Goal: Transaction & Acquisition: Obtain resource

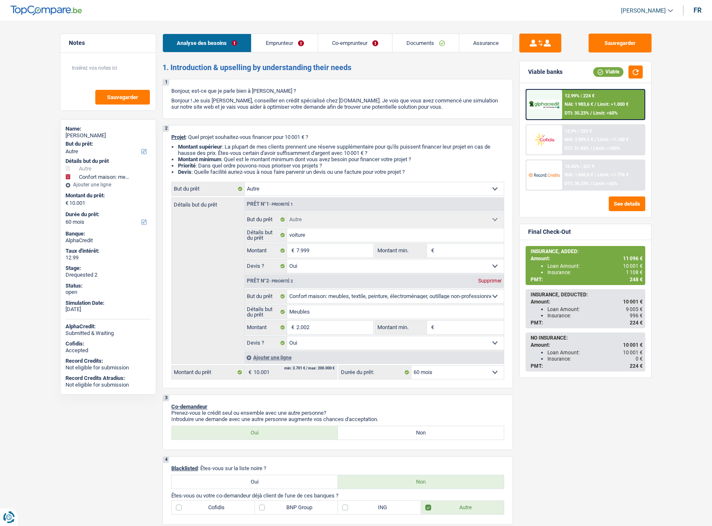
select select "other"
select select "household"
select select "60"
select select "other"
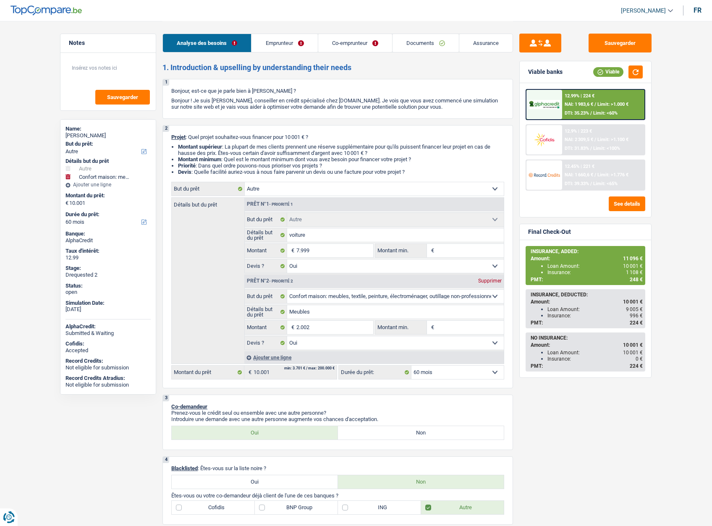
select select "other"
select select "yes"
select select "household"
select select "yes"
select select "60"
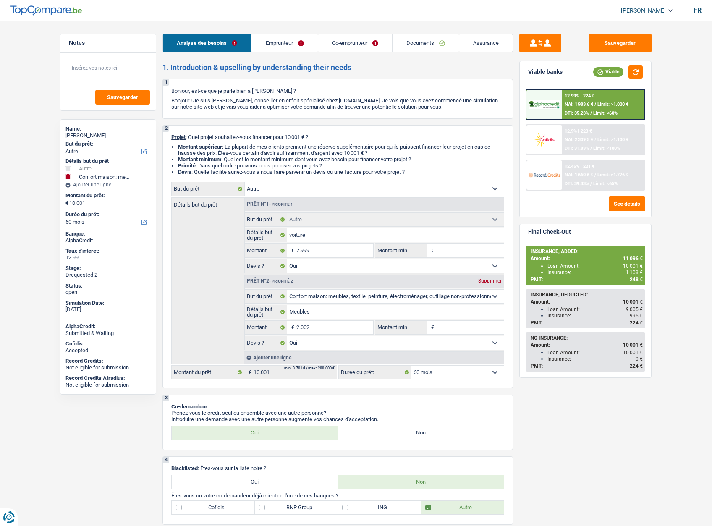
select select "mutuality"
select select "noProfession"
select select "familyAllowances"
select select "mutualityIndemnity"
select select "ownerWithMortgage"
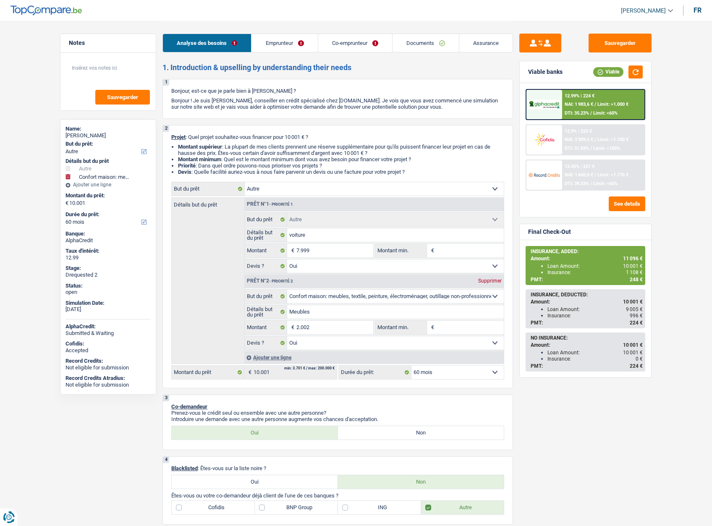
select select "mortgage"
select select "360"
select select "personalLoan"
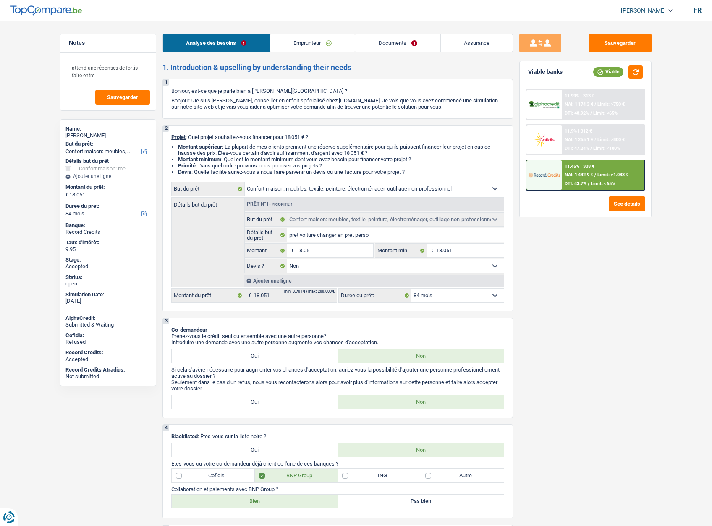
select select "household"
select select "84"
select select "household"
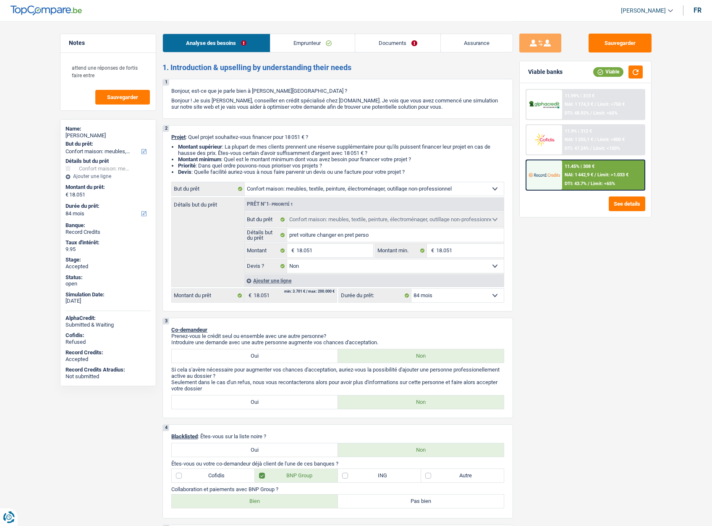
select select "false"
select select "84"
select select "privateEmployee"
select select "netSalary"
select select "mealVouchers"
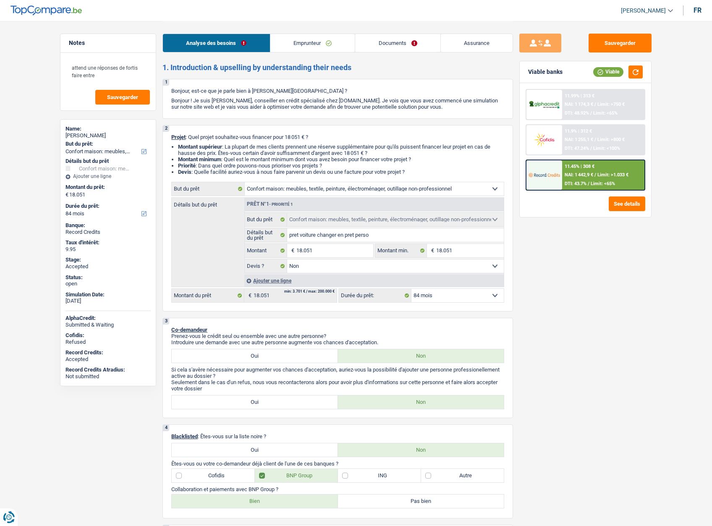
select select "ownerWithMortgage"
select select "mortgage"
select select "360"
select select "household"
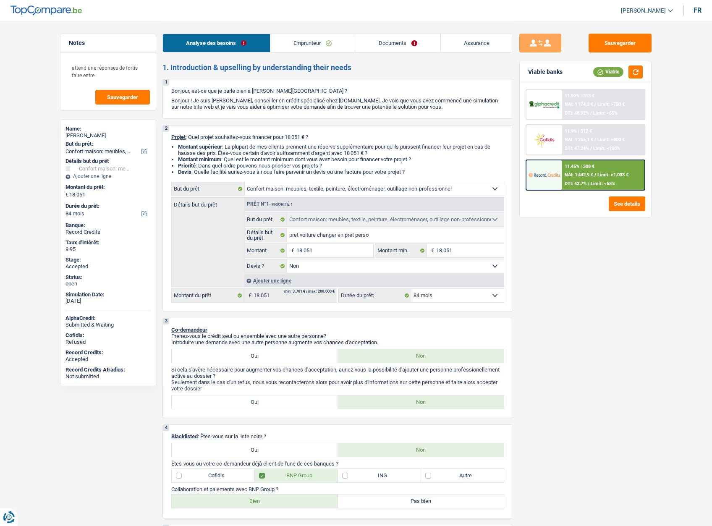
select select "false"
select select "84"
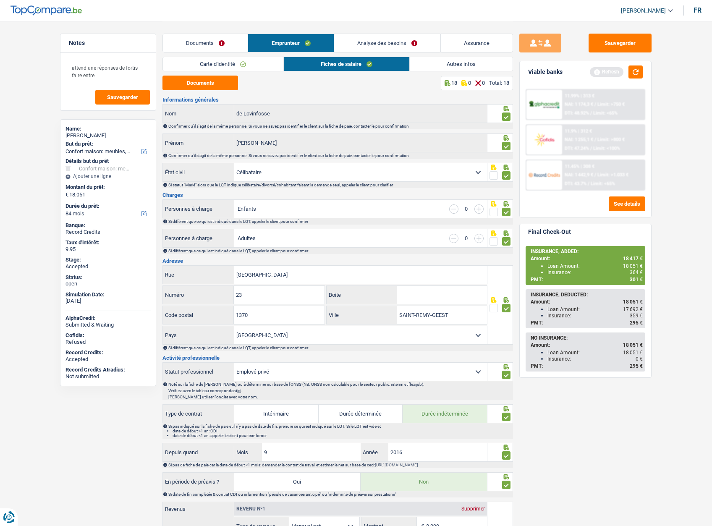
select select "household"
select select "84"
select select "single"
select select "BE"
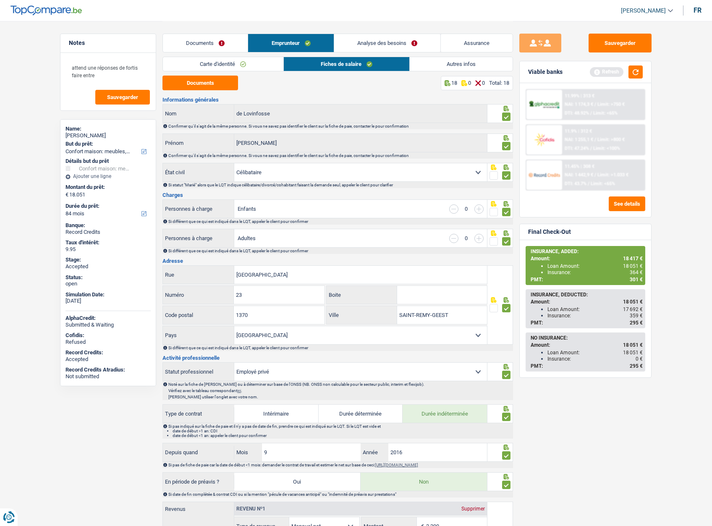
select select "privateEmployee"
select select "netSalary"
select select "mealVouchers"
select select "BE"
click at [636, 39] on button "Sauvegarder" at bounding box center [620, 43] width 63 height 19
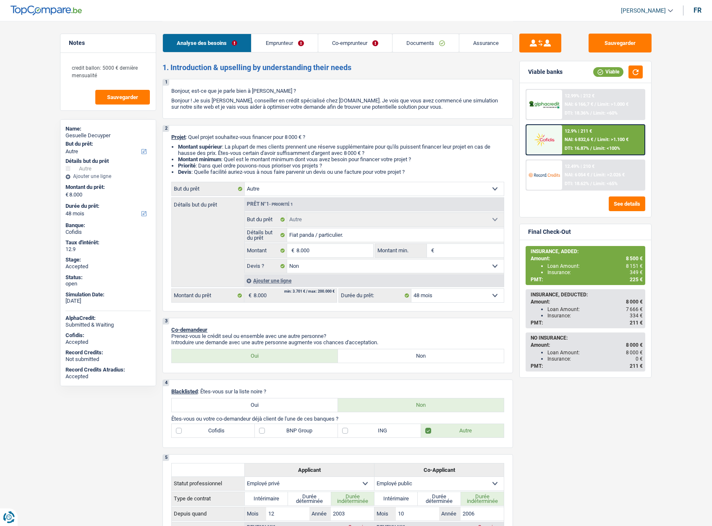
select select "other"
select select "48"
select select "other"
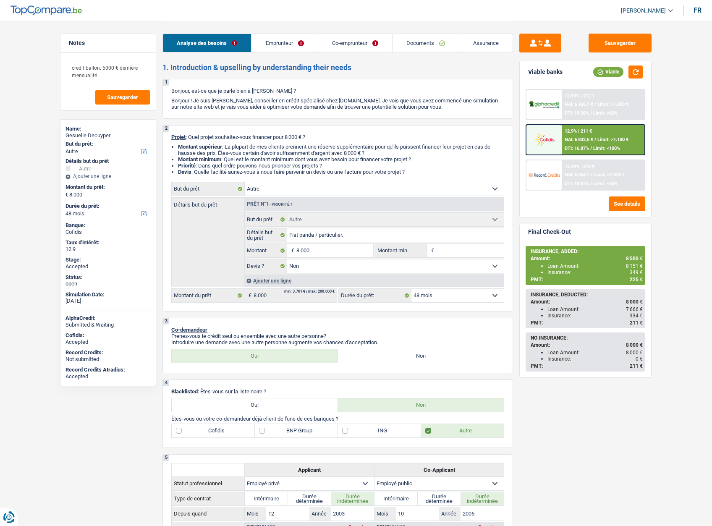
select select "false"
select select "48"
select select "privateEmployee"
select select "publicEmployee"
select select "netSalary"
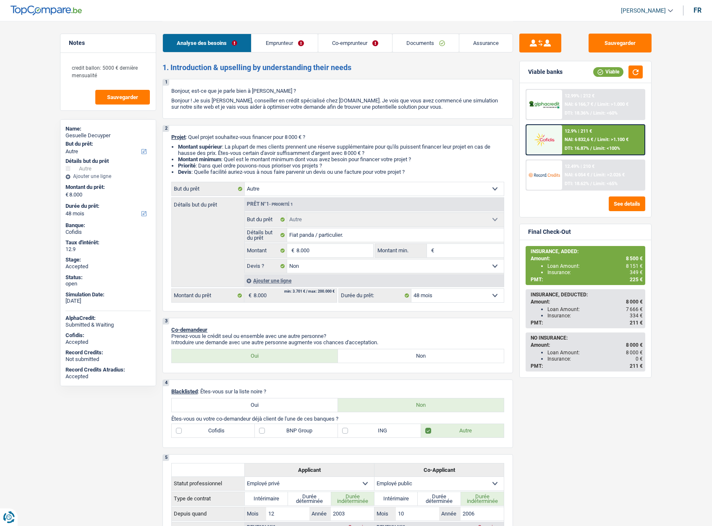
select select "familyAllowances"
select select "mealVouchers"
select select "netSalary"
select select "mealVouchers"
select select "ownerWithMortgage"
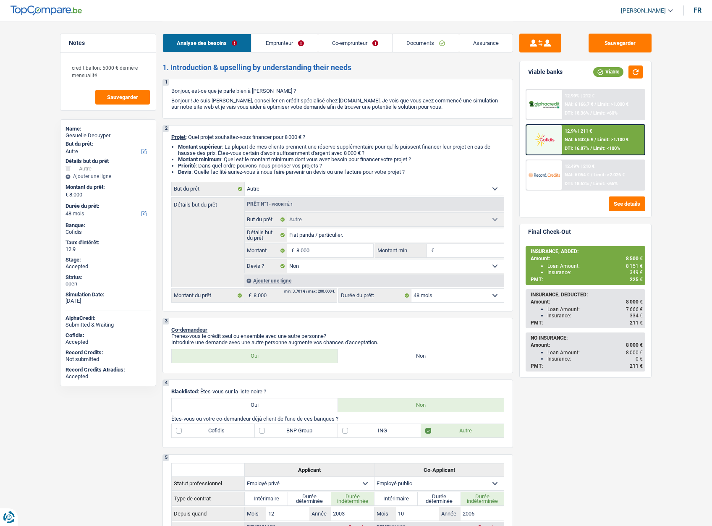
select select "cardOrCredit"
select select "mortgage"
select select "240"
select select "carLoan"
select select "48"
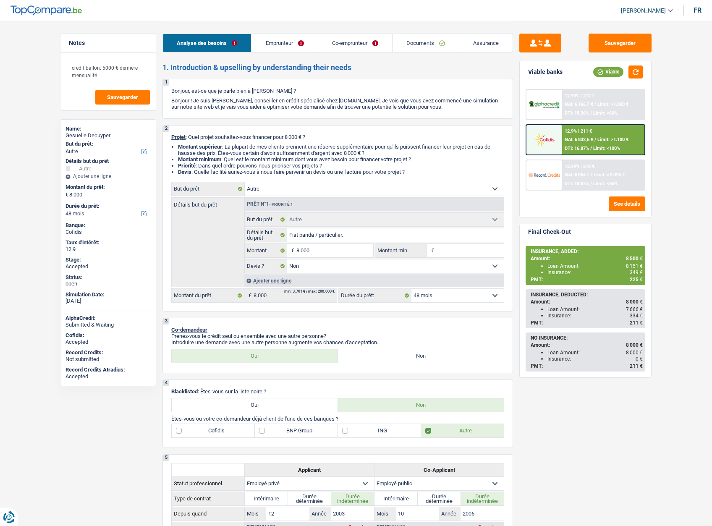
select select "other"
select select "false"
select select "48"
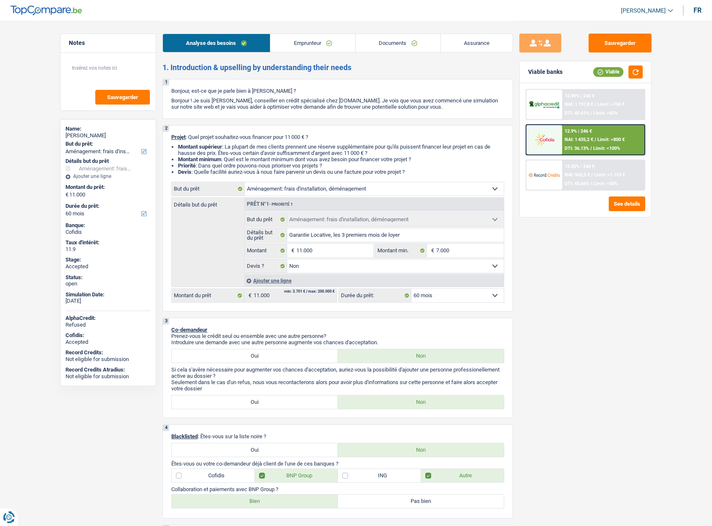
select select "movingOrInstallation"
select select "60"
select select "movingOrInstallation"
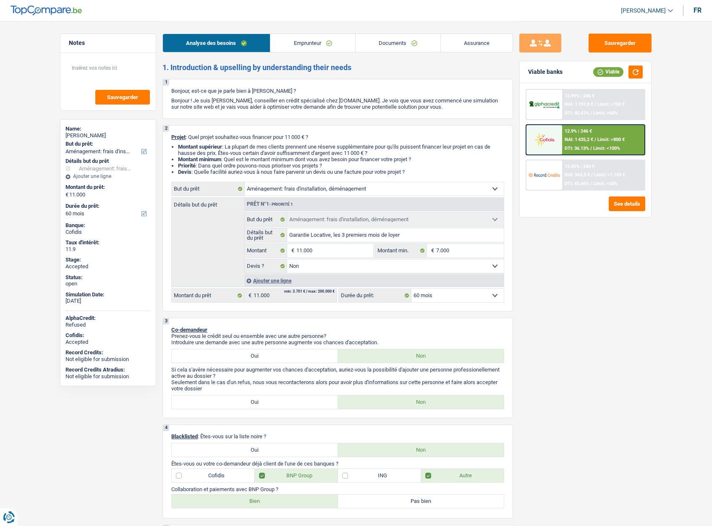
select select "false"
select select "60"
select select "retired"
select select "familyAllowances"
select select "pension"
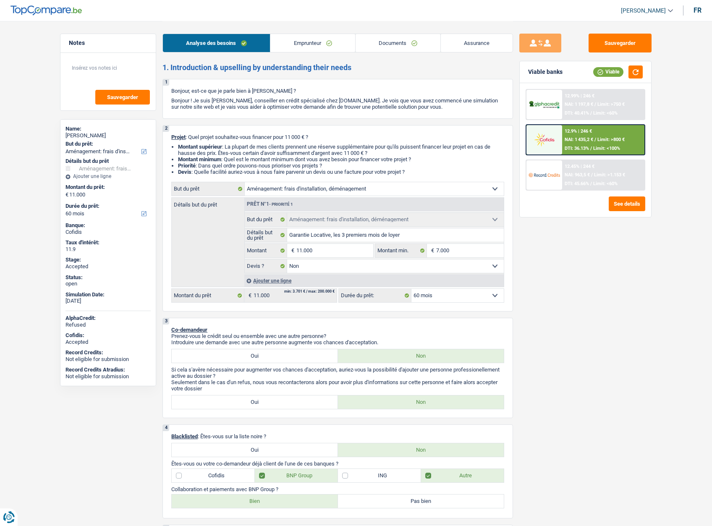
select select "alimony"
select select "rents"
select select "personalLoan"
select select "homeFurnishingOrRelocation"
select select "36"
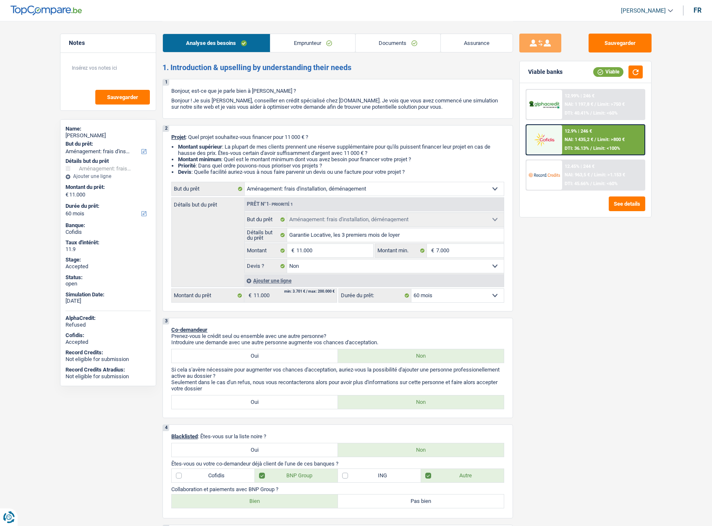
select select "movingOrInstallation"
select select "false"
select select "60"
click at [639, 4] on link "[PERSON_NAME]" at bounding box center [643, 11] width 59 height 14
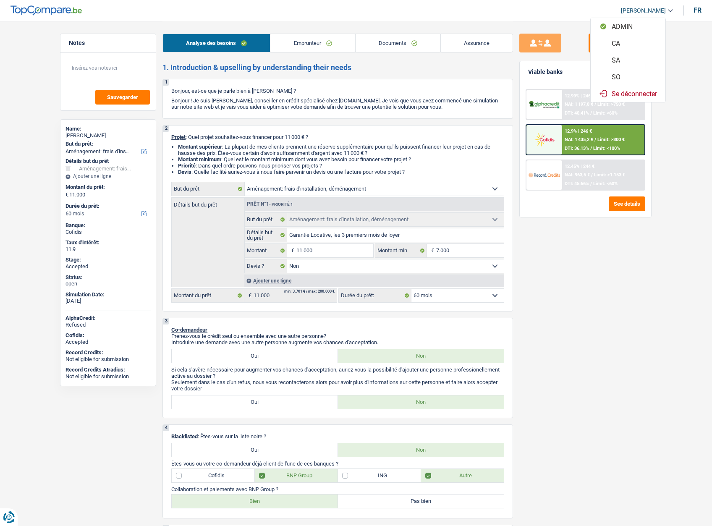
click at [615, 72] on button "SO" at bounding box center [628, 76] width 75 height 17
select select "60"
select select "movingOrInstallation"
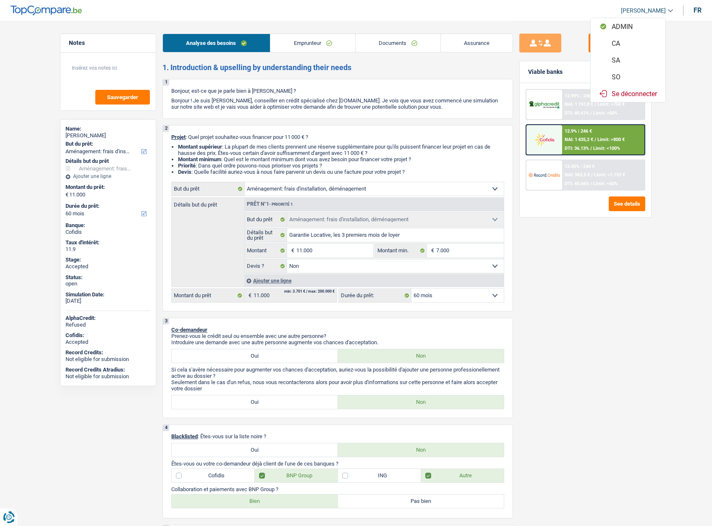
select select "false"
select select "60"
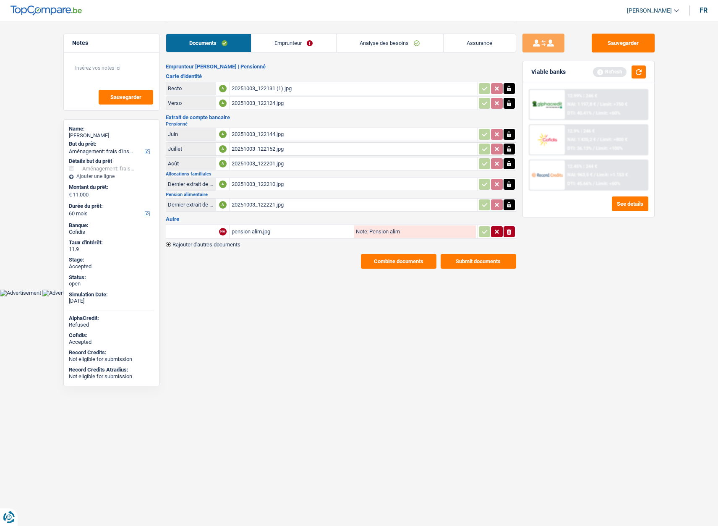
click at [387, 44] on link "Analyse des besoins" at bounding box center [390, 43] width 107 height 18
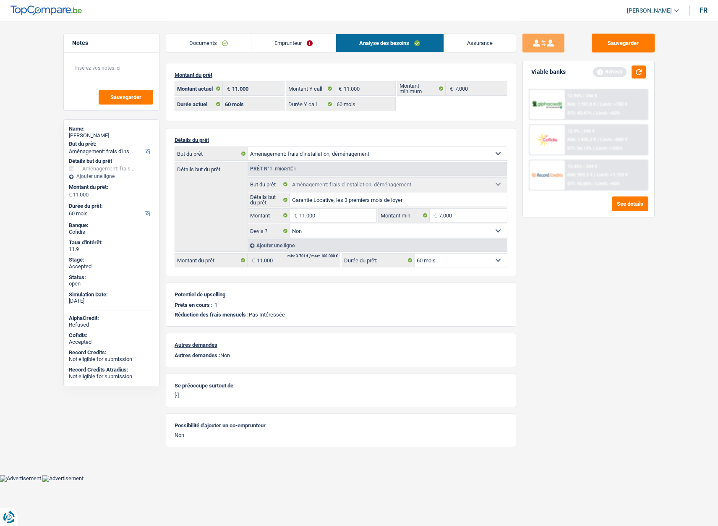
click at [279, 46] on link "Emprunteur" at bounding box center [293, 43] width 84 height 18
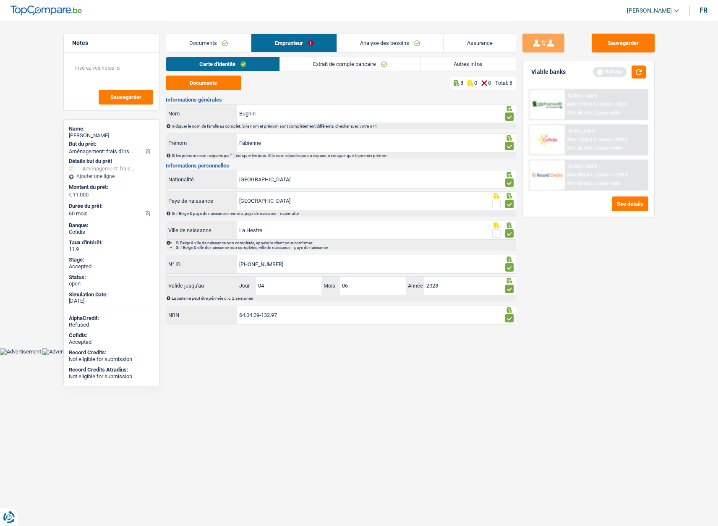
click at [204, 49] on link "Documents" at bounding box center [208, 43] width 85 height 18
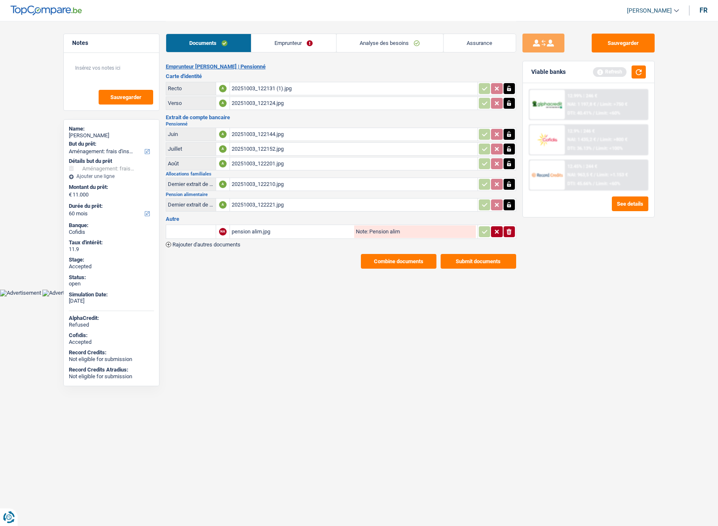
click at [393, 266] on button "Combine documents" at bounding box center [399, 261] width 76 height 15
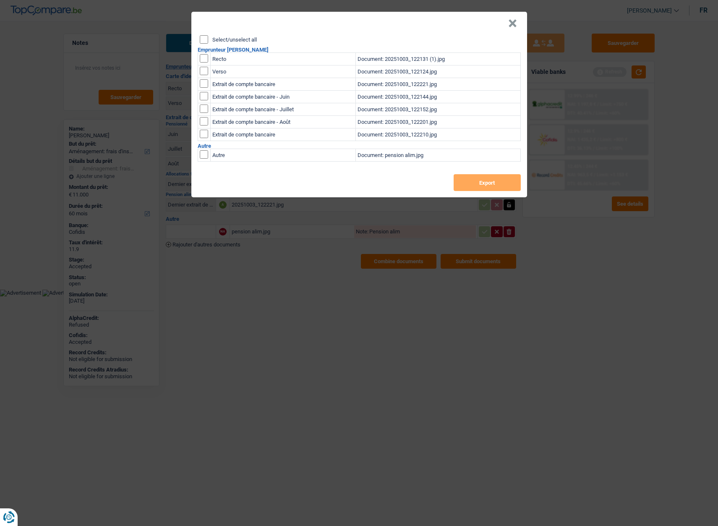
click at [237, 42] on label "Select/unselect all" at bounding box center [234, 39] width 44 height 5
click at [208, 42] on input "Select/unselect all" at bounding box center [204, 39] width 8 height 8
checkbox input "true"
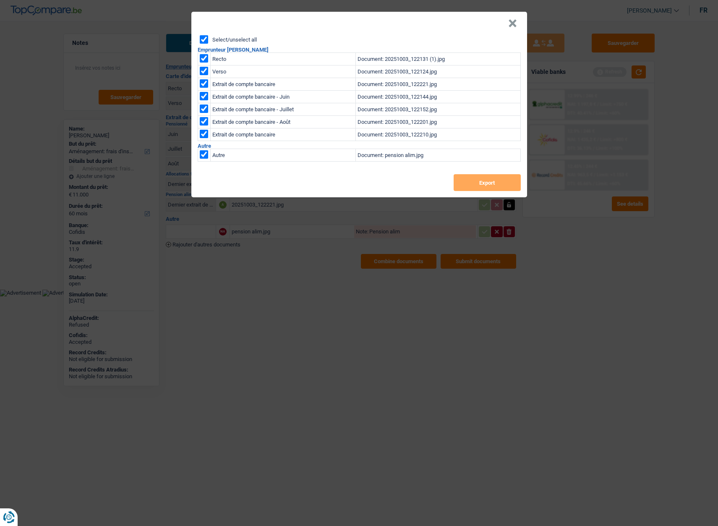
checkbox input "true"
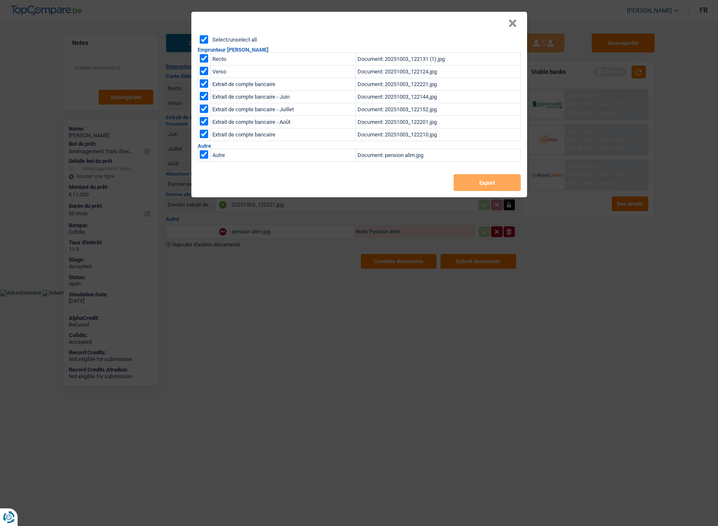
checkbox input "true"
click at [479, 185] on button "Export" at bounding box center [487, 182] width 67 height 17
click at [424, 16] on header "×" at bounding box center [359, 24] width 336 height 24
click at [512, 21] on button "×" at bounding box center [512, 23] width 9 height 8
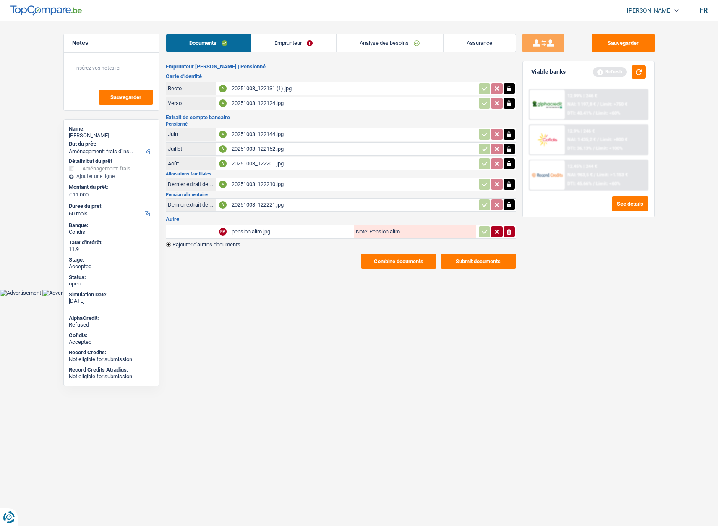
click at [300, 39] on link "Emprunteur" at bounding box center [293, 43] width 85 height 18
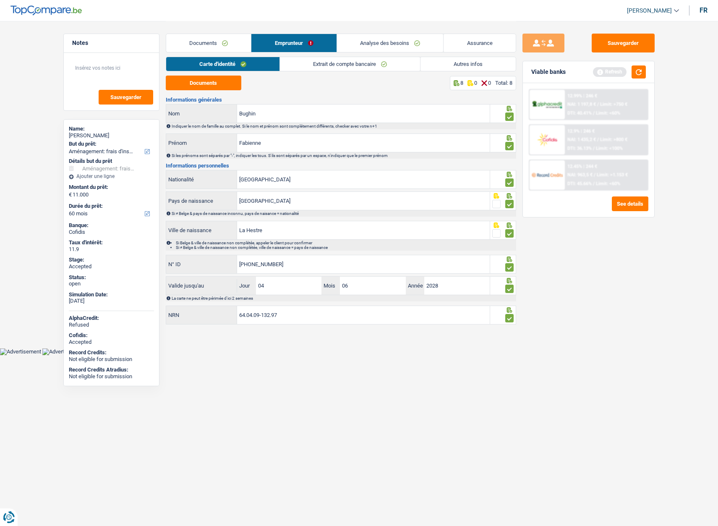
click at [442, 63] on link "Autres infos" at bounding box center [468, 64] width 95 height 14
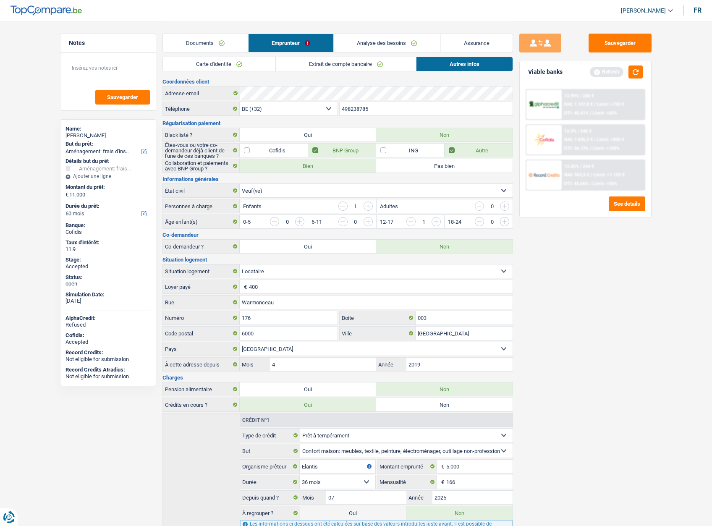
click at [348, 66] on link "Extrait de compte bancaire" at bounding box center [346, 64] width 140 height 14
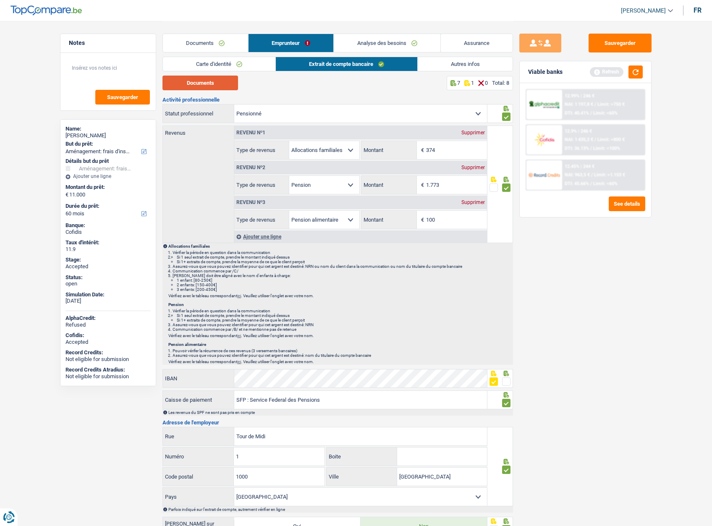
click at [216, 85] on button "Documents" at bounding box center [200, 83] width 76 height 15
click at [491, 44] on link "Assurance" at bounding box center [477, 43] width 72 height 18
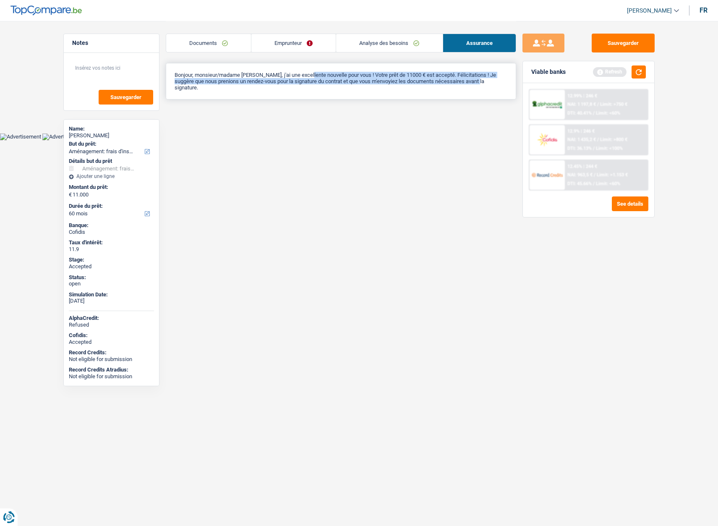
drag, startPoint x: 326, startPoint y: 75, endPoint x: 452, endPoint y: 83, distance: 126.2
click at [452, 83] on div "Bonjour, monsieur/madame Fabienne Bughin, j'ai une excellente nouvelle pour vou…" at bounding box center [341, 81] width 351 height 37
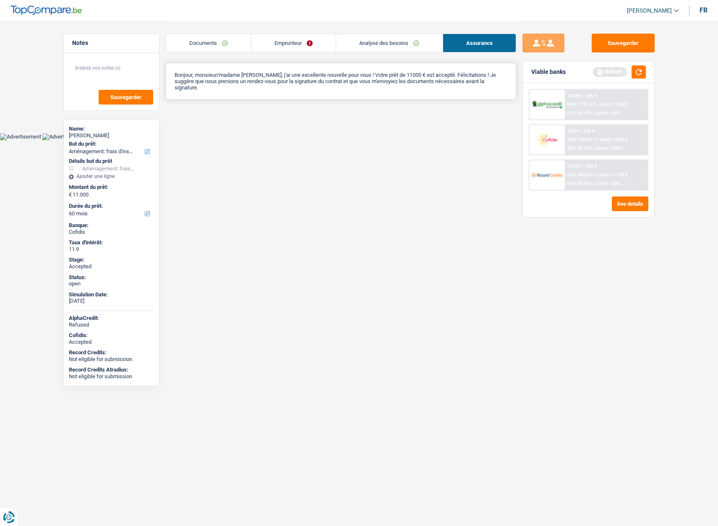
click at [347, 89] on div "Bonjour, monsieur/madame Fabienne Bughin, j'ai une excellente nouvelle pour vou…" at bounding box center [341, 81] width 351 height 37
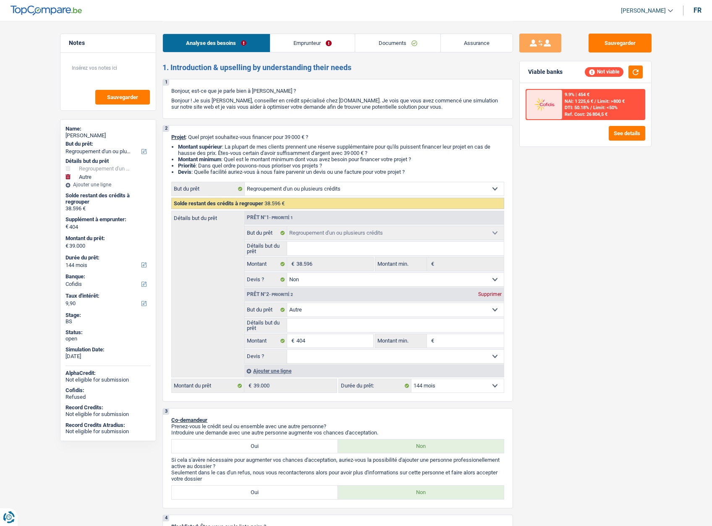
select select "refinancing"
select select "other"
select select "144"
select select "cofidis"
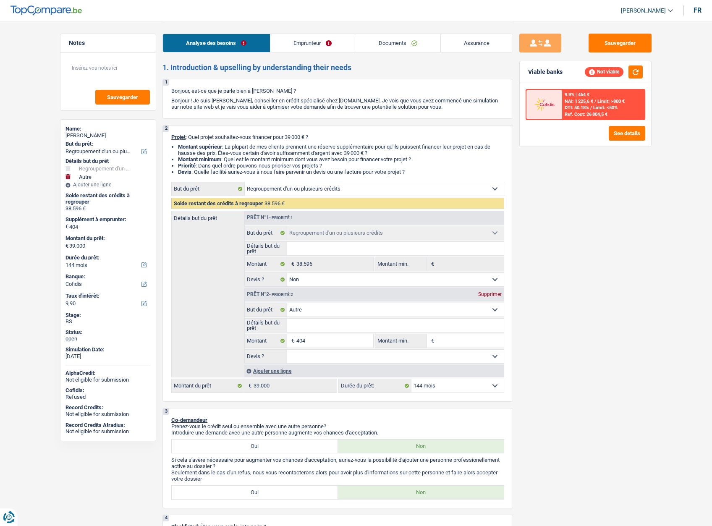
select select "refinancing"
select select "false"
select select "other"
select select "144"
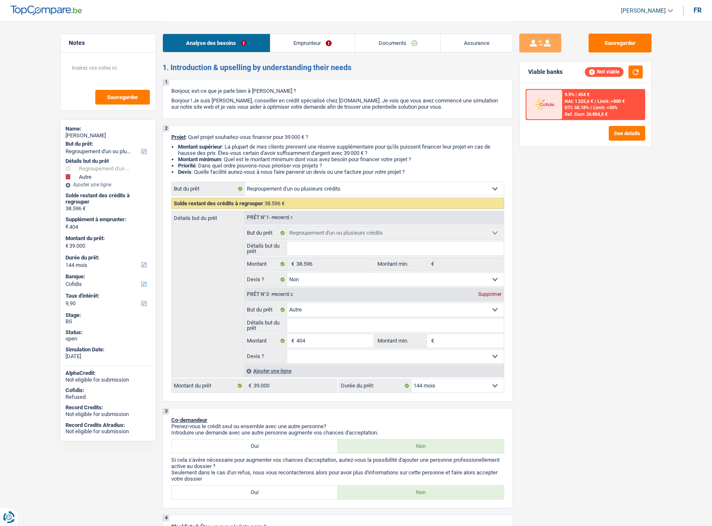
select select "publicEmployee"
select select "netSalary"
select select "mealVouchers"
select select "rents"
select select "personalLoan"
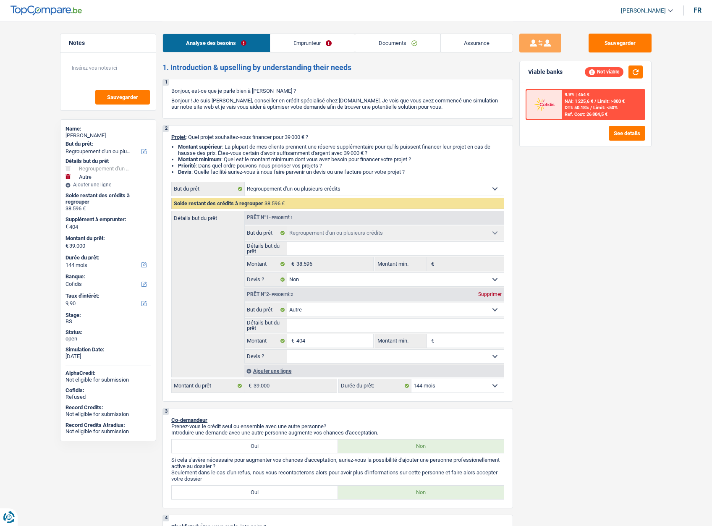
select select "other"
select select "84"
select select "personalLoan"
select select "other"
select select "60"
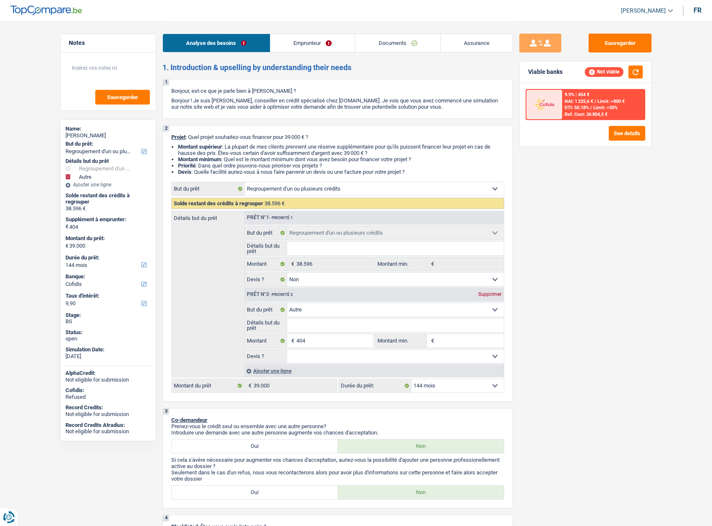
select select "refinancing"
select select "false"
select select "other"
select select "144"
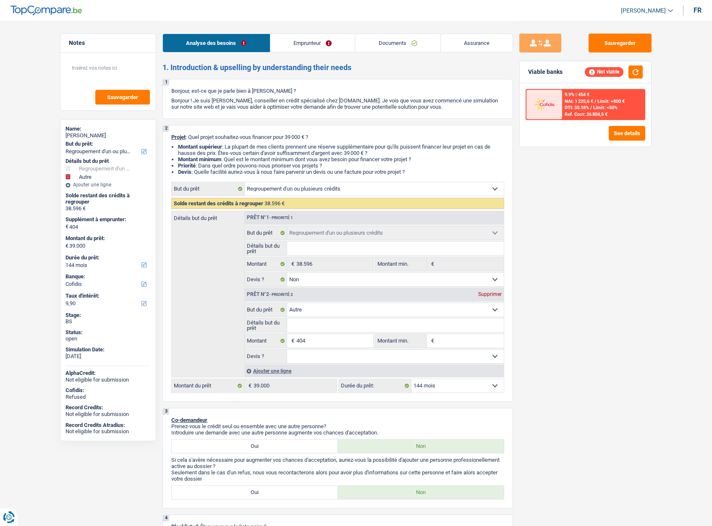
click at [315, 47] on link "Emprunteur" at bounding box center [312, 43] width 85 height 18
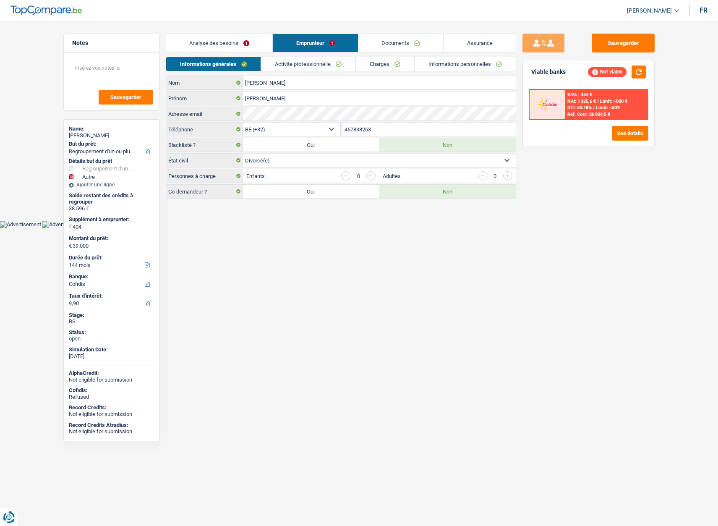
click at [314, 65] on link "Activité professionnelle" at bounding box center [308, 64] width 94 height 14
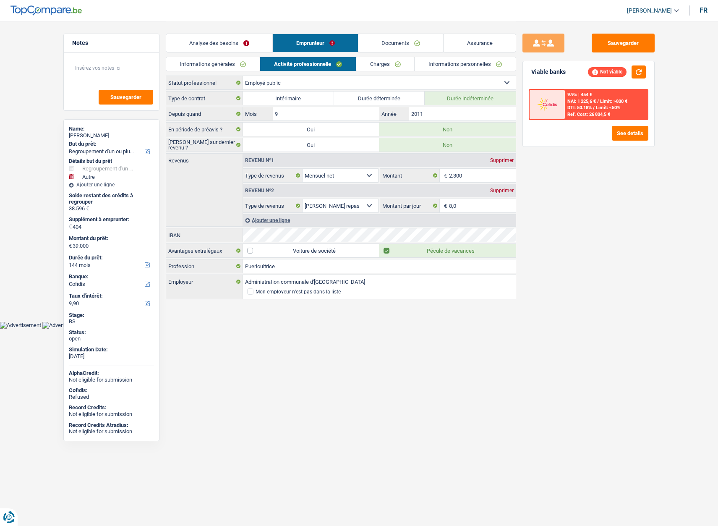
click at [225, 38] on link "Analyse des besoins" at bounding box center [219, 43] width 107 height 18
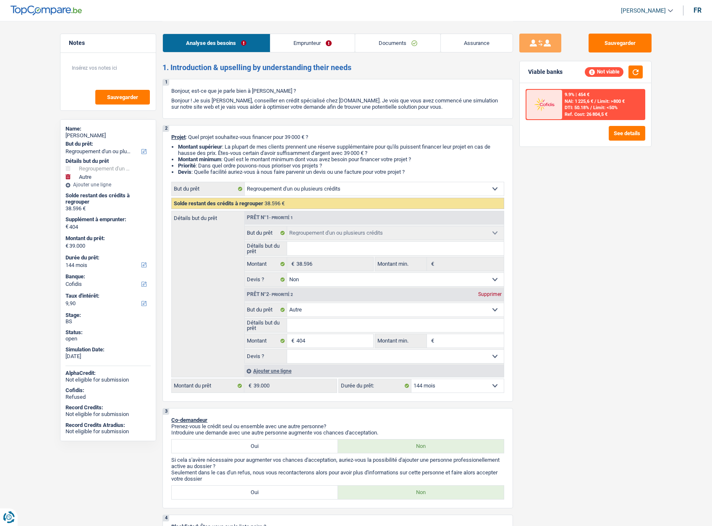
click at [303, 45] on link "Emprunteur" at bounding box center [312, 43] width 85 height 18
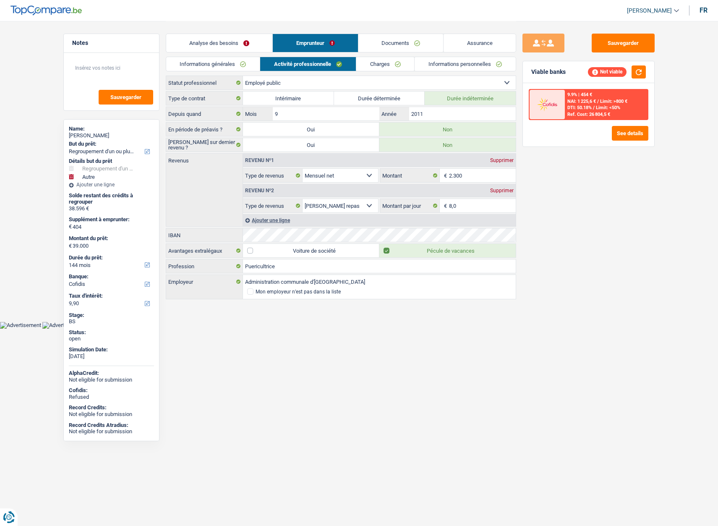
click at [376, 60] on link "Charges" at bounding box center [385, 64] width 58 height 14
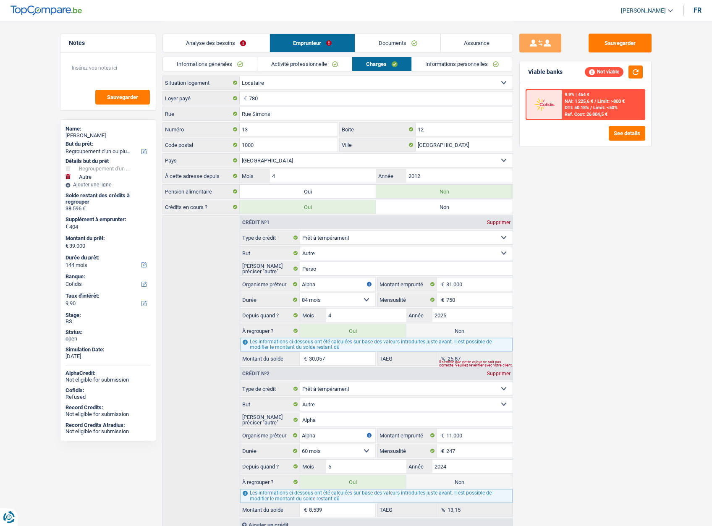
click at [209, 44] on link "Analyse des besoins" at bounding box center [216, 43] width 107 height 18
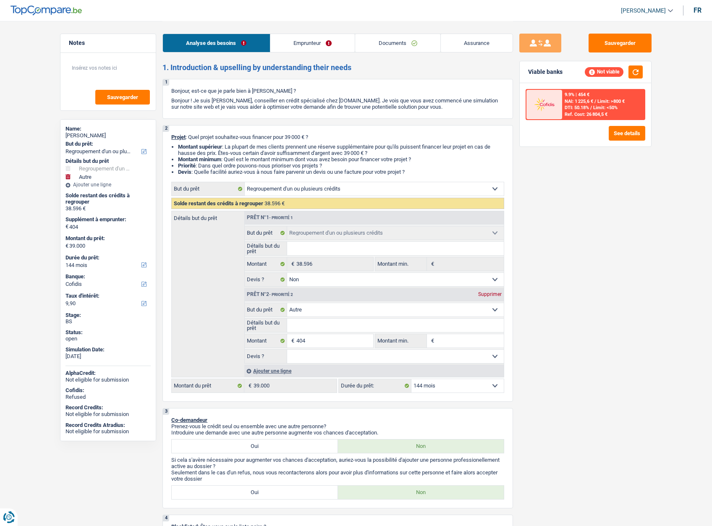
click at [429, 383] on select "12 mois 18 mois 24 mois 30 mois 36 mois 42 mois 48 mois 60 mois 72 mois 84 mois…" at bounding box center [457, 385] width 92 height 13
select select "84"
click at [411, 379] on select "12 mois 18 mois 24 mois 30 mois 36 mois 42 mois 48 mois 60 mois 72 mois 84 mois…" at bounding box center [457, 385] width 92 height 13
select select "84"
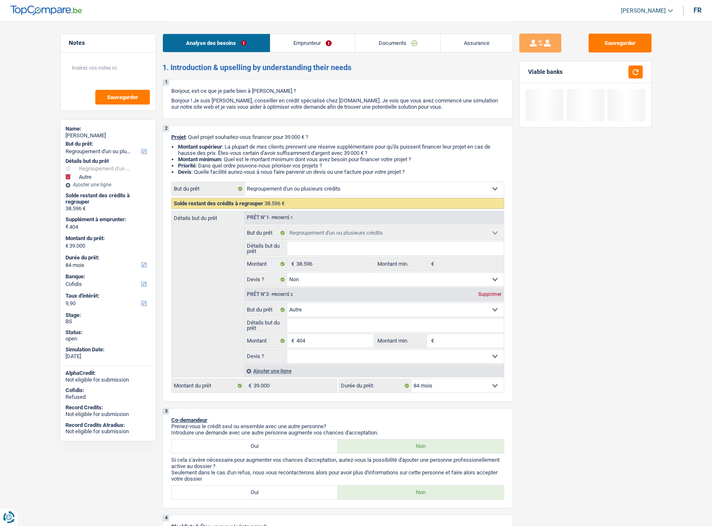
click at [577, 343] on div "Sauvegarder Viable banks" at bounding box center [585, 273] width 145 height 479
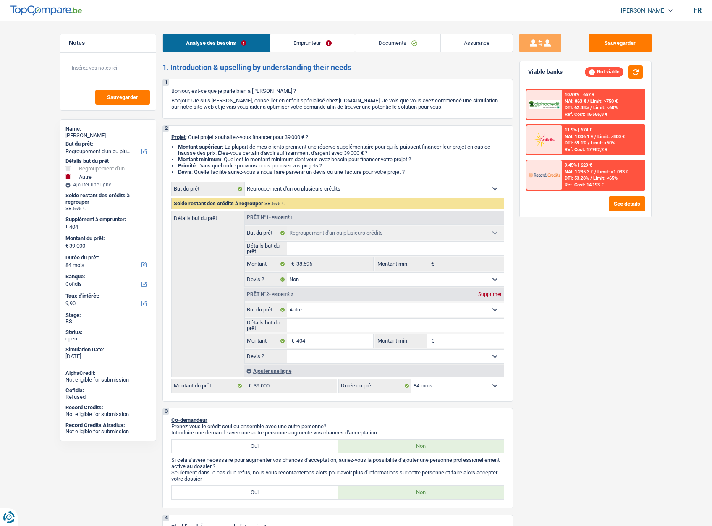
click at [639, 10] on span "[PERSON_NAME]" at bounding box center [643, 10] width 45 height 7
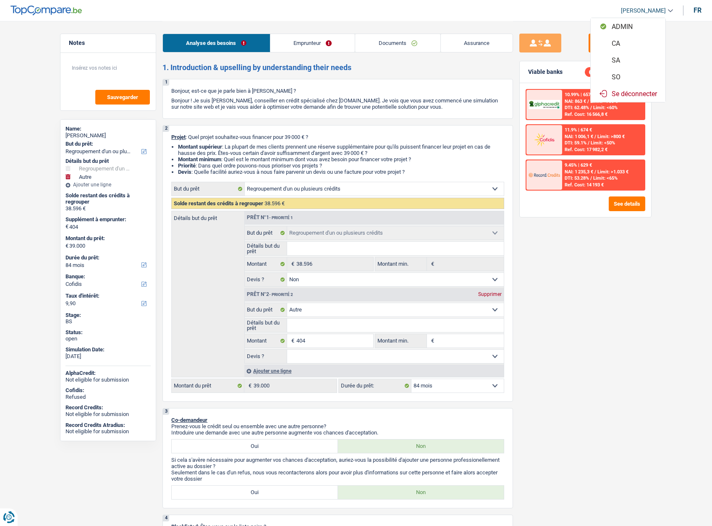
click at [615, 76] on button "SO" at bounding box center [628, 76] width 75 height 17
select select "84"
select select "144"
select select "refinancing"
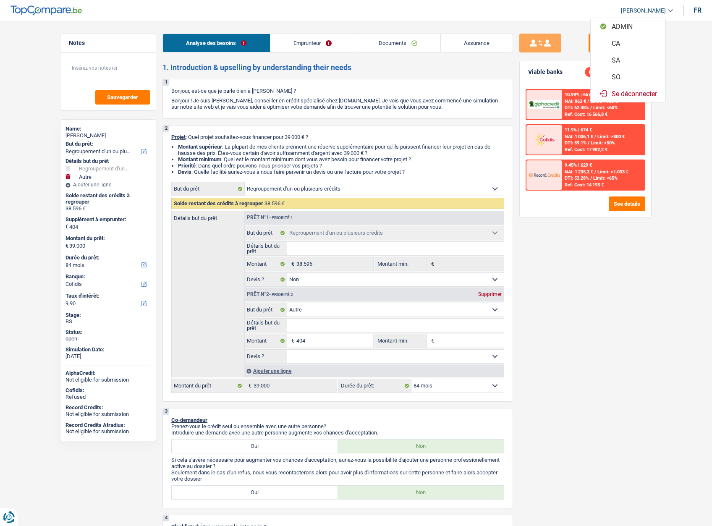
select select "false"
select select "other"
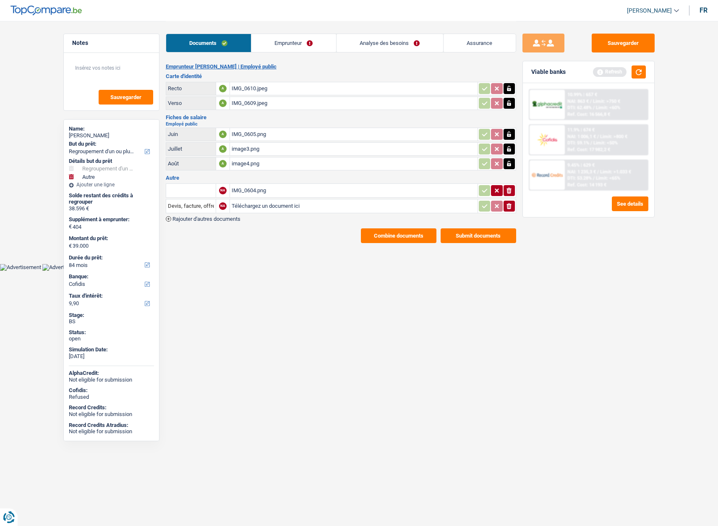
click at [296, 44] on link "Emprunteur" at bounding box center [293, 43] width 85 height 18
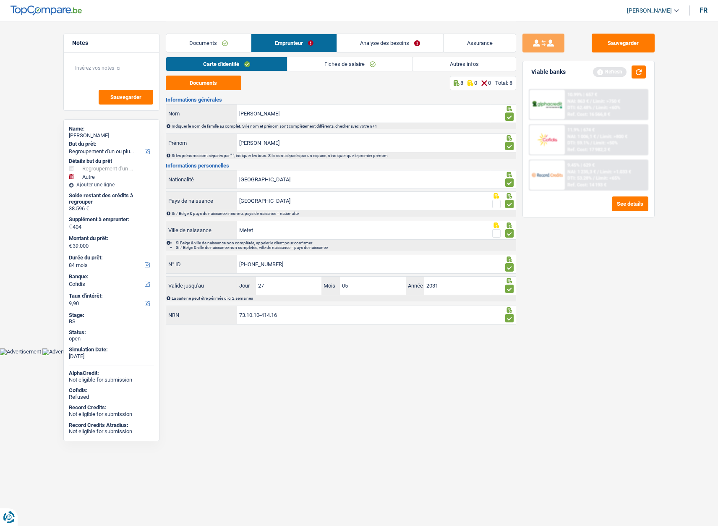
click at [371, 42] on link "Analyse des besoins" at bounding box center [390, 43] width 107 height 18
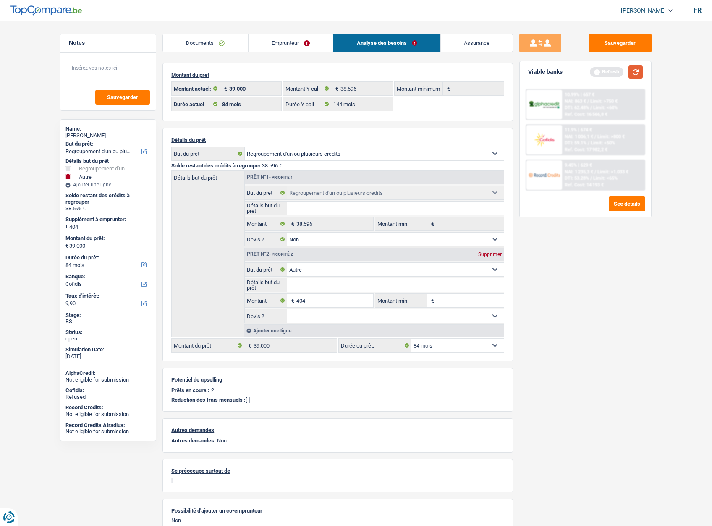
click at [632, 71] on button "button" at bounding box center [635, 71] width 14 height 13
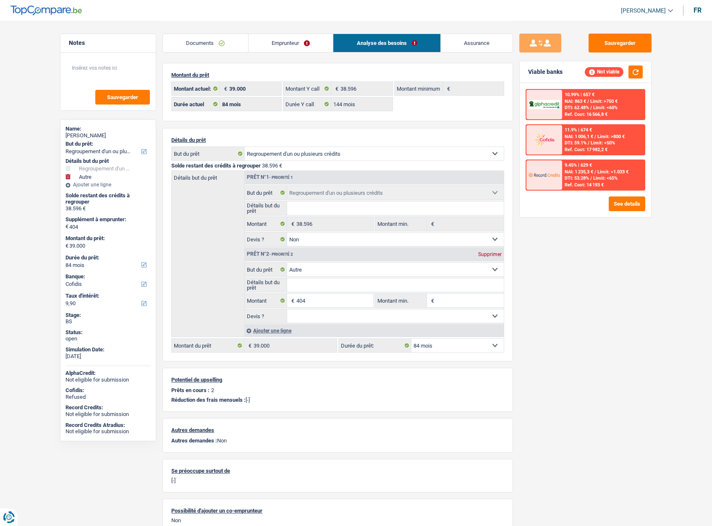
click at [428, 346] on select "12 mois 18 mois 24 mois 30 mois 36 mois 42 mois 48 mois 60 mois 72 mois 84 mois…" at bounding box center [457, 345] width 92 height 13
select select "144"
click at [411, 339] on select "12 mois 18 mois 24 mois 30 mois 36 mois 42 mois 48 mois 60 mois 72 mois 84 mois…" at bounding box center [457, 345] width 92 height 13
select select "144"
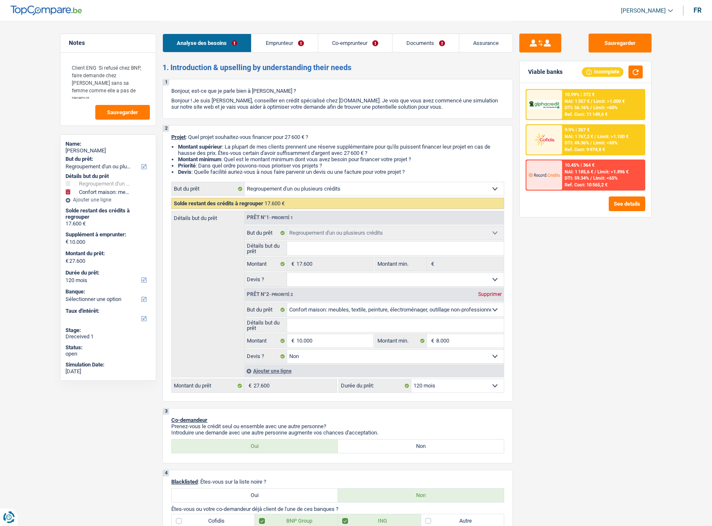
select select "refinancing"
select select "household"
select select "120"
select select "refinancing"
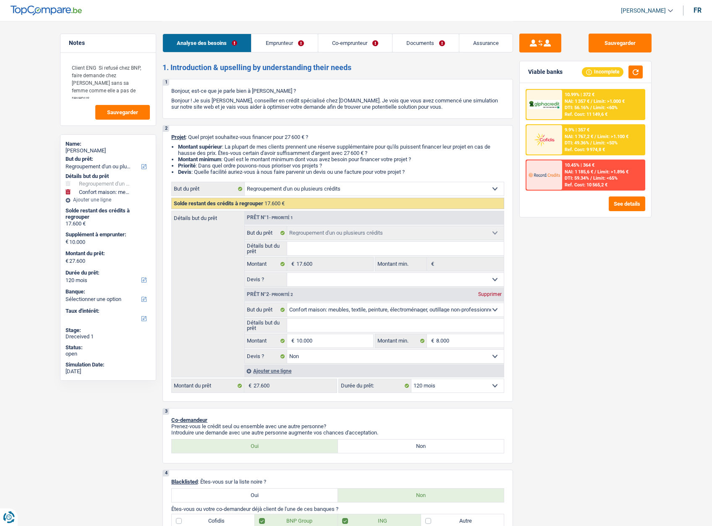
select select "refinancing"
select select "household"
select select "false"
select select "120"
select select "worker"
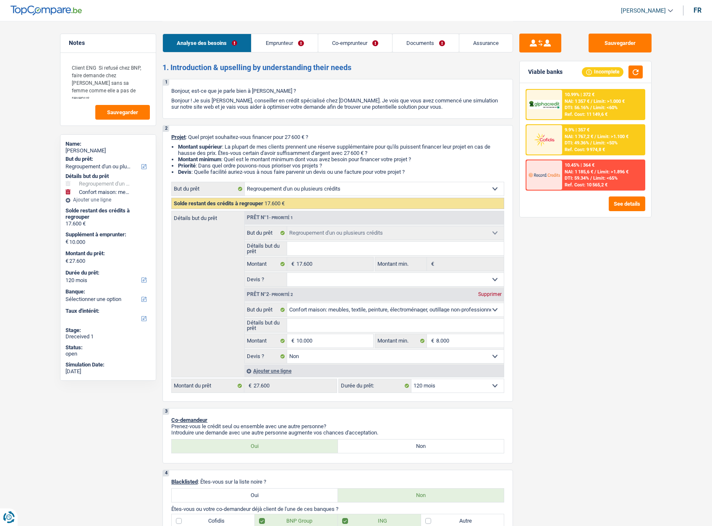
select select "noProfession"
select select "netSalary"
select select "familyAllowances"
select select "rents"
select select "personalLoan"
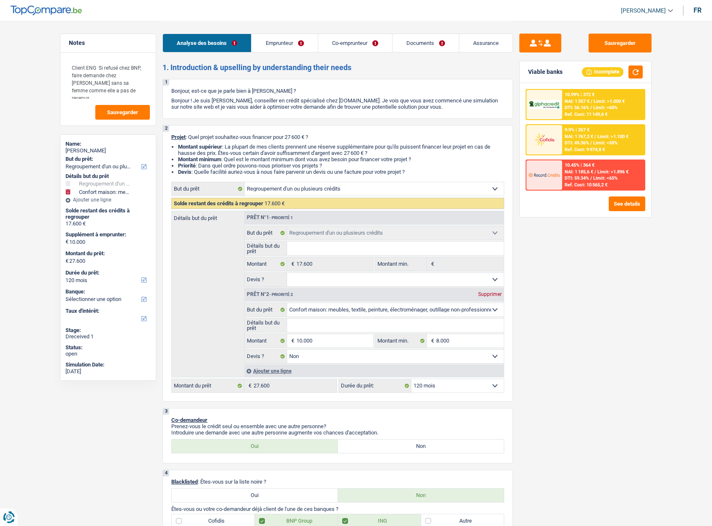
select select "other"
select select "30"
select select "personalLoan"
select select "familyEvent"
select select "60"
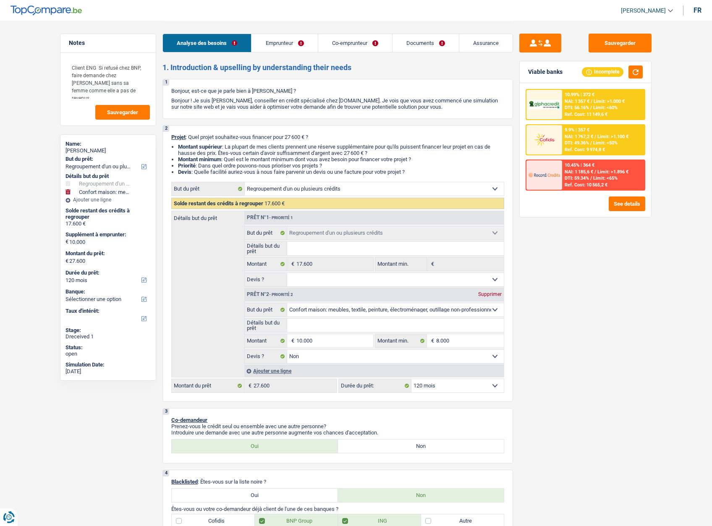
select select "personalLoan"
select select "homeFurnishingOrRelocation"
select select "84"
select select "cardOrCredit"
select select "refinancing"
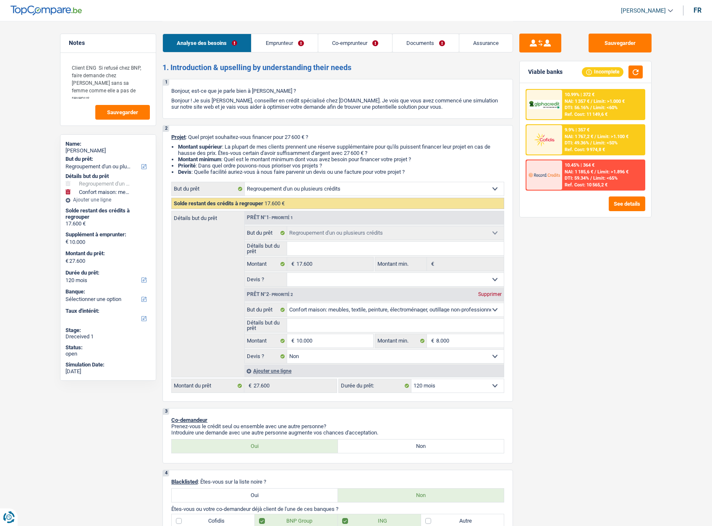
select select "refinancing"
select select "household"
select select "false"
select select "120"
click at [434, 44] on link "Documents" at bounding box center [426, 43] width 66 height 18
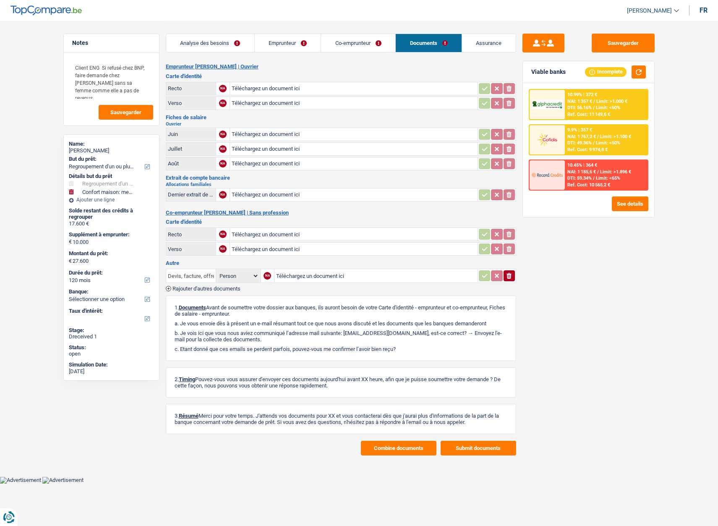
click at [185, 276] on input "Devis, facture, offre, bon de commande" at bounding box center [191, 275] width 46 height 13
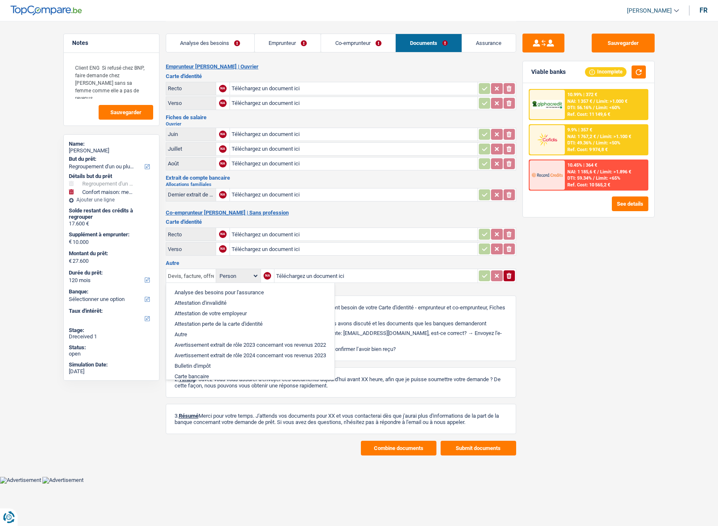
click at [185, 276] on input "Devis, facture, offre, bon de commande" at bounding box center [191, 275] width 46 height 13
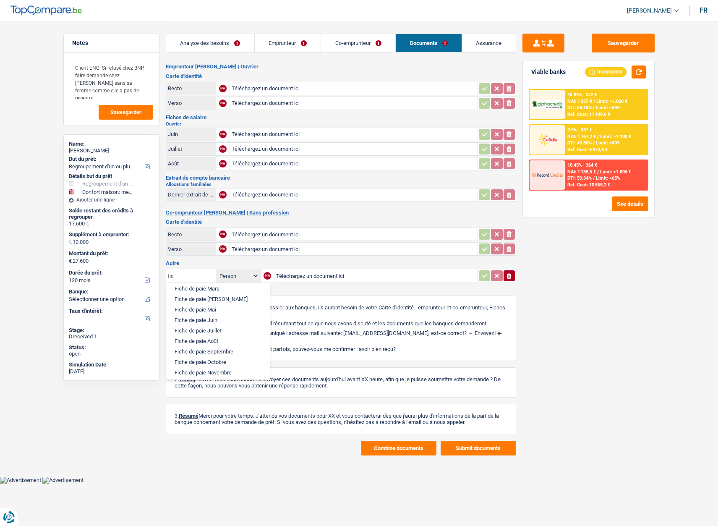
scroll to position [69, 0]
click at [195, 340] on li "Fiche de paie Septembre" at bounding box center [217, 338] width 95 height 10
type input "Fiche de paie Septembre"
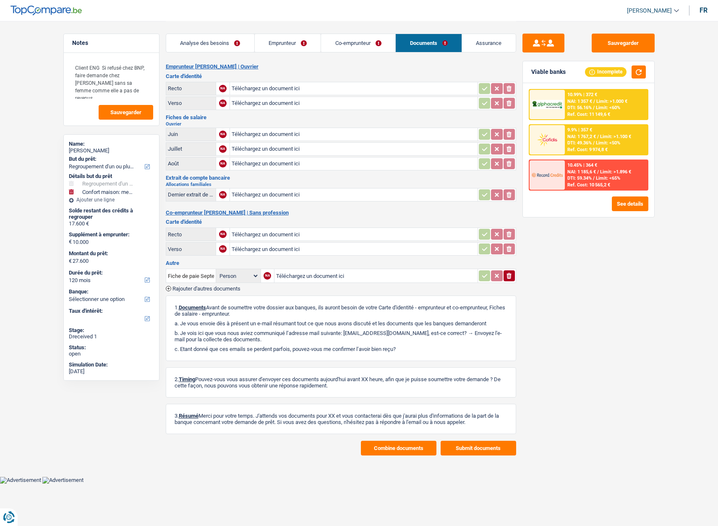
click at [298, 275] on input "Téléchargez un document ici" at bounding box center [376, 276] width 200 height 13
type input "C:\fakepath\Loonbrief 09_2025.pdf"
click at [257, 89] on input "Téléchargez un document ici" at bounding box center [354, 88] width 244 height 13
type input "C:\fakepath\20250608_191657.jpg"
click at [192, 288] on span "Rajouter d'autres documents" at bounding box center [207, 288] width 68 height 5
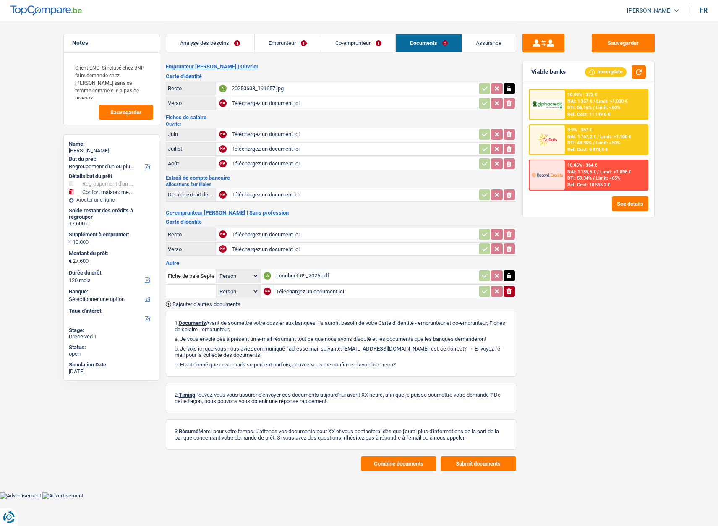
click at [186, 289] on input "text" at bounding box center [191, 291] width 46 height 13
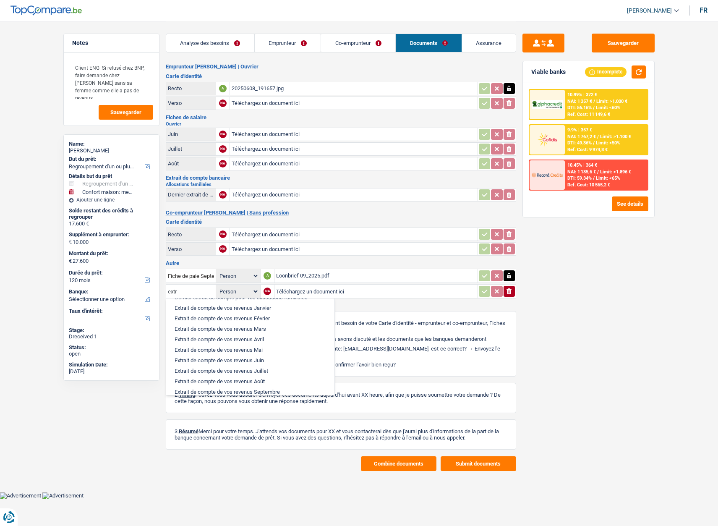
scroll to position [0, 0]
click at [222, 338] on li "Dernier extrait de compte pour vos allocations familiales" at bounding box center [250, 339] width 160 height 10
type input "Dernier extrait de compte pour vos allocations familiales"
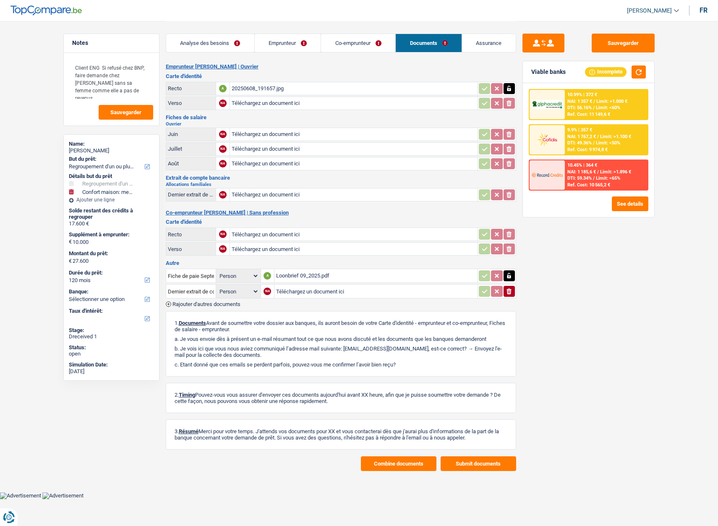
click at [293, 292] on input "Téléchargez un document ici" at bounding box center [376, 291] width 200 height 13
click at [293, 291] on input "Téléchargez un document ici" at bounding box center [376, 291] width 200 height 13
type input "C:\fakepath\DOC-20251007-WA0001..pdf"
click at [253, 149] on input "Téléchargez un document ici" at bounding box center [354, 149] width 244 height 13
type input "C:\fakepath\Loonbrief 07_2025.pdf"
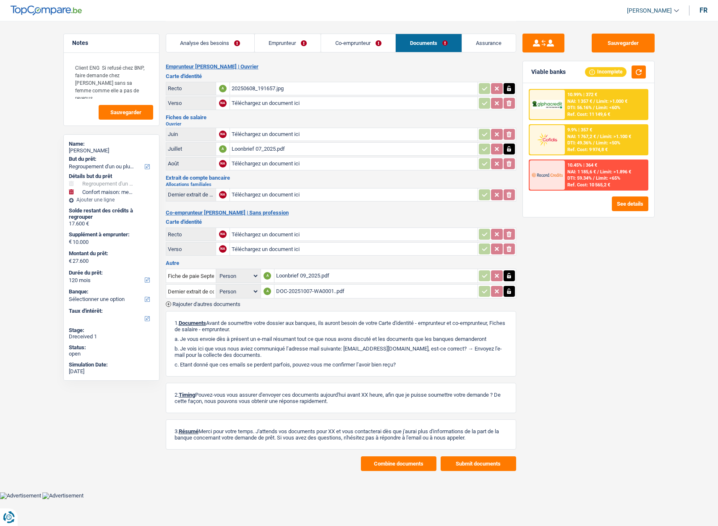
click at [244, 102] on input "Téléchargez un document ici" at bounding box center [354, 103] width 244 height 13
click at [247, 99] on input "Téléchargez un document ici" at bounding box center [354, 103] width 244 height 13
type input "C:\fakepath\1000011388 (1).jpg"
click at [250, 165] on input "Téléchargez un document ici" at bounding box center [354, 163] width 244 height 13
type input "C:\fakepath\Loonbrief 08_2025.pdf"
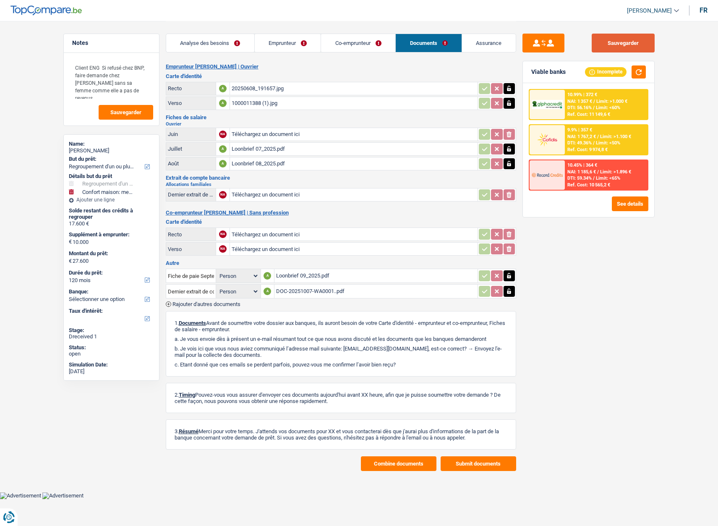
click at [628, 46] on button "Sauvegarder" at bounding box center [623, 43] width 63 height 19
click at [280, 43] on link "Emprunteur" at bounding box center [288, 43] width 66 height 18
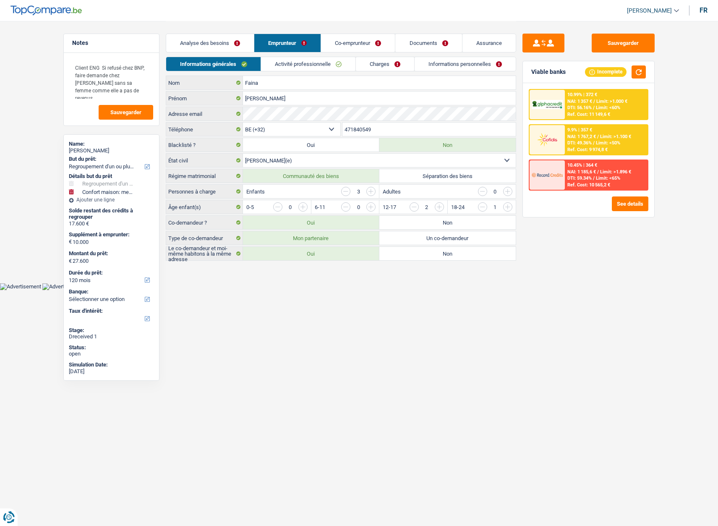
click at [356, 42] on link "Co-emprunteur" at bounding box center [358, 43] width 74 height 18
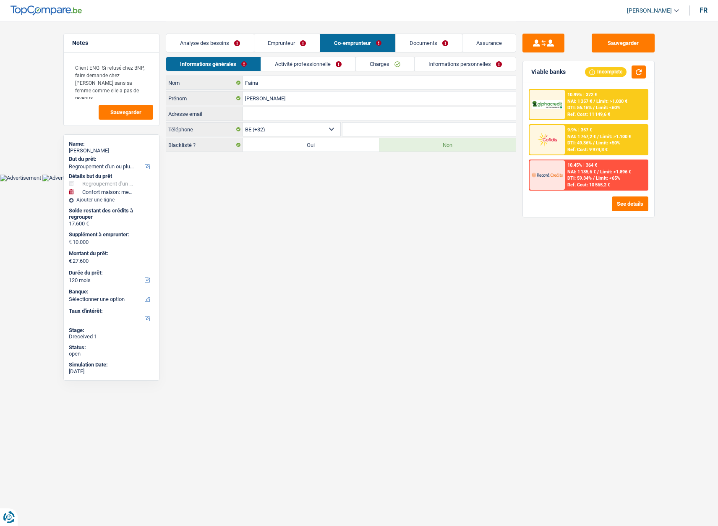
click at [285, 42] on link "Emprunteur" at bounding box center [287, 43] width 66 height 18
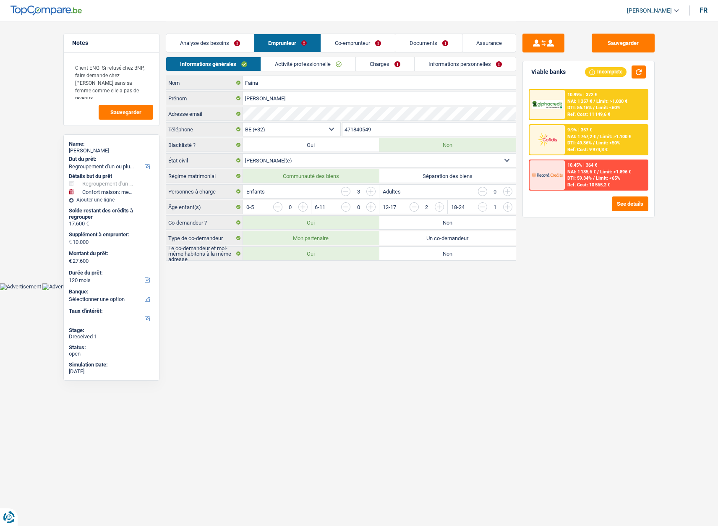
click at [210, 45] on link "Analyse des besoins" at bounding box center [210, 43] width 88 height 18
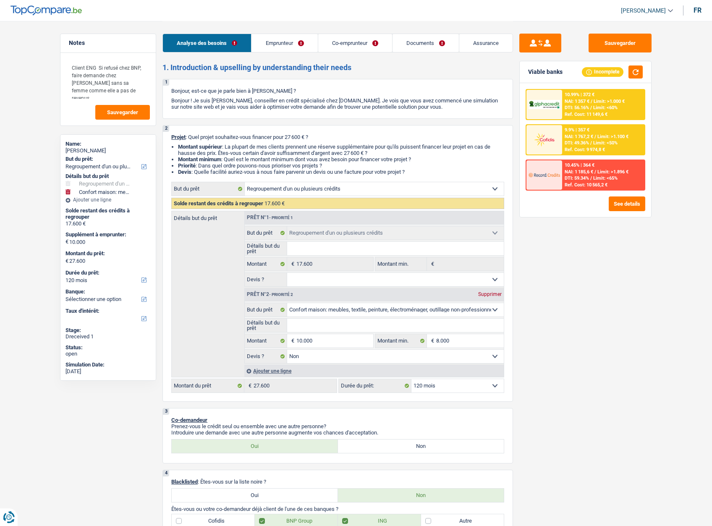
click at [442, 37] on link "Documents" at bounding box center [426, 43] width 66 height 18
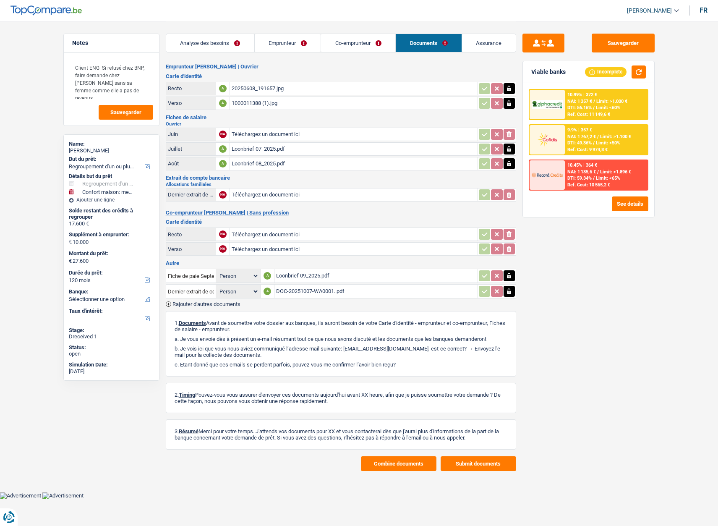
click at [244, 148] on div "Loonbrief 07_2025.pdf" at bounding box center [354, 149] width 244 height 13
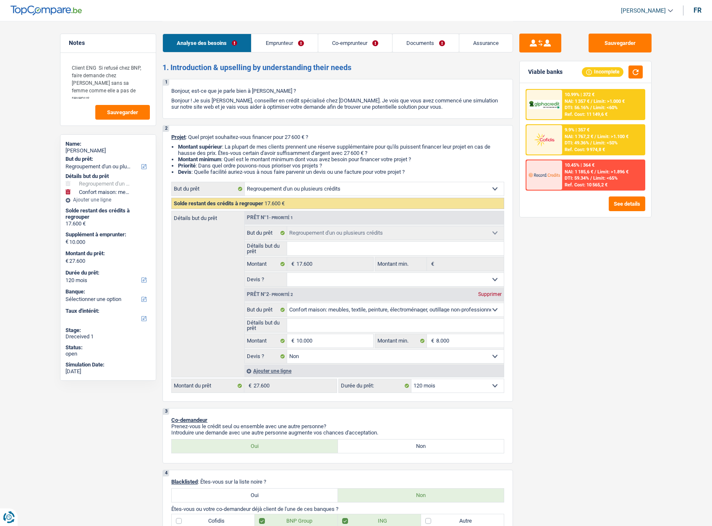
select select "refinancing"
select select "household"
select select "120"
select select "refinancing"
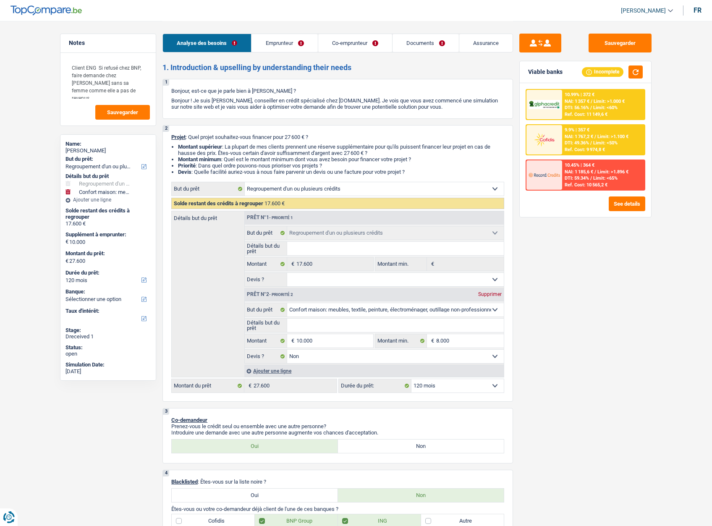
select select "refinancing"
select select "household"
select select "false"
select select "120"
select select "worker"
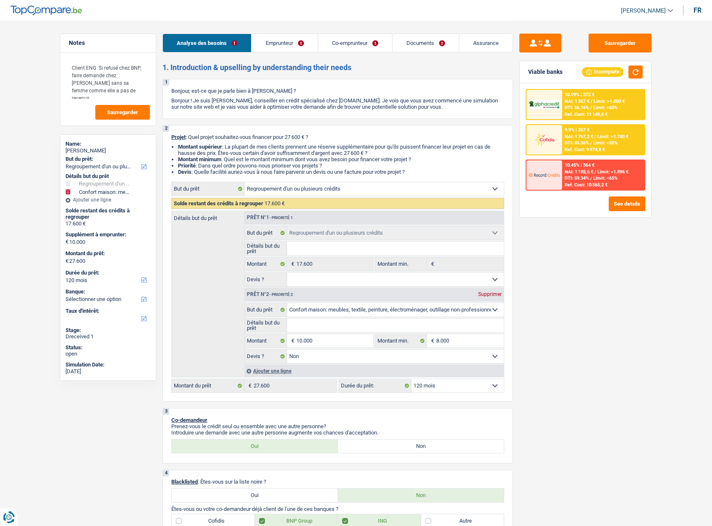
select select "noProfession"
select select "netSalary"
select select "familyAllowances"
select select "rents"
select select "personalLoan"
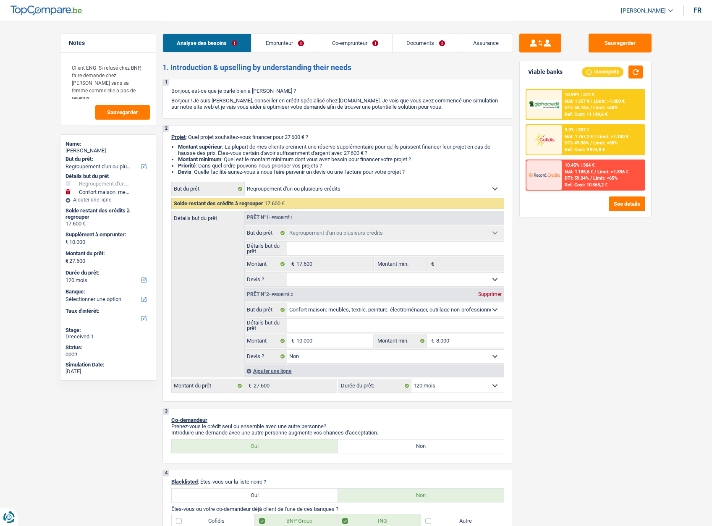
select select "other"
select select "30"
select select "personalLoan"
select select "familyEvent"
select select "60"
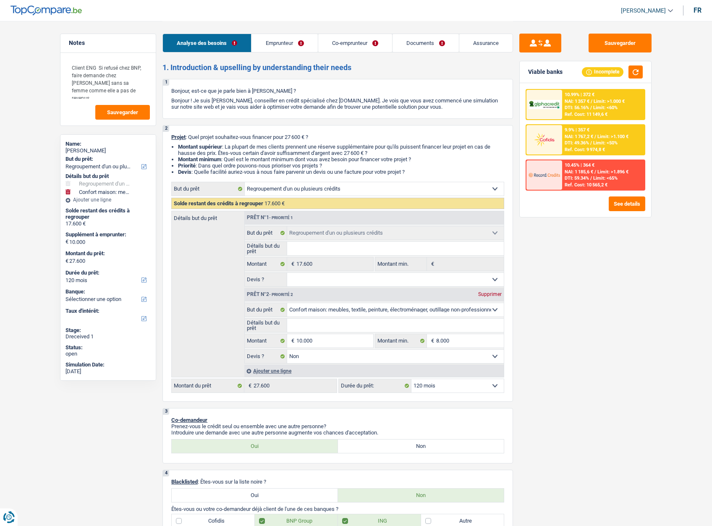
select select "personalLoan"
select select "homeFurnishingOrRelocation"
select select "84"
select select "cardOrCredit"
select select "refinancing"
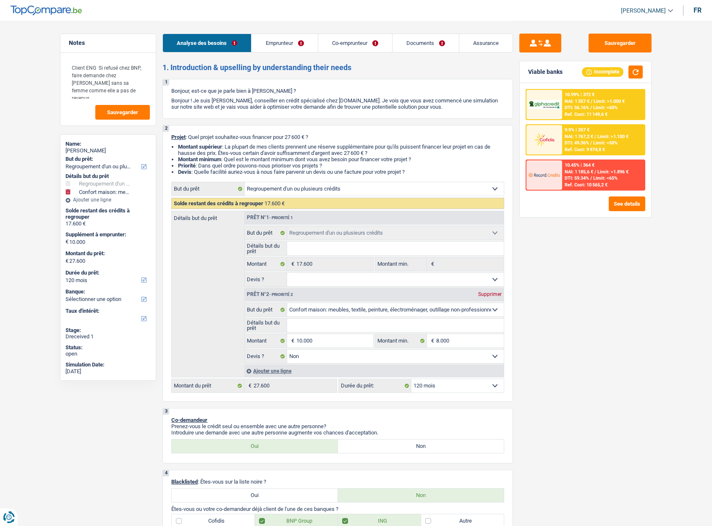
select select "refinancing"
select select "household"
select select "false"
select select "120"
click at [399, 39] on link "Documents" at bounding box center [426, 43] width 66 height 18
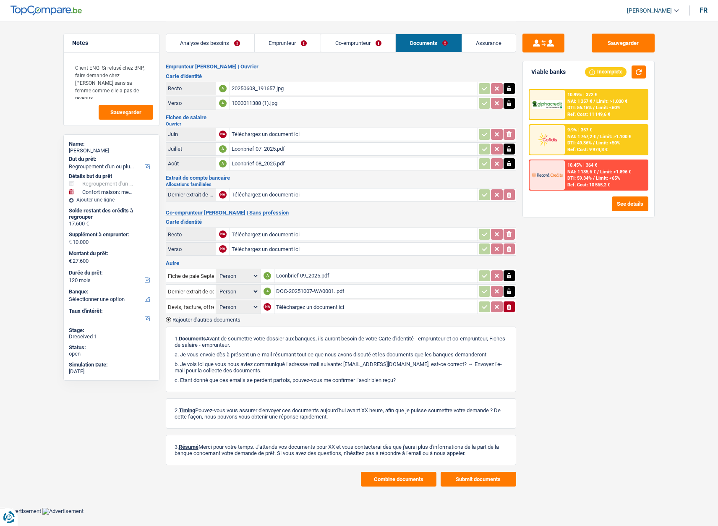
click at [398, 482] on button "Combine documents" at bounding box center [399, 479] width 76 height 15
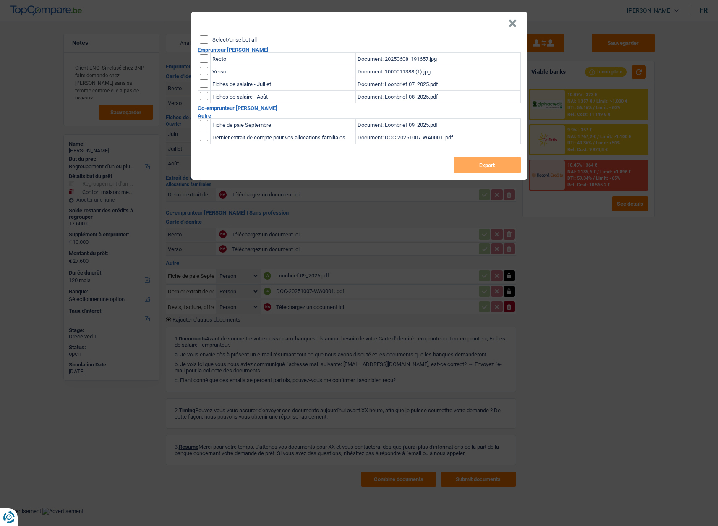
click at [223, 39] on label "Select/unselect all" at bounding box center [234, 39] width 44 height 5
click at [208, 39] on input "Select/unselect all" at bounding box center [204, 39] width 8 height 8
checkbox input "true"
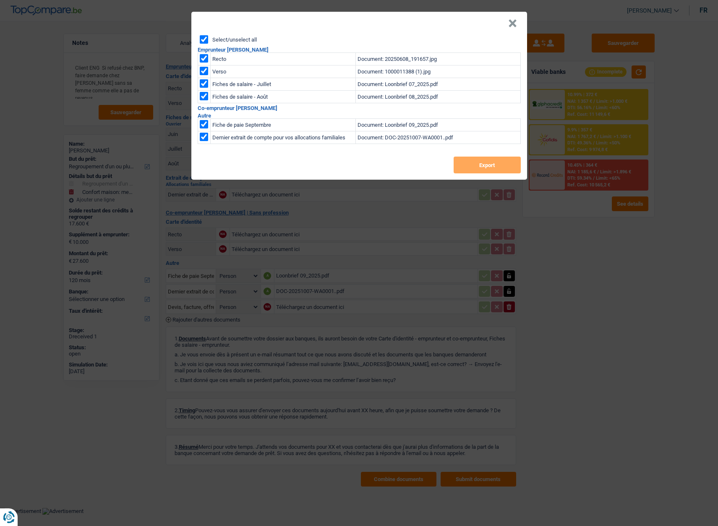
checkbox input "true"
click at [465, 167] on button "Export" at bounding box center [487, 165] width 67 height 17
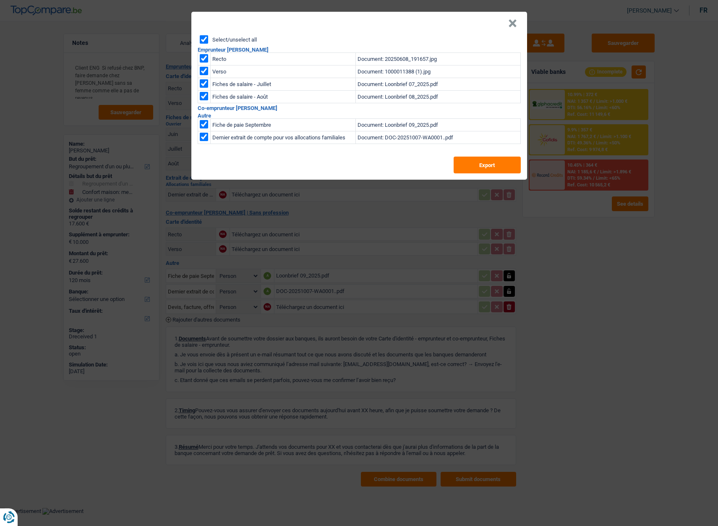
click at [515, 25] on button "×" at bounding box center [512, 23] width 9 height 8
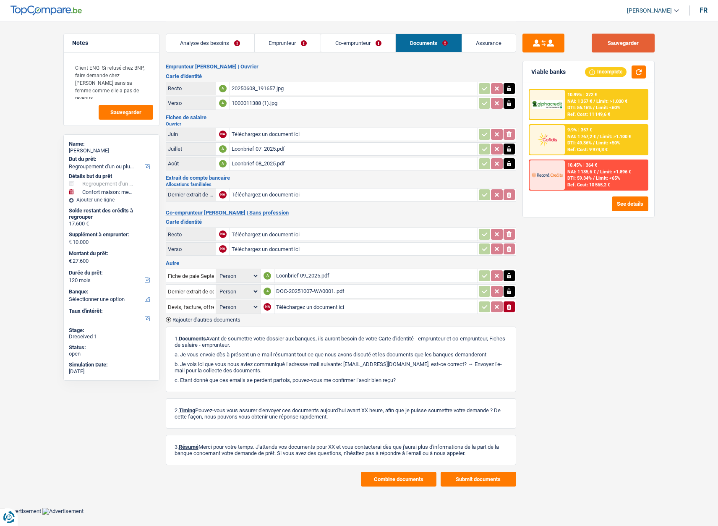
click at [622, 41] on button "Sauvegarder" at bounding box center [623, 43] width 63 height 19
click at [608, 38] on button "Sauvegarder" at bounding box center [623, 43] width 63 height 19
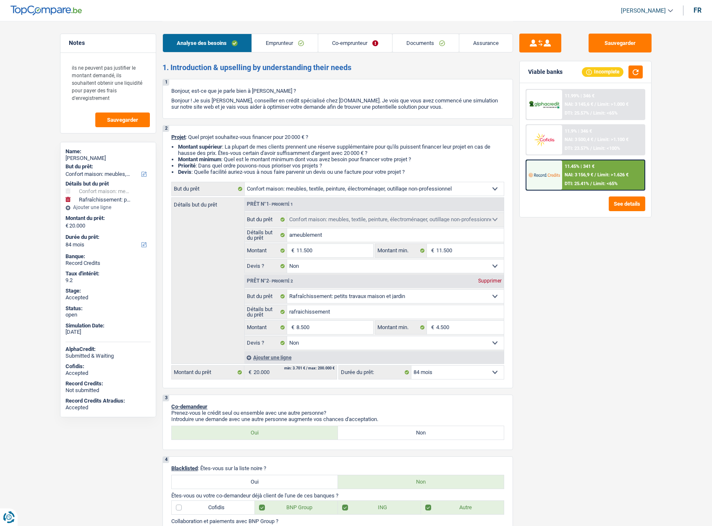
select select "household"
select select "houseOrGarden"
select select "84"
select select "household"
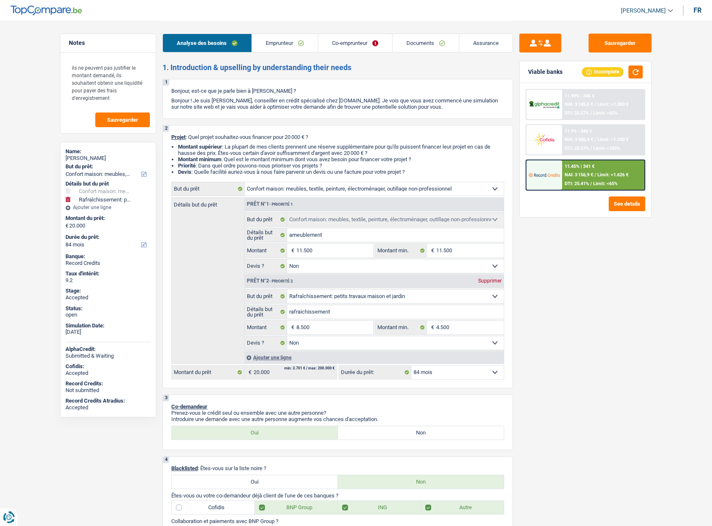
select select "household"
select select "false"
select select "houseOrGarden"
select select "false"
select select "84"
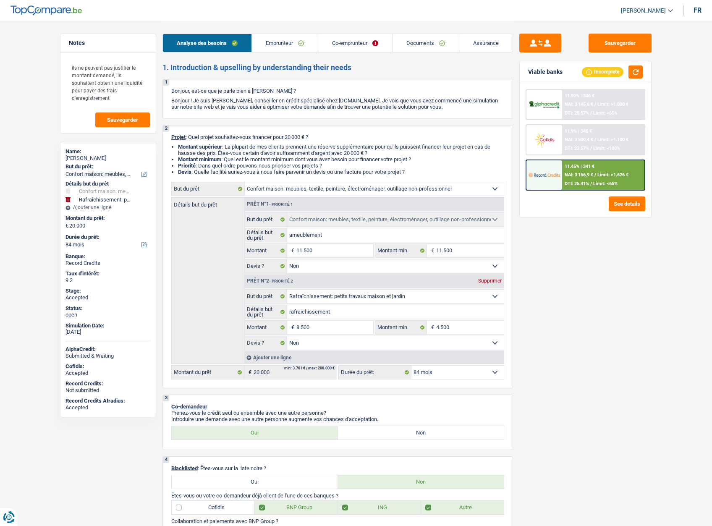
select select "publicEmployee"
select select "mutuality"
select select "familyAllowances"
select select "mealVouchers"
select select "netSalary"
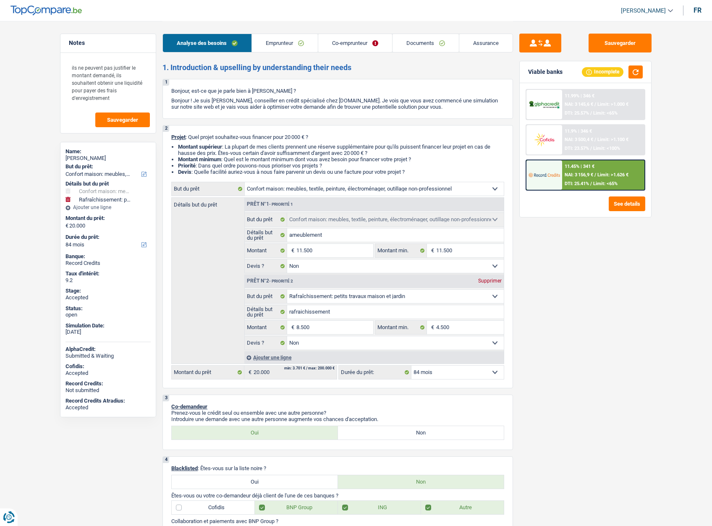
select select "alimony"
select select "mutualityIndemnity"
select select "familyAllowances"
select select "ownerWithMortgage"
select select "mortgage"
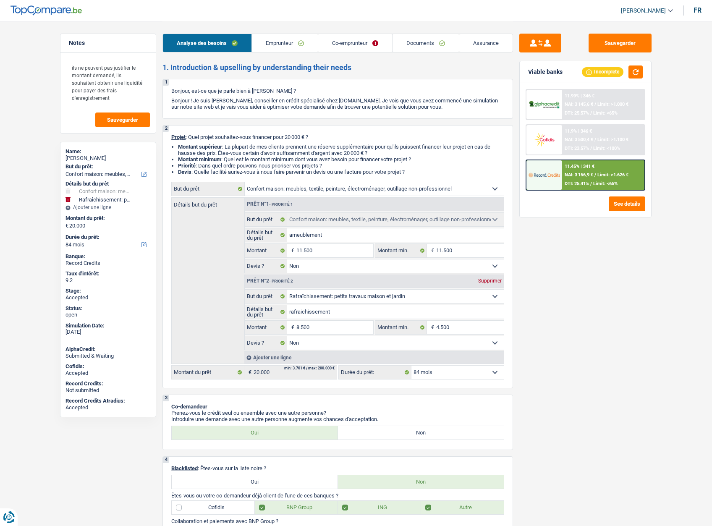
select select "300"
select select "personalLoan"
select select "medicalFees"
select select "30"
select select "household"
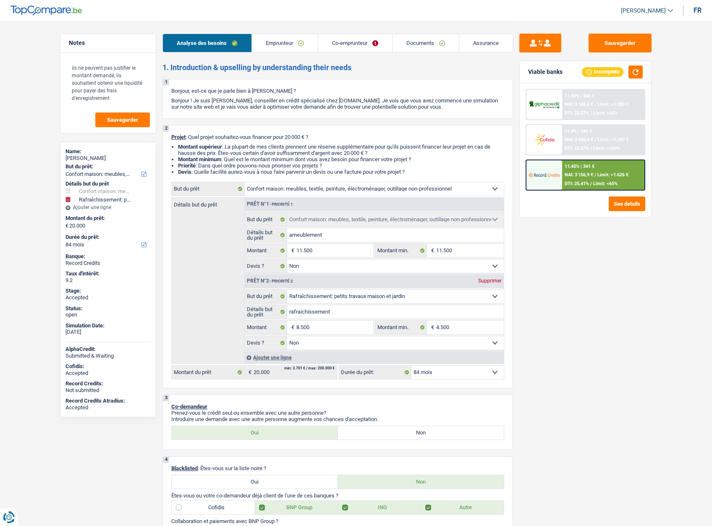
select select "household"
select select "false"
select select "houseOrGarden"
select select "false"
select select "84"
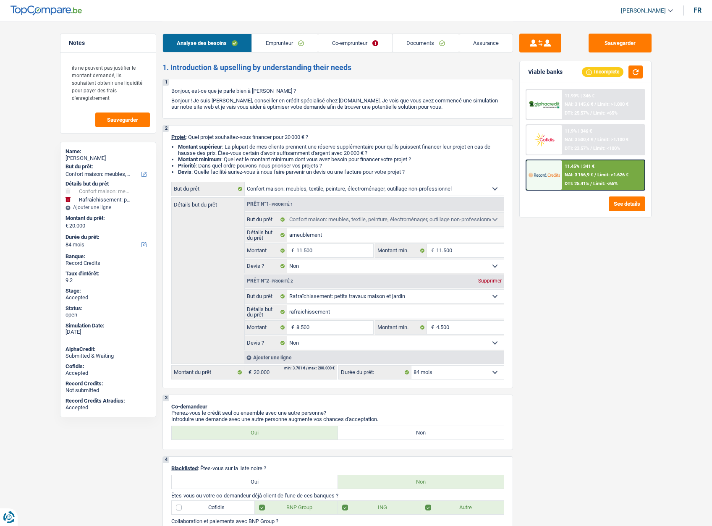
click at [644, 10] on span "[PERSON_NAME]" at bounding box center [643, 10] width 45 height 7
click at [615, 76] on button "SO" at bounding box center [628, 76] width 75 height 17
select select "32"
select select "ownerWithMortgage"
select select "mortgage"
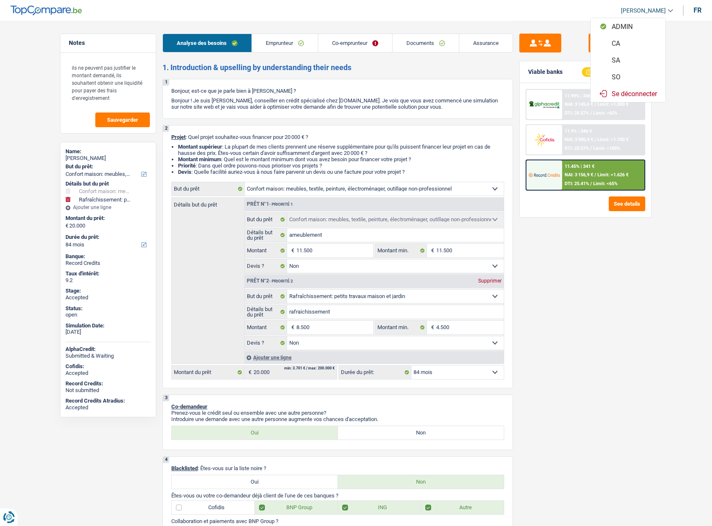
select select "300"
select select "personalLoan"
select select "medicalFees"
select select "30"
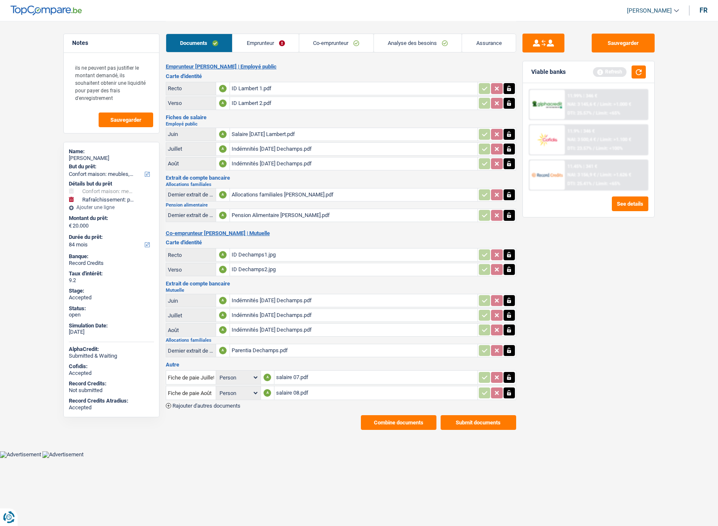
click at [396, 38] on link "Analyse des besoins" at bounding box center [418, 43] width 88 height 18
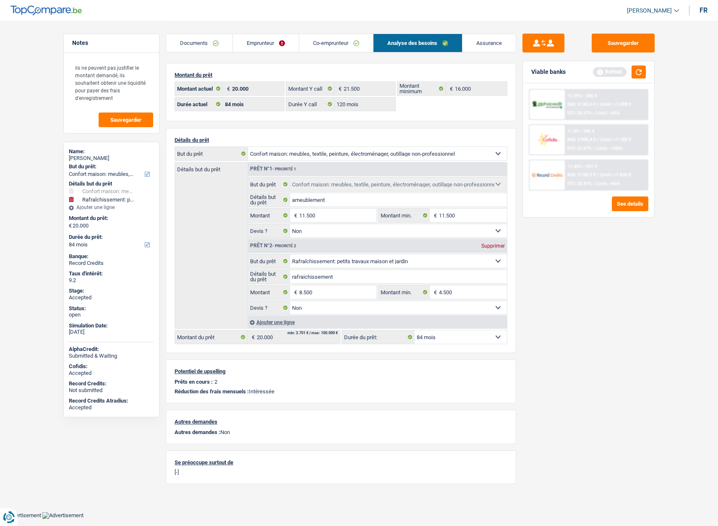
click at [257, 45] on link "Emprunteur" at bounding box center [266, 43] width 66 height 18
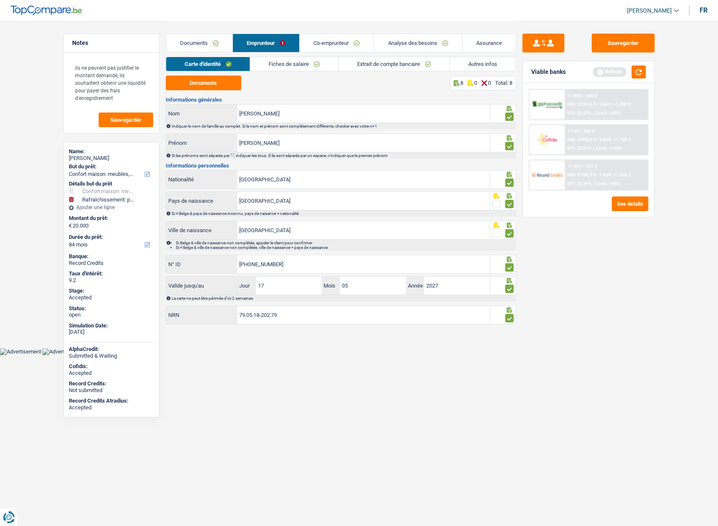
click at [468, 65] on link "Autres infos" at bounding box center [483, 64] width 66 height 14
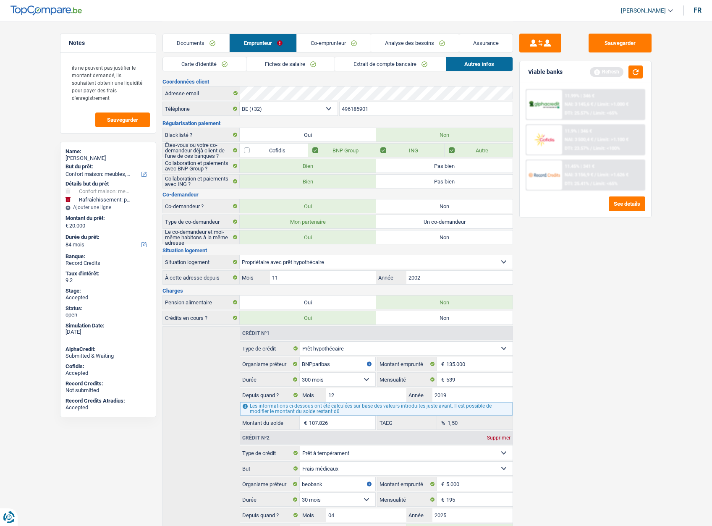
click at [392, 43] on link "Analyse des besoins" at bounding box center [415, 43] width 88 height 18
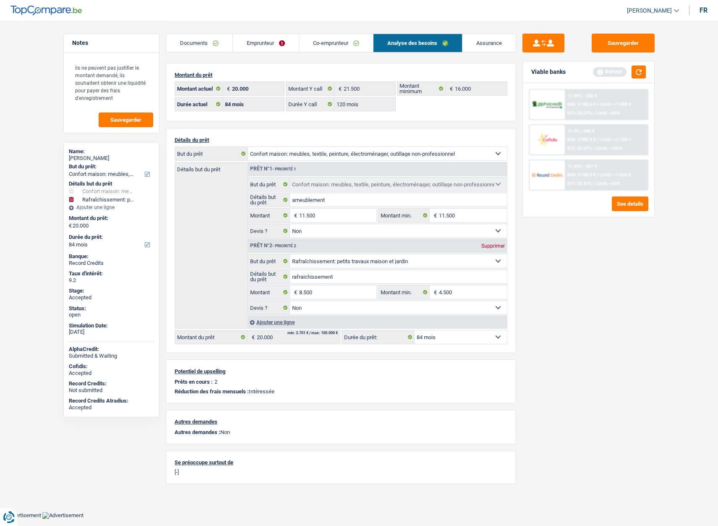
click at [541, 137] on img at bounding box center [547, 140] width 31 height 16
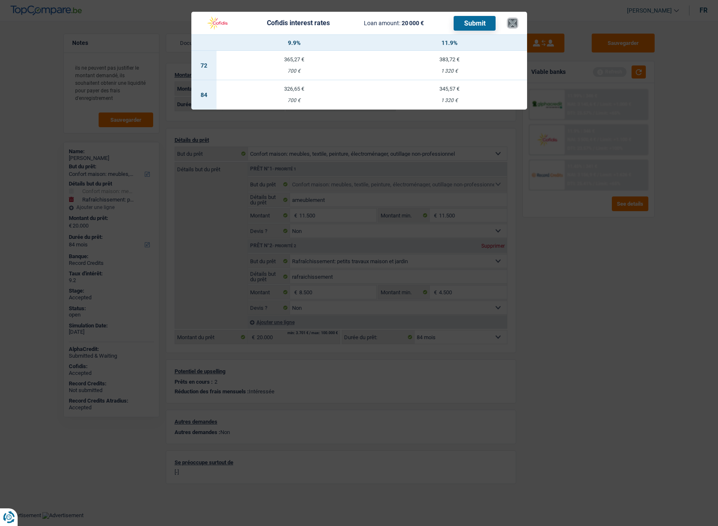
click at [516, 24] on button "×" at bounding box center [512, 23] width 9 height 8
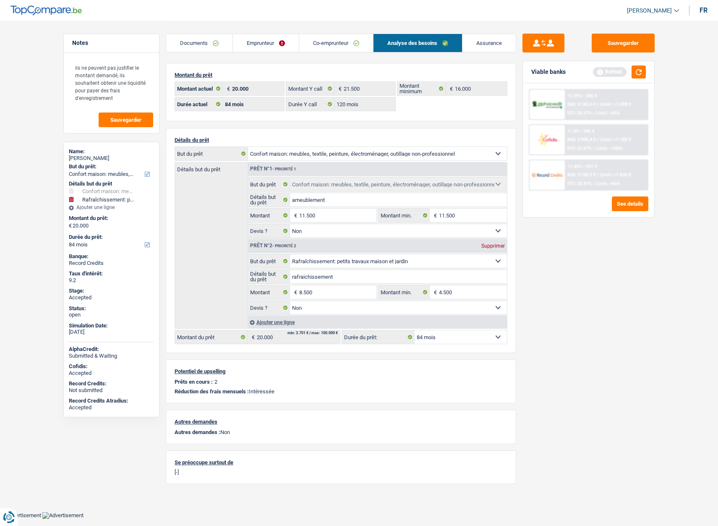
click at [456, 339] on select "12 mois 18 mois 24 mois 30 mois 36 mois 42 mois 48 mois 60 mois 72 mois 84 mois…" at bounding box center [461, 336] width 92 height 13
click at [455, 339] on select "12 mois 18 mois 24 mois 30 mois 36 mois 42 mois 48 mois 60 mois 72 mois 84 mois…" at bounding box center [461, 336] width 92 height 13
click at [317, 293] on input "8.500" at bounding box center [337, 291] width 77 height 13
type input "9.500"
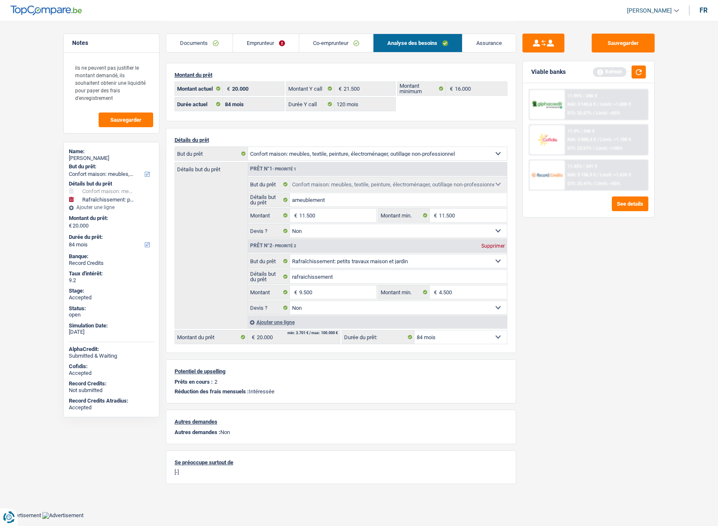
type input "21.000"
select select "120"
type input "21.000"
click at [446, 337] on select "12 mois 18 mois 24 mois 30 mois 36 mois 42 mois 48 mois 60 mois 72 mois 84 mois…" at bounding box center [461, 336] width 92 height 13
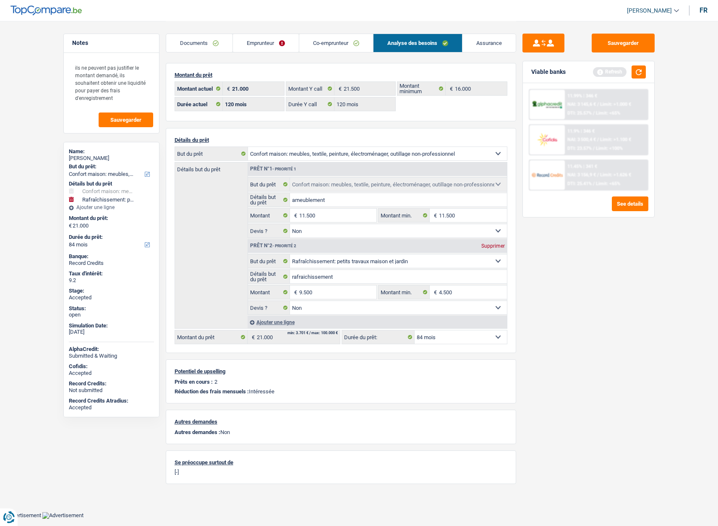
select select "120"
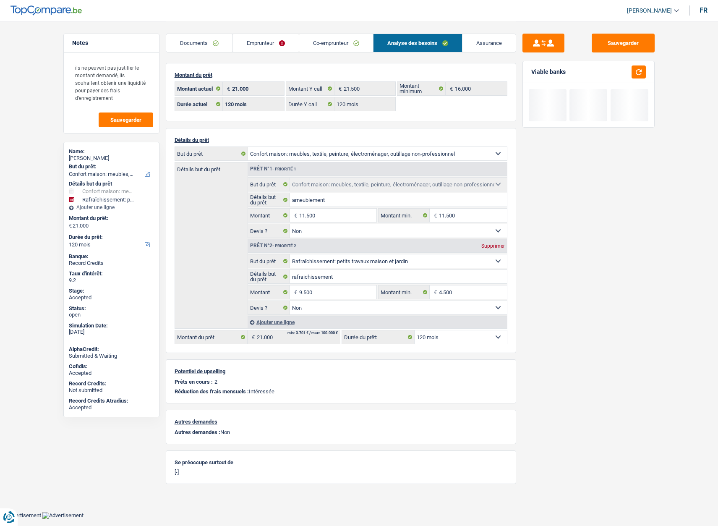
click at [415, 330] on select "12 mois 18 mois 24 mois 30 mois 36 mois 42 mois 48 mois 60 mois 72 mois 84 mois…" at bounding box center [461, 336] width 92 height 13
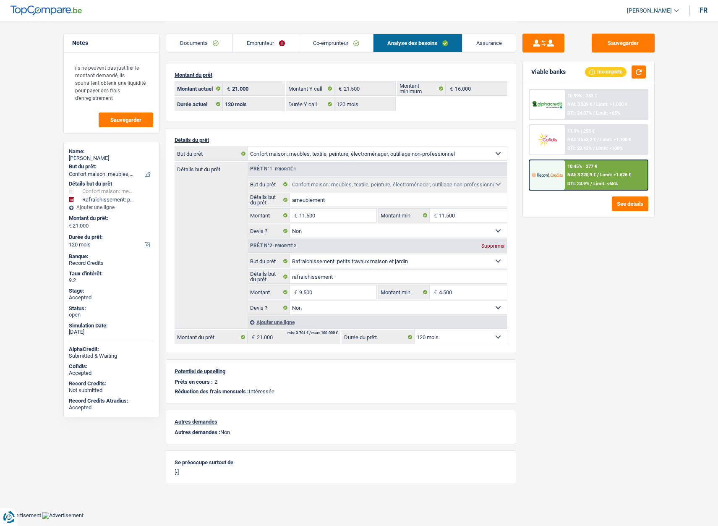
click at [549, 173] on img at bounding box center [547, 175] width 31 height 16
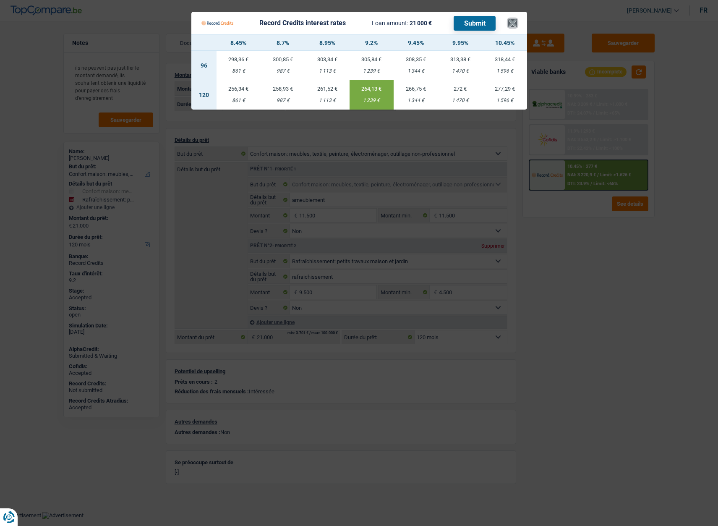
click at [510, 25] on button "×" at bounding box center [512, 23] width 9 height 8
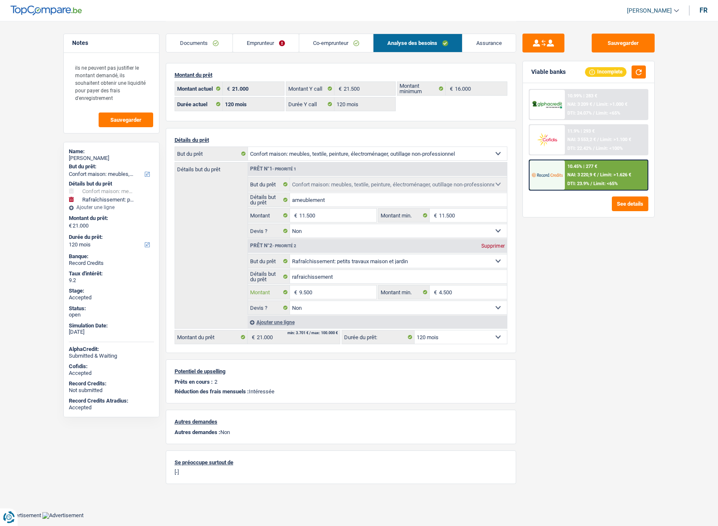
click at [316, 291] on input "9.500" at bounding box center [337, 291] width 77 height 13
click at [317, 289] on input "9.500" at bounding box center [337, 291] width 77 height 13
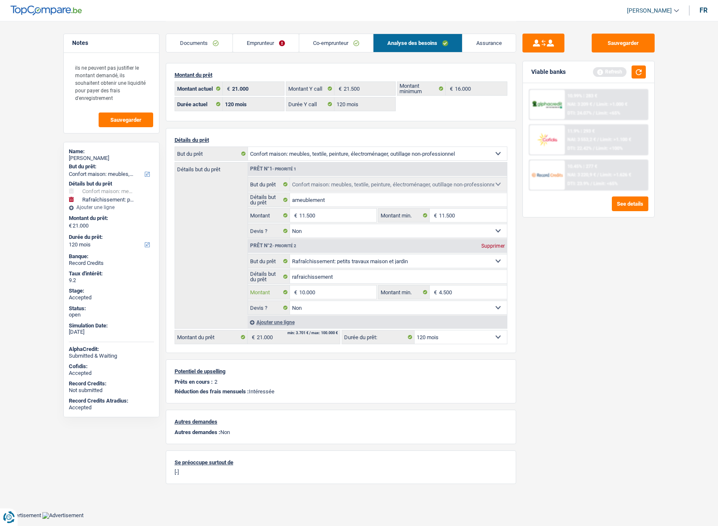
type input "10.000"
type input "21.500"
click at [559, 341] on div "Sauvegarder Viable banks Refresh 10.99% | 283 € NAI: 3 209 € / Limit: >1.000 € …" at bounding box center [588, 273] width 145 height 479
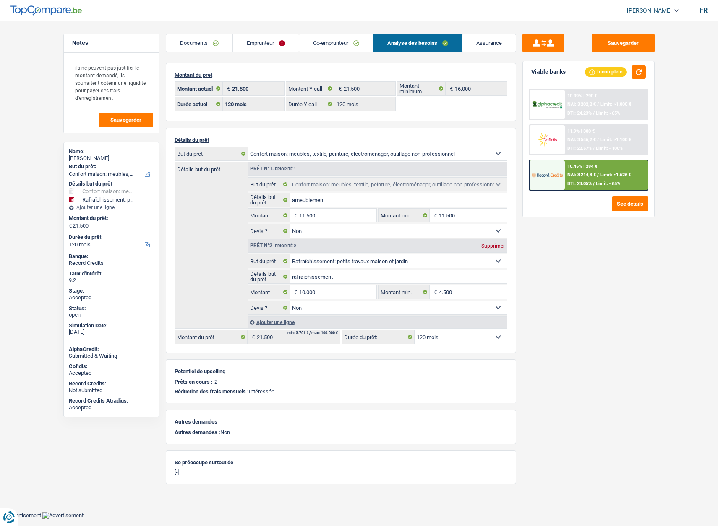
click at [543, 181] on img at bounding box center [547, 175] width 31 height 16
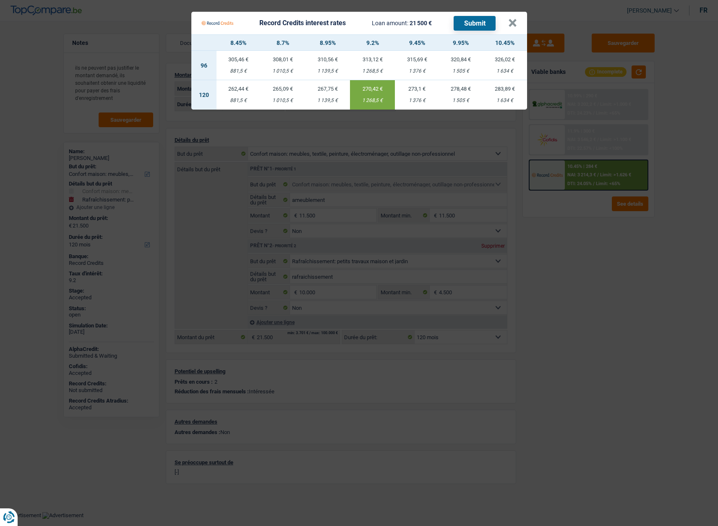
click at [366, 94] on td "270,42 € 1 268,5 €" at bounding box center [372, 94] width 45 height 29
click at [510, 23] on button "×" at bounding box center [512, 23] width 9 height 8
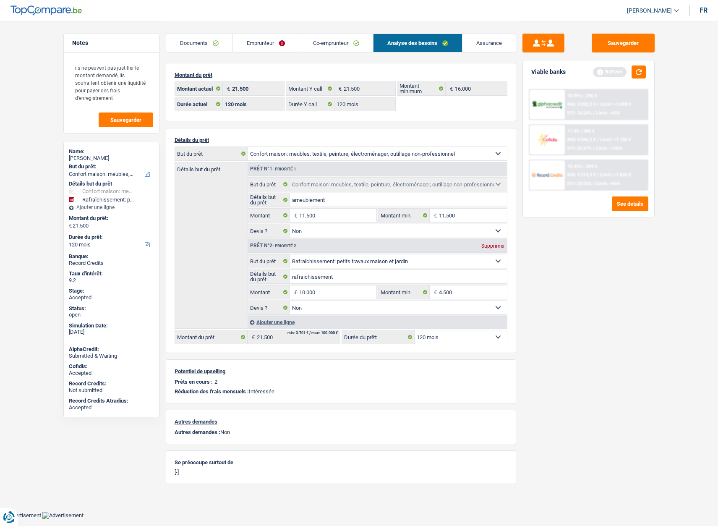
click at [478, 43] on link "Assurance" at bounding box center [489, 43] width 53 height 18
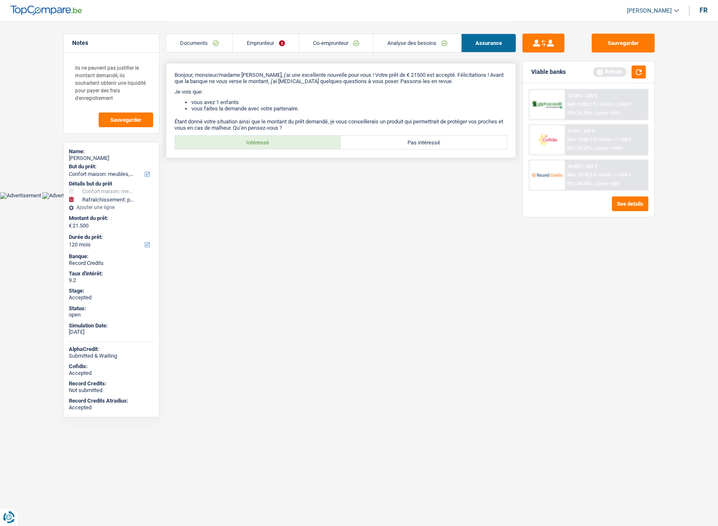
click at [301, 139] on label "Intéressé" at bounding box center [258, 142] width 166 height 13
click at [301, 139] on input "Intéressé" at bounding box center [258, 142] width 166 height 13
radio input "true"
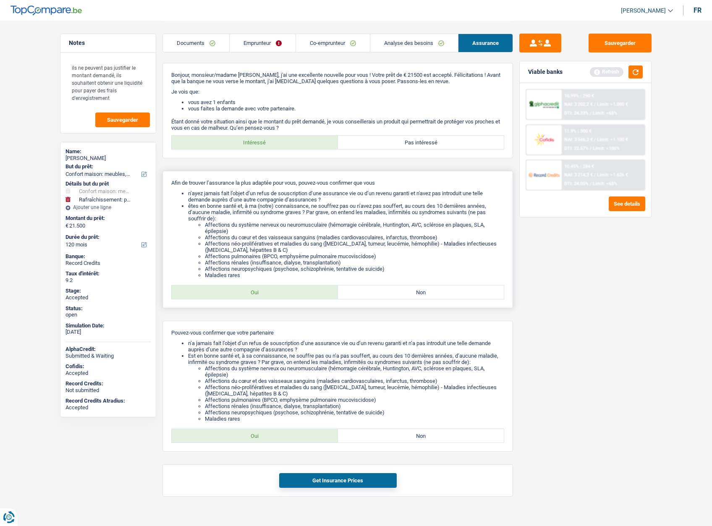
click at [246, 292] on label "Oui" at bounding box center [255, 291] width 166 height 13
click at [246, 292] on input "Oui" at bounding box center [255, 291] width 166 height 13
radio input "true"
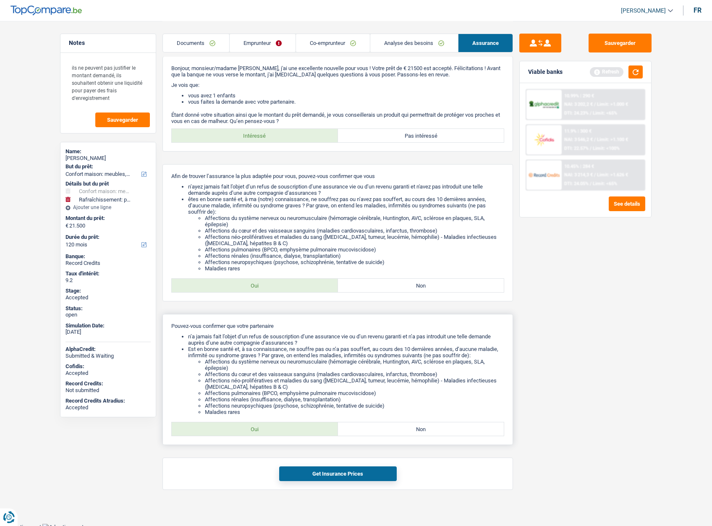
scroll to position [10, 0]
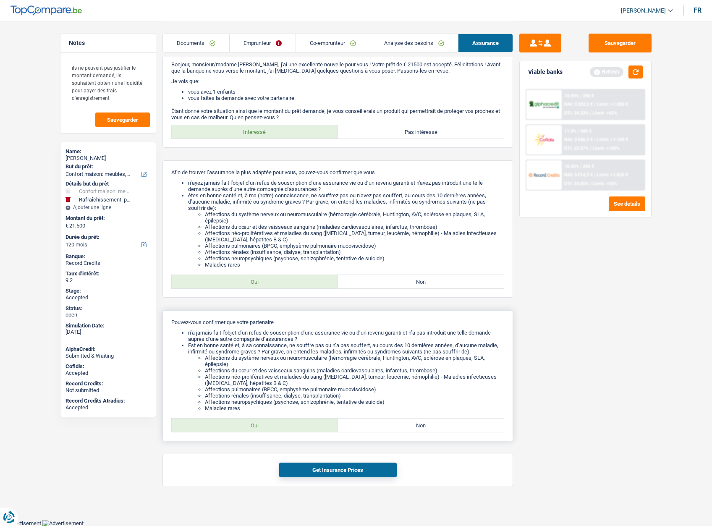
click at [228, 427] on label "Oui" at bounding box center [255, 425] width 166 height 13
click at [228, 427] on input "Oui" at bounding box center [255, 425] width 166 height 13
radio input "true"
click at [319, 465] on button "Get Insurance Prices" at bounding box center [338, 470] width 118 height 15
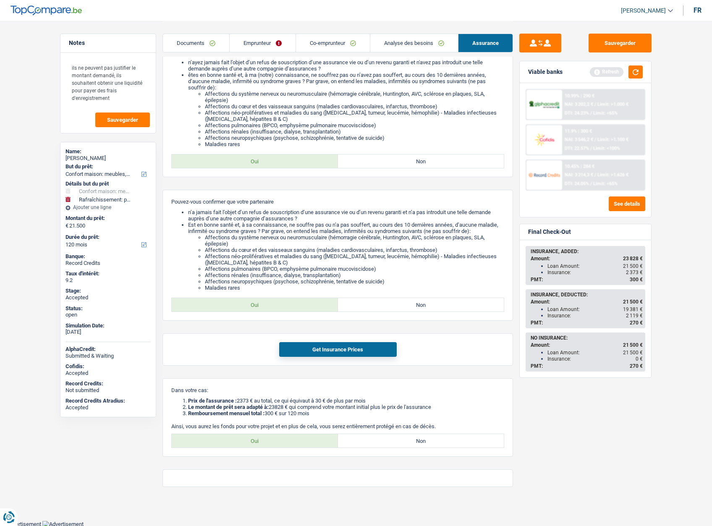
scroll to position [132, 0]
click at [272, 437] on label "Oui" at bounding box center [255, 439] width 166 height 13
click at [272, 437] on input "Oui" at bounding box center [255, 439] width 166 height 13
radio input "true"
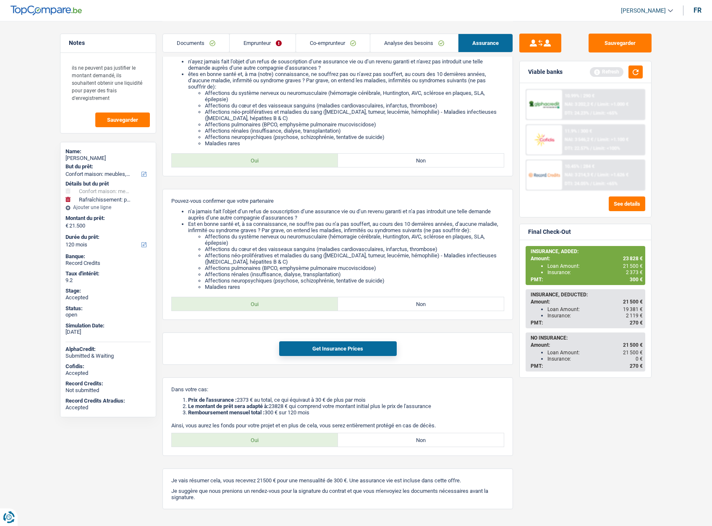
click at [270, 42] on link "Emprunteur" at bounding box center [263, 43] width 66 height 18
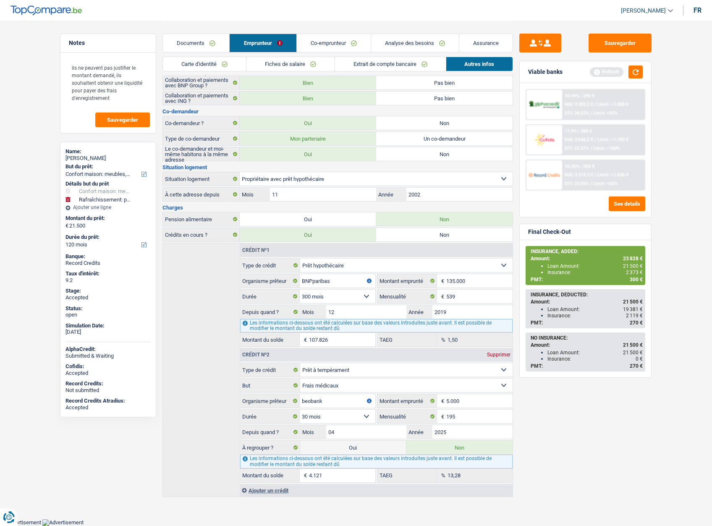
scroll to position [83, 0]
click at [215, 65] on link "Carte d'identité" at bounding box center [204, 64] width 83 height 14
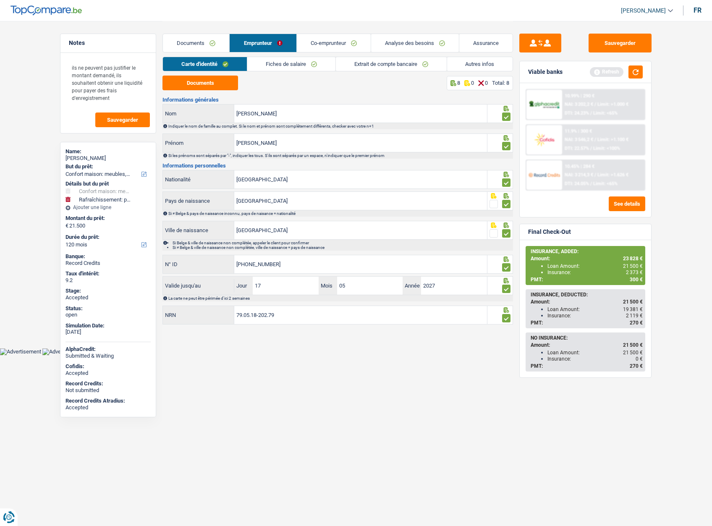
scroll to position [0, 0]
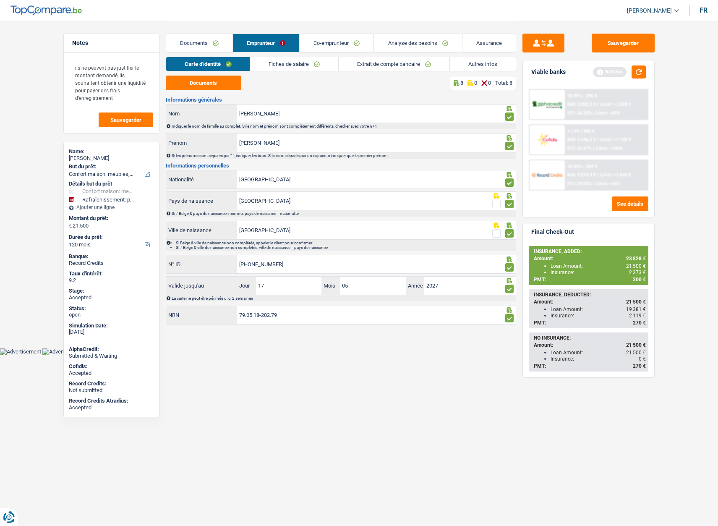
click at [347, 47] on link "Co-emprunteur" at bounding box center [337, 43] width 74 height 18
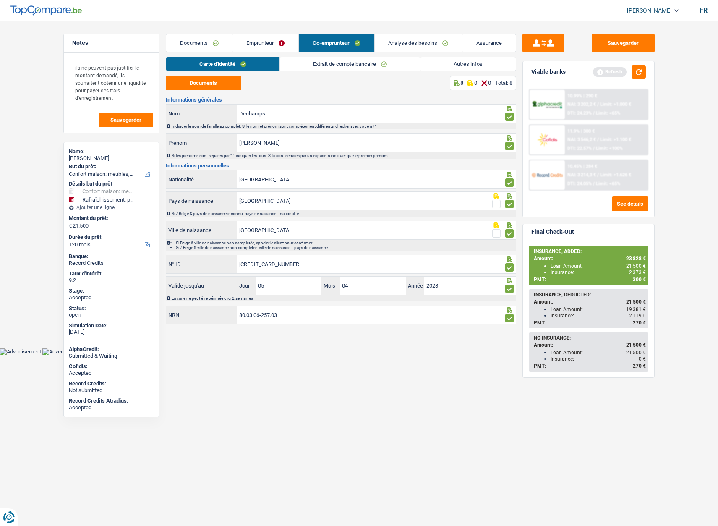
click at [268, 42] on link "Emprunteur" at bounding box center [266, 43] width 66 height 18
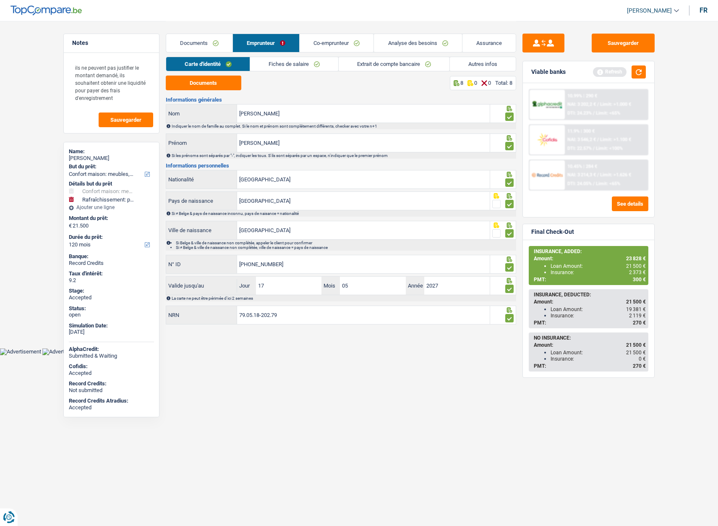
click at [479, 43] on link "Assurance" at bounding box center [489, 43] width 53 height 18
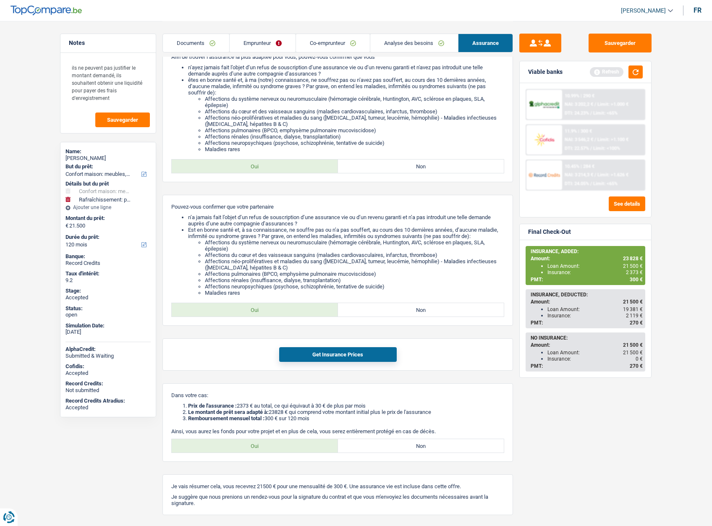
scroll to position [155, 0]
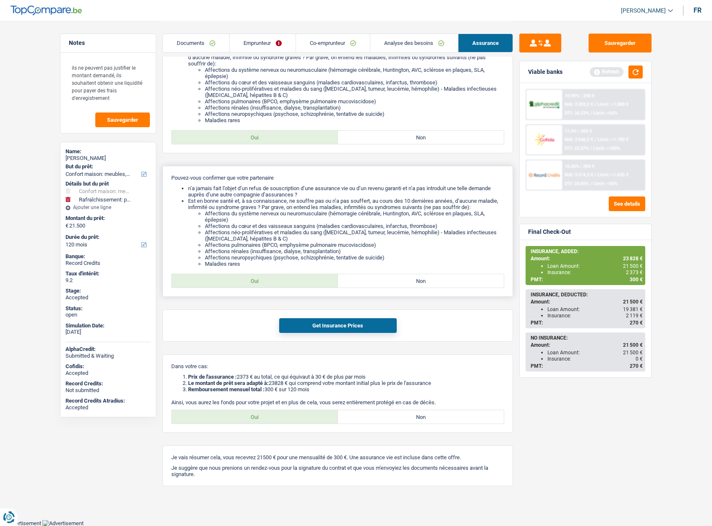
click at [286, 238] on li "Affections néo-prolifératives et maladies du sang ([MEDICAL_DATA], tumeur, leuc…" at bounding box center [354, 235] width 299 height 13
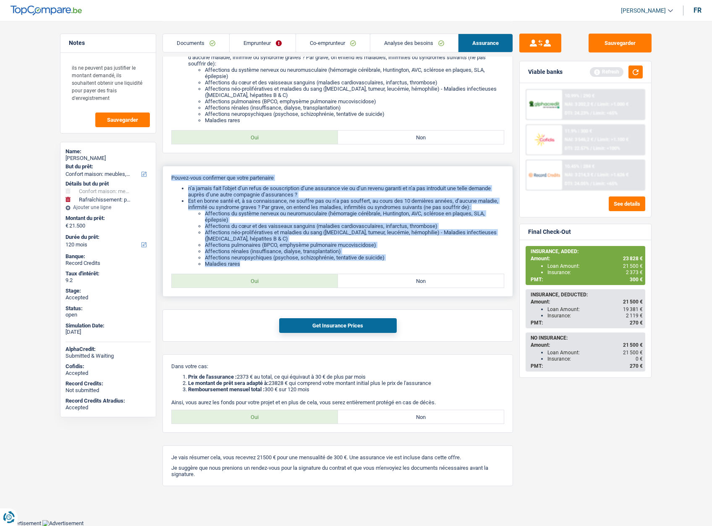
drag, startPoint x: 244, startPoint y: 264, endPoint x: 171, endPoint y: 174, distance: 116.1
click at [171, 174] on div "Pouvez-vous confirmer que votre partenaire n’a jamais fait l’objet d’un refus d…" at bounding box center [337, 231] width 351 height 131
click at [184, 182] on div "Pouvez-vous confirmer que votre partenaire n’a jamais fait l’objet d’un refus d…" at bounding box center [337, 231] width 351 height 131
click at [173, 177] on p "Pouvez-vous confirmer que votre partenaire" at bounding box center [337, 178] width 333 height 6
drag, startPoint x: 171, startPoint y: 177, endPoint x: 263, endPoint y: 262, distance: 125.1
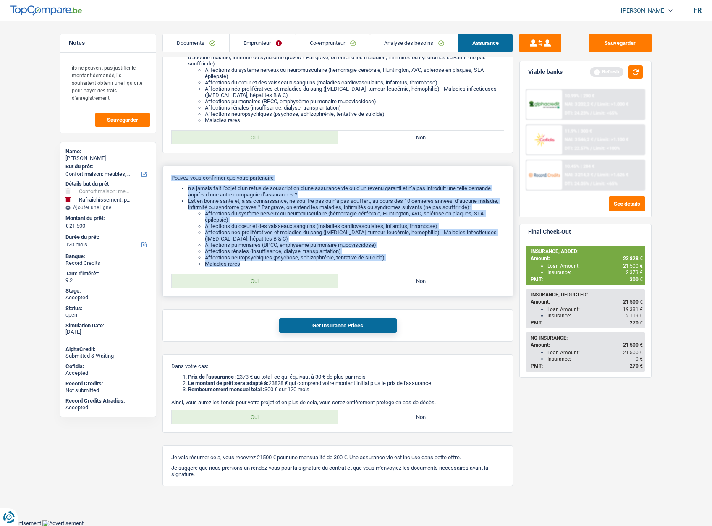
click at [263, 262] on div "Pouvez-vous confirmer que votre partenaire n’a jamais fait l’objet d’un refus d…" at bounding box center [337, 231] width 351 height 131
click at [263, 262] on li "Maladies rares" at bounding box center [354, 264] width 299 height 6
drag, startPoint x: 250, startPoint y: 263, endPoint x: 169, endPoint y: 178, distance: 117.9
click at [169, 178] on div "Pouvez-vous confirmer que votre partenaire n’a jamais fait l’objet d’un refus d…" at bounding box center [337, 231] width 351 height 131
click at [176, 178] on p "Pouvez-vous confirmer que votre partenaire" at bounding box center [337, 178] width 333 height 6
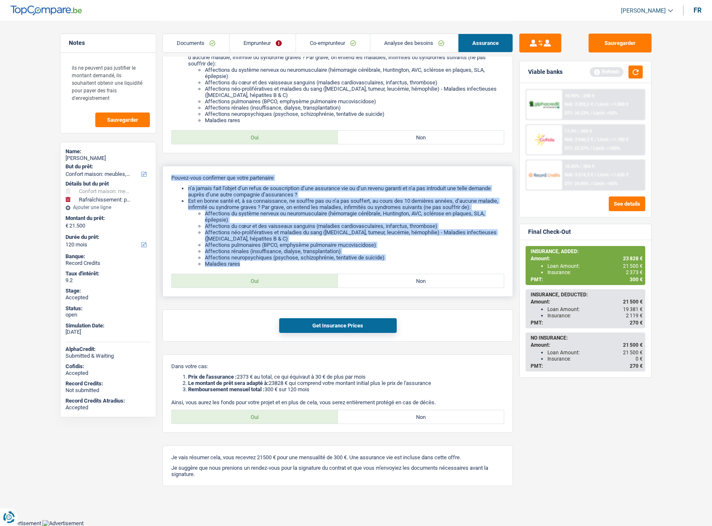
drag, startPoint x: 170, startPoint y: 175, endPoint x: 268, endPoint y: 264, distance: 132.2
click at [268, 264] on div "Pouvez-vous confirmer que votre partenaire n’a jamais fait l’objet d’un refus d…" at bounding box center [337, 231] width 351 height 131
click at [267, 264] on li "Maladies rares" at bounding box center [354, 264] width 299 height 6
drag, startPoint x: 251, startPoint y: 264, endPoint x: 172, endPoint y: 176, distance: 118.9
click at [172, 176] on div "Pouvez-vous confirmer que votre partenaire n’a jamais fait l’objet d’un refus d…" at bounding box center [337, 231] width 351 height 131
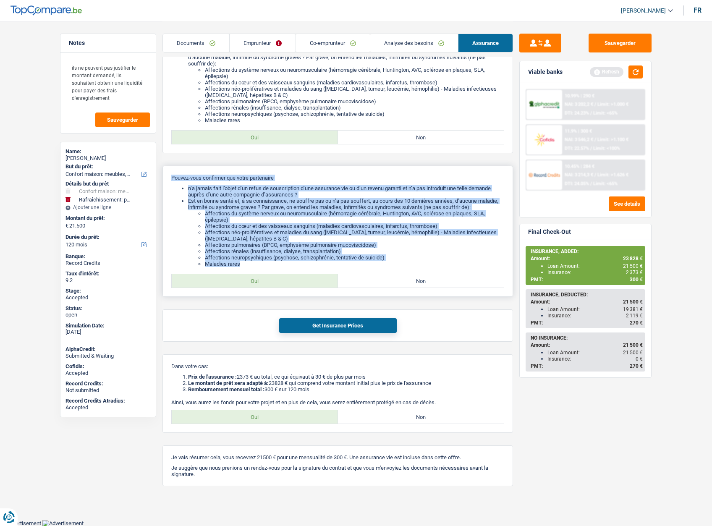
click at [207, 197] on li "n’a jamais fait l’objet d’un refus de souscription d’une assurance vie ou d’un …" at bounding box center [346, 191] width 316 height 13
drag, startPoint x: 169, startPoint y: 176, endPoint x: 325, endPoint y: 111, distance: 169.2
click at [262, 262] on div "Pouvez-vous confirmer que votre partenaire n’a jamais fait l’objet d’un refus d…" at bounding box center [337, 231] width 351 height 131
click at [380, 40] on link "Analyse des besoins" at bounding box center [414, 43] width 88 height 18
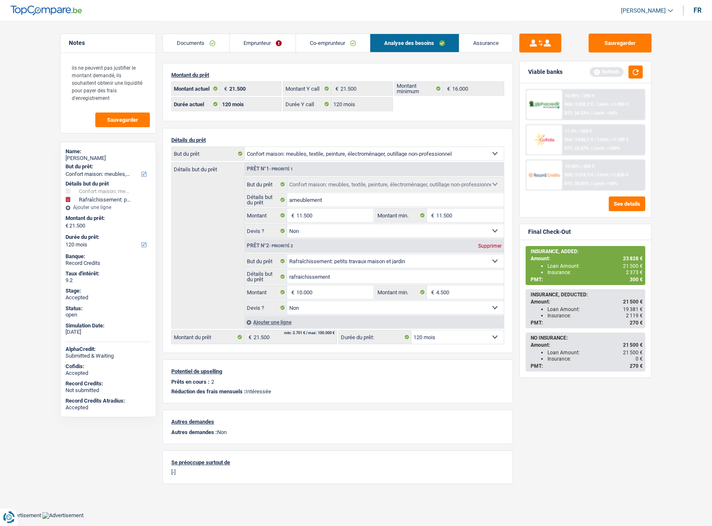
scroll to position [0, 0]
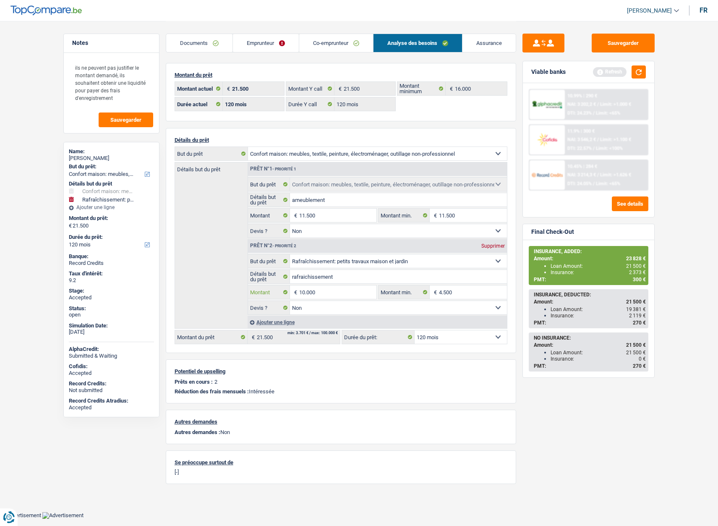
click at [332, 295] on input "10.000" at bounding box center [337, 291] width 77 height 13
click at [326, 215] on input "11.500" at bounding box center [337, 215] width 77 height 13
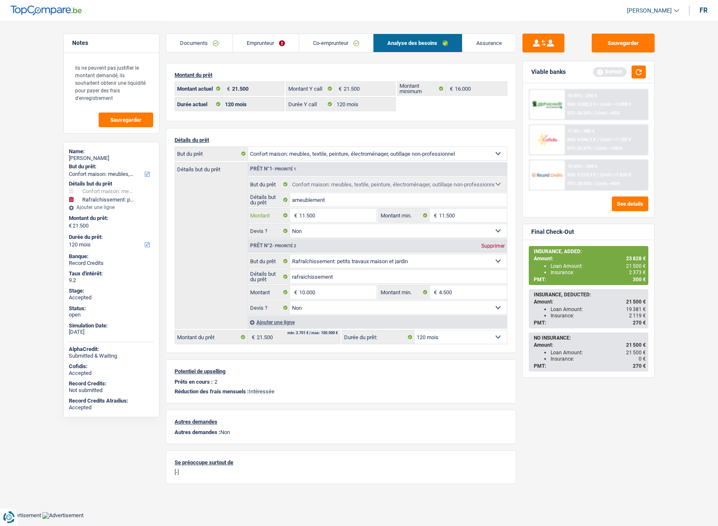
click at [326, 215] on input "11.500" at bounding box center [337, 215] width 77 height 13
click at [323, 293] on input "10.000" at bounding box center [337, 291] width 77 height 13
type input "4.500"
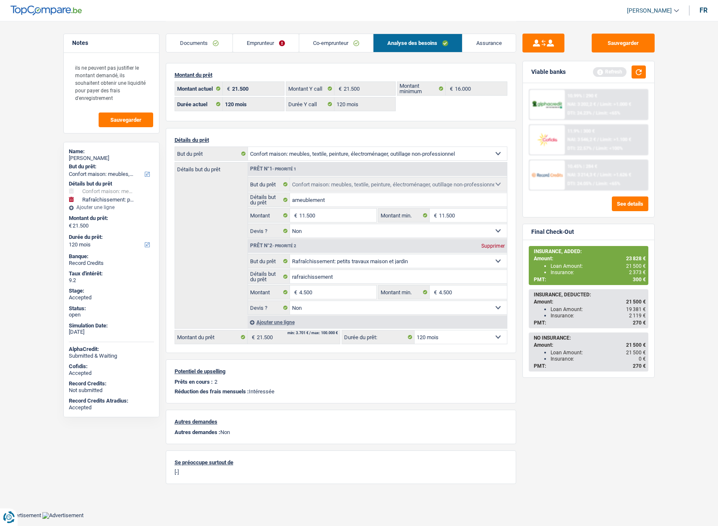
type input "16.000"
select select "84"
type input "16.000"
select select "84"
type input "16.000"
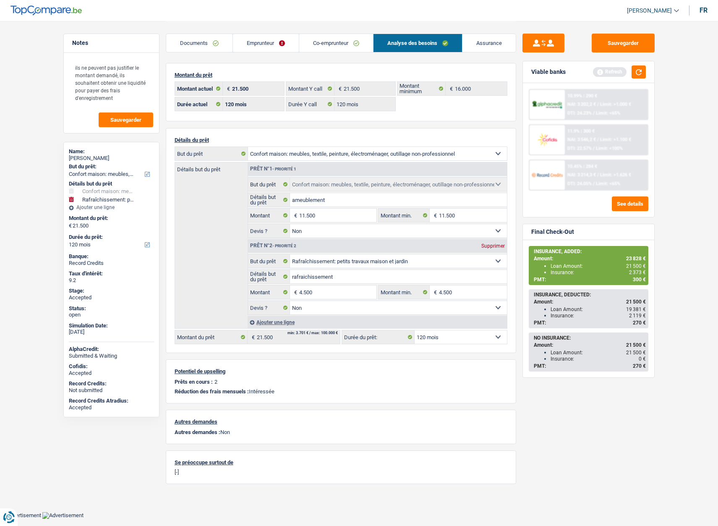
select select "84"
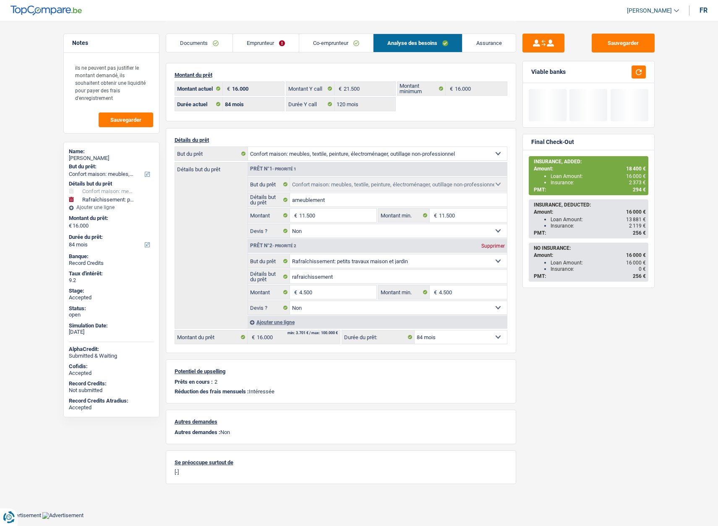
click at [572, 433] on div "Sauvegarder Viable banks Final Check-Out INSURANCE, ADDED: Amount: 18 400 € Loa…" at bounding box center [588, 273] width 145 height 479
click at [318, 295] on input "4.500" at bounding box center [337, 291] width 77 height 13
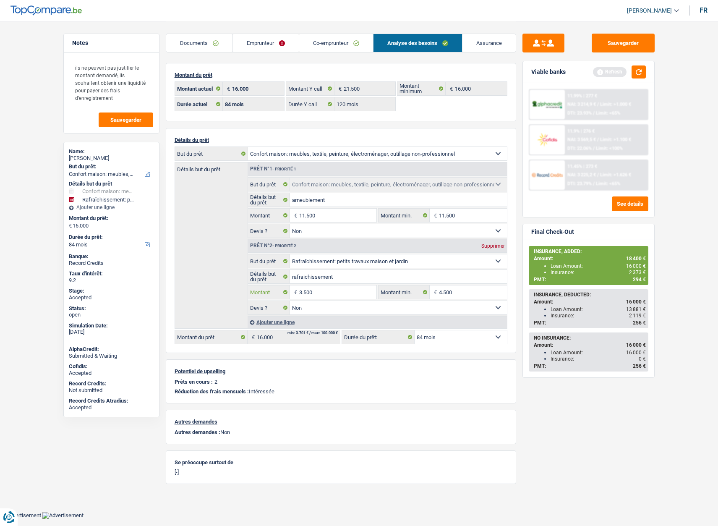
type input "3.500"
type input "15.000"
select select "60"
type input "15.000"
select select "60"
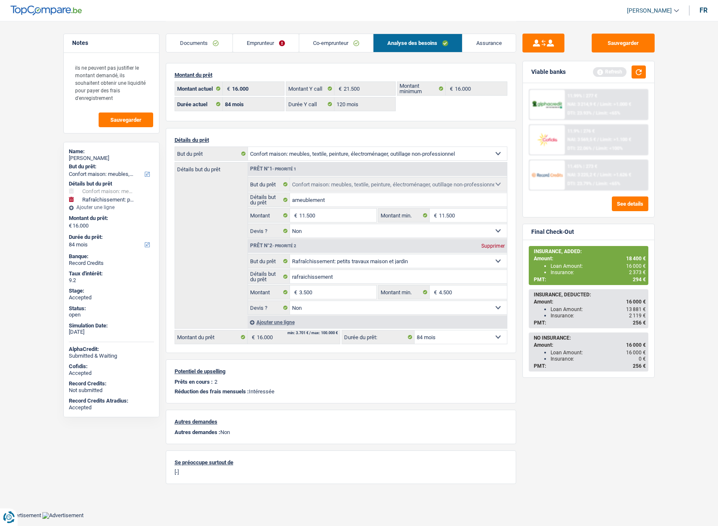
type input "15.000"
select select "60"
click at [551, 424] on div "Sauvegarder Viable banks Refresh 11.99% | 277 € NAI: 3 214,9 € / Limit: >1.000 …" at bounding box center [588, 273] width 145 height 479
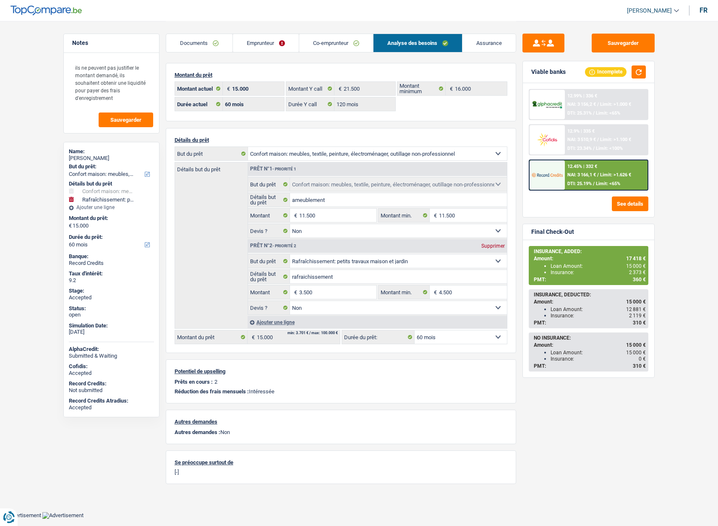
click at [549, 172] on img at bounding box center [547, 175] width 31 height 16
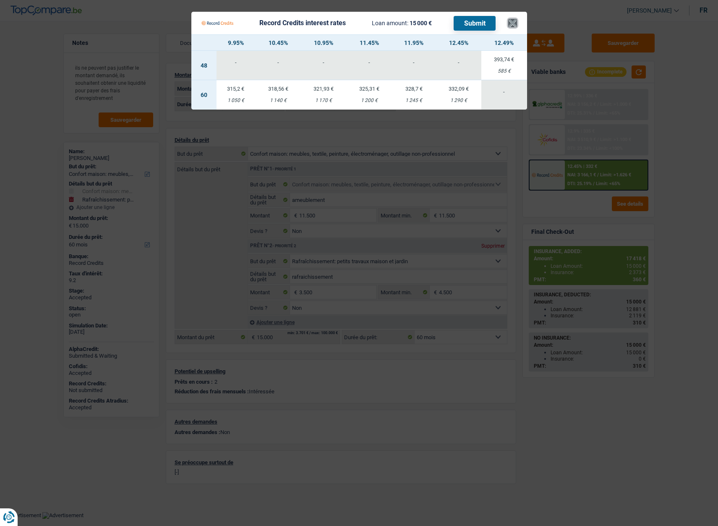
drag, startPoint x: 515, startPoint y: 23, endPoint x: 516, endPoint y: 27, distance: 4.3
click at [516, 22] on button "×" at bounding box center [512, 23] width 9 height 8
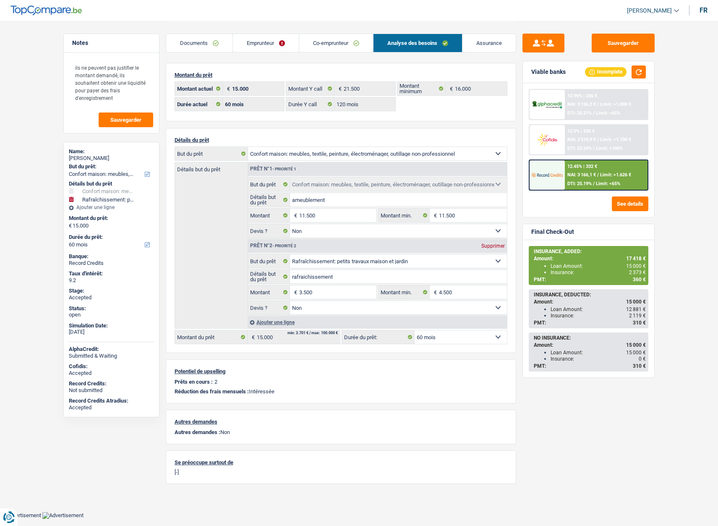
click at [550, 141] on img at bounding box center [547, 140] width 31 height 16
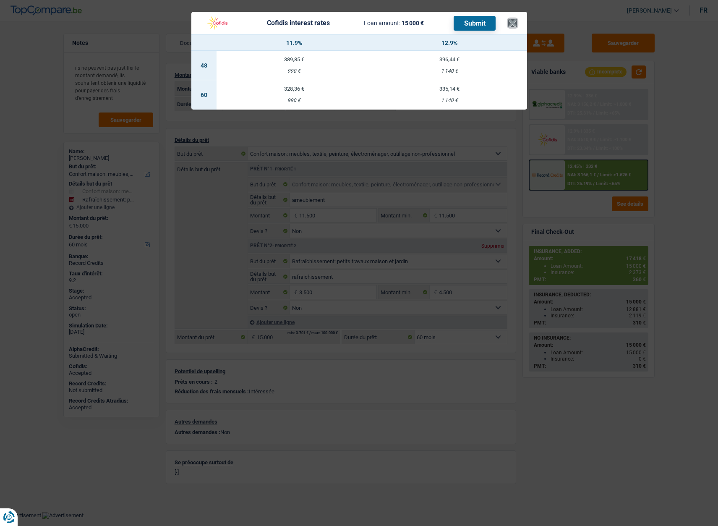
click at [513, 19] on button "×" at bounding box center [512, 23] width 9 height 8
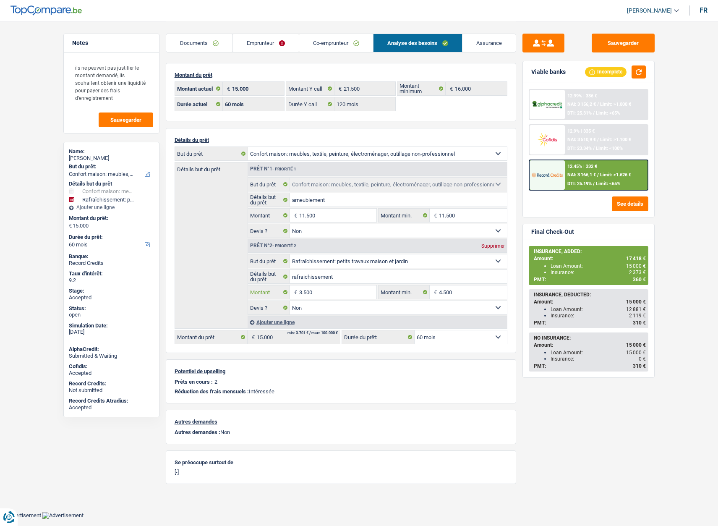
click at [321, 295] on input "3.500" at bounding box center [337, 291] width 77 height 13
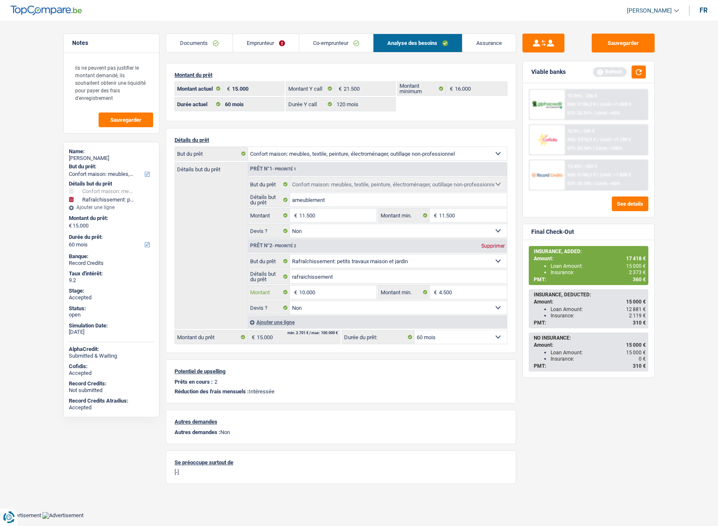
type input "10.000"
type input "21.500"
select select "120"
type input "21.500"
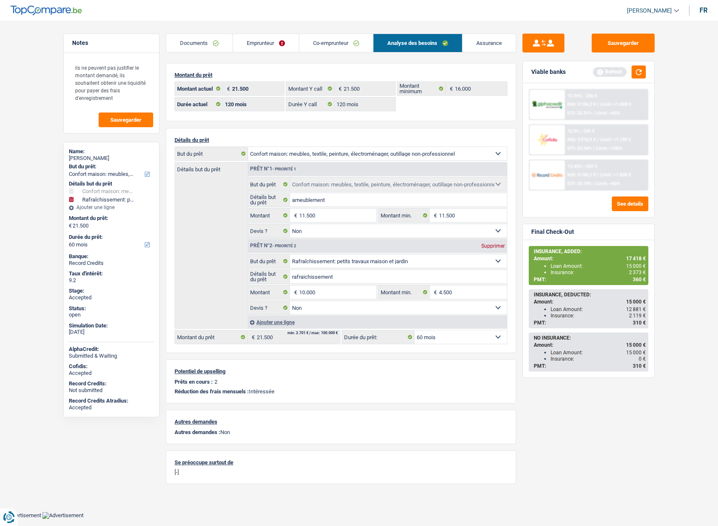
click at [516, 313] on div "Détails du prêt Confort maison: meubles, textile, peinture, électroménager, out…" at bounding box center [341, 240] width 351 height 225
select select "120"
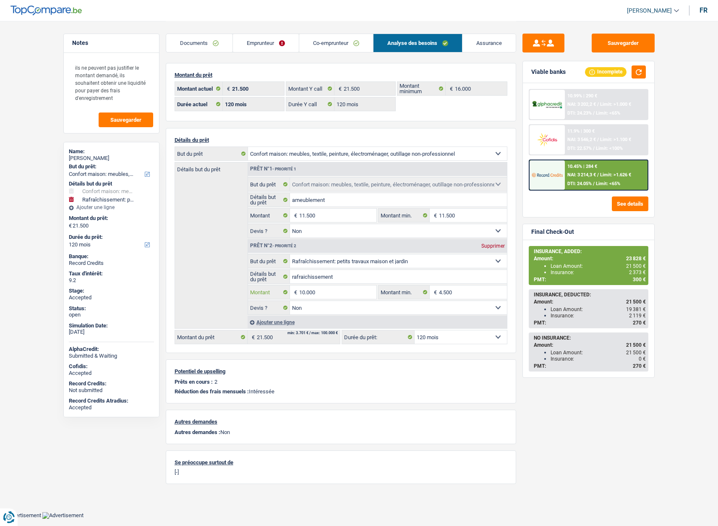
click at [317, 295] on input "10.000" at bounding box center [337, 291] width 77 height 13
drag, startPoint x: 317, startPoint y: 295, endPoint x: 322, endPoint y: 293, distance: 5.1
click at [318, 294] on input "10.000" at bounding box center [337, 291] width 77 height 13
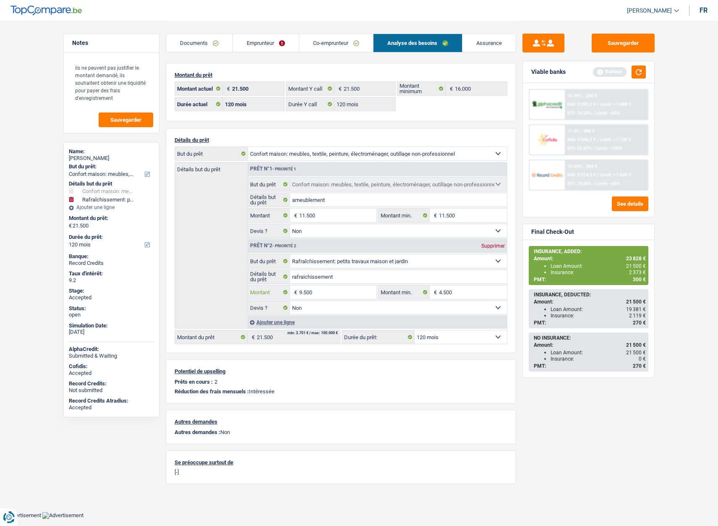
type input "9.500"
type input "21.000"
click at [577, 447] on div "Sauvegarder Viable banks Refresh 10.99% | 290 € NAI: 3 202,2 € / Limit: >1.000 …" at bounding box center [588, 273] width 145 height 479
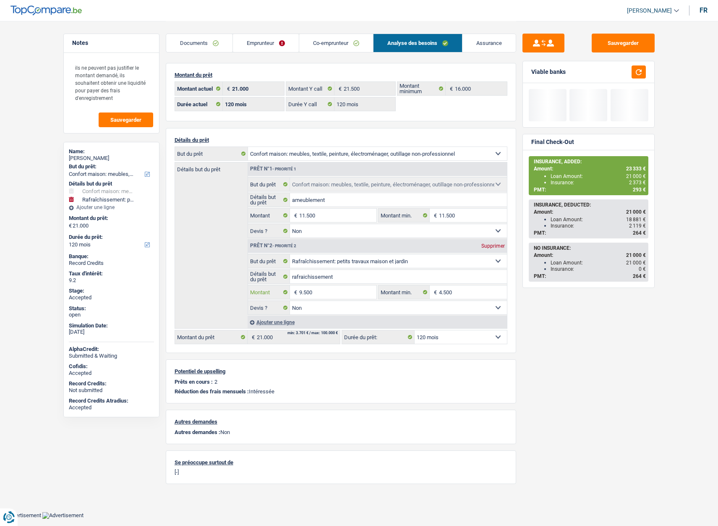
click at [329, 290] on input "9.500" at bounding box center [337, 291] width 77 height 13
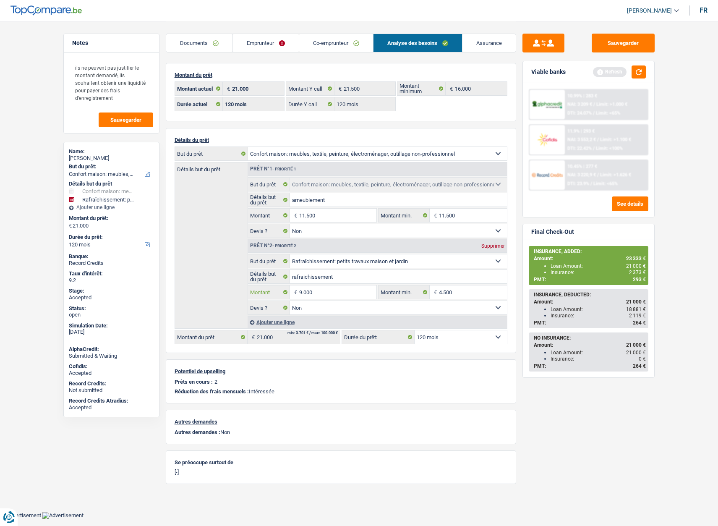
type input "9.000"
type input "20.500"
click at [565, 457] on div "Sauvegarder Viable banks Refresh 10.99% | 283 € NAI: 3 209 € / Limit: >1.000 € …" at bounding box center [588, 273] width 145 height 479
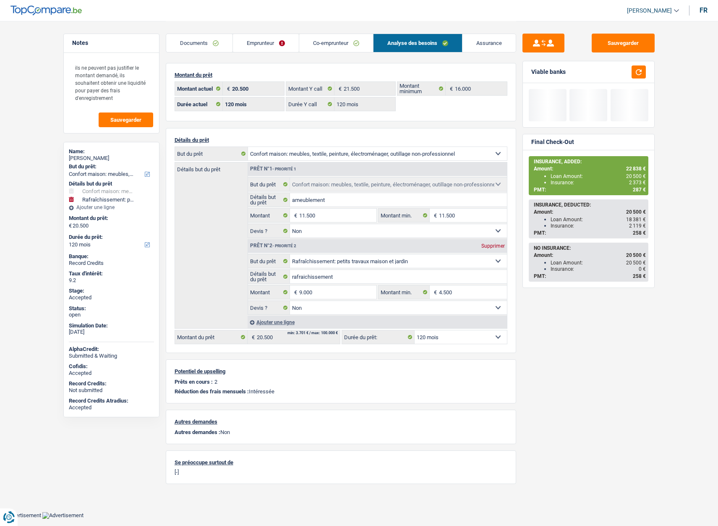
click at [445, 337] on select "12 mois 18 mois 24 mois 30 mois 36 mois 42 mois 48 mois 60 mois 72 mois 84 mois…" at bounding box center [461, 336] width 92 height 13
click at [539, 413] on div "Sauvegarder Viable banks Final Check-Out INSURANCE, ADDED: Amount: 22 838 € Loa…" at bounding box center [588, 273] width 145 height 479
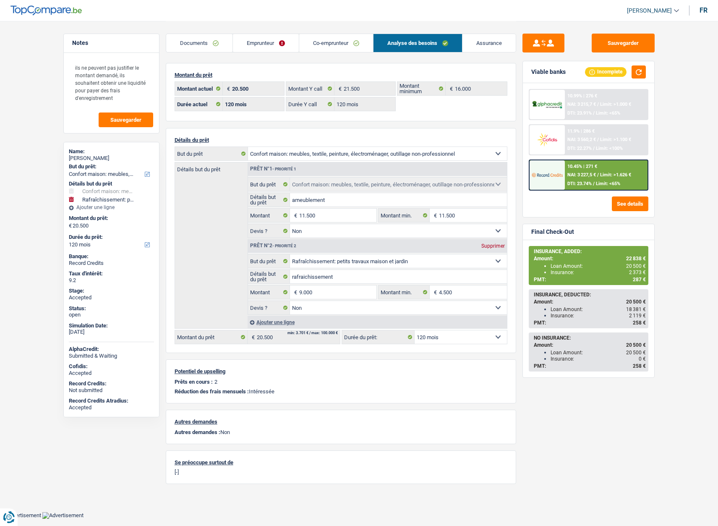
click at [520, 361] on div "Sauvegarder Viable banks Incomplete 10.99% | 276 € NAI: 3 215,7 € / Limit: >1.0…" at bounding box center [588, 273] width 145 height 479
click at [486, 50] on link "Assurance" at bounding box center [489, 43] width 53 height 18
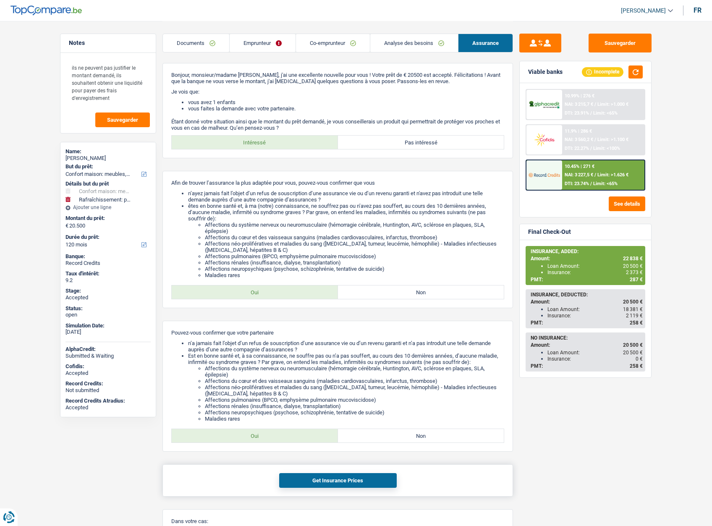
click at [311, 477] on button "Get Insurance Prices" at bounding box center [338, 480] width 118 height 15
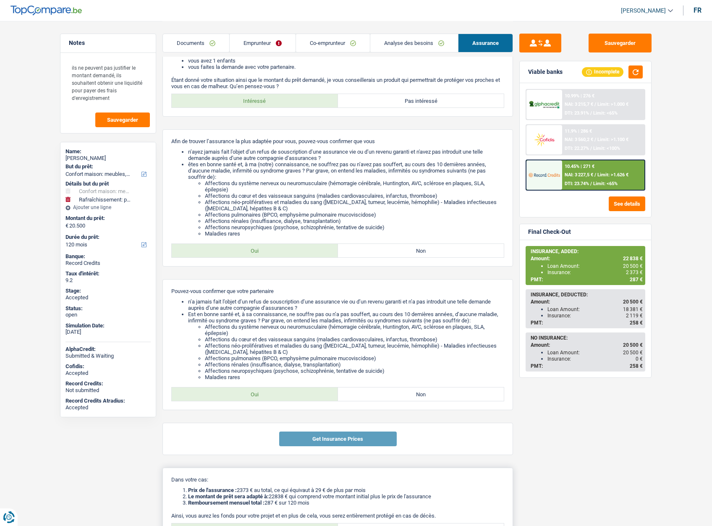
scroll to position [155, 0]
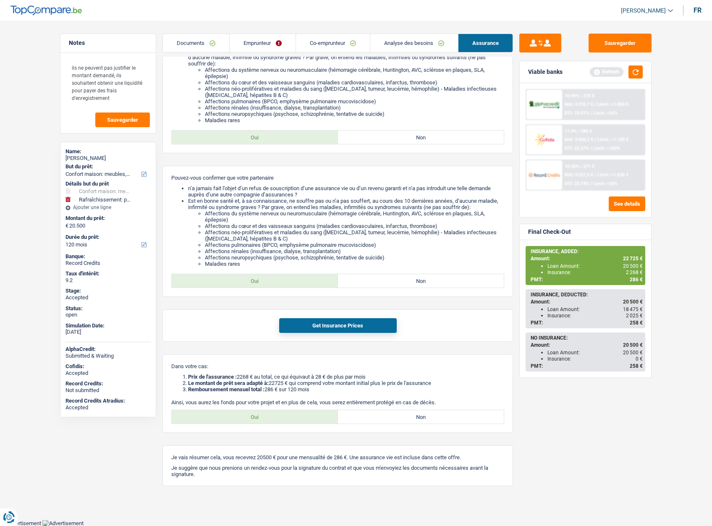
click at [414, 44] on link "Analyse des besoins" at bounding box center [414, 43] width 88 height 18
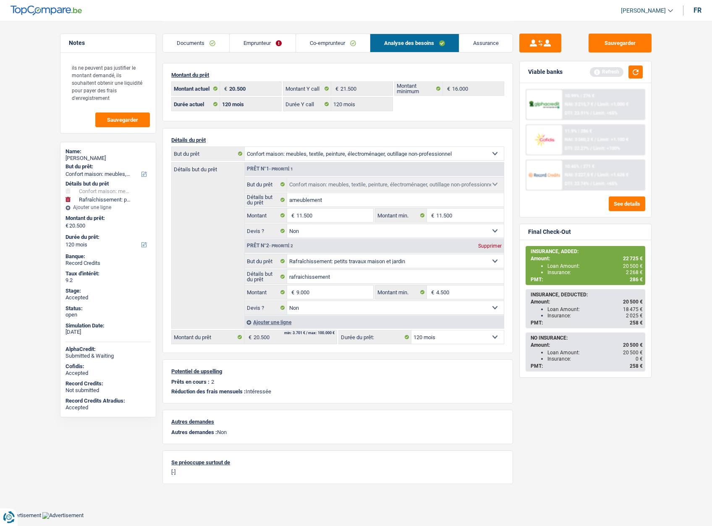
scroll to position [0, 0]
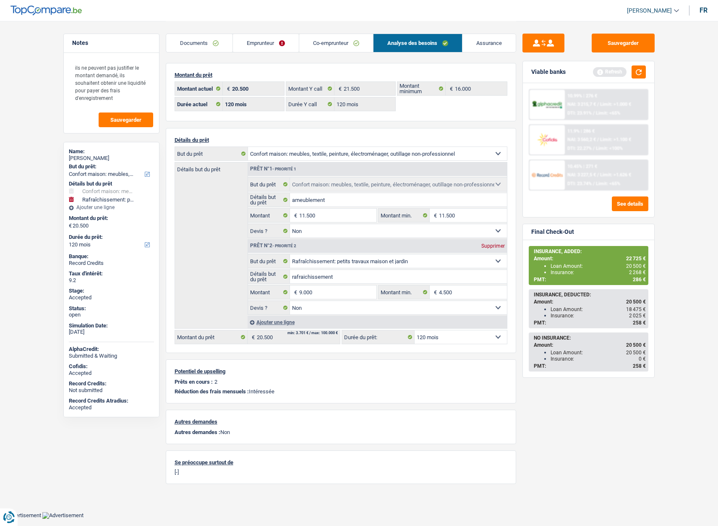
click at [483, 44] on link "Assurance" at bounding box center [489, 43] width 53 height 18
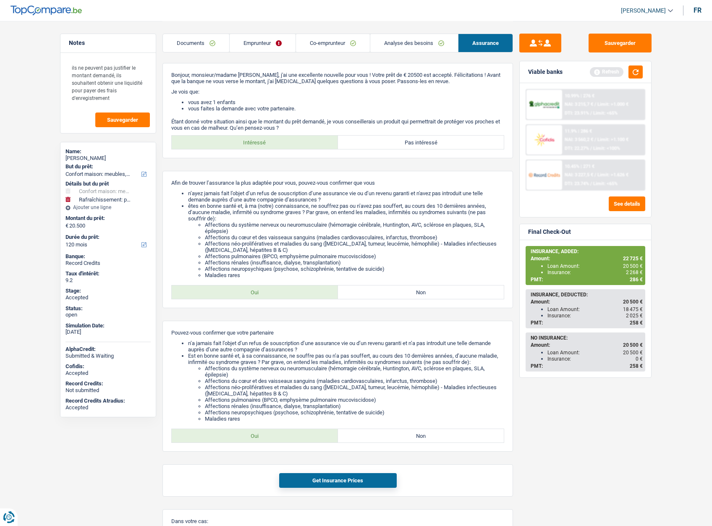
click at [245, 38] on link "Emprunteur" at bounding box center [263, 43] width 66 height 18
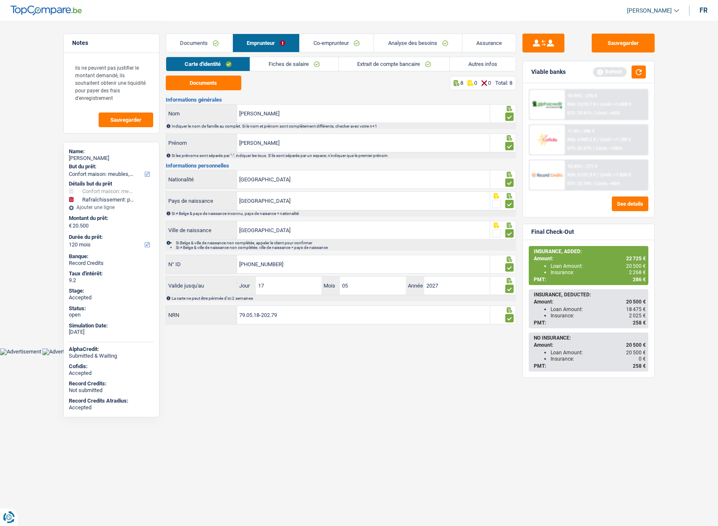
click at [476, 64] on link "Autres infos" at bounding box center [483, 64] width 66 height 14
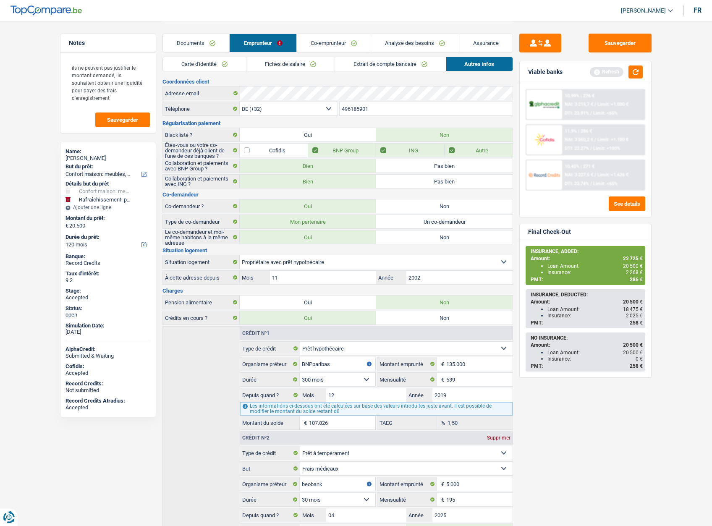
click at [374, 59] on link "Extrait de compte bancaire" at bounding box center [390, 64] width 111 height 14
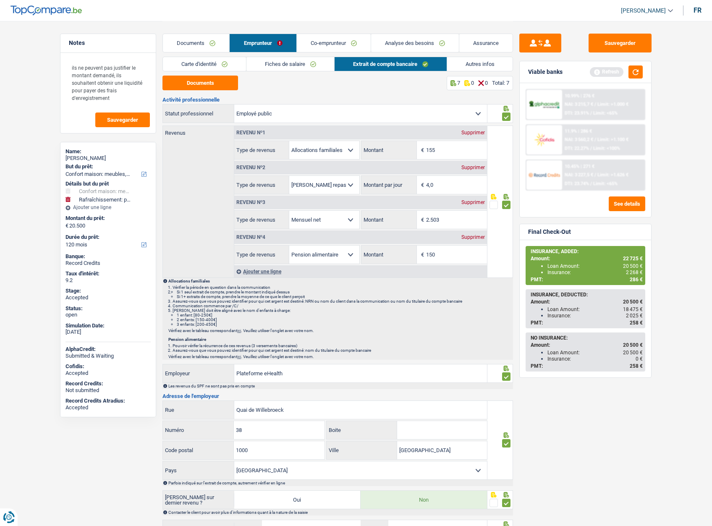
click at [296, 58] on link "Fiches de salaire" at bounding box center [290, 64] width 88 height 14
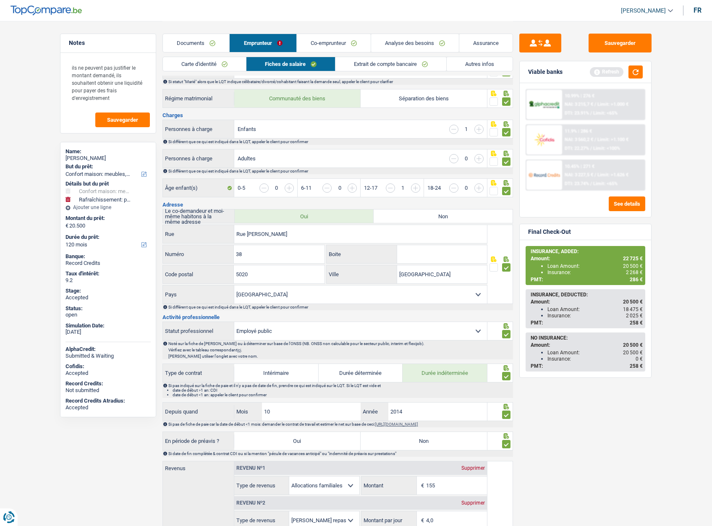
scroll to position [126, 0]
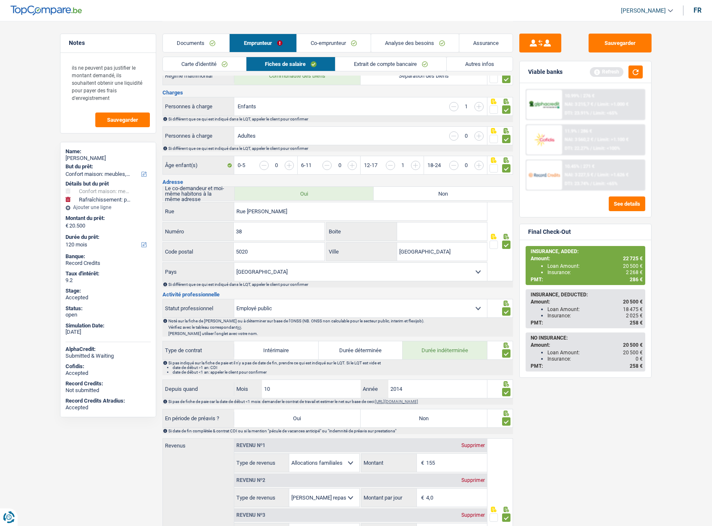
click at [483, 63] on link "Autres infos" at bounding box center [480, 64] width 66 height 14
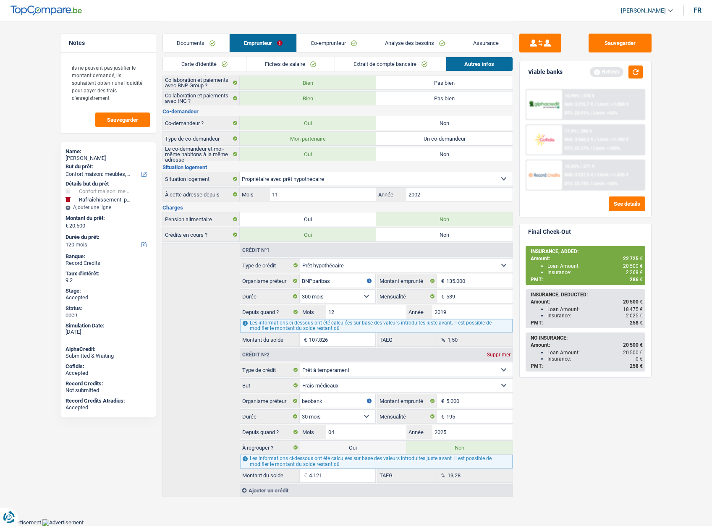
scroll to position [83, 0]
drag, startPoint x: 189, startPoint y: 45, endPoint x: 197, endPoint y: 45, distance: 7.6
click at [190, 45] on link "Documents" at bounding box center [196, 43] width 66 height 18
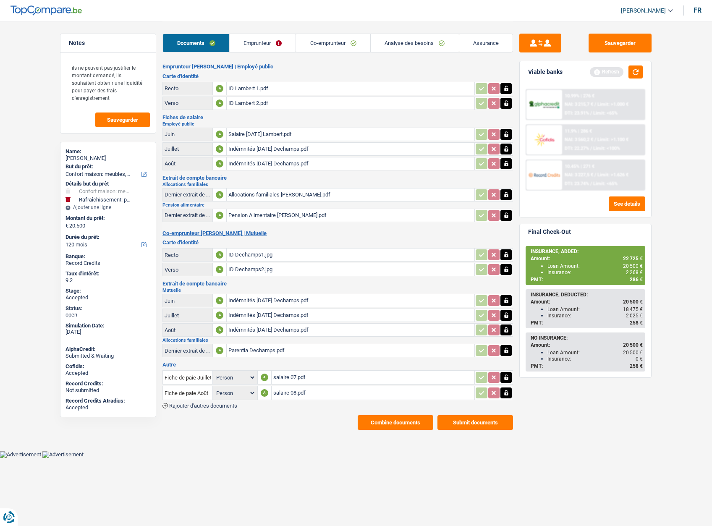
scroll to position [0, 0]
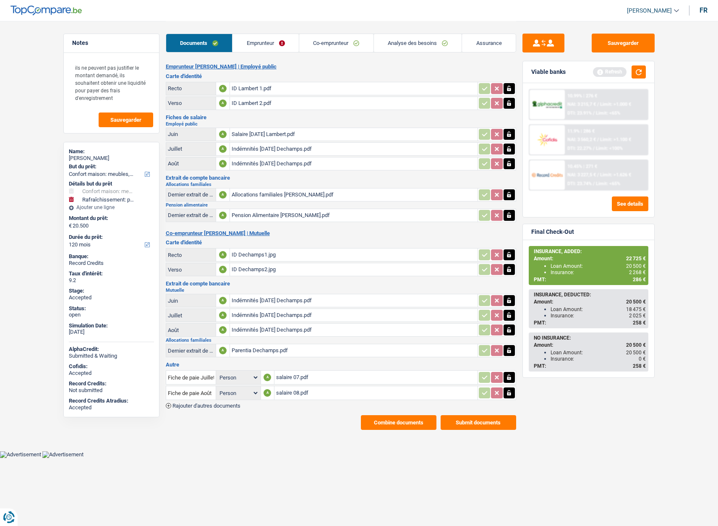
click at [272, 44] on link "Emprunteur" at bounding box center [266, 43] width 66 height 18
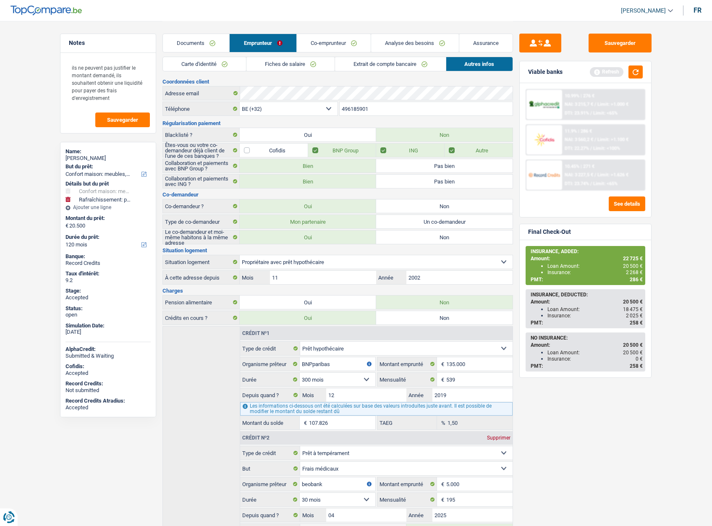
click at [95, 159] on div "Sabrina Lambert" at bounding box center [107, 158] width 85 height 7
copy div "Sabrina Lambert"
click at [361, 106] on input "496185901" at bounding box center [426, 108] width 173 height 13
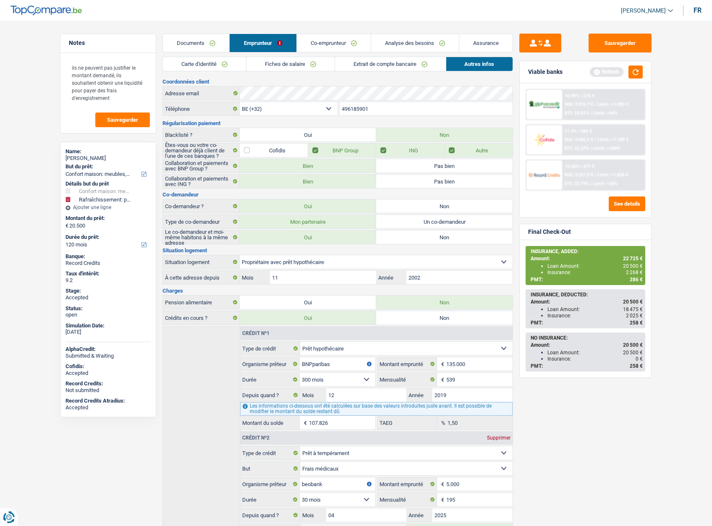
click at [361, 106] on input "496185901" at bounding box center [426, 108] width 173 height 13
click at [485, 41] on link "Assurance" at bounding box center [485, 43] width 53 height 18
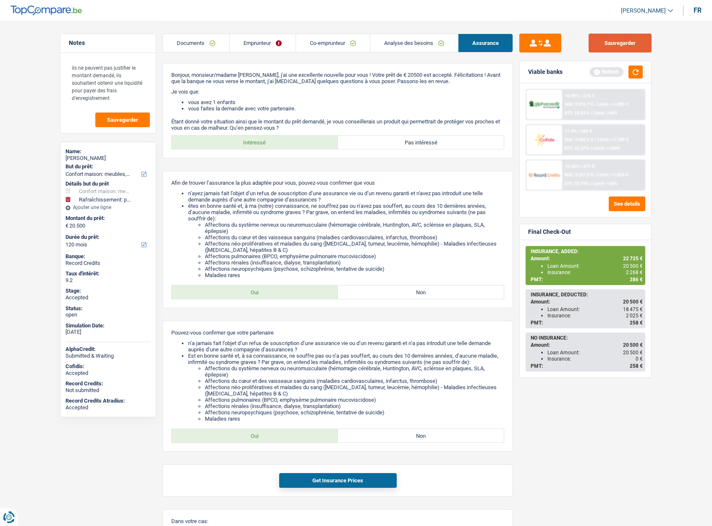
click at [617, 40] on button "Sauvegarder" at bounding box center [620, 43] width 63 height 19
click at [612, 39] on button "Sauvegarder" at bounding box center [620, 43] width 63 height 19
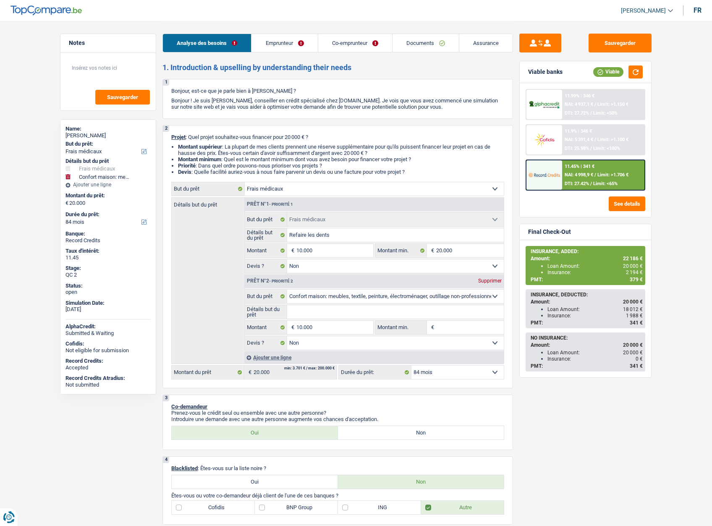
select select "medical"
select select "household"
select select "84"
select select "medical"
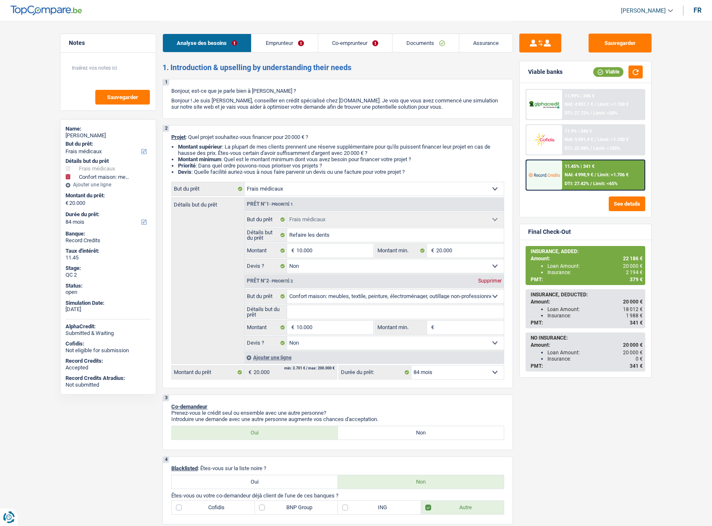
select select "medical"
select select "false"
select select "household"
select select "false"
select select "84"
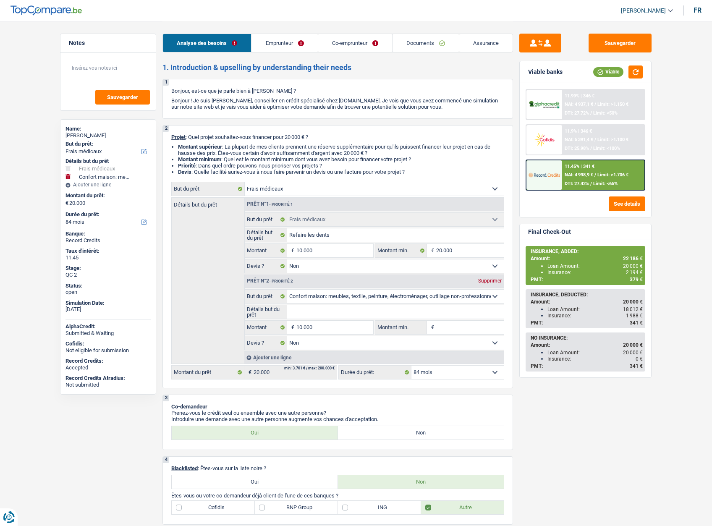
select select "publicEmployee"
select select "worker"
select select "familyAllowances"
select select "netSalary"
select select "mealVouchers"
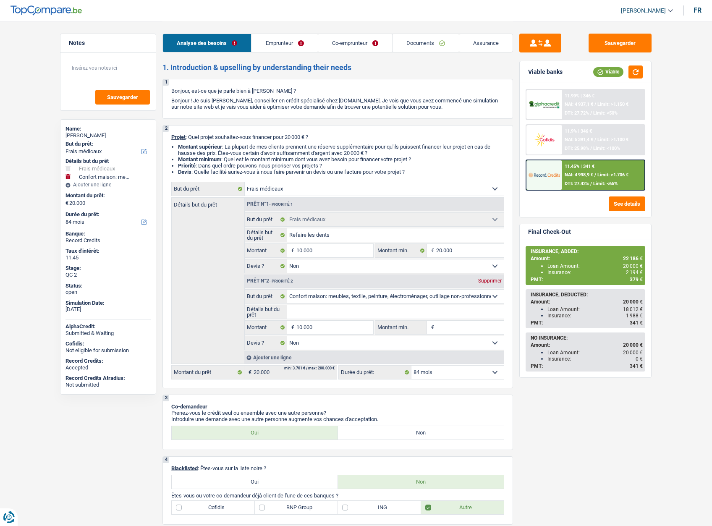
select select "netSalary"
select select "rents"
select select "carLoan"
select select "60"
select select "medical"
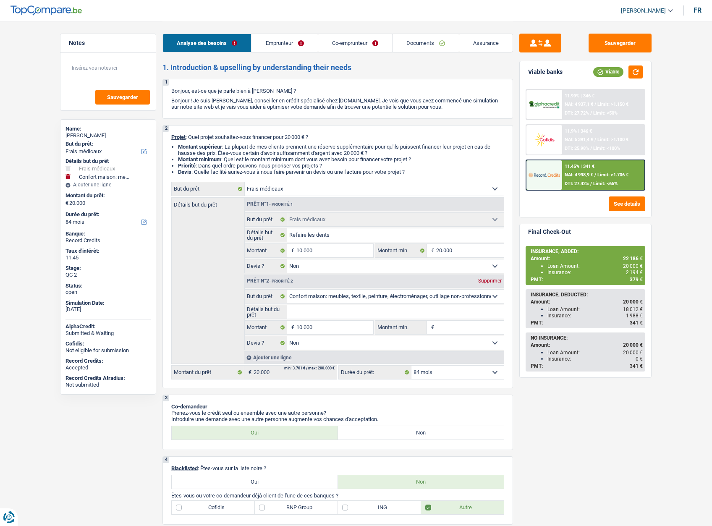
select select "medical"
select select "false"
select select "household"
select select "false"
select select "84"
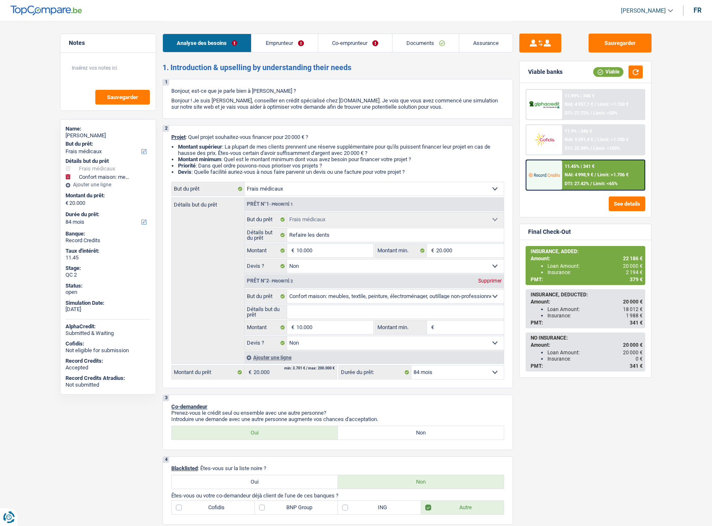
click at [487, 42] on link "Assurance" at bounding box center [485, 43] width 53 height 18
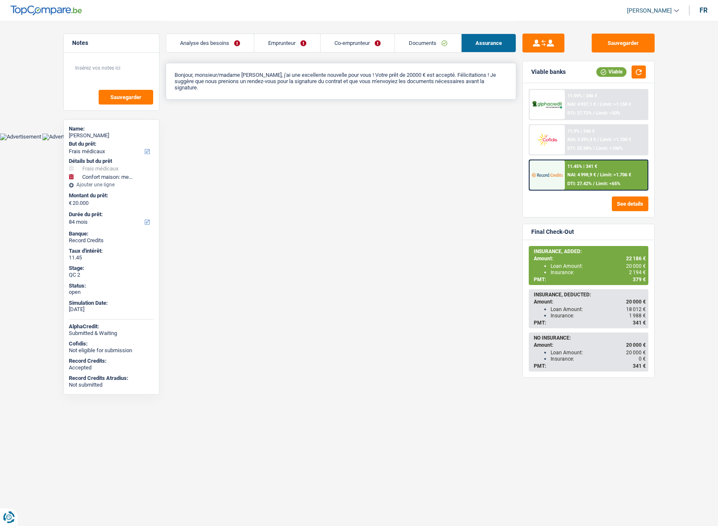
drag, startPoint x: 319, startPoint y: 76, endPoint x: 378, endPoint y: 84, distance: 59.3
click at [378, 84] on div "Bonjour, monsieur/madame Cátia Marina Neto Pereira Freire, j'ai une excellente …" at bounding box center [341, 81] width 351 height 37
click at [373, 90] on div "Bonjour, monsieur/madame Cátia Marina Neto Pereira Freire, j'ai une excellente …" at bounding box center [341, 81] width 351 height 37
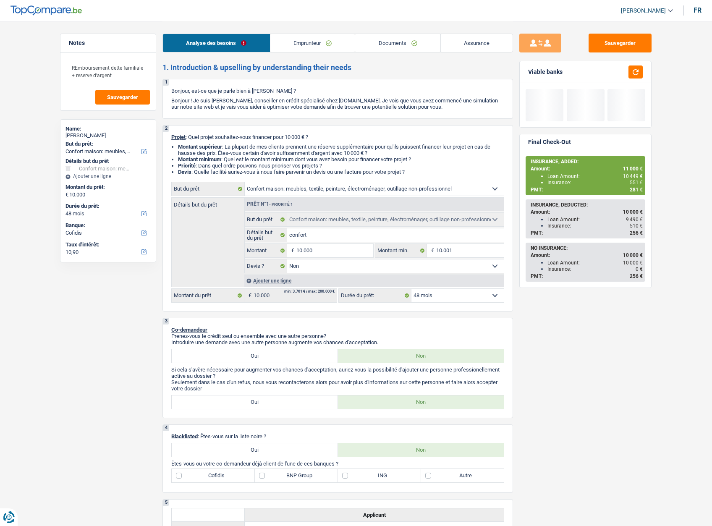
select select "household"
select select "48"
select select "cofidis"
select select "household"
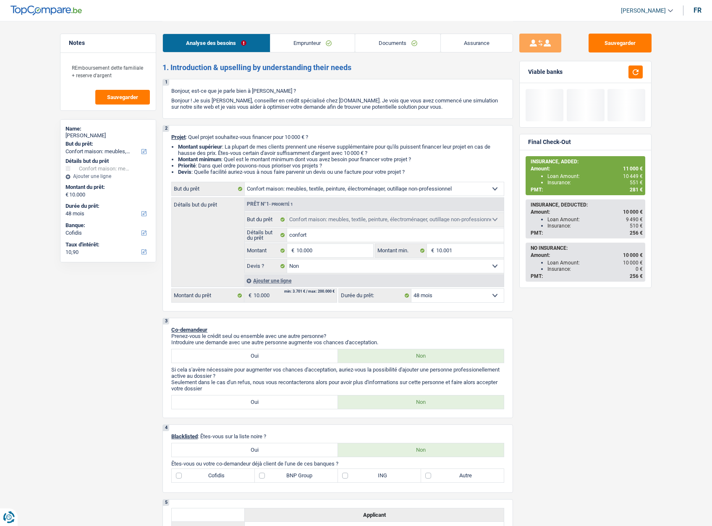
select select "household"
select select "false"
select select "48"
select select "invalid"
select select "disabilityPension"
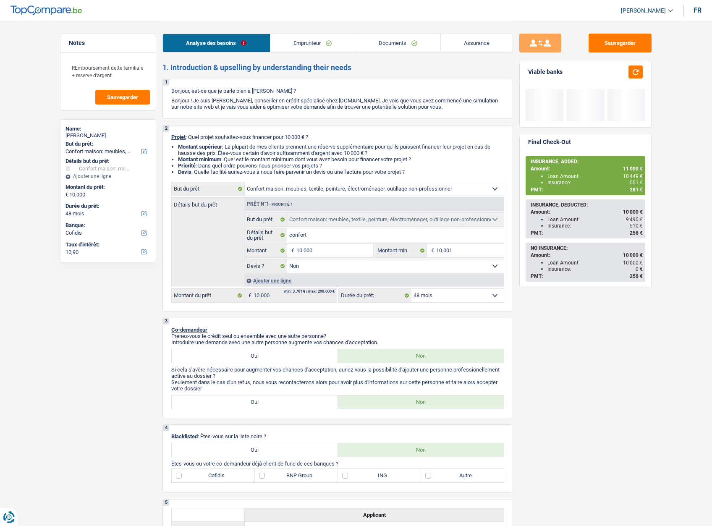
select select "other"
select select "ownerWithMortgage"
select select "mortgage"
select select "240"
select select "renovationLoan"
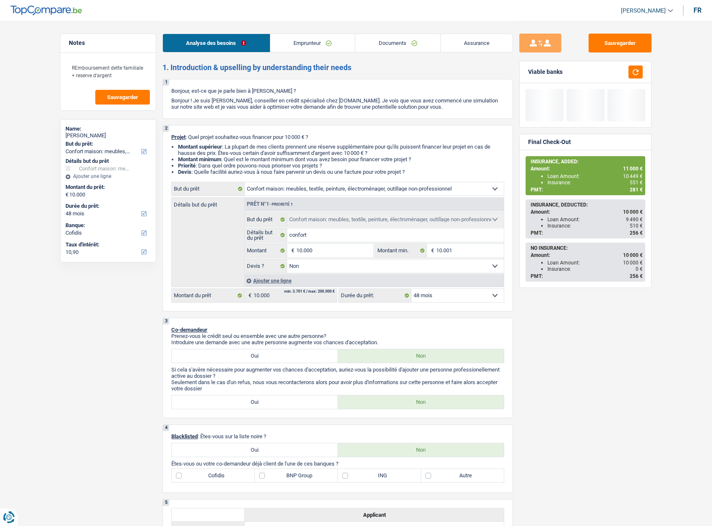
select select "120"
select select "household"
select select "false"
select select "48"
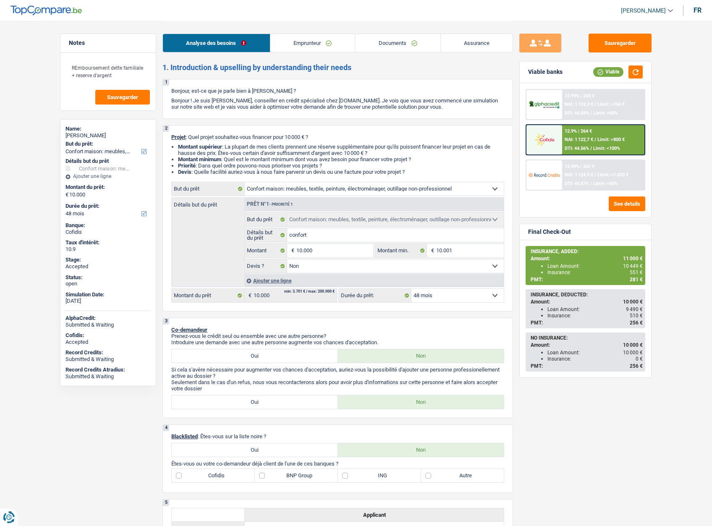
click at [533, 144] on img at bounding box center [544, 140] width 31 height 16
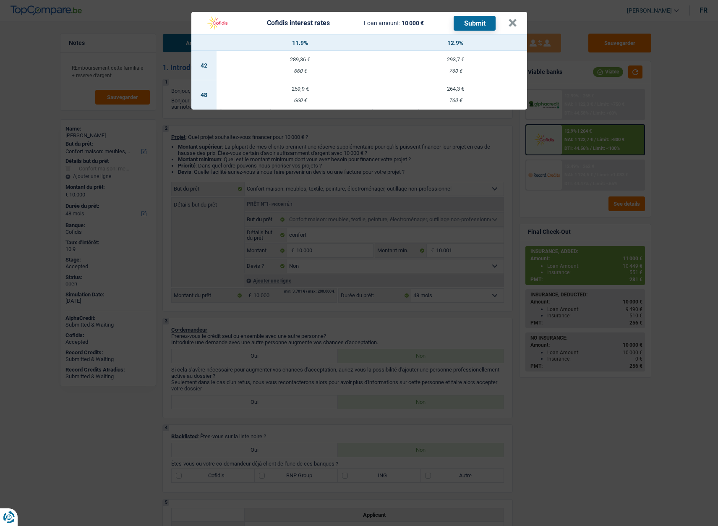
click at [517, 22] on header "Cofidis interest rates Loan amount: 10 000 € Submit ×" at bounding box center [359, 23] width 336 height 23
click at [512, 21] on button "×" at bounding box center [512, 23] width 9 height 8
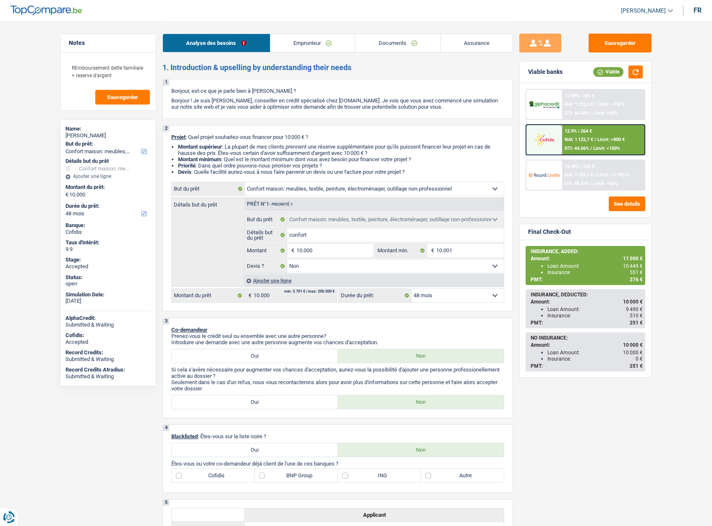
select select "household"
select select "48"
select select "household"
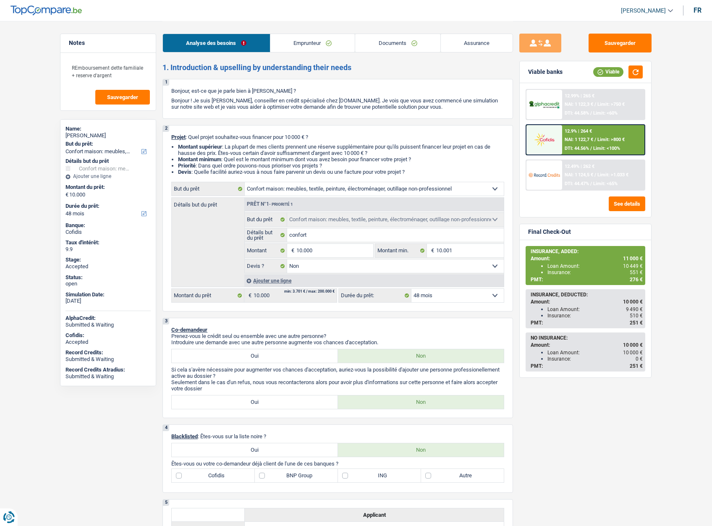
select select "false"
select select "48"
select select "invalid"
select select "disabilityPension"
select select "other"
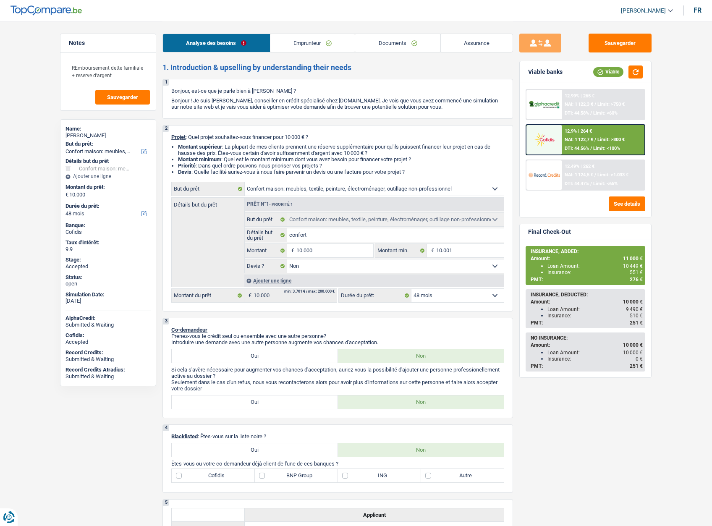
select select "ownerWithMortgage"
select select "mortgage"
select select "240"
select select "renovationLoan"
select select "120"
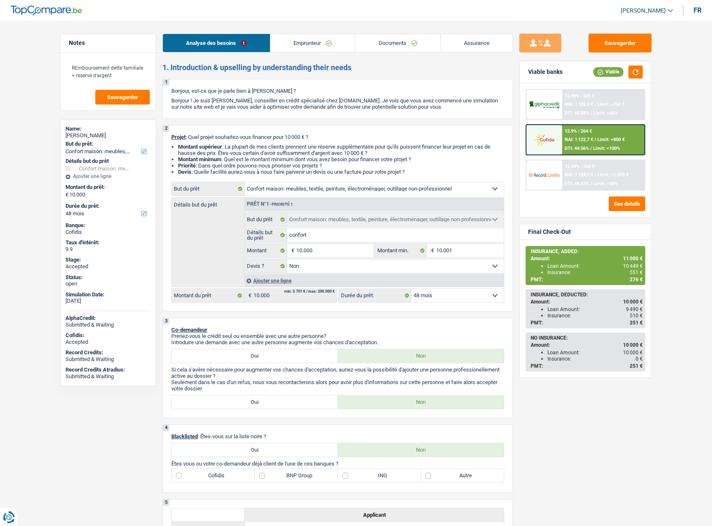
select select "household"
select select "false"
select select "48"
click at [470, 37] on link "Assurance" at bounding box center [477, 43] width 72 height 18
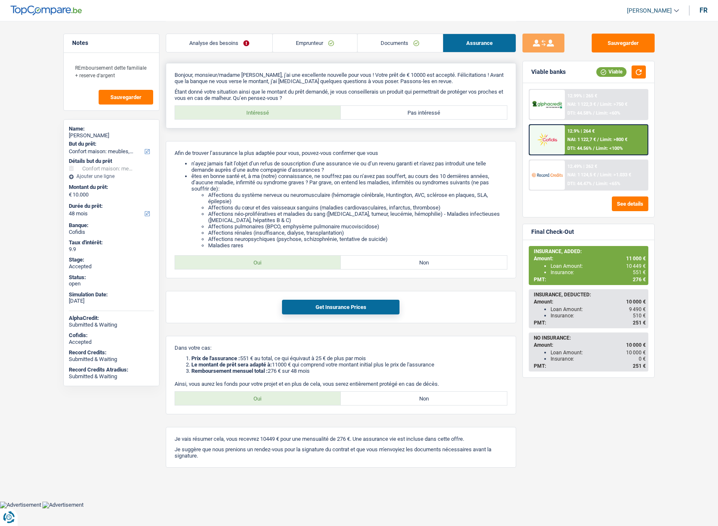
click at [421, 113] on label "Pas intéressé" at bounding box center [424, 112] width 166 height 13
click at [421, 113] on input "Pas intéressé" at bounding box center [424, 112] width 166 height 13
radio input "true"
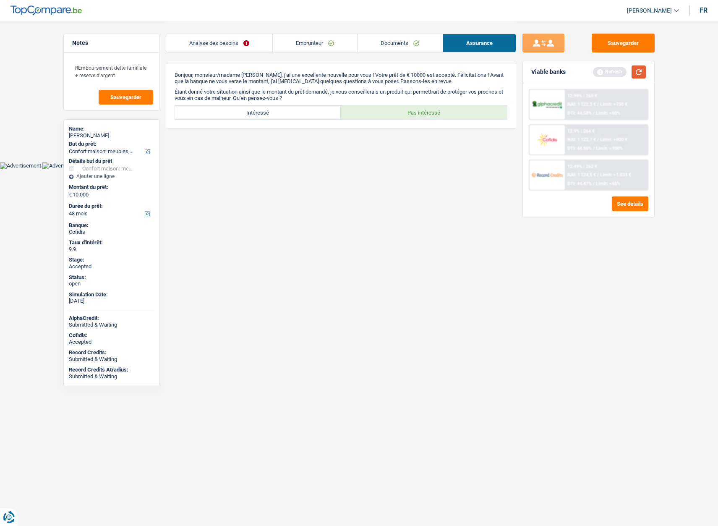
click at [634, 73] on button "button" at bounding box center [639, 71] width 14 height 13
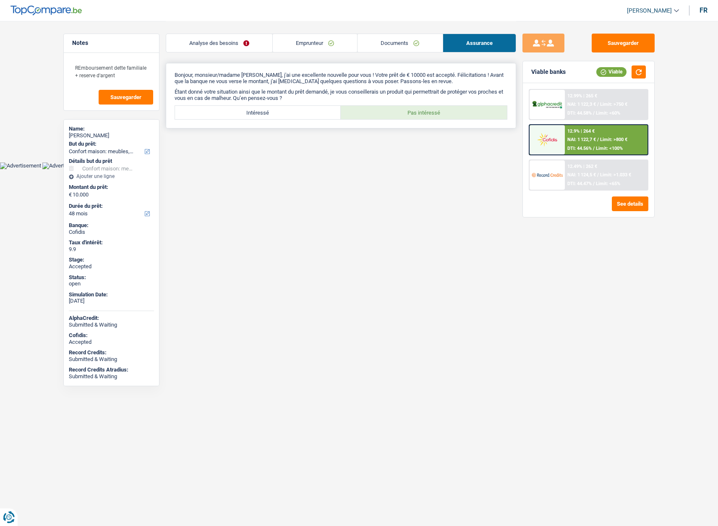
click at [276, 115] on label "Intéressé" at bounding box center [258, 112] width 166 height 13
click at [276, 115] on input "Intéressé" at bounding box center [258, 112] width 166 height 13
radio input "true"
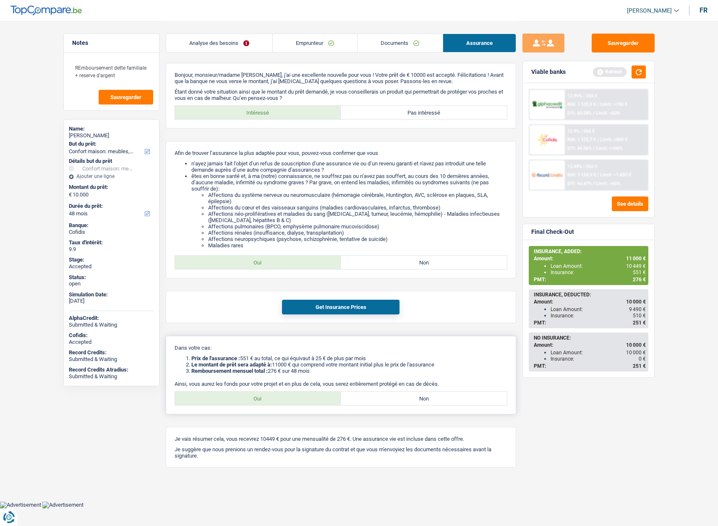
click at [358, 398] on label "Non" at bounding box center [424, 398] width 166 height 13
click at [358, 398] on input "Non" at bounding box center [424, 398] width 166 height 13
radio input "true"
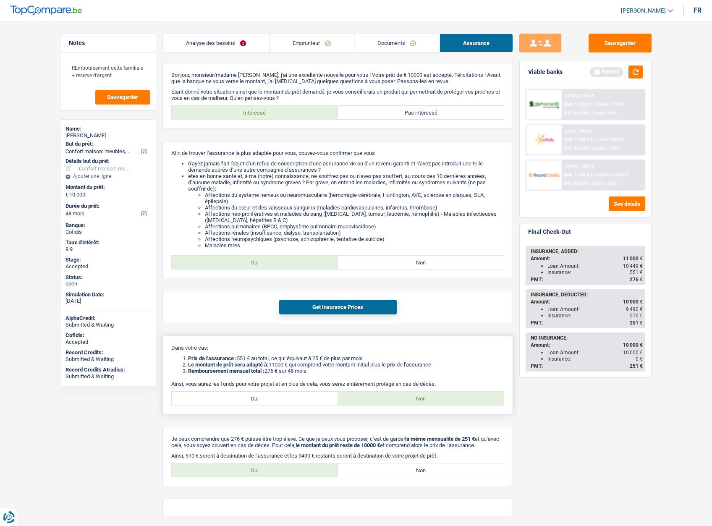
click at [281, 398] on label "Oui" at bounding box center [255, 398] width 166 height 13
click at [281, 398] on input "Oui" at bounding box center [255, 398] width 166 height 13
radio input "true"
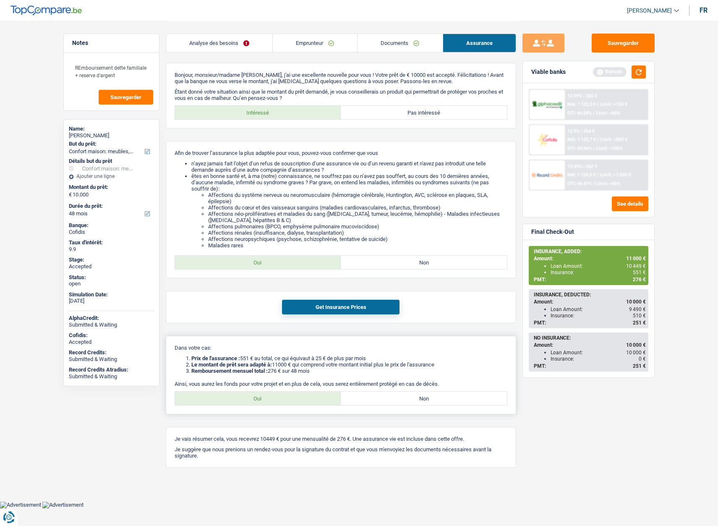
click at [361, 402] on label "Non" at bounding box center [424, 398] width 166 height 13
click at [361, 402] on input "Non" at bounding box center [424, 398] width 166 height 13
radio input "true"
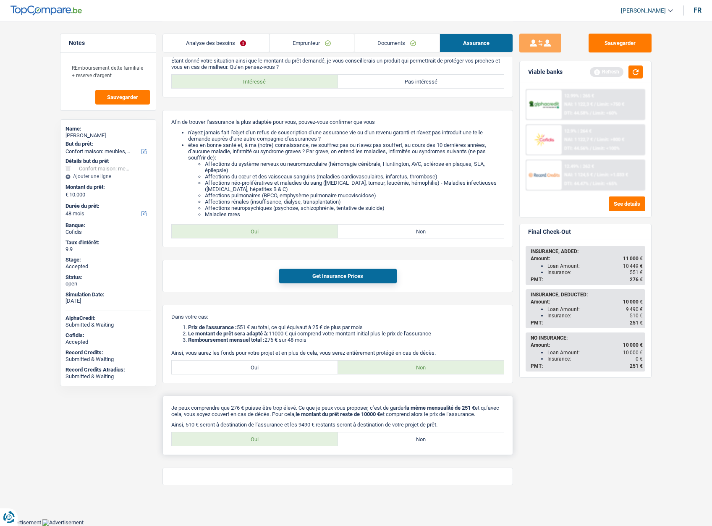
click at [394, 442] on label "Non" at bounding box center [421, 438] width 166 height 13
click at [394, 442] on input "Non" at bounding box center [421, 438] width 166 height 13
radio input "true"
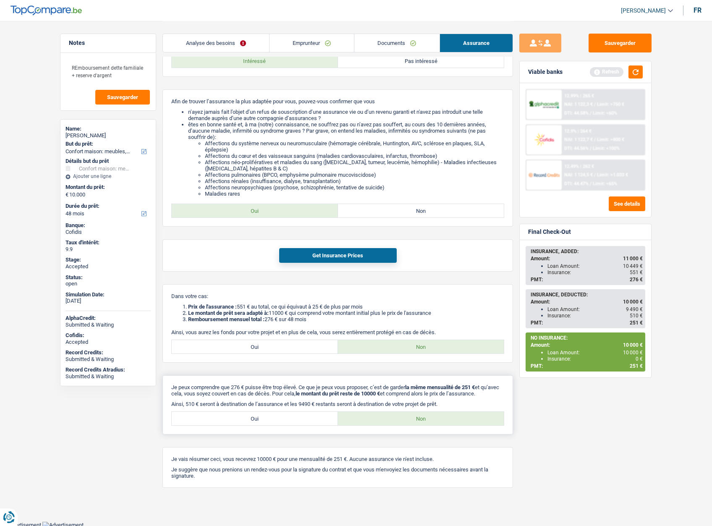
scroll to position [60, 0]
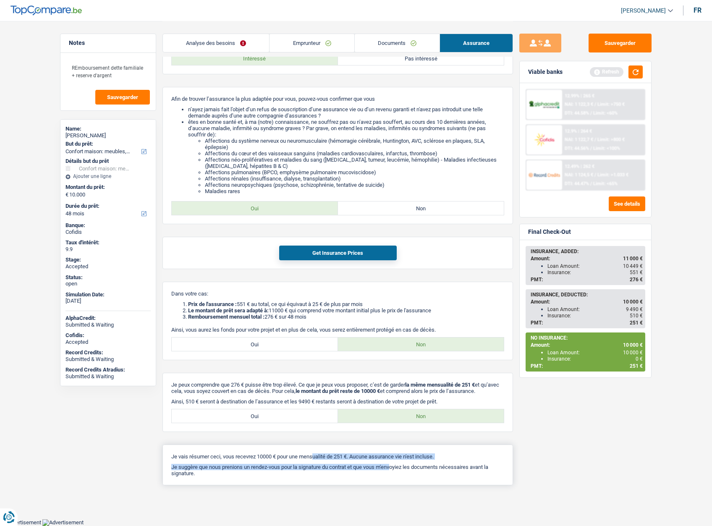
drag, startPoint x: 250, startPoint y: 460, endPoint x: 333, endPoint y: 461, distance: 83.1
click at [333, 461] on div "Je vais résumer ceci, vous recevrez 10000 € pour une mensualité de 251 €. Aucun…" at bounding box center [337, 465] width 351 height 41
click at [72, 251] on div "9.9" at bounding box center [107, 249] width 85 height 7
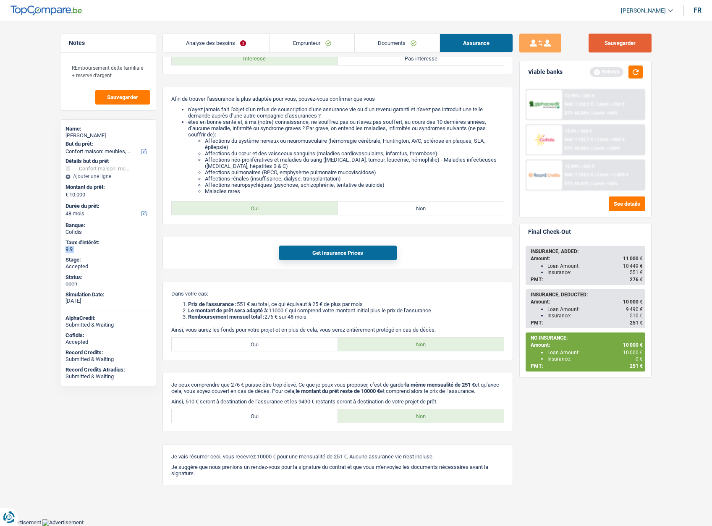
click at [616, 44] on button "Sauvegarder" at bounding box center [620, 43] width 63 height 19
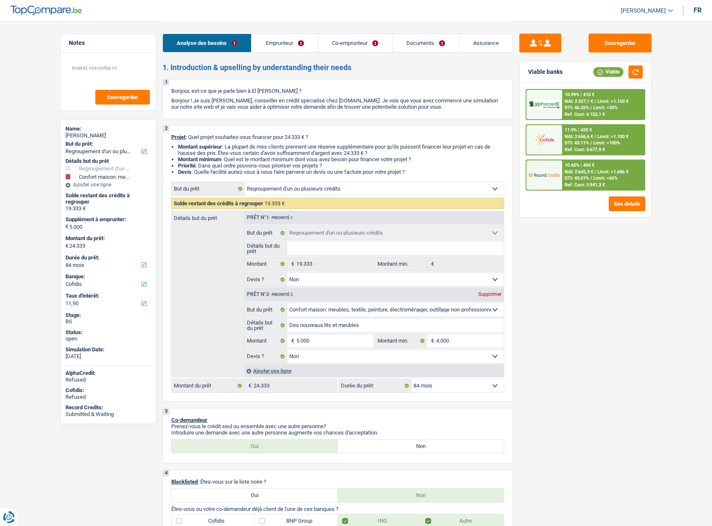
select select "refinancing"
select select "household"
select select "84"
select select "cofidis"
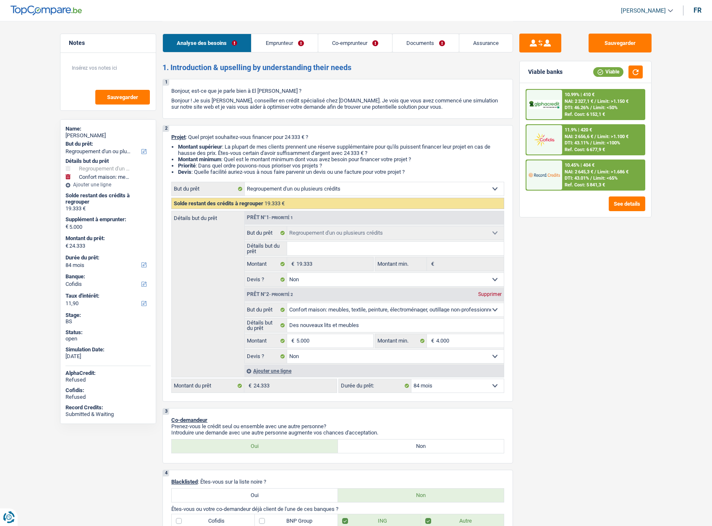
select select "refinancing"
select select "false"
select select "household"
select select "false"
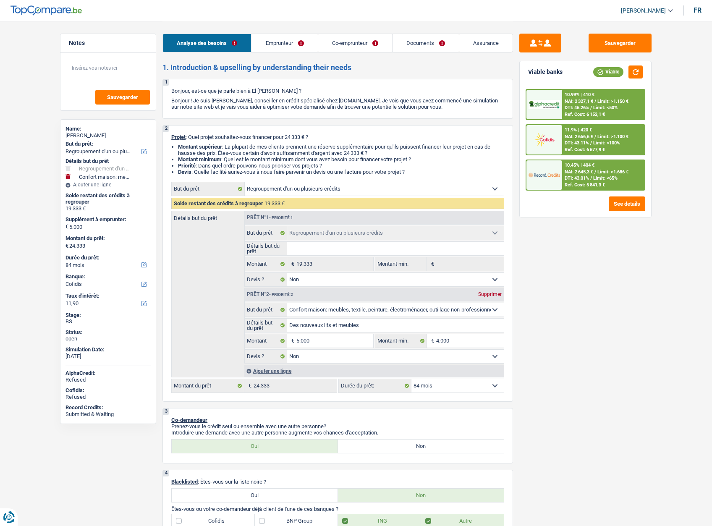
select select "84"
select select "publicEmployee"
select select "housewife"
select select "netSalary"
select select "mealVouchers"
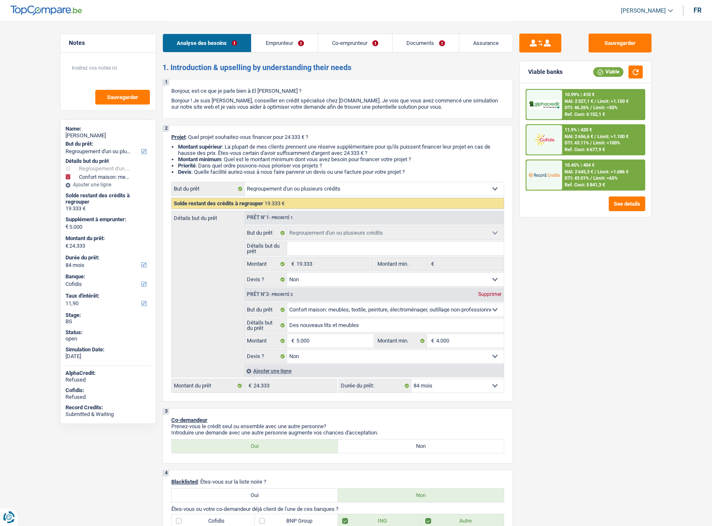
select select "familyAllowances"
select select "rents"
select select "personalLoan"
select select "other"
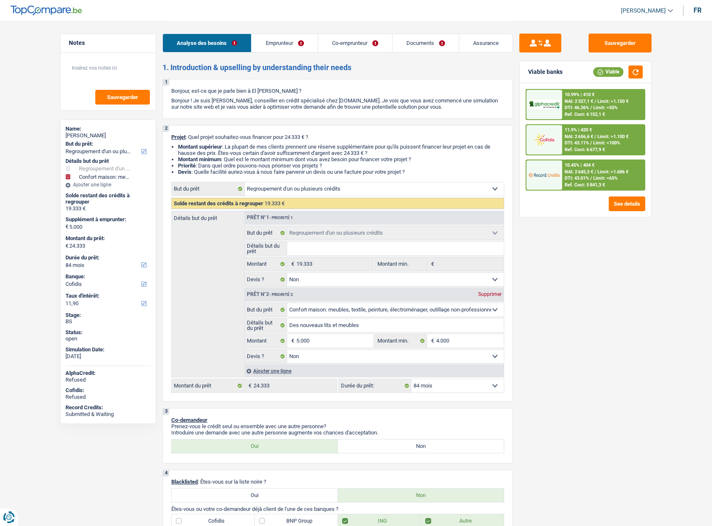
select select "120"
select select "cardOrCredit"
select select "personalLoan"
select select "other"
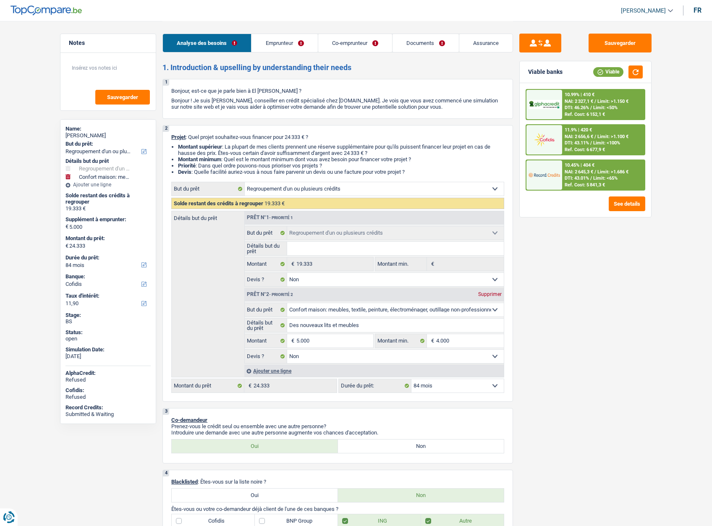
select select "84"
select select "refinancing"
select select "false"
select select "household"
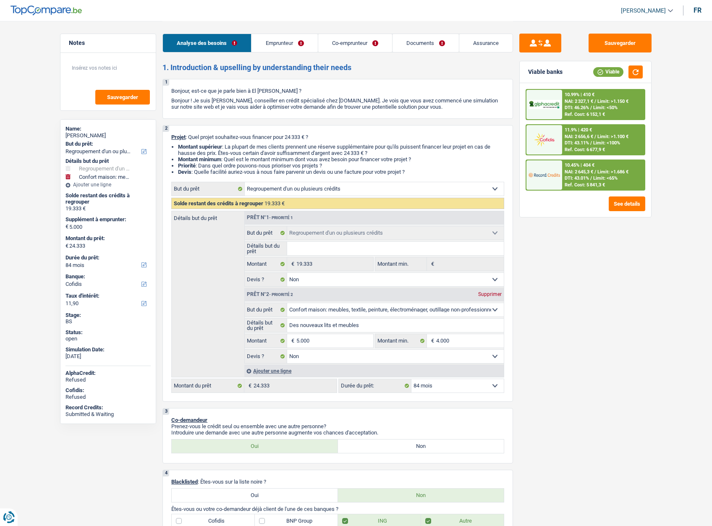
select select "false"
select select "84"
click at [277, 48] on link "Emprunteur" at bounding box center [284, 43] width 66 height 18
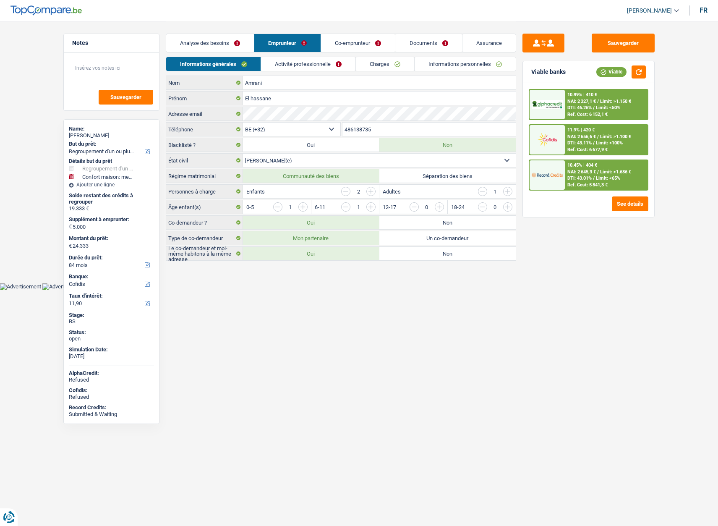
click at [390, 63] on link "Charges" at bounding box center [385, 64] width 58 height 14
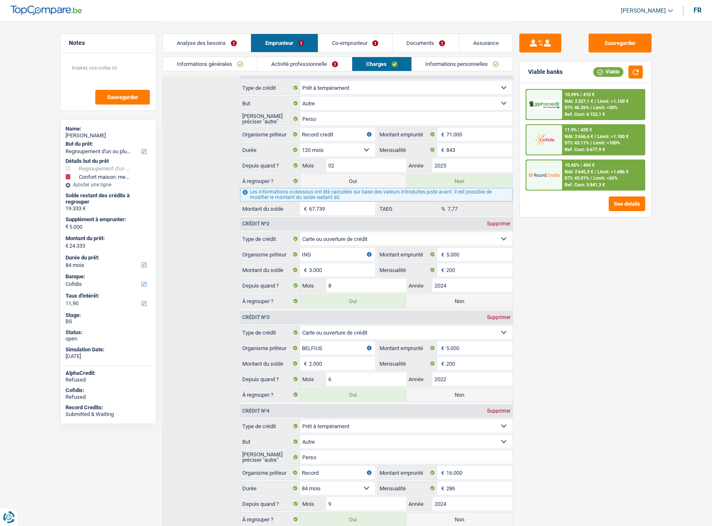
scroll to position [221, 0]
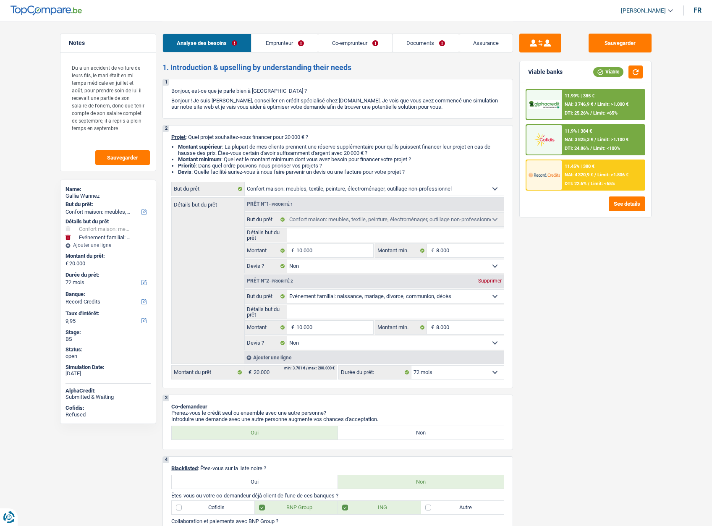
select select "household"
select select "familyEvent"
select select "72"
select select "record credits"
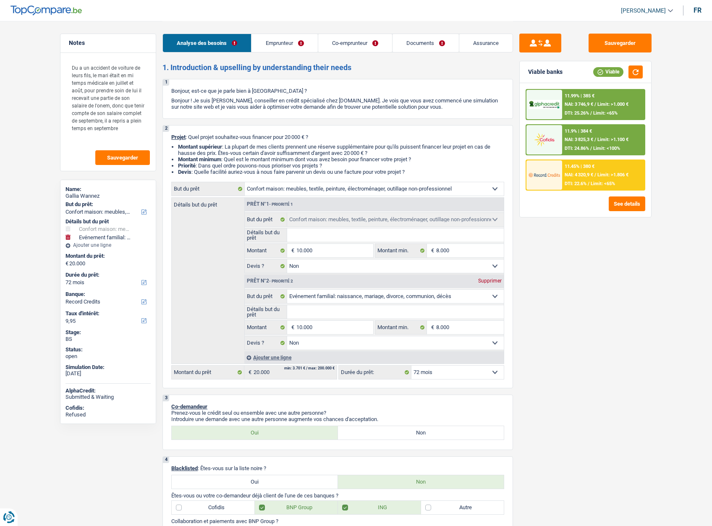
select select "household"
select select "false"
select select "familyEvent"
select select "false"
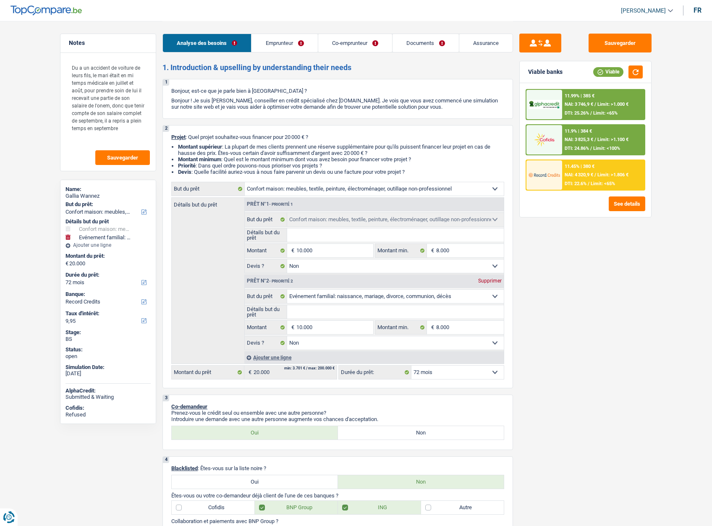
select select "72"
select select "privateEmployee"
select select "familyAllowances"
select select "netSalary"
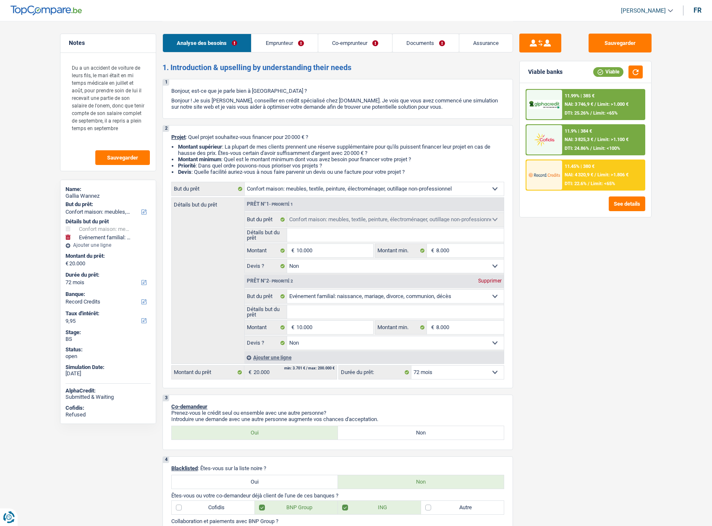
select select "mealVouchers"
select select "netSalary"
select select "unemployment"
select select "mealVouchers"
select select "ownerWithMortgage"
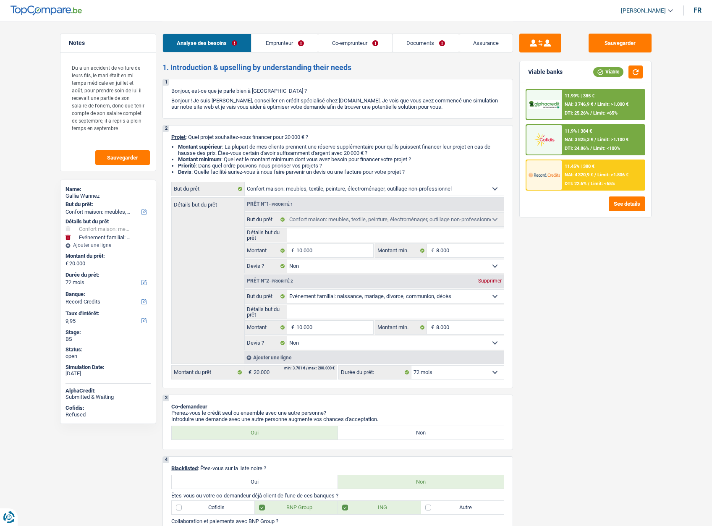
select select "mortgage"
select select "120"
select select "carLoan"
select select "84"
select select "household"
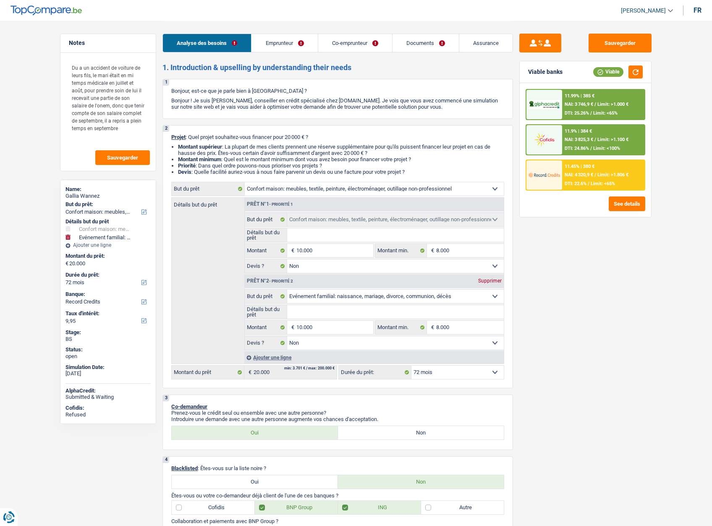
select select "household"
select select "false"
select select "familyEvent"
select select "false"
select select "72"
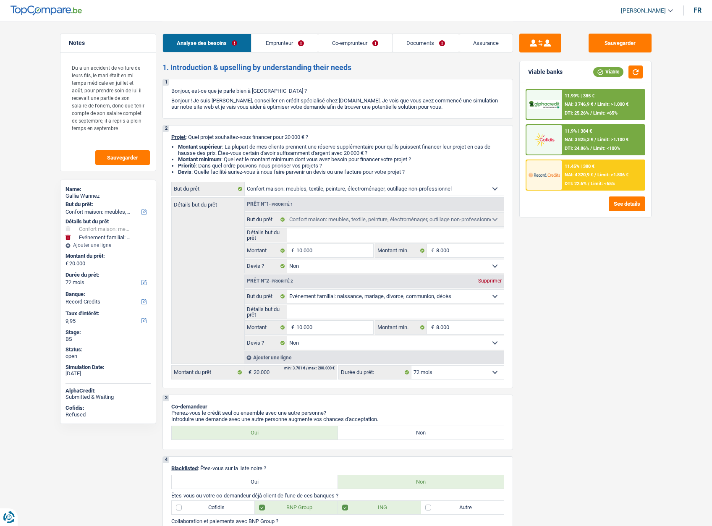
click at [90, 194] on div "Gallia Wannez" at bounding box center [107, 196] width 85 height 7
copy div "Wannez"
click at [276, 36] on link "Emprunteur" at bounding box center [284, 43] width 66 height 18
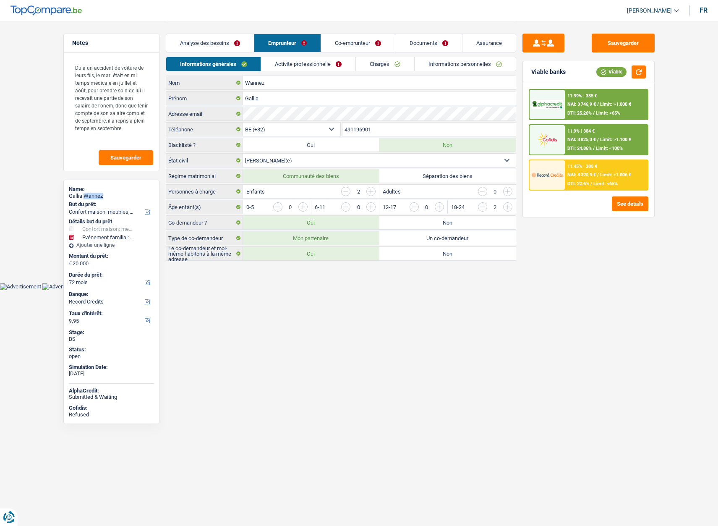
click at [347, 45] on link "Co-emprunteur" at bounding box center [358, 43] width 74 height 18
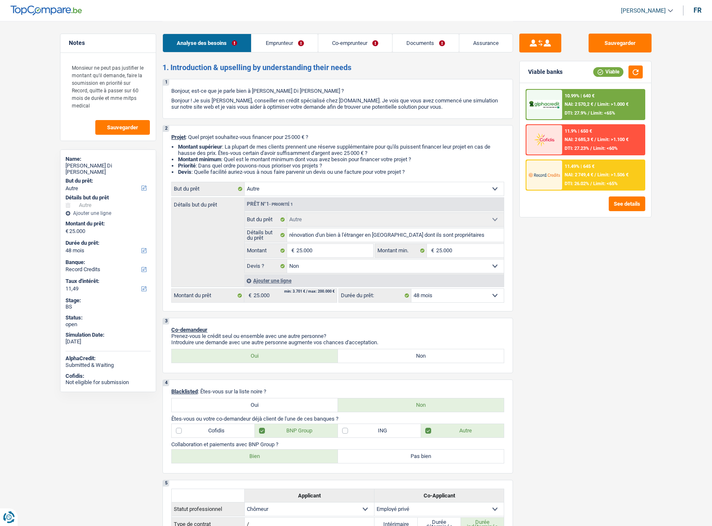
select select "other"
select select "48"
select select "record credits"
select select "other"
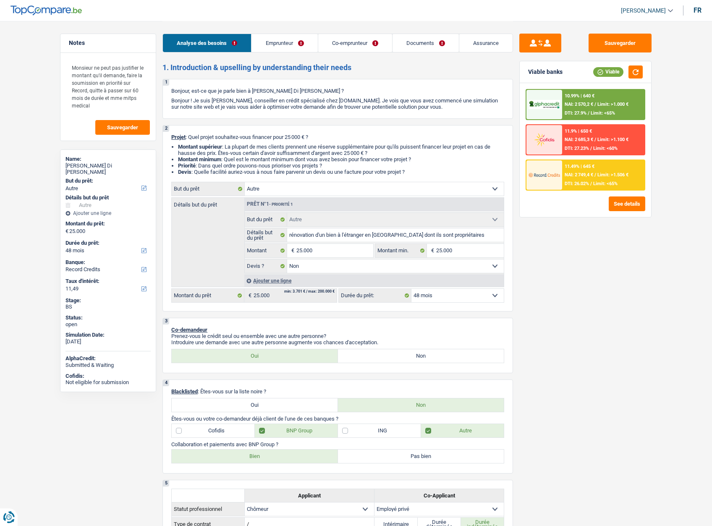
select select "other"
select select "false"
select select "48"
select select "unemployed"
select select "privateEmployee"
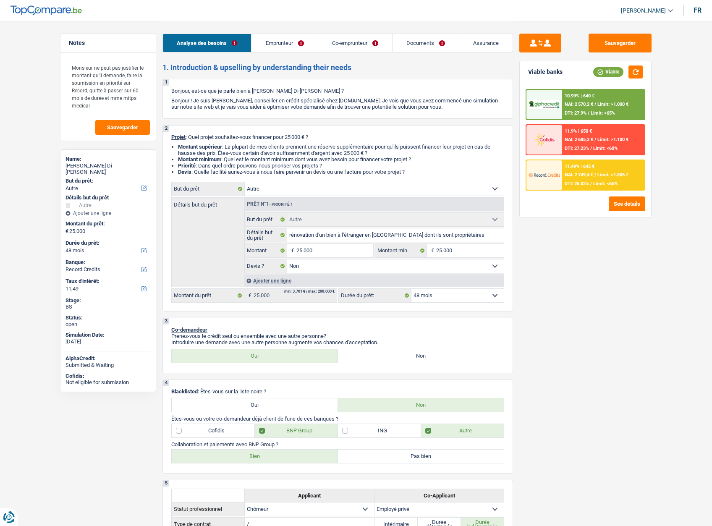
select select "unemployment"
select select "netSalary"
select select "rentalIncome"
select select "mealVouchers"
select select "ownerWithoutMortgage"
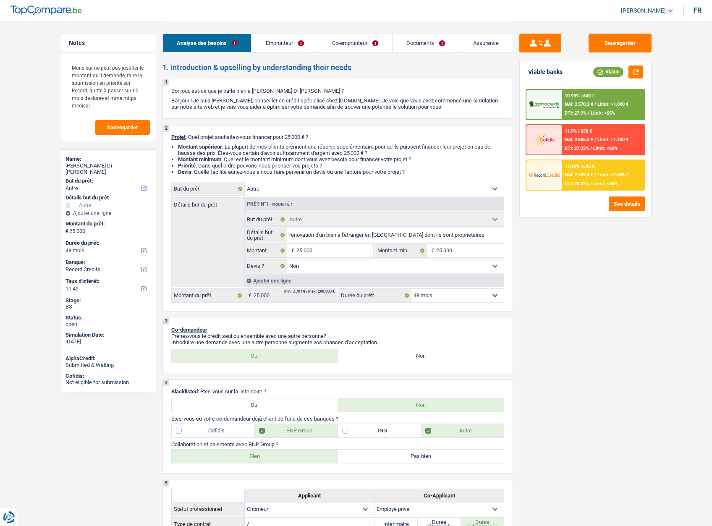
select select "other"
select select "false"
select select "48"
click at [88, 166] on div "Luis Eduardo Di Carlo D’Atri" at bounding box center [107, 168] width 85 height 13
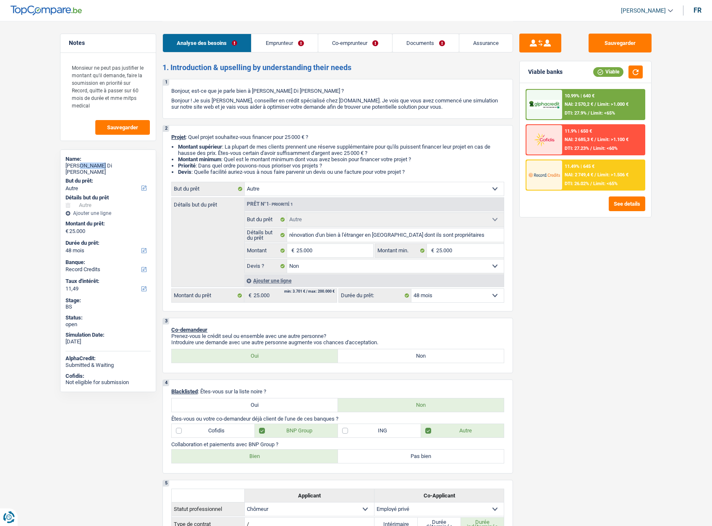
click at [88, 166] on div "Luis Eduardo Di Carlo D’Atri" at bounding box center [107, 168] width 85 height 13
drag, startPoint x: 88, startPoint y: 166, endPoint x: 104, endPoint y: 165, distance: 16.0
click at [104, 165] on div "Luis Eduardo Di Carlo D’Atri" at bounding box center [107, 168] width 85 height 13
click at [268, 41] on link "Emprunteur" at bounding box center [284, 43] width 66 height 18
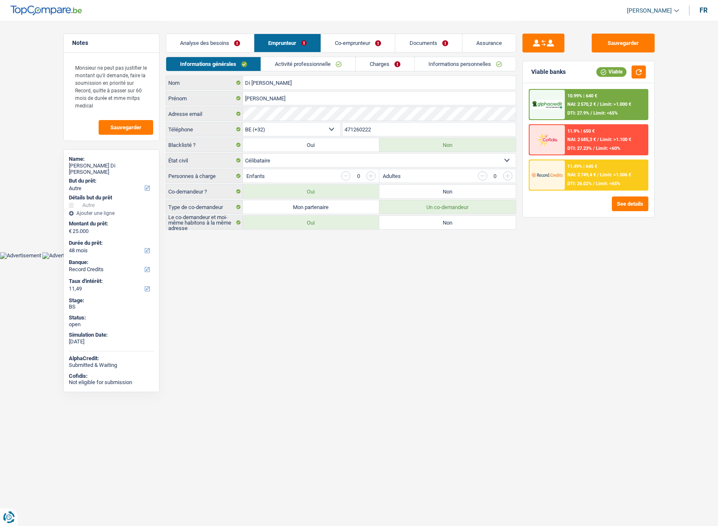
click at [304, 67] on link "Activité professionnelle" at bounding box center [308, 64] width 94 height 14
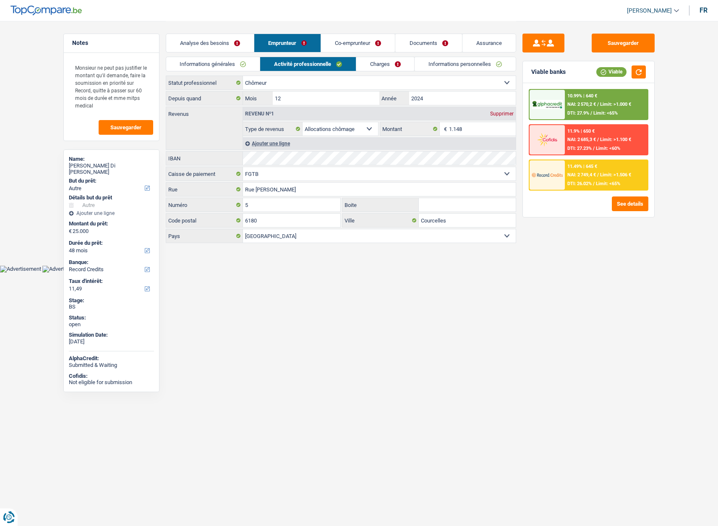
click at [375, 67] on link "Charges" at bounding box center [385, 64] width 58 height 14
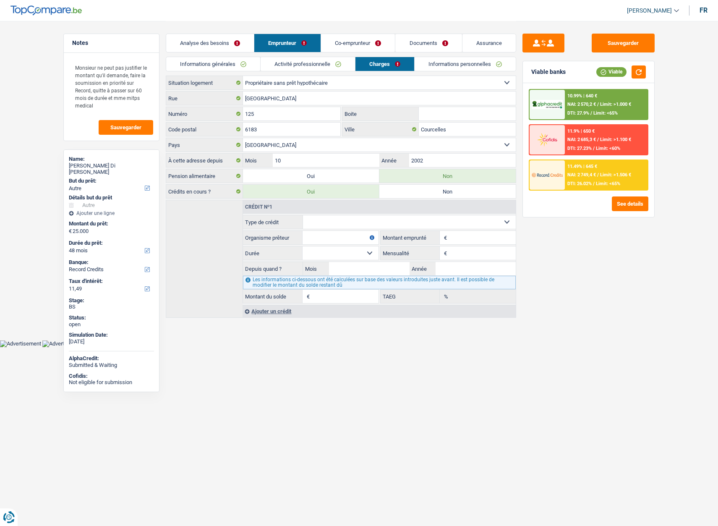
click at [428, 46] on link "Documents" at bounding box center [428, 43] width 66 height 18
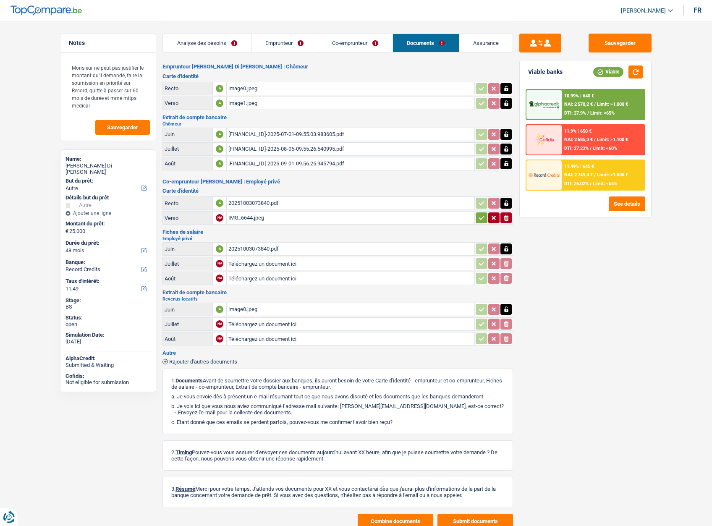
click at [245, 94] on div "image0.jpeg" at bounding box center [350, 88] width 244 height 13
click at [240, 104] on div "image1.jpeg" at bounding box center [350, 103] width 244 height 13
click at [241, 200] on div "20251003073840.pdf" at bounding box center [350, 203] width 244 height 13
click at [390, 520] on button "Combine documents" at bounding box center [396, 521] width 76 height 15
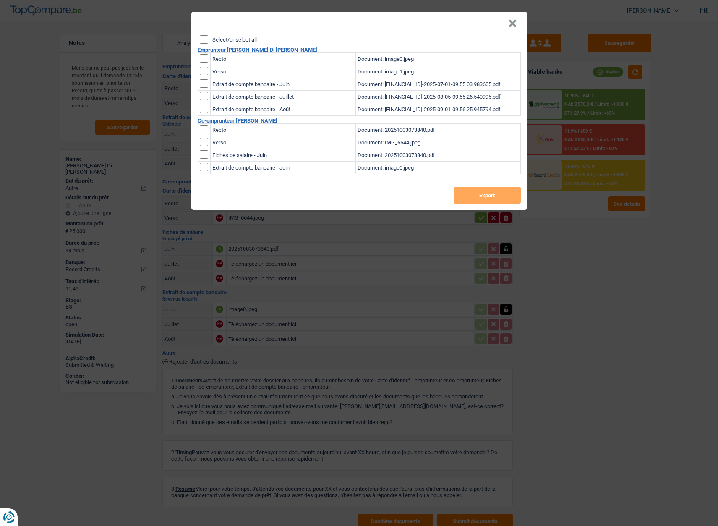
click at [230, 38] on label "Select/unselect all" at bounding box center [234, 39] width 44 height 5
click at [208, 38] on input "Select/unselect all" at bounding box center [204, 39] width 8 height 8
checkbox input "true"
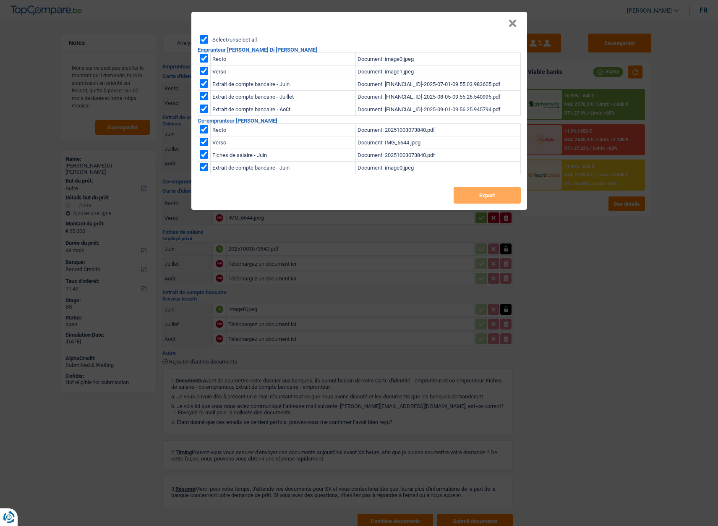
checkbox input "true"
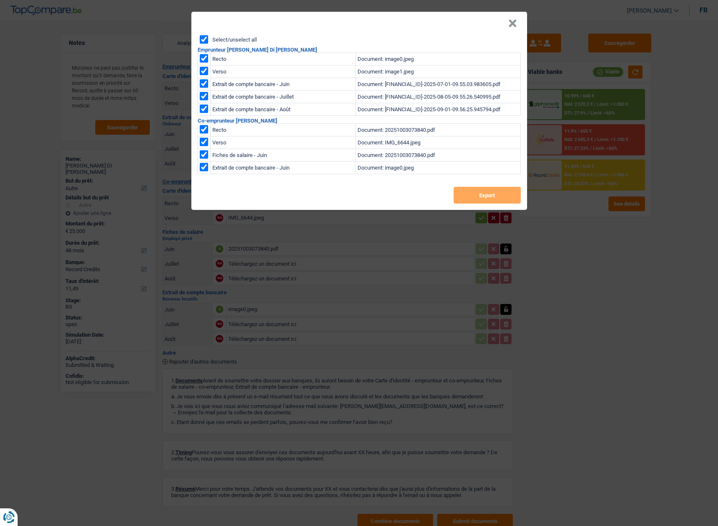
checkbox input "true"
click at [479, 192] on button "Export" at bounding box center [487, 195] width 67 height 17
drag, startPoint x: 512, startPoint y: 24, endPoint x: 606, endPoint y: 62, distance: 101.5
click at [514, 24] on button "×" at bounding box center [512, 23] width 9 height 8
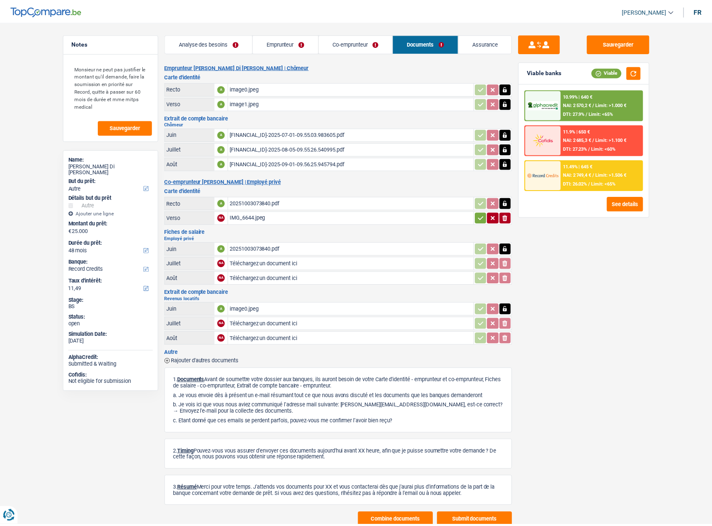
scroll to position [3, 0]
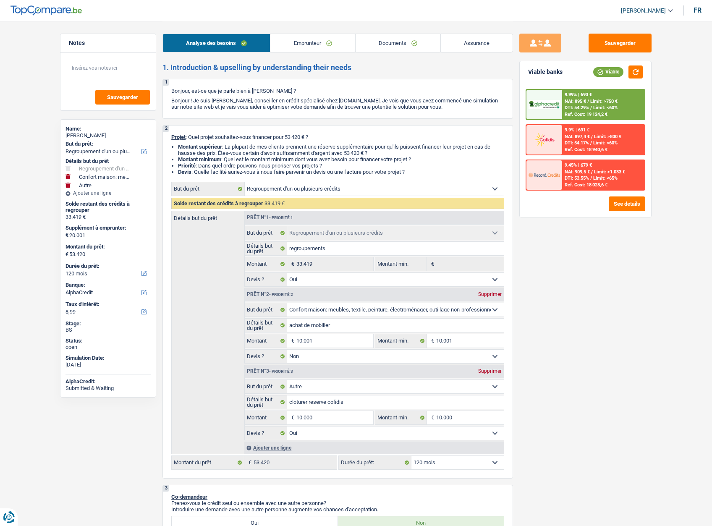
select select "refinancing"
select select "household"
select select "other"
select select "120"
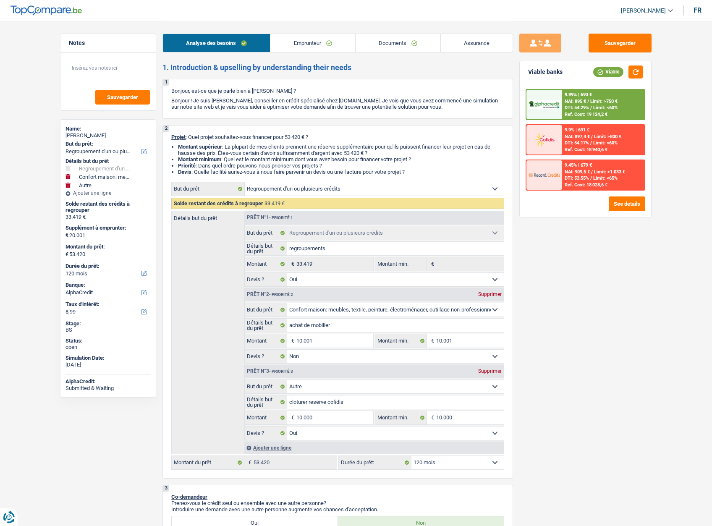
select select "alphacredit"
select select "refinancing"
select select "yes"
select select "household"
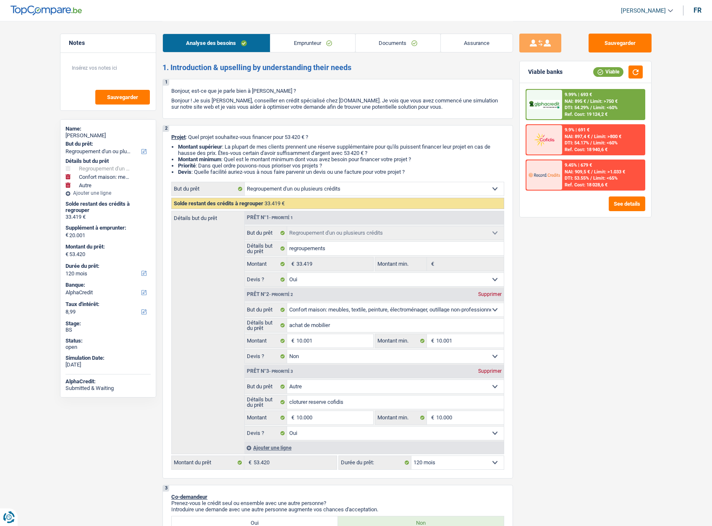
select select "false"
select select "other"
select select "yes"
select select "120"
select select "retired"
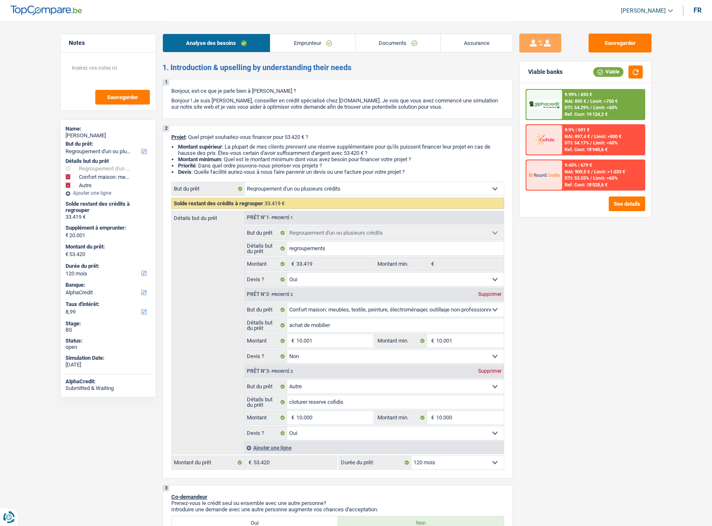
select select "pension"
select select "ownerWithoutMortgage"
select select "personalLoan"
select select "homeFurnishingOrRelocation"
select select "84"
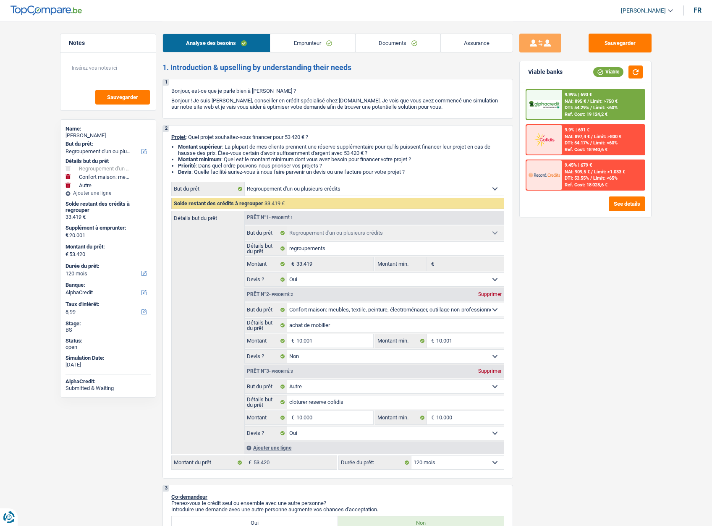
select select "cardOrCredit"
select select "refinancing"
select select "yes"
select select "household"
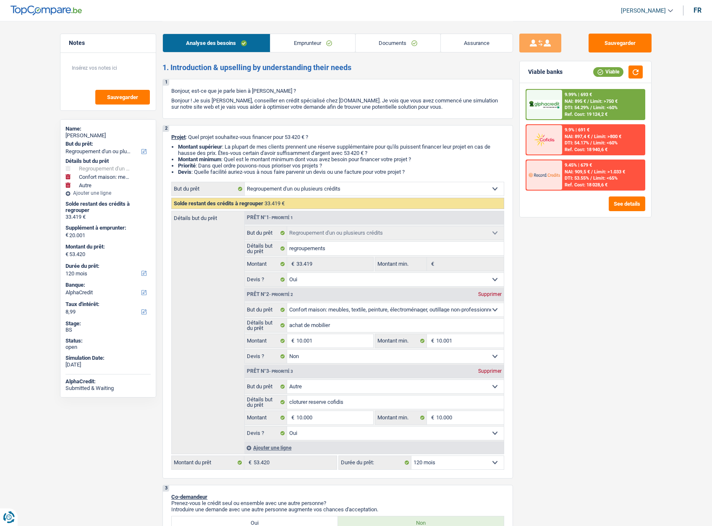
select select "false"
select select "other"
select select "yes"
select select "120"
click at [636, 8] on span "[PERSON_NAME]" at bounding box center [643, 10] width 45 height 7
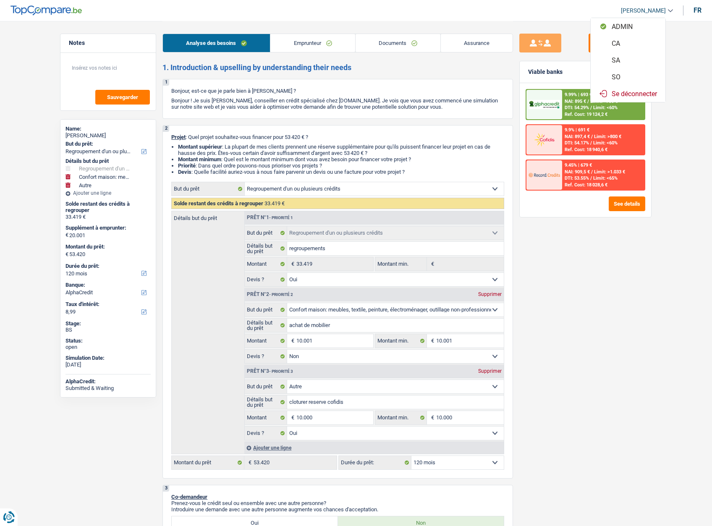
click at [617, 79] on button "SO" at bounding box center [628, 76] width 75 height 17
select select "120"
select select "refinancing"
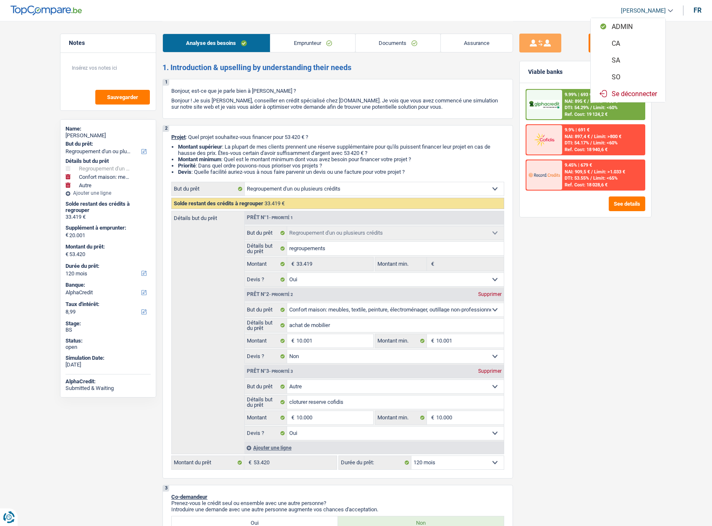
select select "yes"
select select "household"
select select "false"
select select "other"
select select "yes"
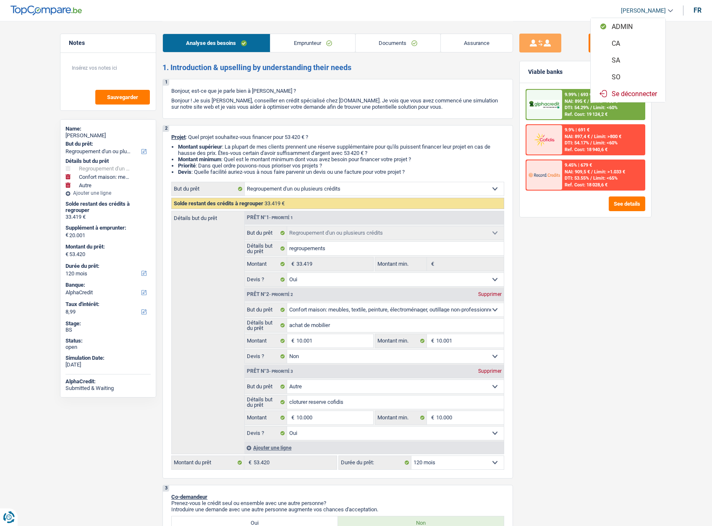
select select "120"
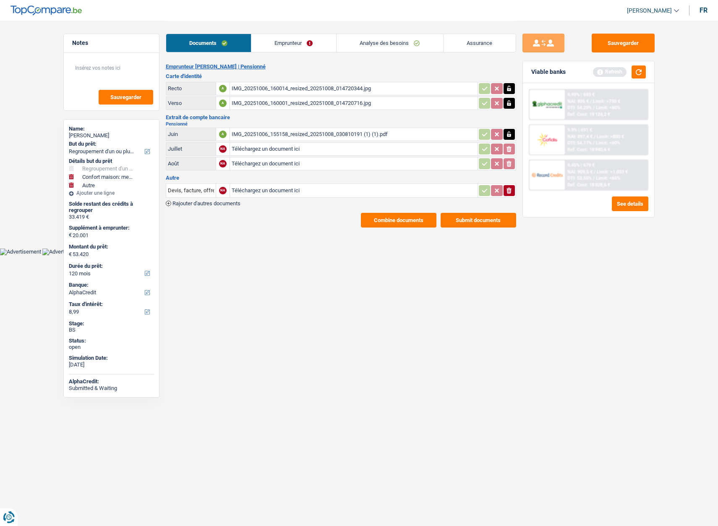
click at [387, 43] on link "Analyse des besoins" at bounding box center [390, 43] width 107 height 18
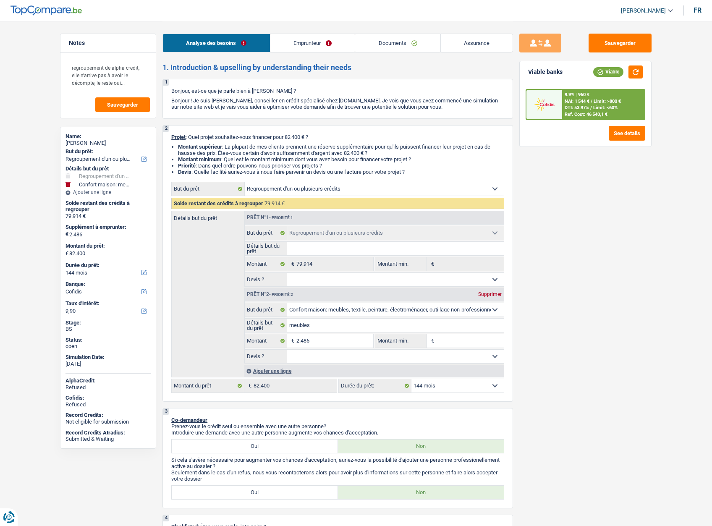
select select "refinancing"
select select "household"
select select "144"
select select "cofidis"
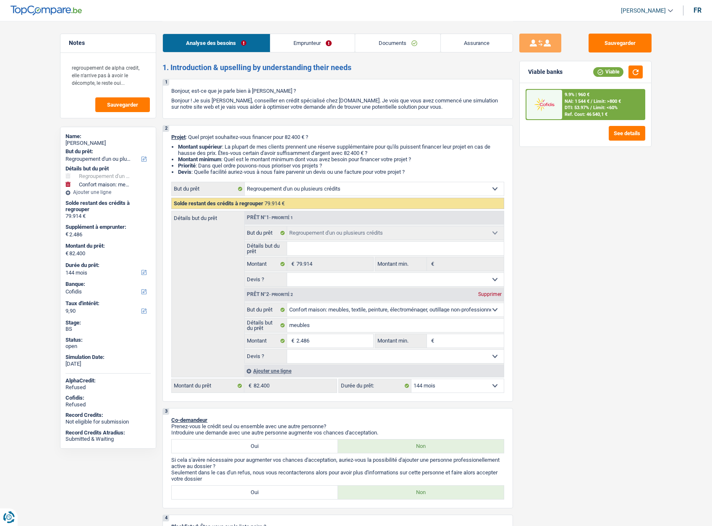
select select "refinancing"
select select "household"
select select "144"
select select "publicEmployee"
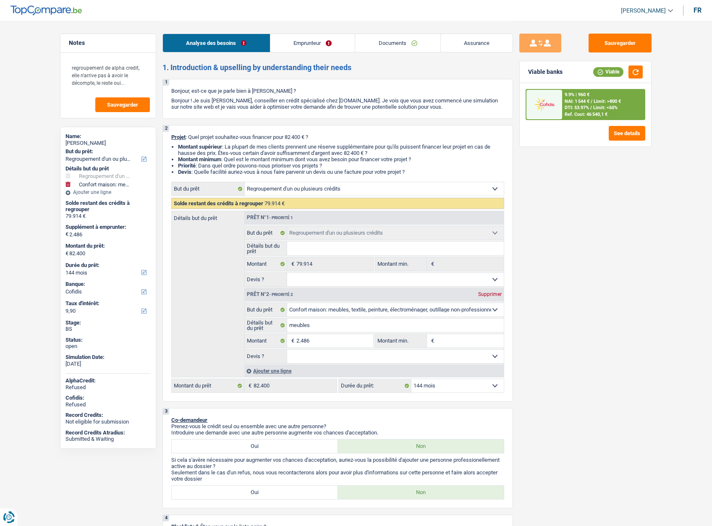
select select "familyAllowances"
select select "netSalary"
select select "mealVouchers"
select select "liveWithParents"
select select "cardOrCredit"
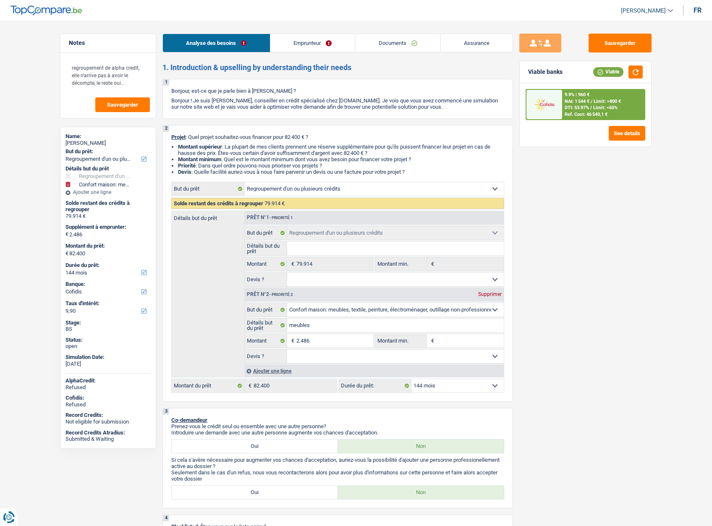
select select "creditConsolidation"
select select "96"
select select "personalLoan"
select select "smallWorks"
select select "120"
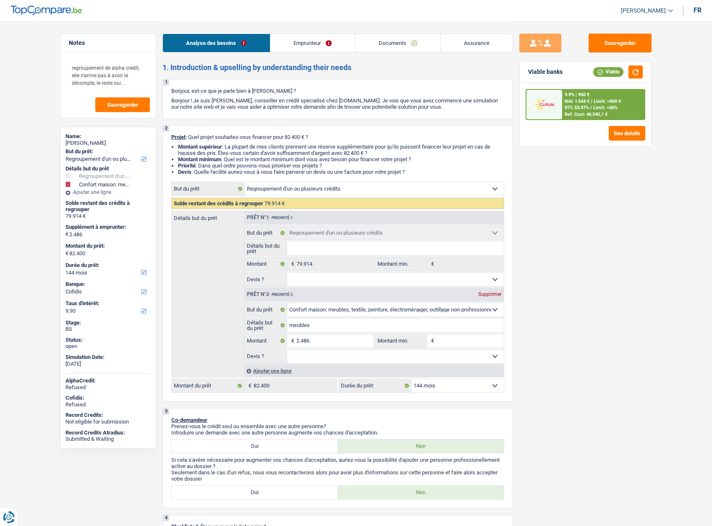
select select "personalLoan"
select select "education"
select select "96"
select select "cardOrCredit"
select select "refinancing"
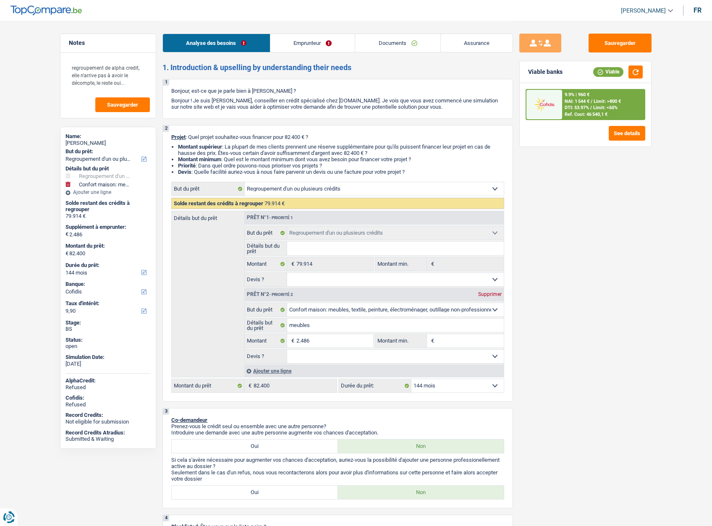
select select "refinancing"
select select "household"
select select "144"
click at [319, 40] on link "Emprunteur" at bounding box center [312, 43] width 85 height 18
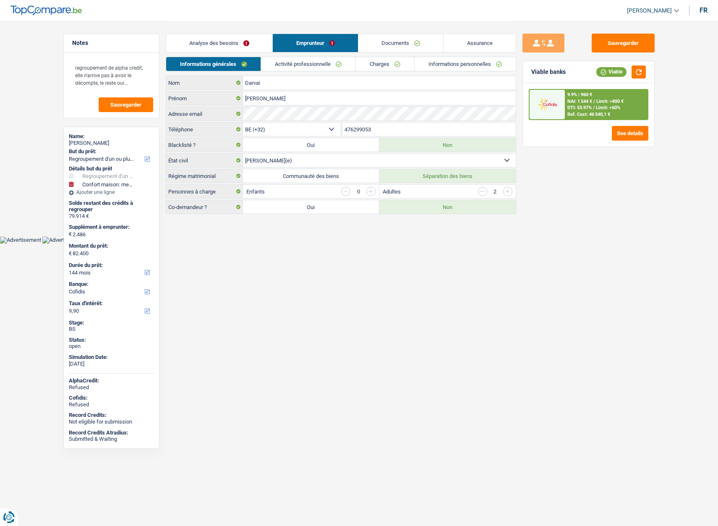
click at [448, 65] on link "Informations personnelles" at bounding box center [465, 64] width 101 height 14
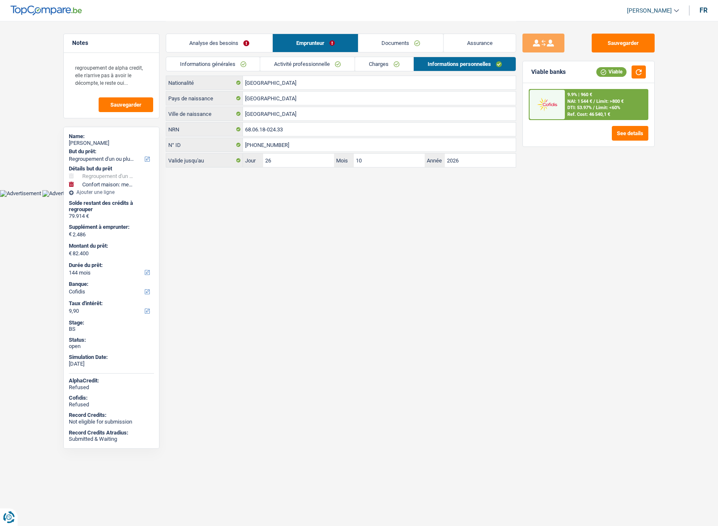
click at [208, 60] on link "Informations générales" at bounding box center [213, 64] width 94 height 14
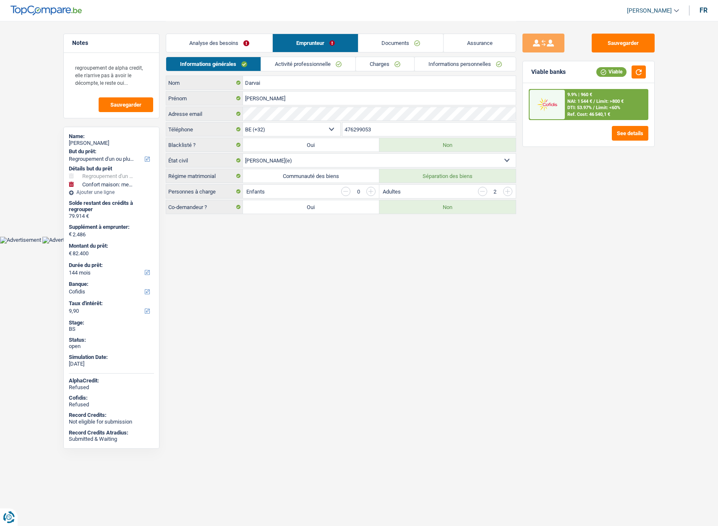
click at [89, 143] on div "Nathalie Darvai" at bounding box center [111, 143] width 85 height 7
copy div "Nathalie Darvai"
click at [289, 67] on link "Activité professionnelle" at bounding box center [308, 64] width 94 height 14
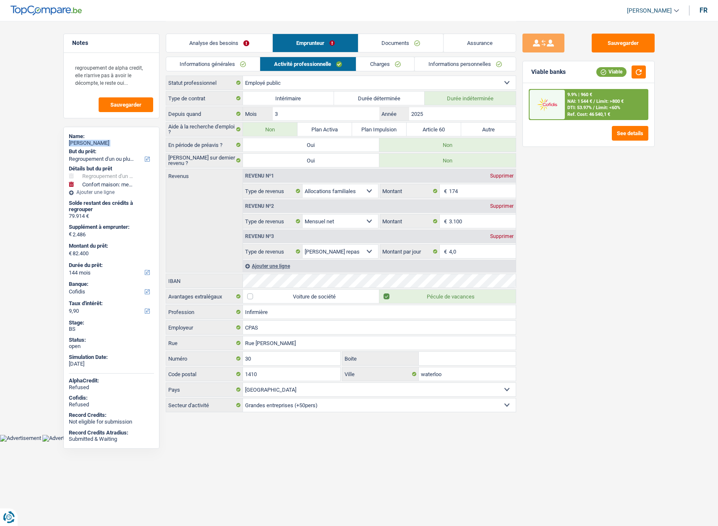
click at [435, 64] on link "Informations personnelles" at bounding box center [465, 64] width 101 height 14
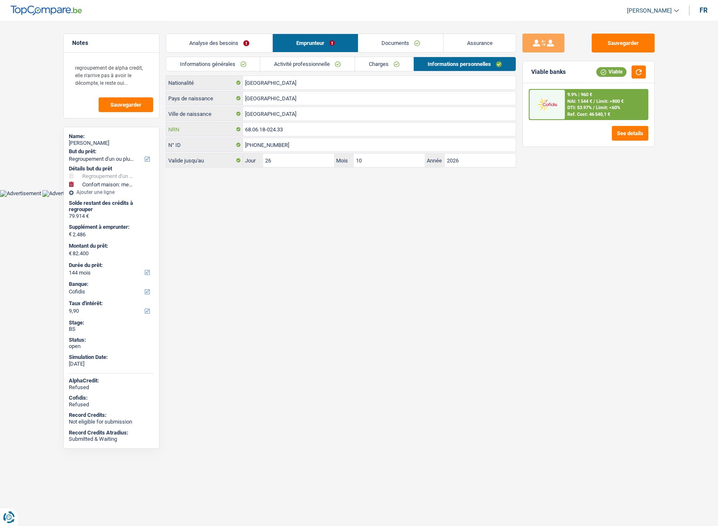
click at [312, 131] on input "68.06.18-024.33" at bounding box center [379, 129] width 273 height 13
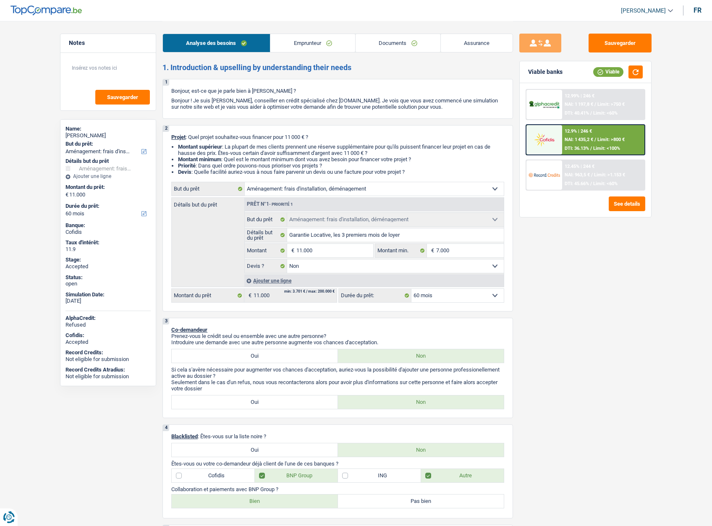
select select "movingOrInstallation"
select select "60"
select select "32"
select select "widowed"
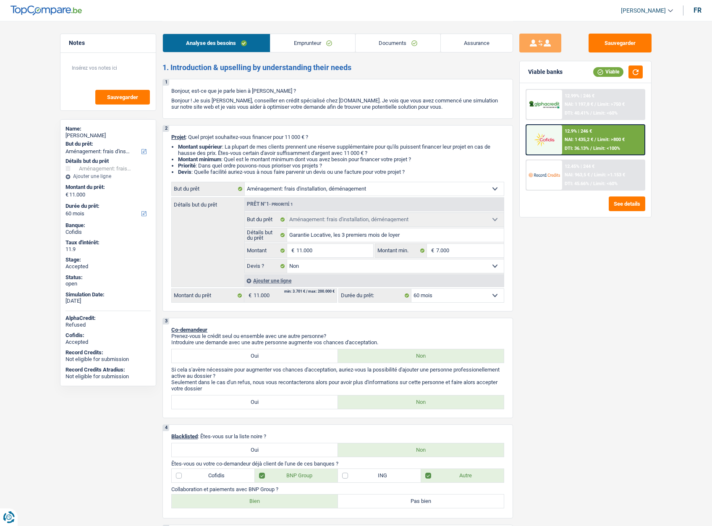
click at [478, 44] on link "Assurance" at bounding box center [477, 43] width 72 height 18
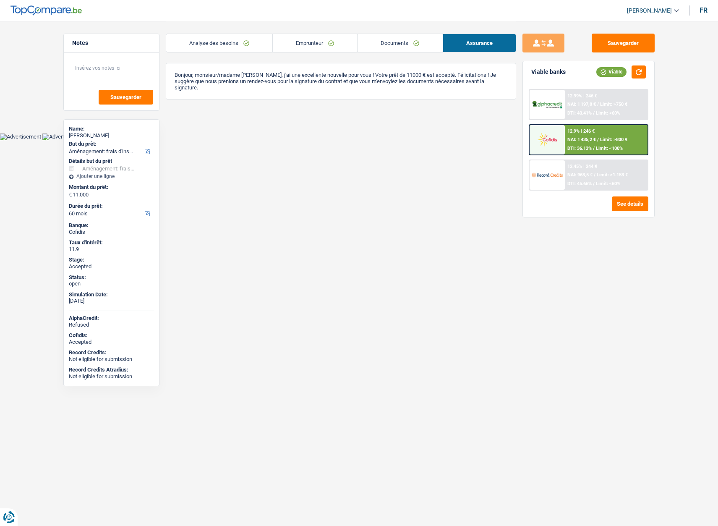
click at [175, 30] on div "Analyse des besoins Emprunteur Documents Assurance" at bounding box center [341, 39] width 351 height 36
click at [208, 42] on link "Analyse des besoins" at bounding box center [219, 43] width 106 height 18
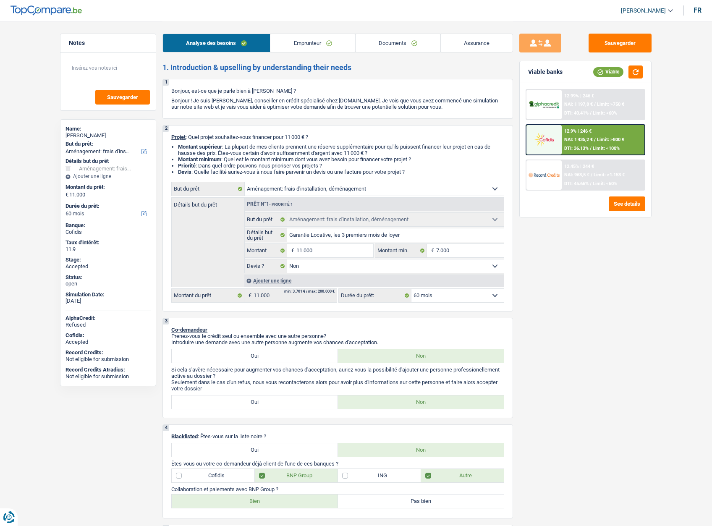
click at [292, 35] on link "Emprunteur" at bounding box center [312, 43] width 84 height 18
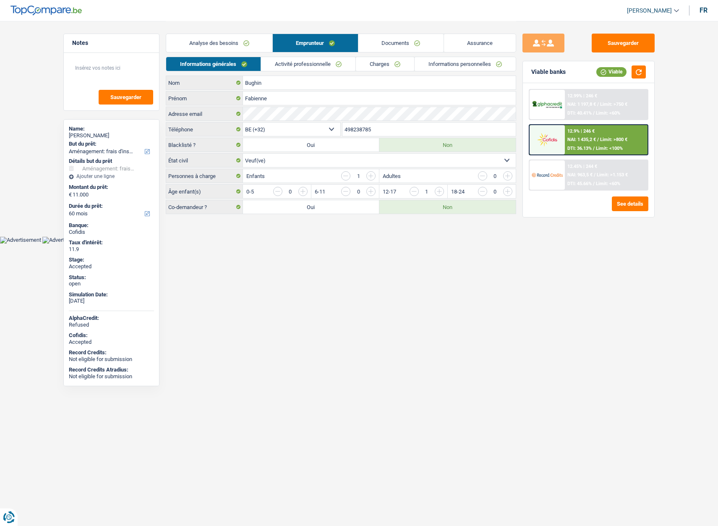
click at [454, 60] on link "Informations personnelles" at bounding box center [465, 64] width 101 height 14
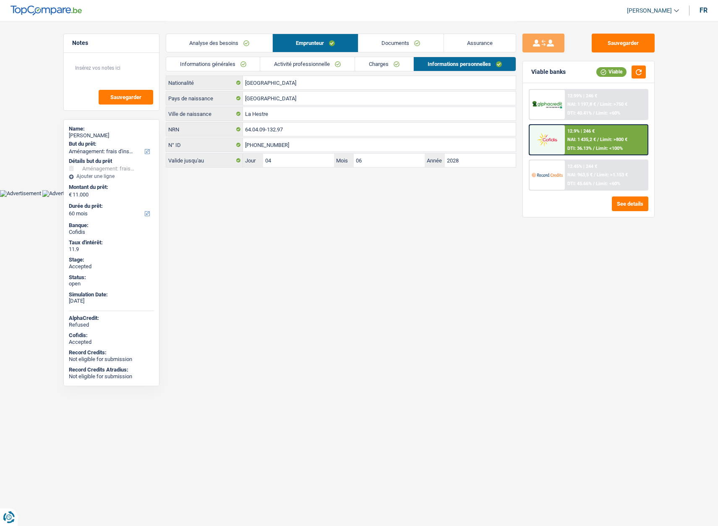
click at [313, 65] on link "Activité professionnelle" at bounding box center [307, 64] width 94 height 14
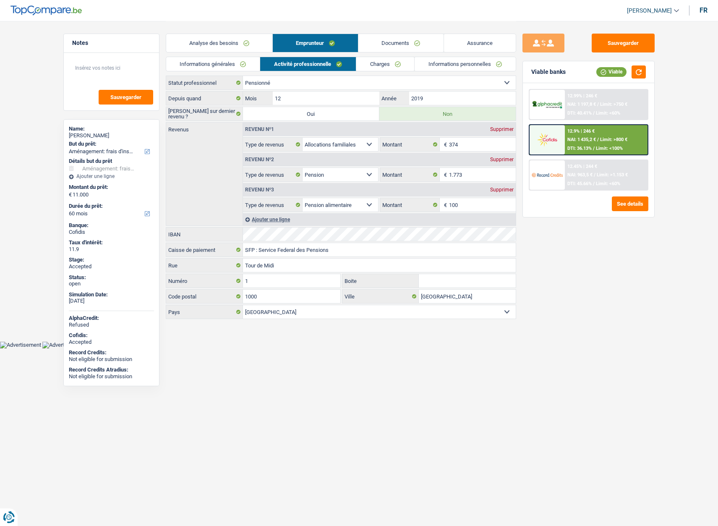
click at [636, 8] on span "[PERSON_NAME]" at bounding box center [649, 10] width 45 height 7
click at [623, 79] on button "SO" at bounding box center [634, 76] width 75 height 17
select select "60"
select select "movingOrInstallation"
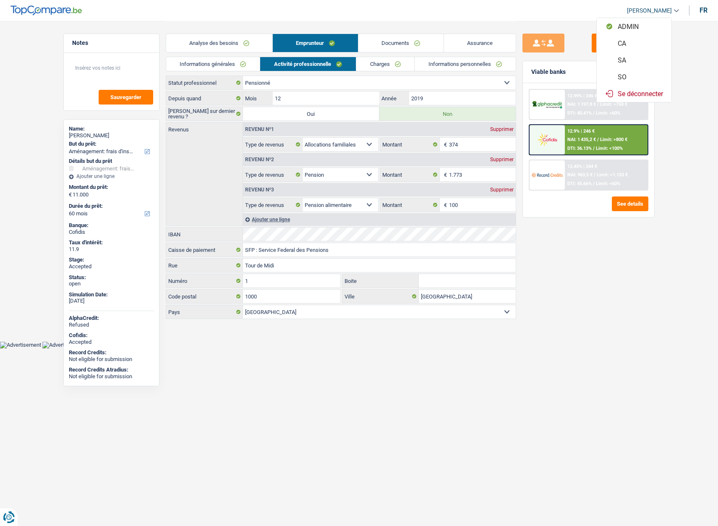
select select "movingOrInstallation"
select select "false"
select select "60"
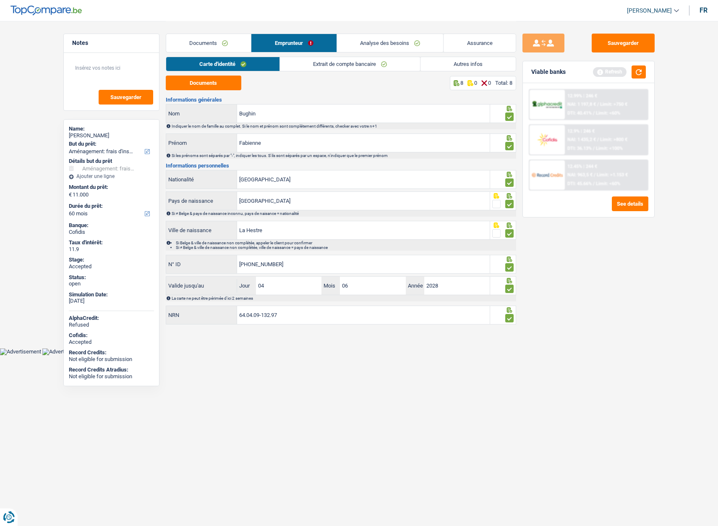
click at [370, 43] on link "Analyse des besoins" at bounding box center [390, 43] width 107 height 18
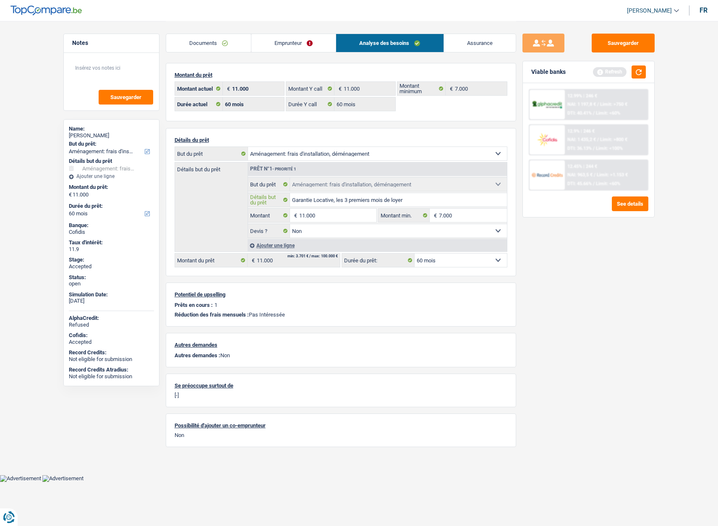
click at [353, 200] on input "Garantie Locative, les 3 premiers mois de loyer" at bounding box center [398, 199] width 217 height 13
click at [340, 217] on input "11.000" at bounding box center [337, 215] width 77 height 13
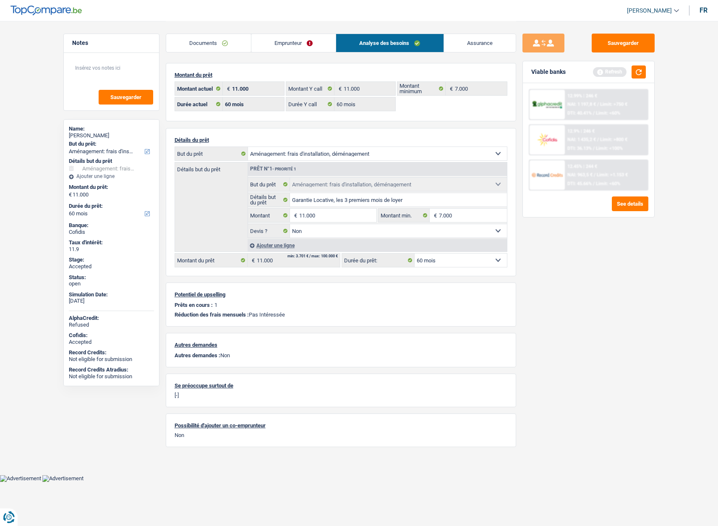
click at [269, 40] on link "Emprunteur" at bounding box center [293, 43] width 84 height 18
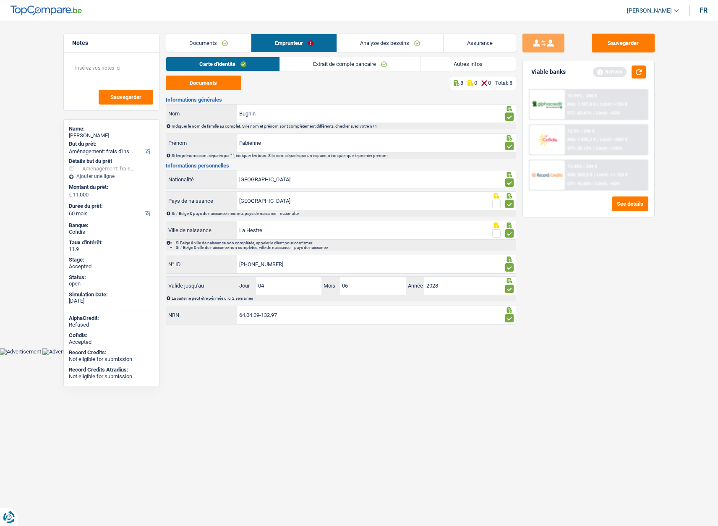
click at [468, 65] on link "Autres infos" at bounding box center [468, 64] width 95 height 14
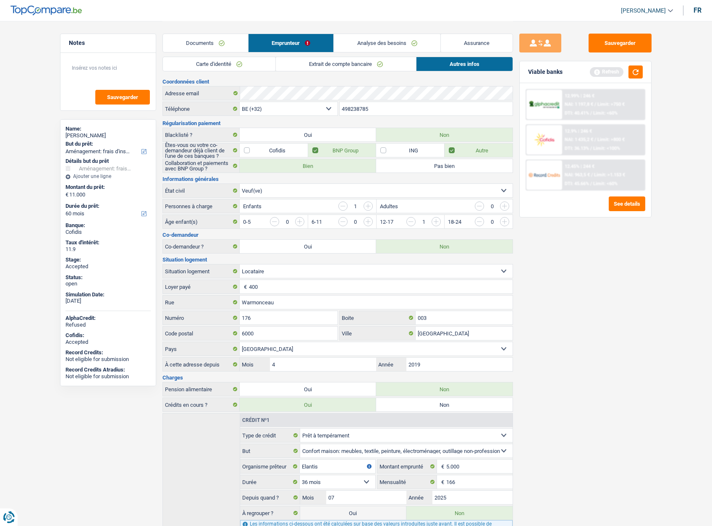
click at [309, 66] on link "Extrait de compte bancaire" at bounding box center [346, 64] width 140 height 14
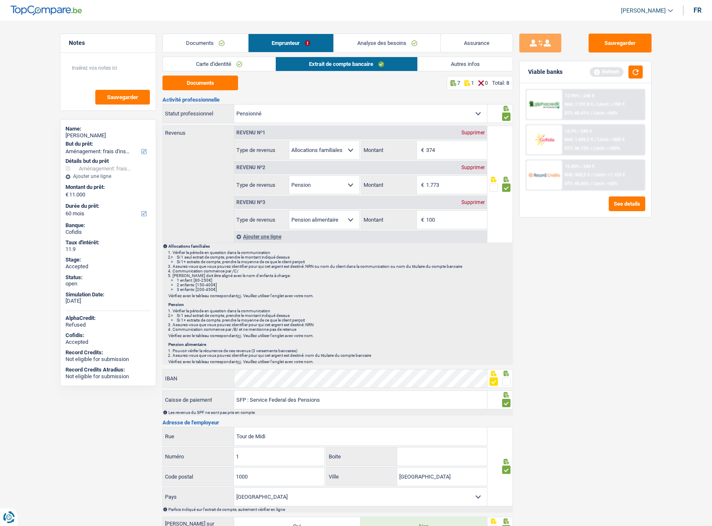
click at [81, 134] on div "Fabienne Bughin" at bounding box center [107, 135] width 85 height 7
copy div "Fabienne Bughin"
click at [447, 61] on link "Autres infos" at bounding box center [465, 64] width 95 height 14
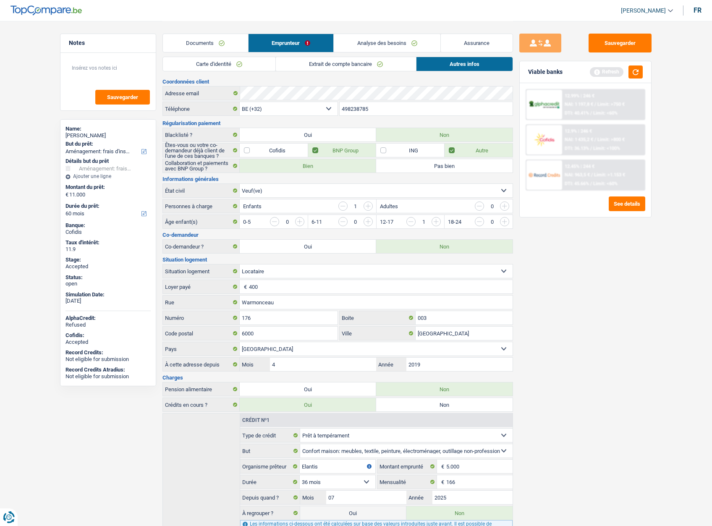
click at [369, 106] on input "498238785" at bounding box center [426, 108] width 173 height 13
click at [315, 61] on link "Extrait de compte bancaire" at bounding box center [346, 64] width 140 height 14
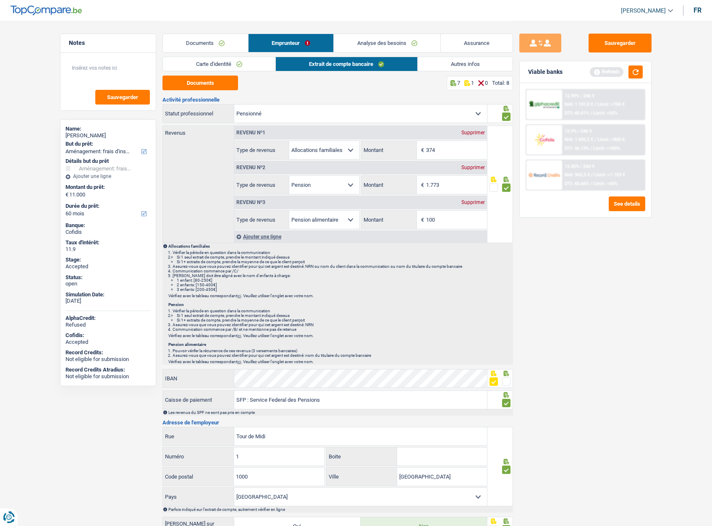
click at [216, 40] on link "Documents" at bounding box center [205, 43] width 85 height 18
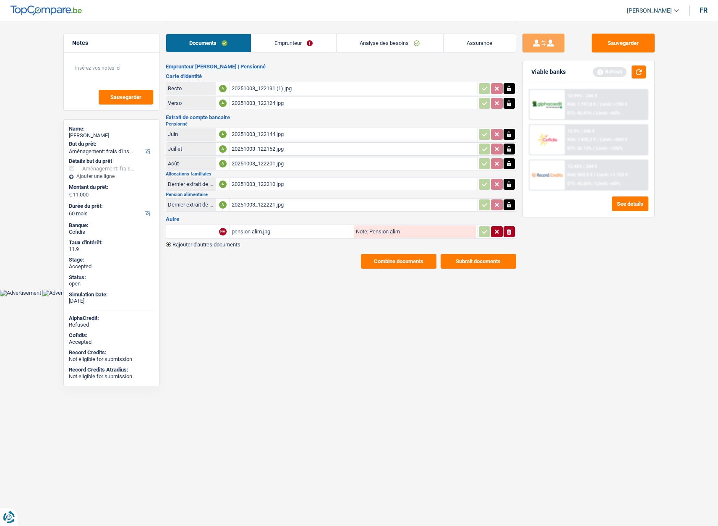
click at [285, 46] on link "Emprunteur" at bounding box center [293, 43] width 85 height 18
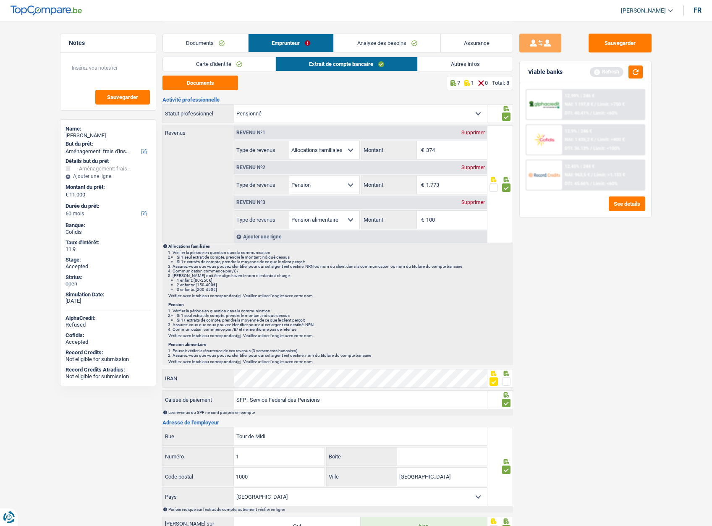
click at [469, 60] on link "Autres infos" at bounding box center [465, 64] width 95 height 14
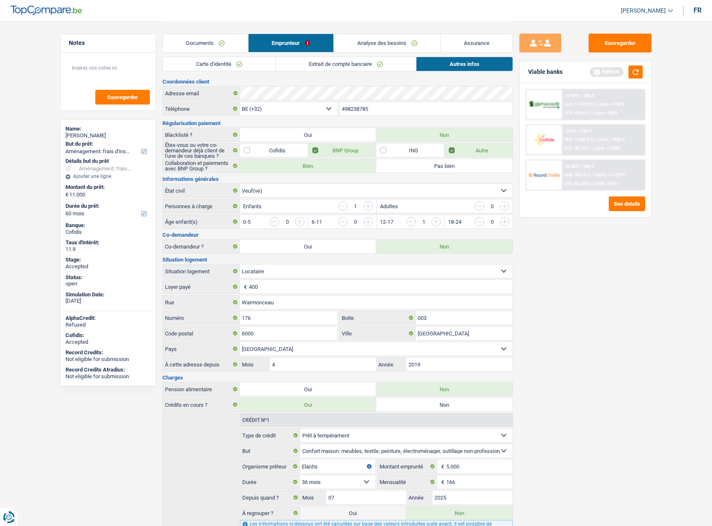
click at [489, 43] on link "Assurance" at bounding box center [477, 43] width 72 height 18
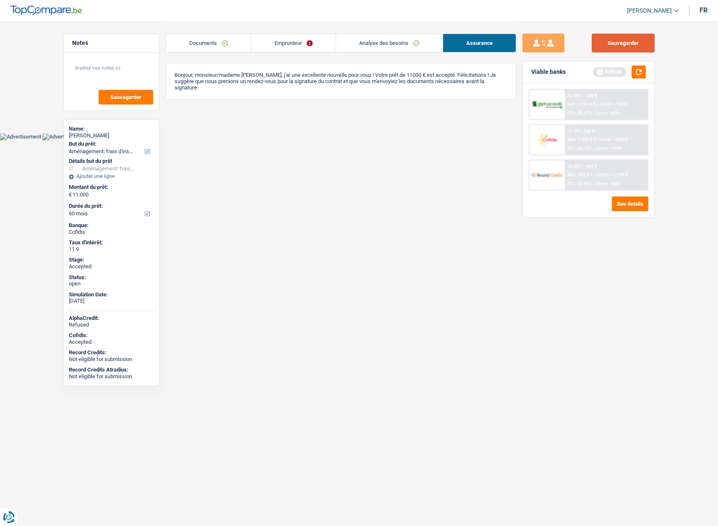
click at [620, 44] on button "Sauvegarder" at bounding box center [623, 43] width 63 height 19
click at [642, 8] on span "[PERSON_NAME]" at bounding box center [649, 10] width 45 height 7
click at [628, 29] on button "ADMIN" at bounding box center [634, 26] width 75 height 17
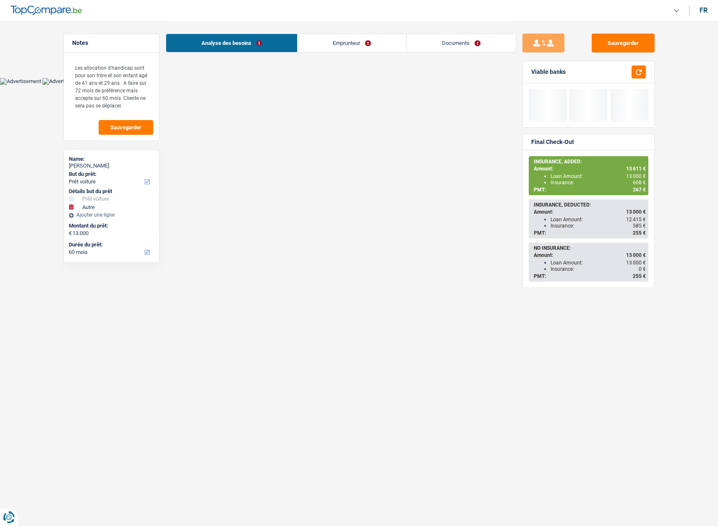
select select "car"
select select "other"
select select "60"
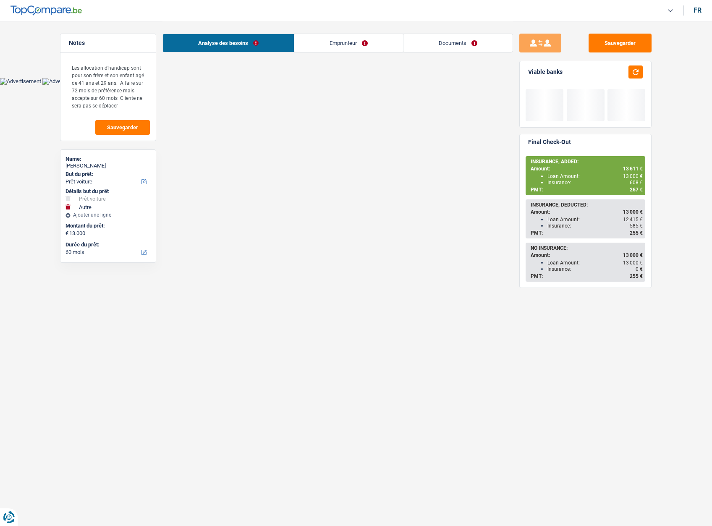
select select "car"
select select "yes"
select select "other"
select select "60"
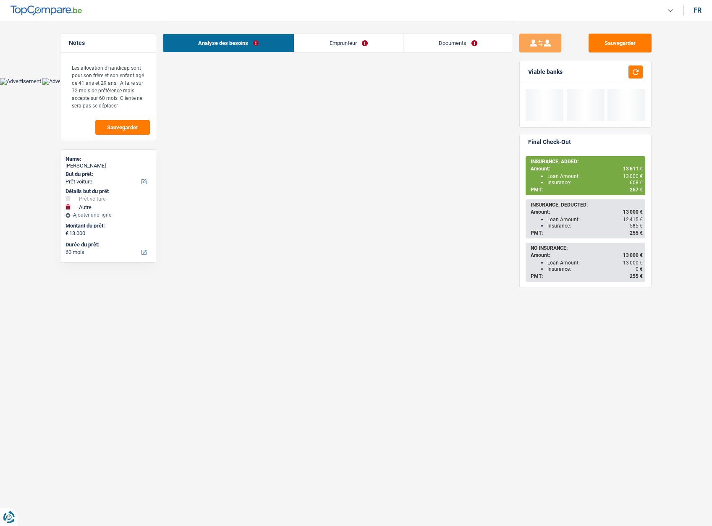
select select "publicEmployee"
select select "netSalary"
select select "familyAllowances"
select select "mealVouchers"
select select "ownerWithMortgage"
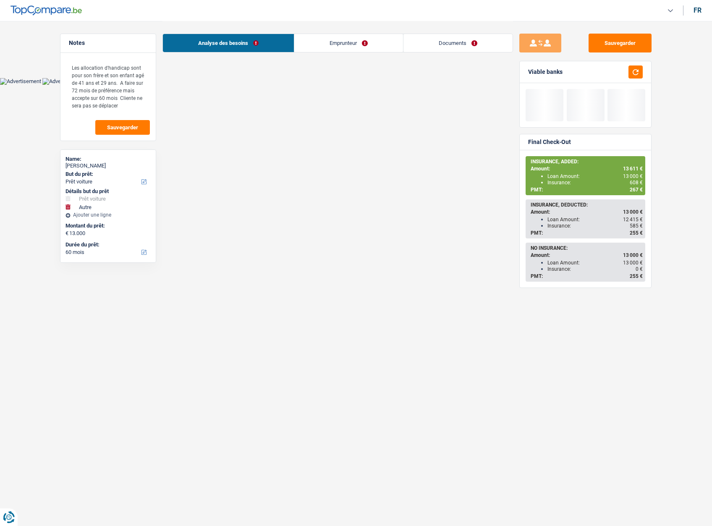
select select "mortgage"
select select "180"
select select "mortgage"
select select "240"
select select "car"
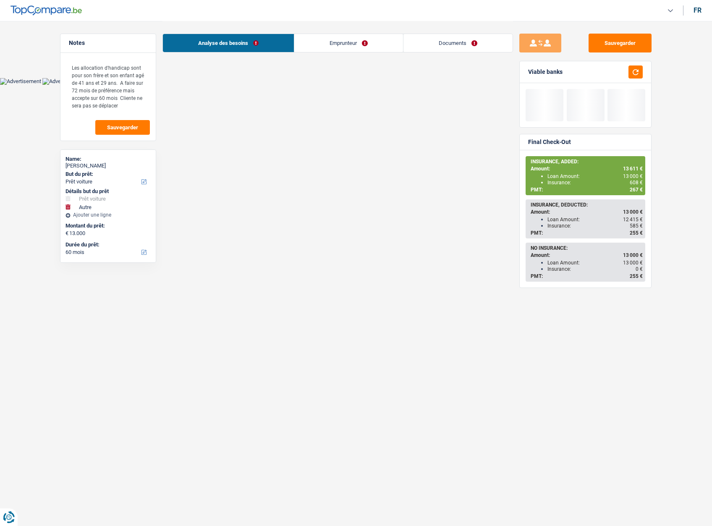
select select "car"
select select "yes"
select select "other"
select select "60"
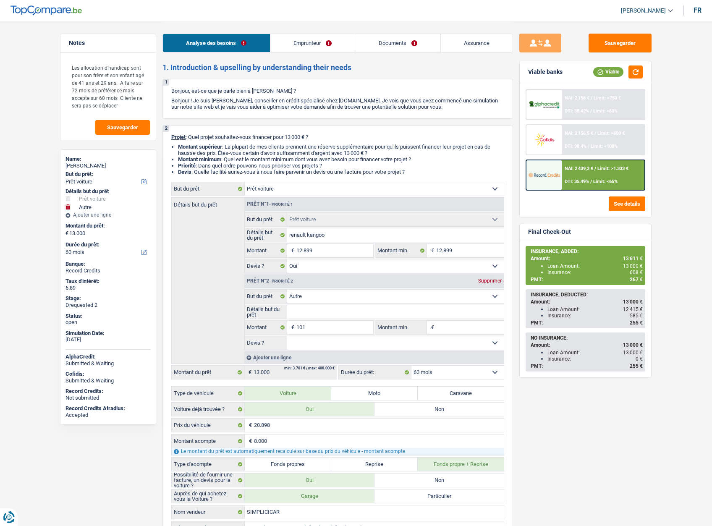
click at [374, 44] on link "Documents" at bounding box center [397, 43] width 85 height 18
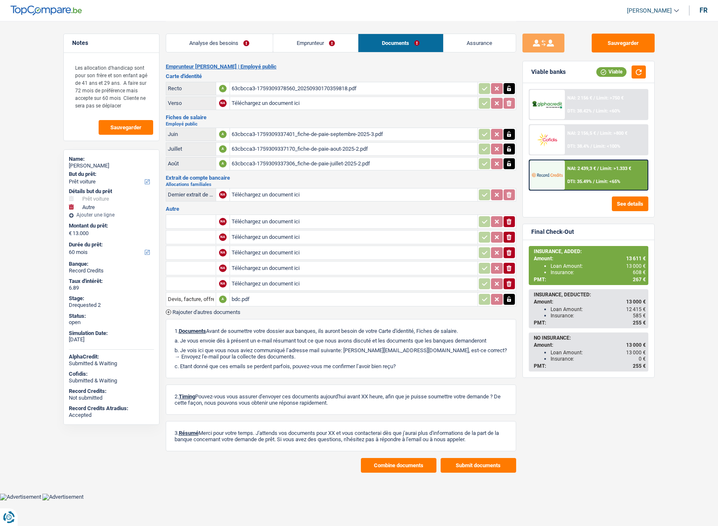
click at [257, 164] on div "63cbcca3-1759309337306_fiche-de-paie-juillet-2025-2.pdf" at bounding box center [354, 163] width 244 height 13
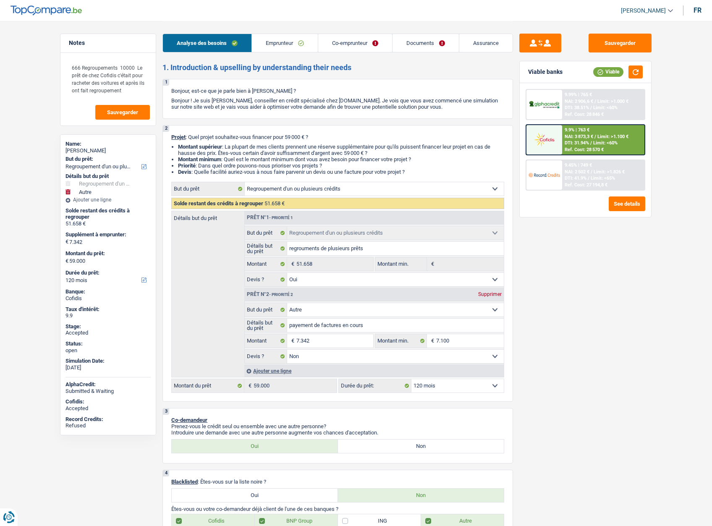
select select "refinancing"
select select "other"
select select "120"
select select "refinancing"
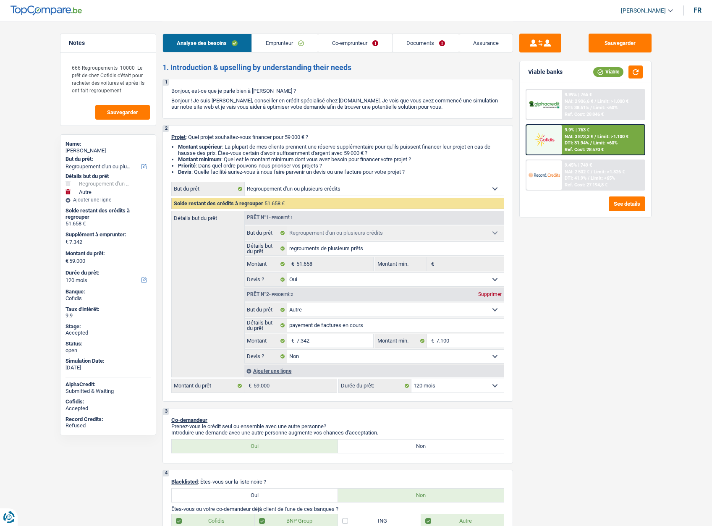
select select "refinancing"
select select "yes"
select select "other"
select select "false"
select select "120"
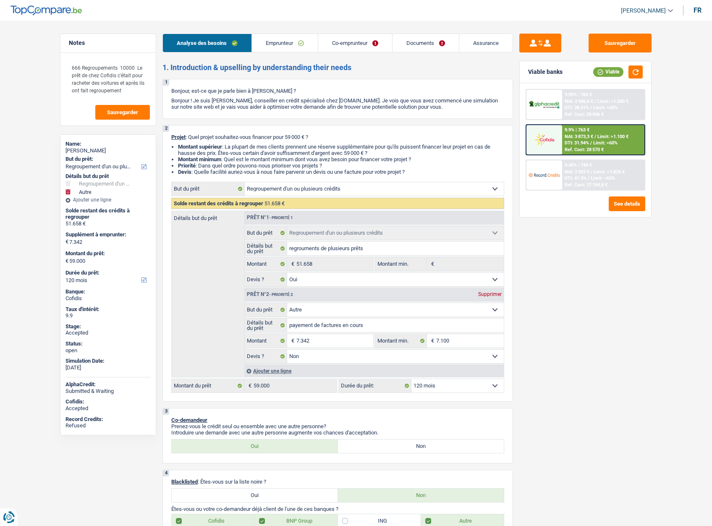
select select "worker"
select select "netSalary"
select select "mealVouchers"
select select "familyAllowances"
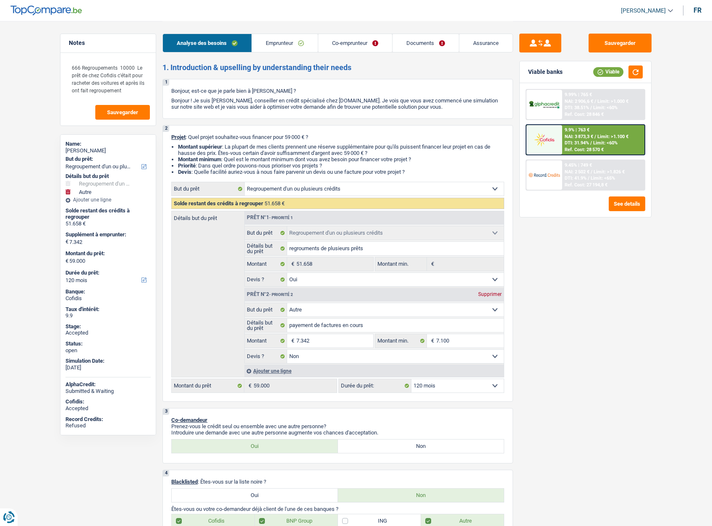
select select "netSalary"
select select "mealVouchers"
select select "familyAllowances"
select select "rents"
select select "creditConsolidation"
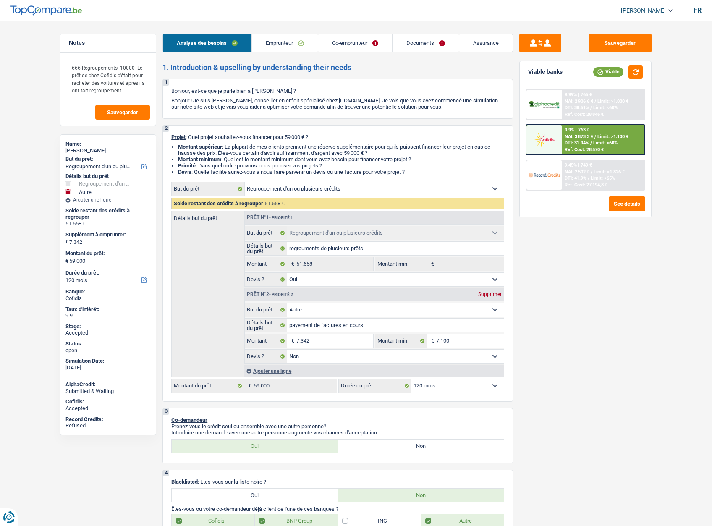
select select "144"
select select "cardOrCredit"
select select "refinancing"
select select "yes"
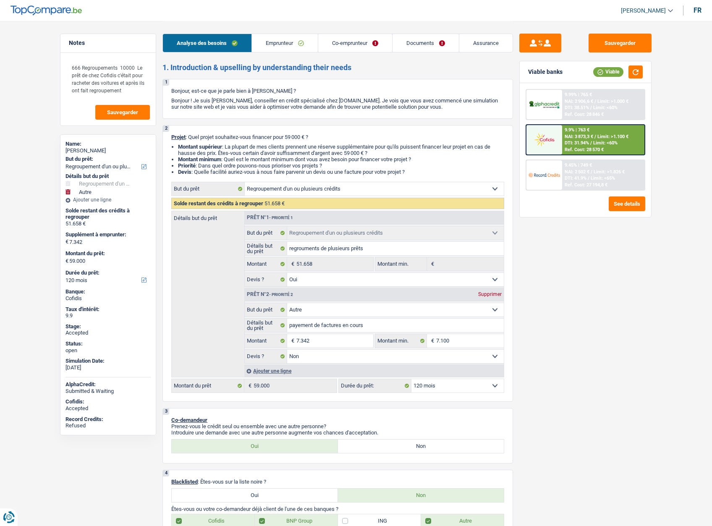
select select "other"
select select "false"
select select "120"
click at [497, 43] on link "Assurance" at bounding box center [485, 43] width 53 height 18
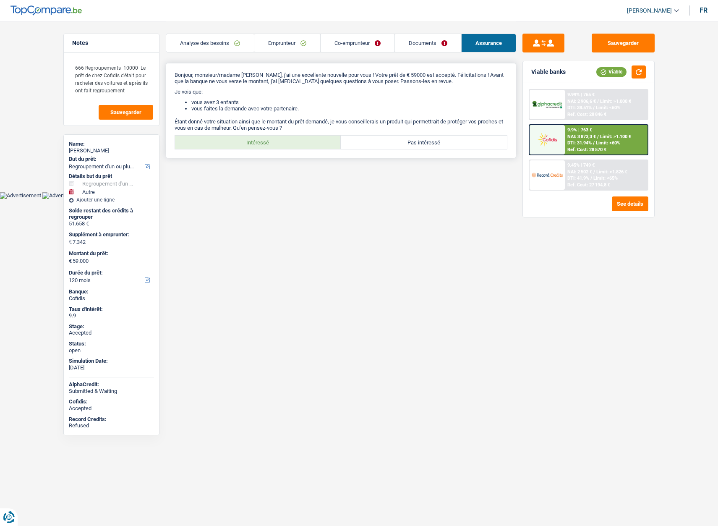
click at [278, 142] on label "Intéressé" at bounding box center [258, 142] width 166 height 13
click at [278, 142] on input "Intéressé" at bounding box center [258, 142] width 166 height 13
radio input "true"
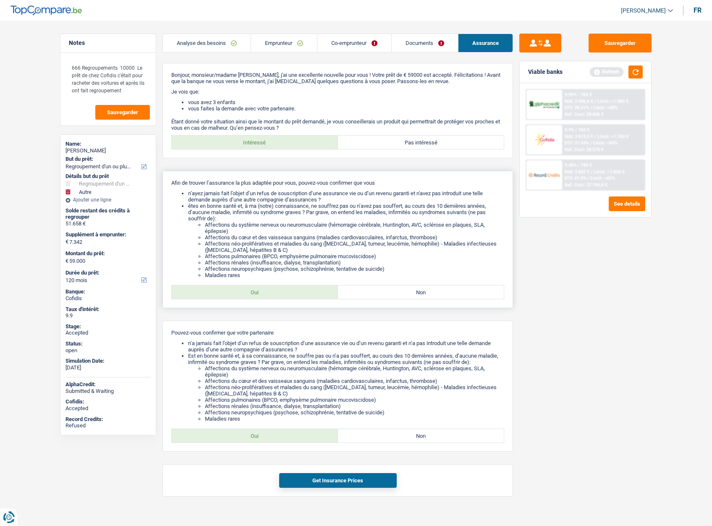
click at [270, 293] on label "Oui" at bounding box center [255, 291] width 166 height 13
click at [270, 293] on input "Oui" at bounding box center [255, 291] width 166 height 13
radio input "true"
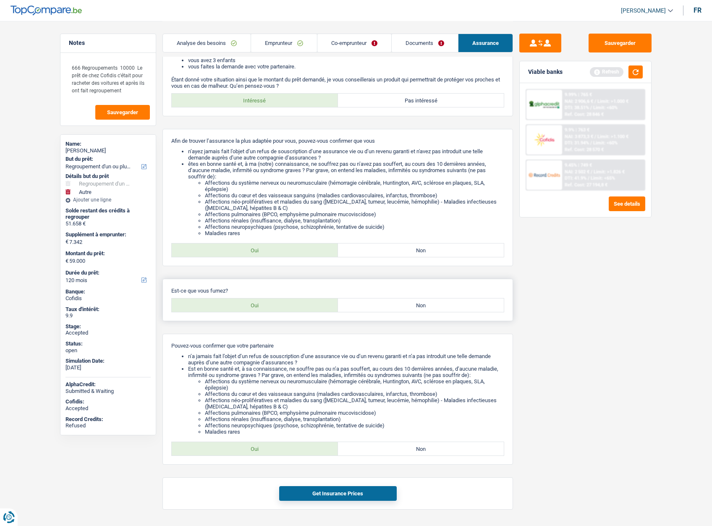
click at [398, 307] on label "Non" at bounding box center [421, 304] width 166 height 13
click at [398, 307] on input "Non" at bounding box center [421, 304] width 166 height 13
radio input "true"
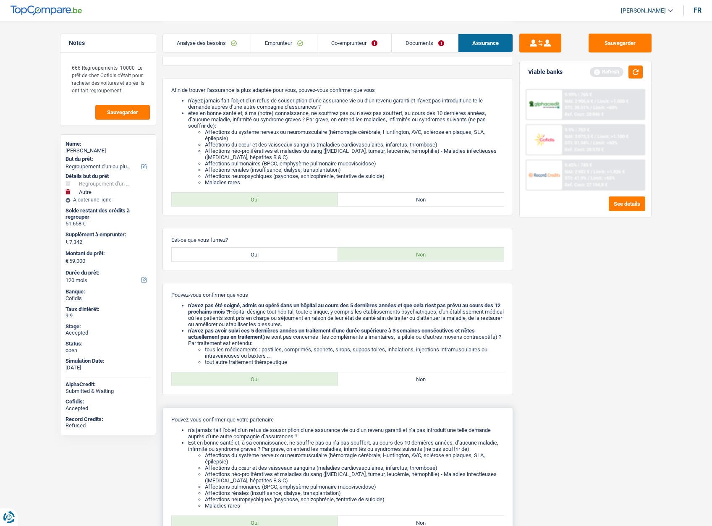
scroll to position [190, 0]
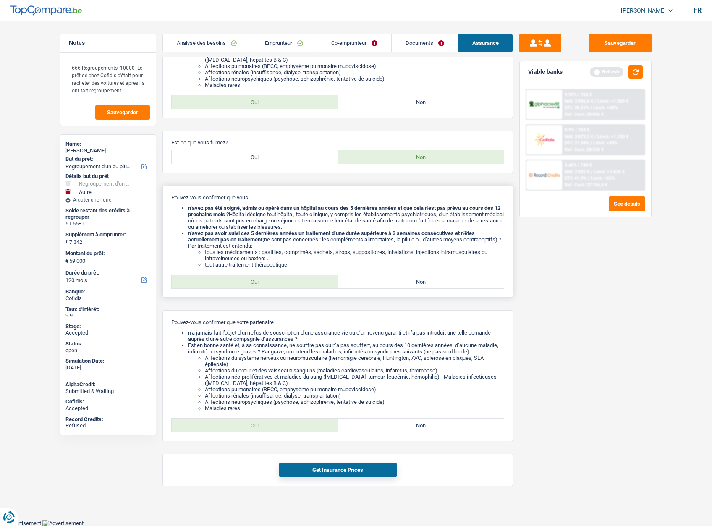
click at [263, 285] on label "Oui" at bounding box center [255, 281] width 166 height 13
click at [263, 285] on input "Oui" at bounding box center [255, 281] width 166 height 13
radio input "true"
click at [244, 422] on label "Oui" at bounding box center [255, 425] width 166 height 13
click at [244, 422] on input "Oui" at bounding box center [255, 425] width 166 height 13
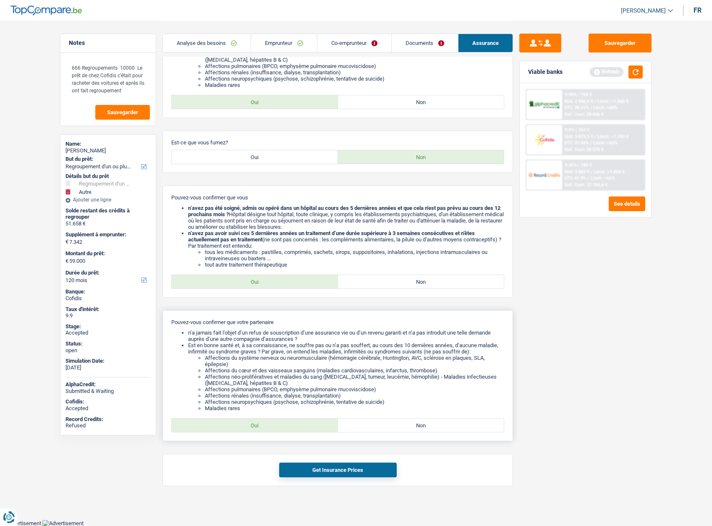
radio input "true"
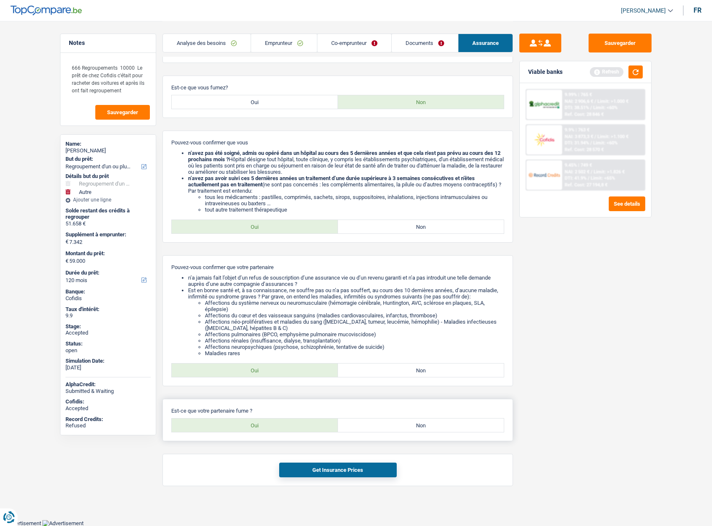
click at [407, 424] on label "Non" at bounding box center [421, 425] width 166 height 13
click at [407, 424] on input "Non" at bounding box center [421, 425] width 166 height 13
radio input "true"
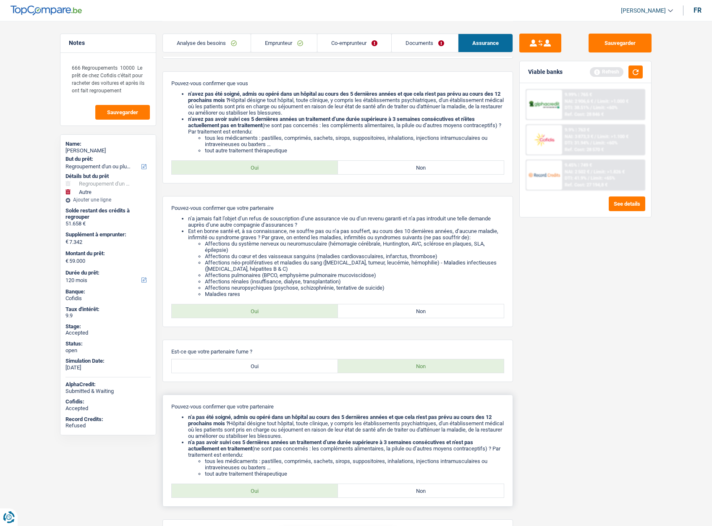
scroll to position [370, 0]
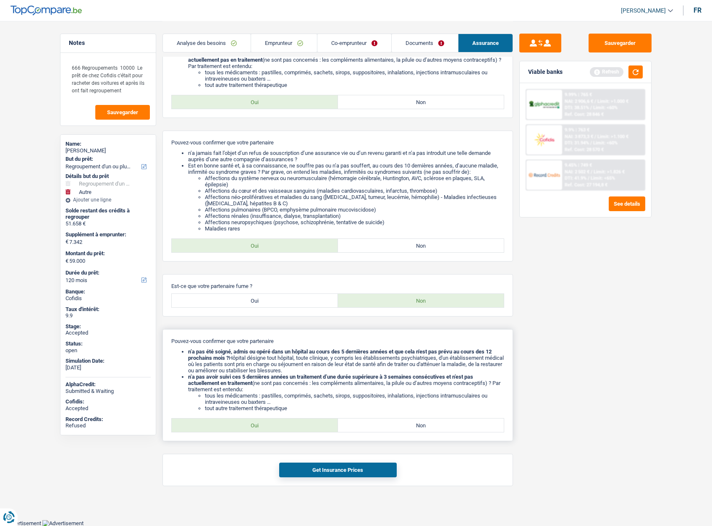
click at [267, 414] on div "Pouvez-vous confirmer que votre partenaire n’a pas été soigné, admis ou opéré d…" at bounding box center [337, 385] width 351 height 112
click at [264, 422] on label "Oui" at bounding box center [255, 425] width 166 height 13
click at [264, 422] on input "Oui" at bounding box center [255, 425] width 166 height 13
radio input "true"
click at [320, 473] on button "Get Insurance Prices" at bounding box center [338, 470] width 118 height 15
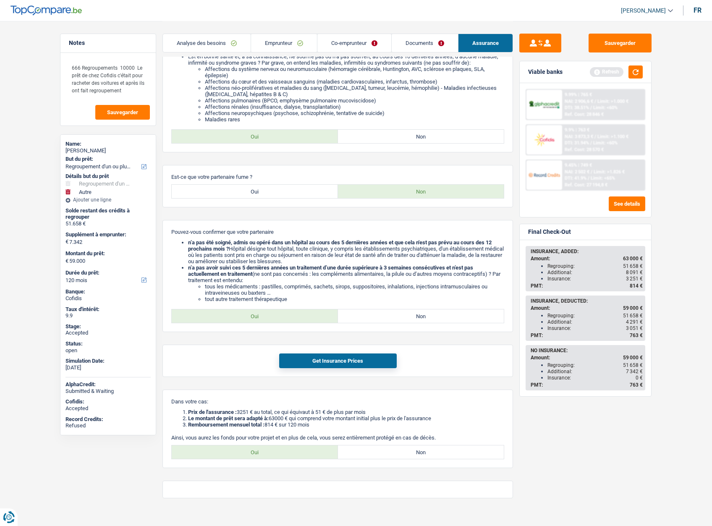
scroll to position [491, 0]
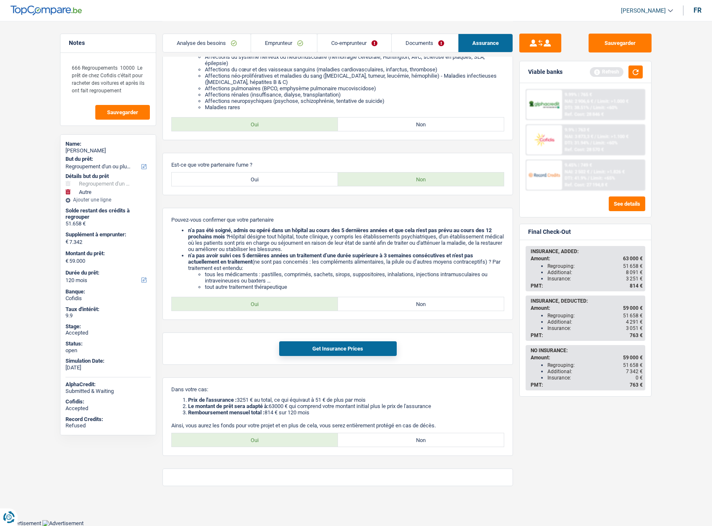
click at [262, 41] on link "Emprunteur" at bounding box center [284, 43] width 66 height 18
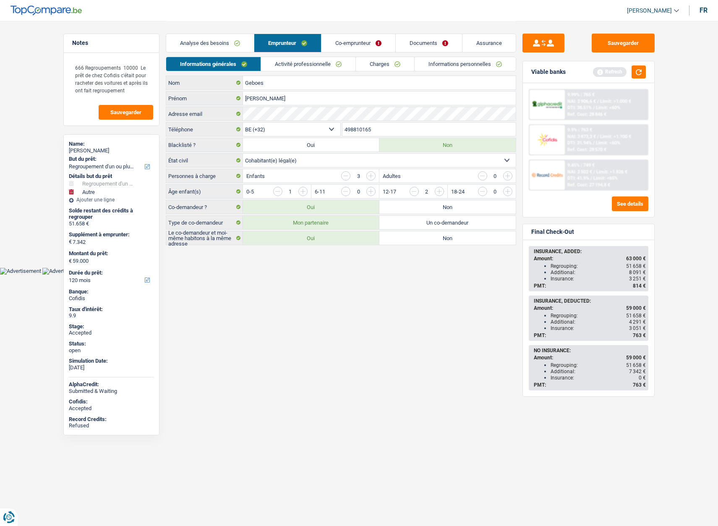
click at [209, 39] on link "Analyse des besoins" at bounding box center [210, 43] width 88 height 18
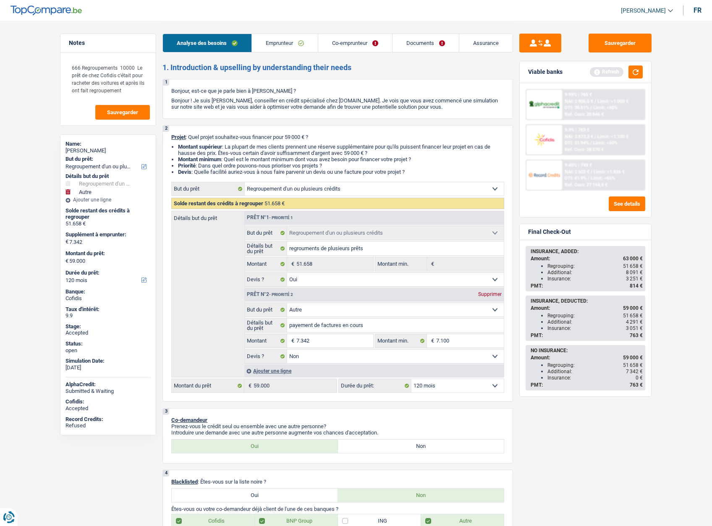
click at [285, 39] on link "Emprunteur" at bounding box center [285, 43] width 66 height 18
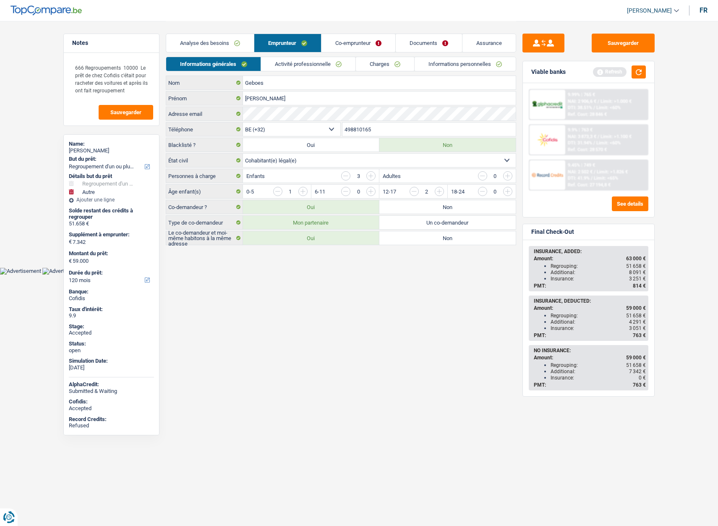
click at [207, 37] on link "Analyse des besoins" at bounding box center [210, 43] width 88 height 18
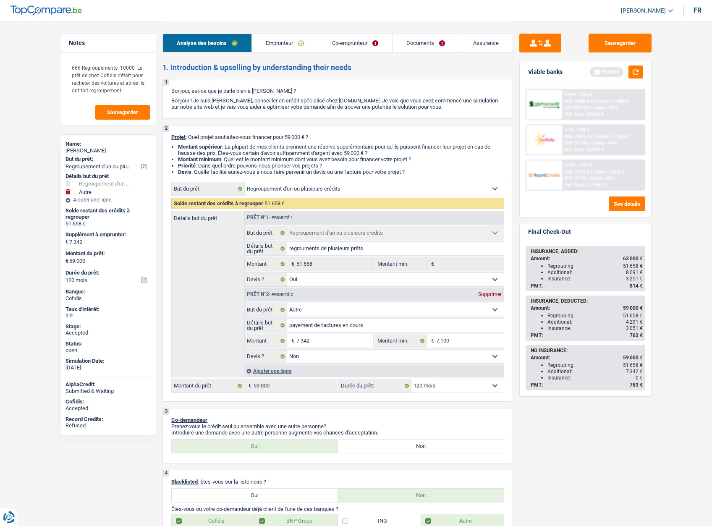
click at [482, 43] on link "Assurance" at bounding box center [485, 43] width 53 height 18
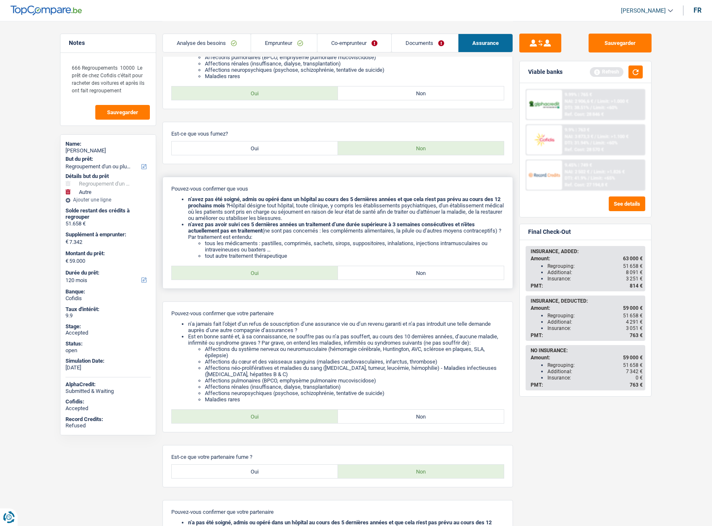
scroll to position [252, 0]
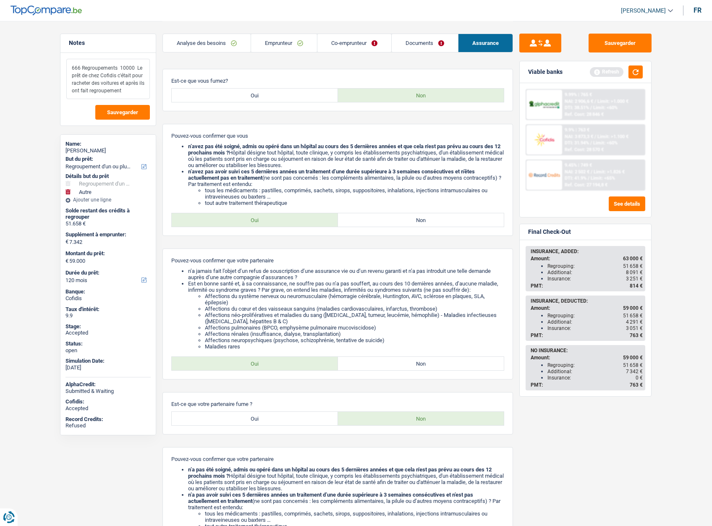
drag, startPoint x: 87, startPoint y: 67, endPoint x: 133, endPoint y: 91, distance: 52.4
click at [133, 91] on textarea "666 Regroupements 10000 Le prêt de chez Cofidis c'était pour racheter des voitu…" at bounding box center [108, 79] width 84 height 40
click at [652, 11] on span "[PERSON_NAME]" at bounding box center [643, 10] width 45 height 7
click at [620, 79] on button "SO" at bounding box center [628, 76] width 75 height 17
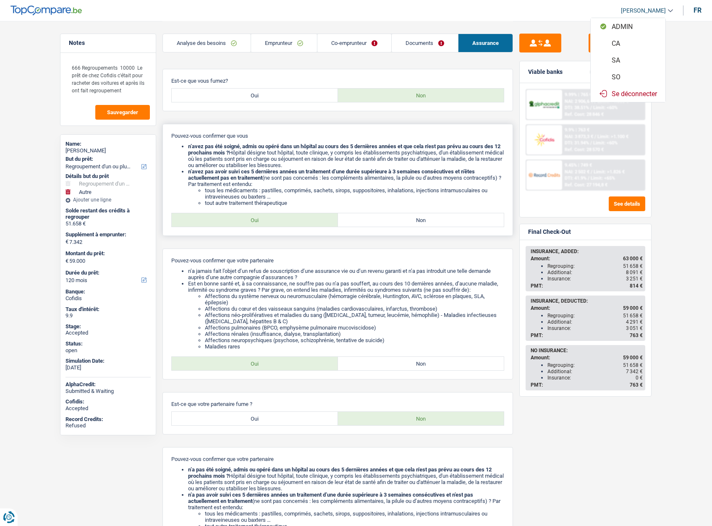
select select "32"
select select "rents"
select select "creditConsolidation"
select select "144"
select select "cardOrCredit"
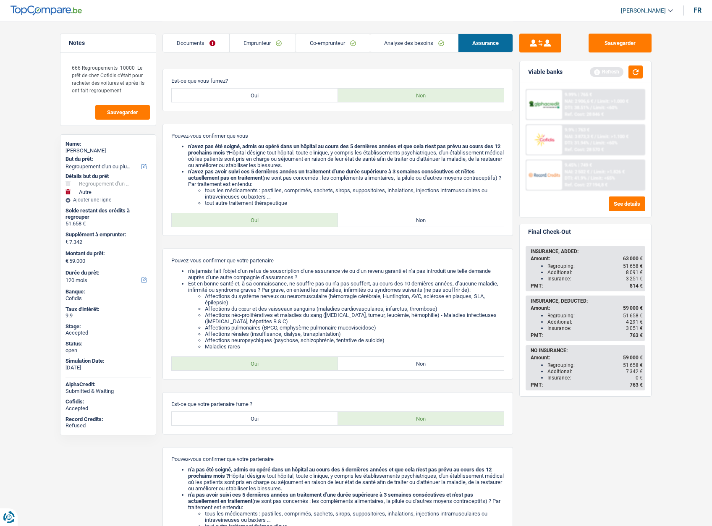
click at [263, 43] on link "Emprunteur" at bounding box center [263, 43] width 66 height 18
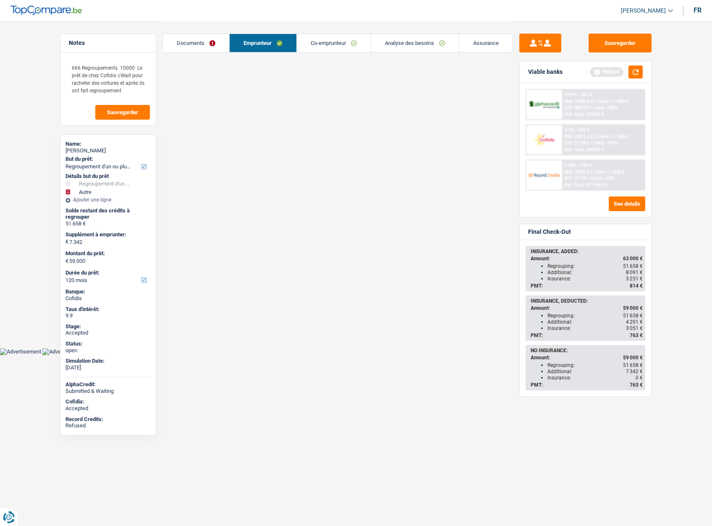
scroll to position [0, 0]
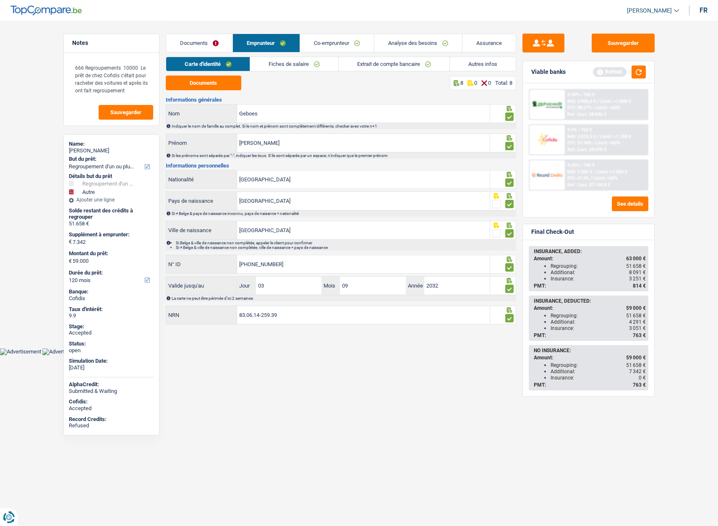
click at [469, 66] on link "Autres infos" at bounding box center [483, 64] width 66 height 14
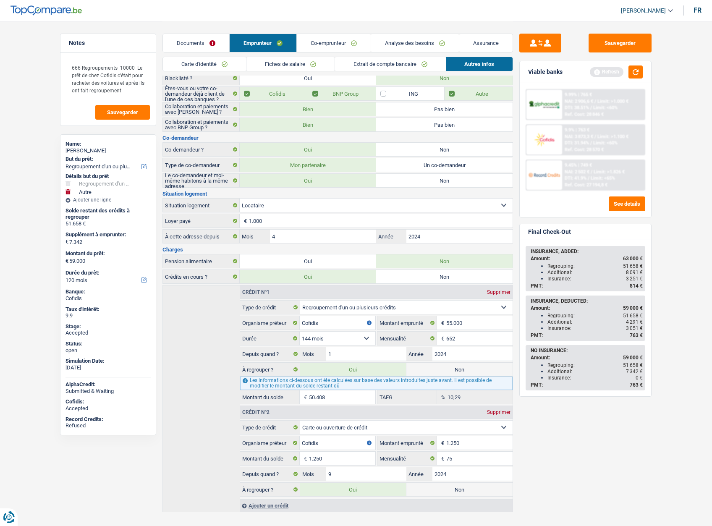
scroll to position [71, 0]
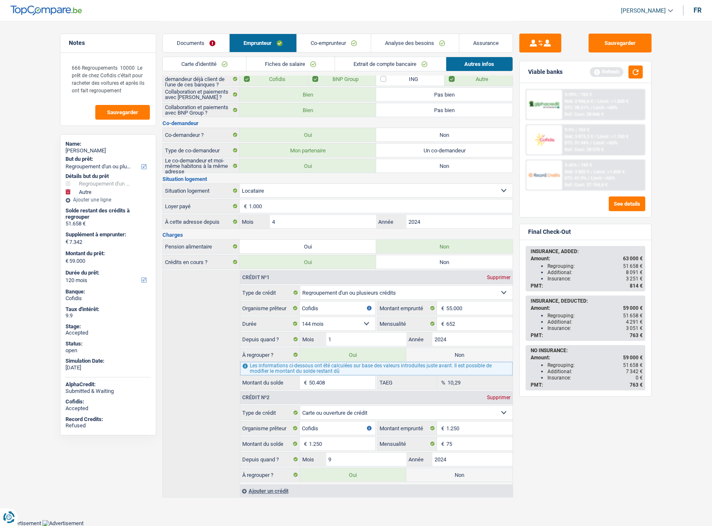
click at [418, 38] on link "Analyse des besoins" at bounding box center [415, 43] width 88 height 18
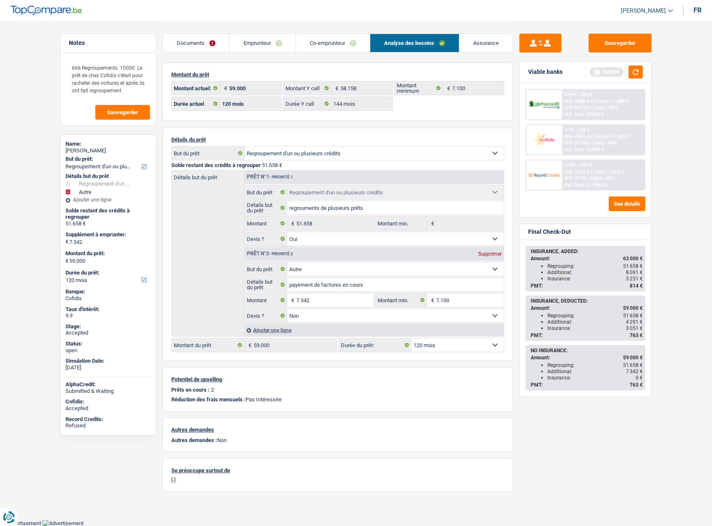
click at [482, 39] on link "Assurance" at bounding box center [485, 43] width 53 height 18
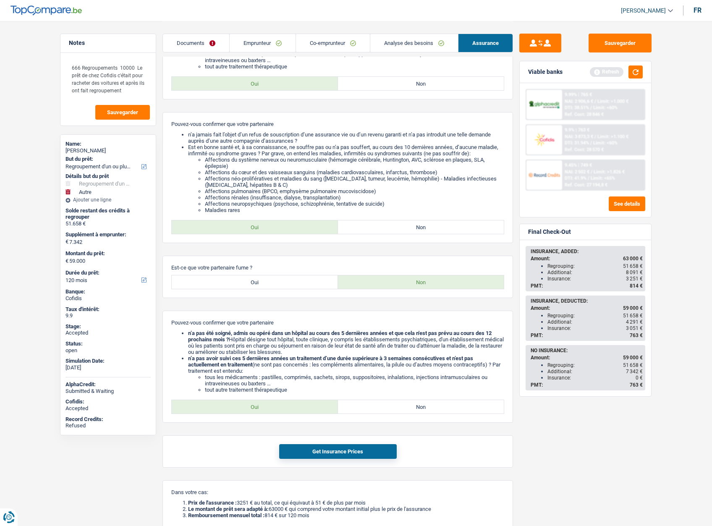
scroll to position [491, 0]
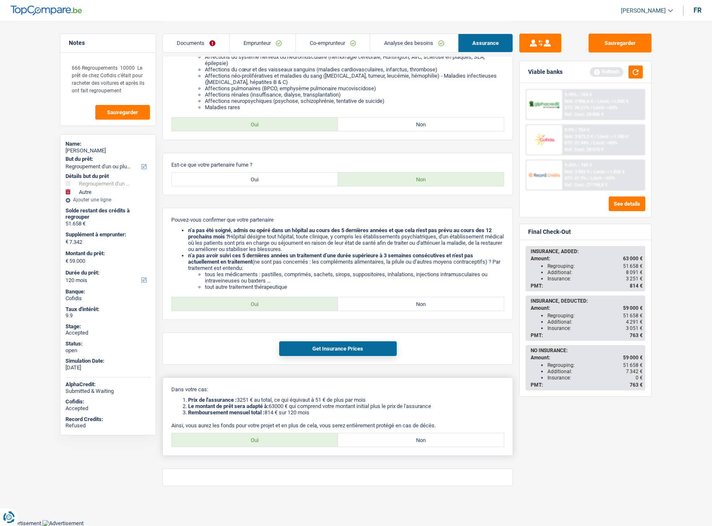
click at [275, 437] on label "Oui" at bounding box center [255, 439] width 166 height 13
click at [275, 437] on input "Oui" at bounding box center [255, 439] width 166 height 13
radio input "true"
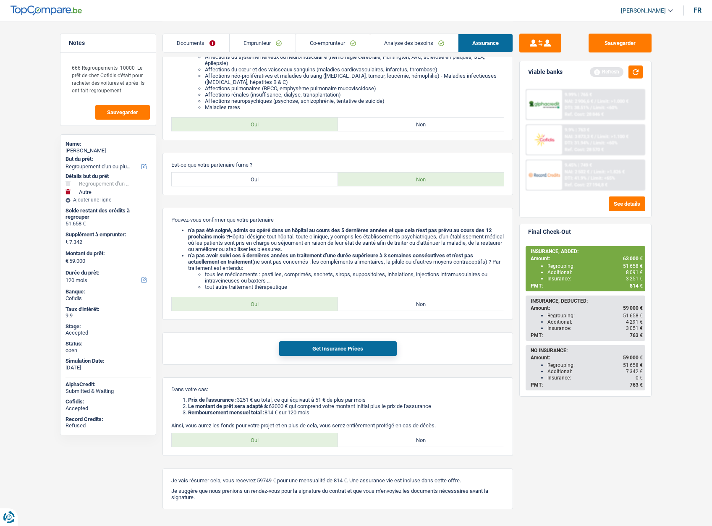
click at [637, 286] on span "814 €" at bounding box center [636, 286] width 13 height 6
click at [514, 310] on div "Sauvegarder Viable banks Refresh 9.99% | 765 € NAI: 2 906,6 € / Limit: >1.000 €…" at bounding box center [585, 273] width 145 height 479
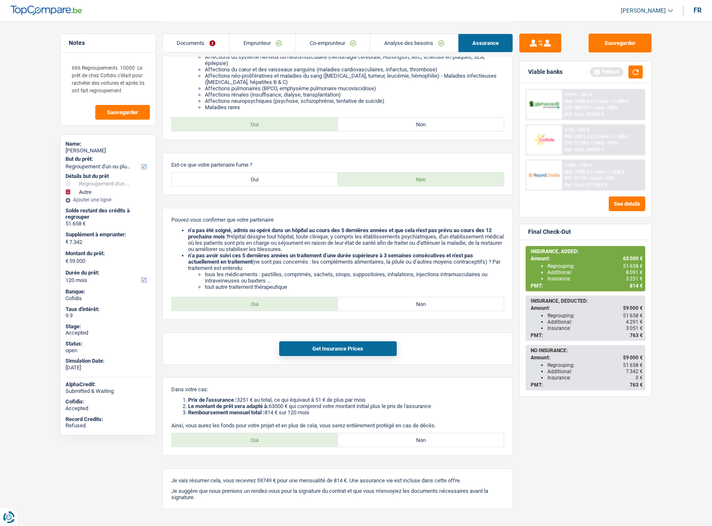
click at [515, 310] on div "Sauvegarder Viable banks Refresh 9.99% | 765 € NAI: 2 906,6 € / Limit: >1.000 €…" at bounding box center [585, 273] width 145 height 479
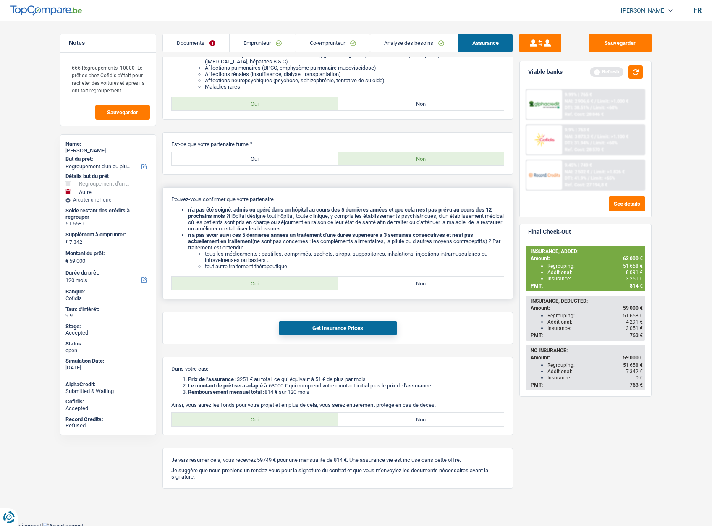
scroll to position [514, 0]
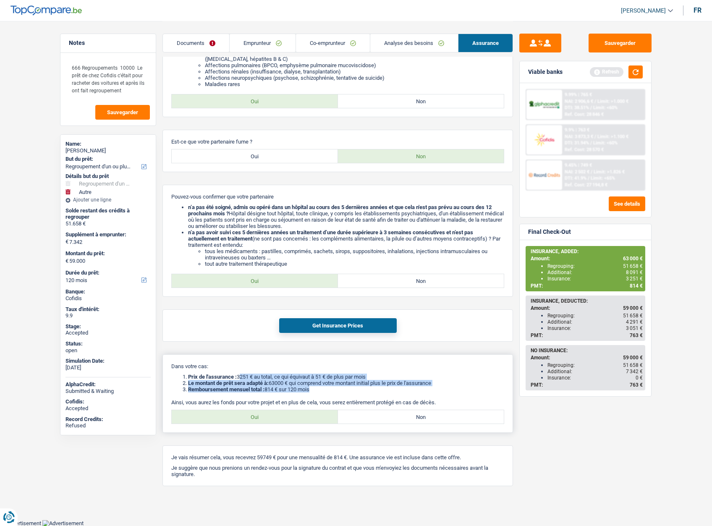
drag, startPoint x: 241, startPoint y: 375, endPoint x: 333, endPoint y: 387, distance: 92.7
click at [333, 387] on ol "Prix de l'assurance : 3251 € au total, ce qui équivaut à 51 € de plus par mois …" at bounding box center [337, 383] width 333 height 19
drag, startPoint x: 321, startPoint y: 387, endPoint x: 321, endPoint y: 382, distance: 5.9
click at [321, 387] on li "Remboursement mensuel total : 814 € sur 120 mois" at bounding box center [346, 389] width 316 height 6
click at [262, 44] on link "Emprunteur" at bounding box center [263, 43] width 66 height 18
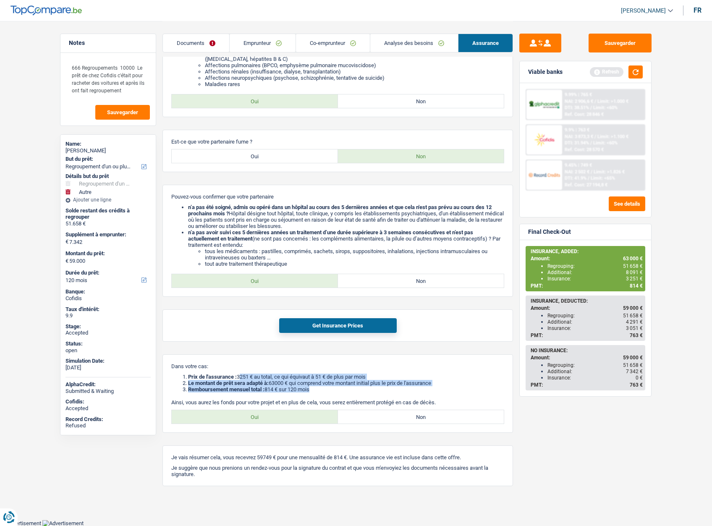
scroll to position [71, 0]
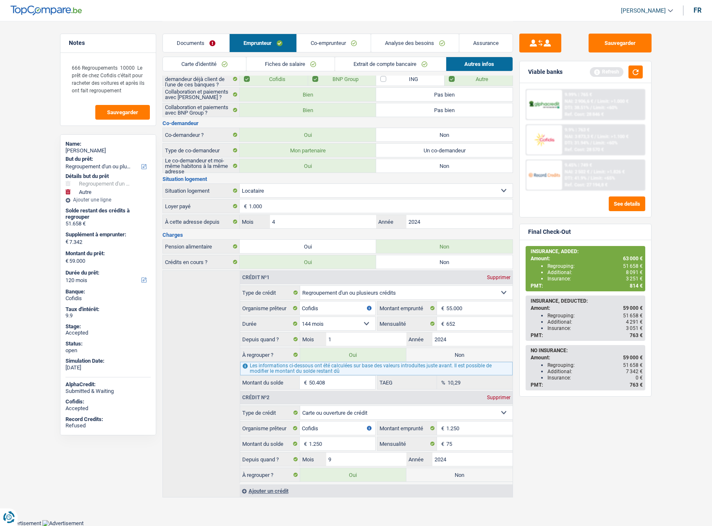
click at [397, 41] on link "Analyse des besoins" at bounding box center [415, 43] width 88 height 18
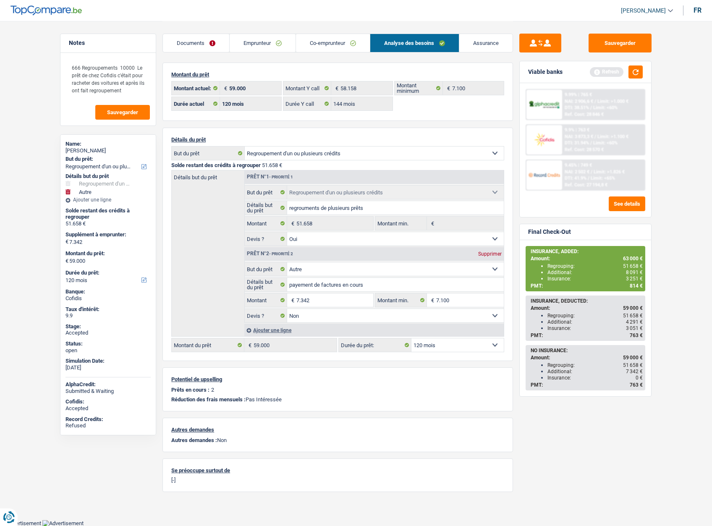
click at [444, 346] on select "12 mois 18 mois 24 mois 30 mois 36 mois 42 mois 48 mois 60 mois 72 mois 84 mois…" at bounding box center [457, 344] width 92 height 13
select select "144"
click at [411, 338] on select "12 mois 18 mois 24 mois 30 mois 36 mois 42 mois 48 mois 60 mois 72 mois 84 mois…" at bounding box center [457, 344] width 92 height 13
select select "144"
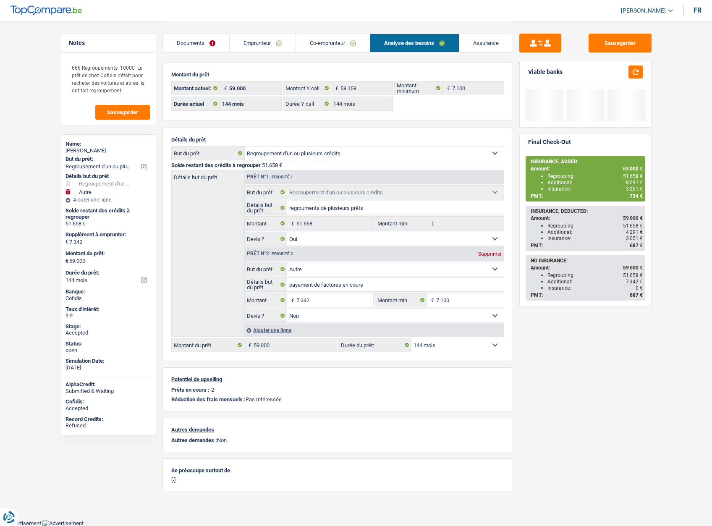
click at [478, 42] on link "Assurance" at bounding box center [485, 43] width 53 height 18
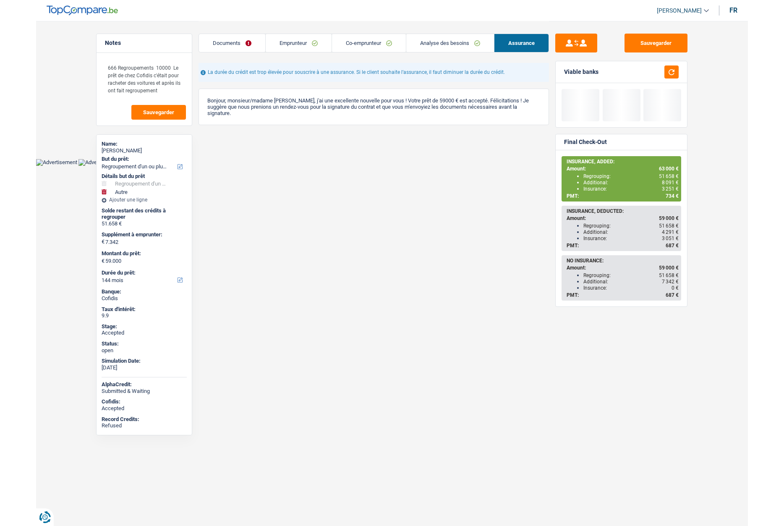
scroll to position [0, 0]
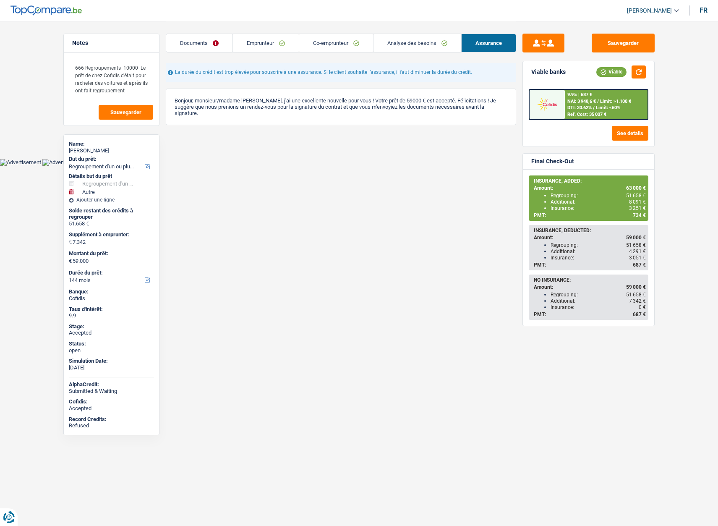
click at [402, 45] on link "Analyse des besoins" at bounding box center [418, 43] width 88 height 18
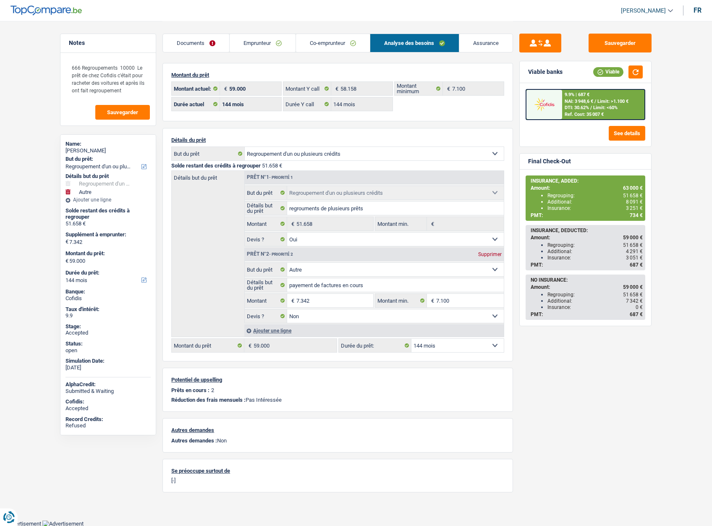
click at [476, 46] on link "Assurance" at bounding box center [485, 43] width 53 height 18
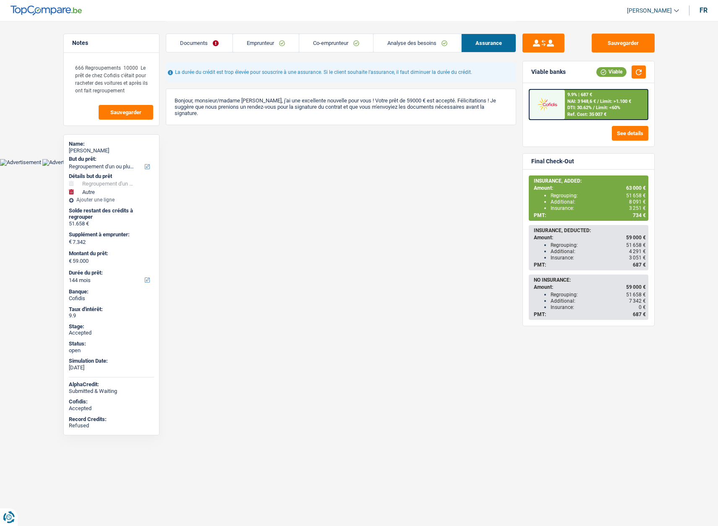
drag, startPoint x: 427, startPoint y: 44, endPoint x: 460, endPoint y: 42, distance: 33.7
click at [427, 44] on link "Analyse des besoins" at bounding box center [418, 43] width 88 height 18
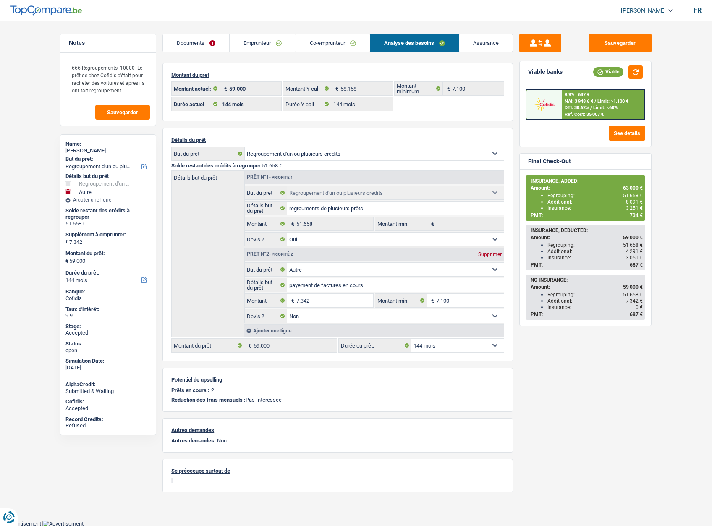
click at [438, 68] on div "Montant du prêt 59.000 € Montant actuel: 58.158 € Montant Y call 7.100 € Montan…" at bounding box center [337, 92] width 351 height 58
drag, startPoint x: 75, startPoint y: 66, endPoint x: 132, endPoint y: 89, distance: 61.3
click at [132, 89] on textarea "666 Regroupements 10000 Le prêt de chez Cofidis c'était pour racheter des voitu…" at bounding box center [108, 79] width 84 height 40
click at [132, 88] on textarea "666 Regroupements 10000 Le prêt de chez Cofidis c'était pour racheter des voitu…" at bounding box center [108, 79] width 84 height 40
drag, startPoint x: 102, startPoint y: 84, endPoint x: 122, endPoint y: 92, distance: 21.1
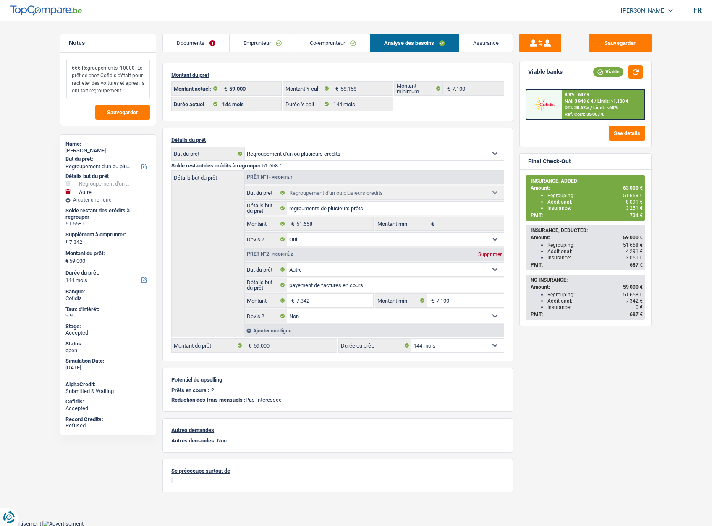
click at [122, 92] on textarea "666 Regroupements 10000 Le prêt de chez Cofidis c'était pour racheter des voitu…" at bounding box center [108, 79] width 84 height 40
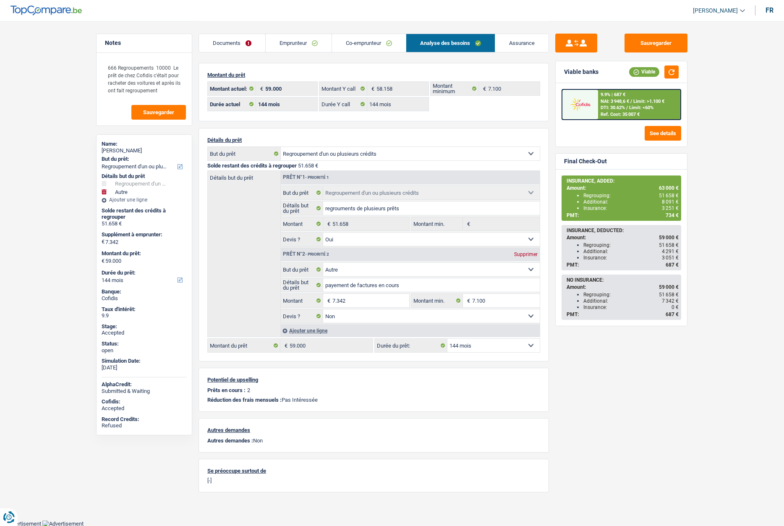
click at [228, 42] on link "Documents" at bounding box center [232, 43] width 66 height 18
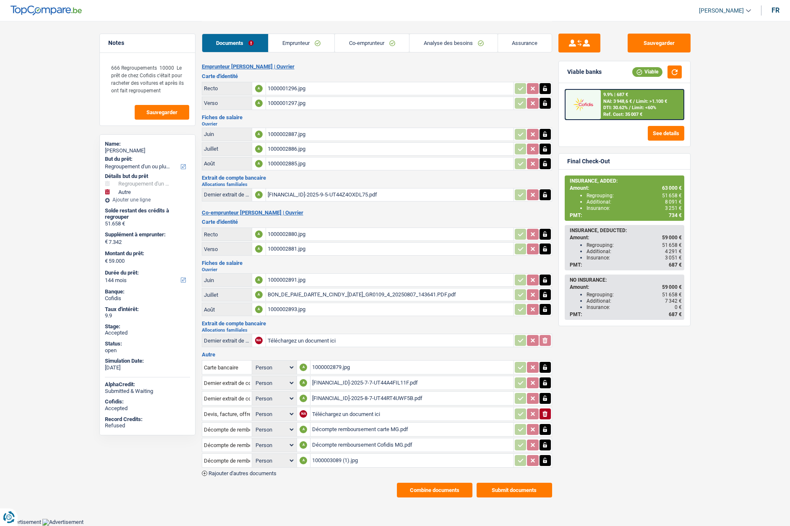
click at [291, 38] on link "Emprunteur" at bounding box center [302, 43] width 66 height 18
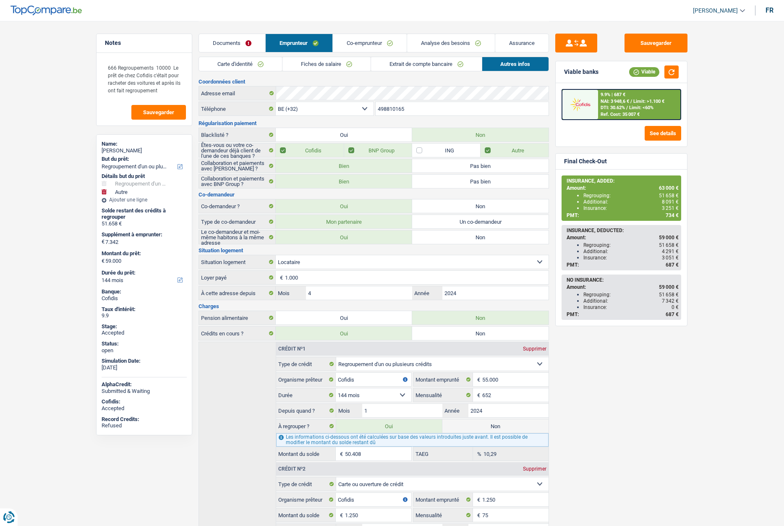
click at [131, 153] on div "Mathieu Geboes" at bounding box center [144, 150] width 85 height 7
click at [131, 152] on div "Mathieu Geboes" at bounding box center [144, 150] width 85 height 7
copy div "Mathieu Geboes"
drag, startPoint x: 234, startPoint y: 68, endPoint x: 243, endPoint y: 68, distance: 8.8
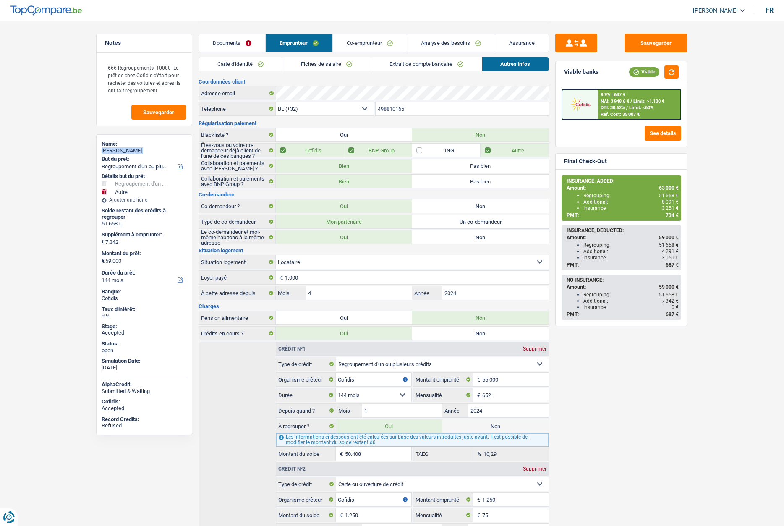
click at [234, 68] on link "Carte d'identité" at bounding box center [240, 64] width 83 height 14
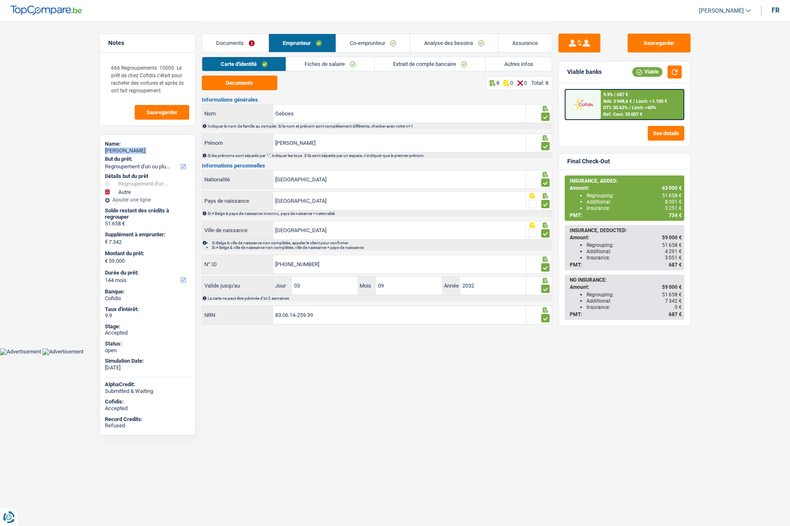
click at [333, 65] on link "Fiches de salaire" at bounding box center [330, 64] width 88 height 14
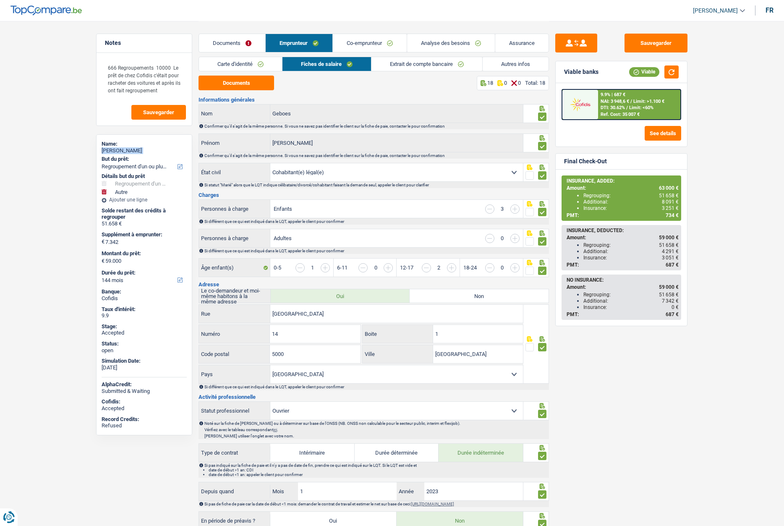
click at [229, 45] on link "Documents" at bounding box center [232, 43] width 66 height 18
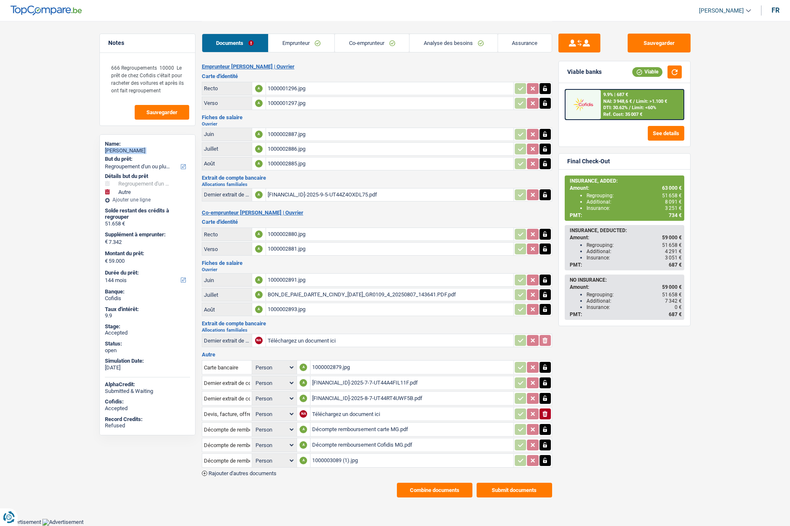
click at [305, 45] on link "Emprunteur" at bounding box center [302, 43] width 66 height 18
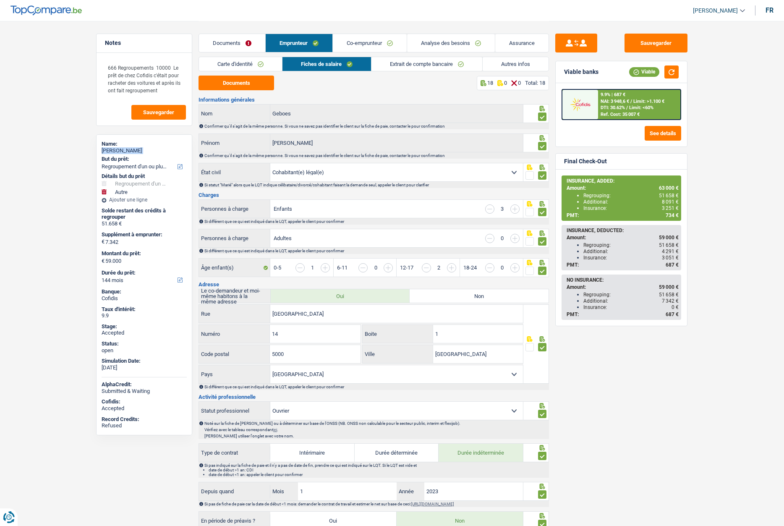
click at [232, 42] on link "Documents" at bounding box center [232, 43] width 66 height 18
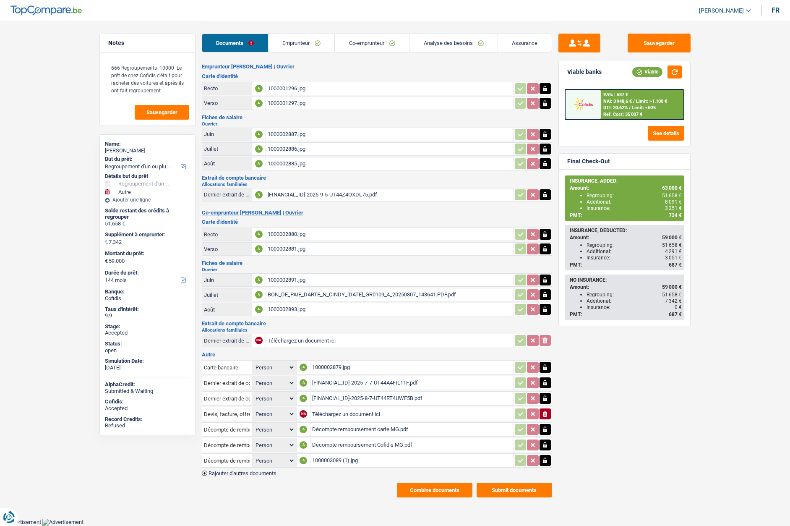
click at [332, 443] on div "Décompte remboursement Cofidis MG.pdf" at bounding box center [412, 445] width 200 height 13
click at [281, 39] on link "Emprunteur" at bounding box center [302, 43] width 66 height 18
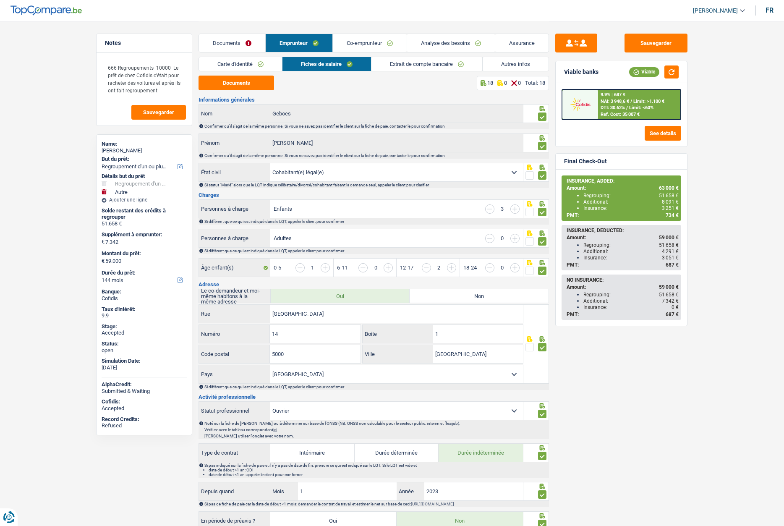
click at [103, 152] on div "Mathieu Geboes" at bounding box center [144, 150] width 85 height 7
copy div "Mathieu Geboes"
click at [511, 61] on link "Autres infos" at bounding box center [516, 64] width 66 height 14
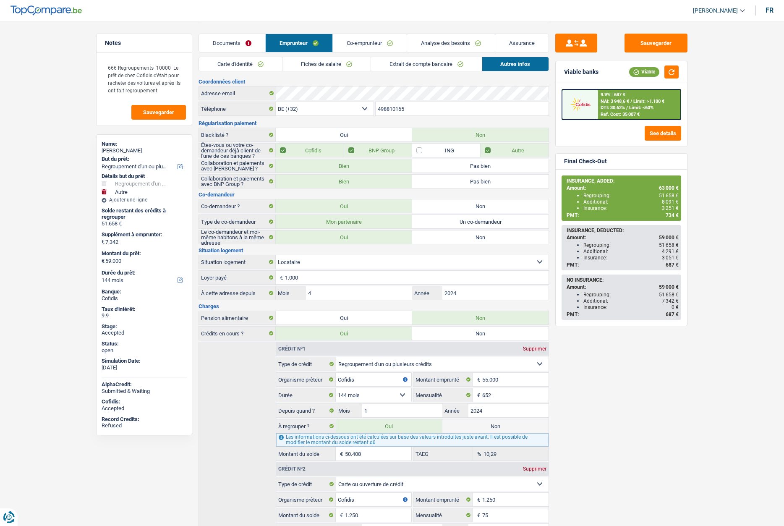
click at [408, 104] on input "498810165" at bounding box center [462, 108] width 173 height 13
click at [651, 44] on button "Sauvegarder" at bounding box center [656, 43] width 63 height 19
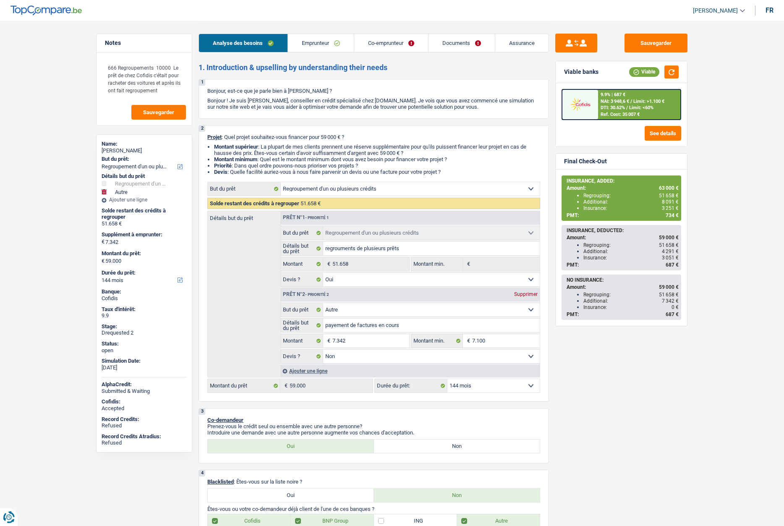
select select "refinancing"
select select "other"
select select "144"
select select "refinancing"
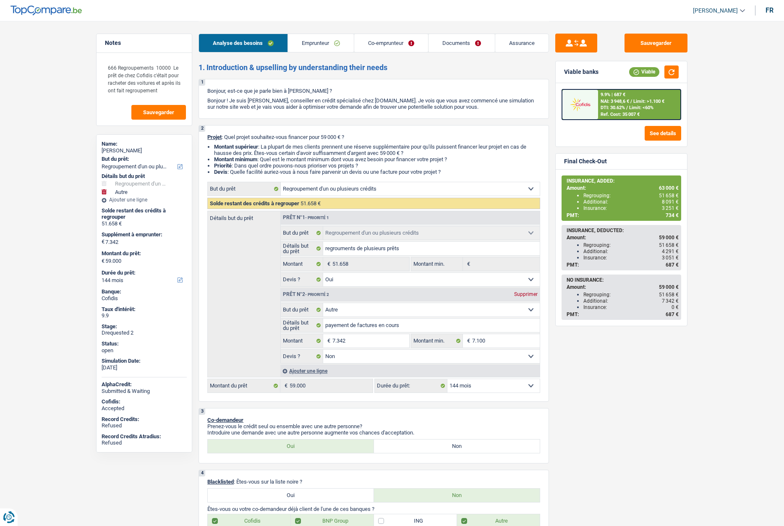
select select "refinancing"
select select "yes"
select select "other"
select select "false"
select select "144"
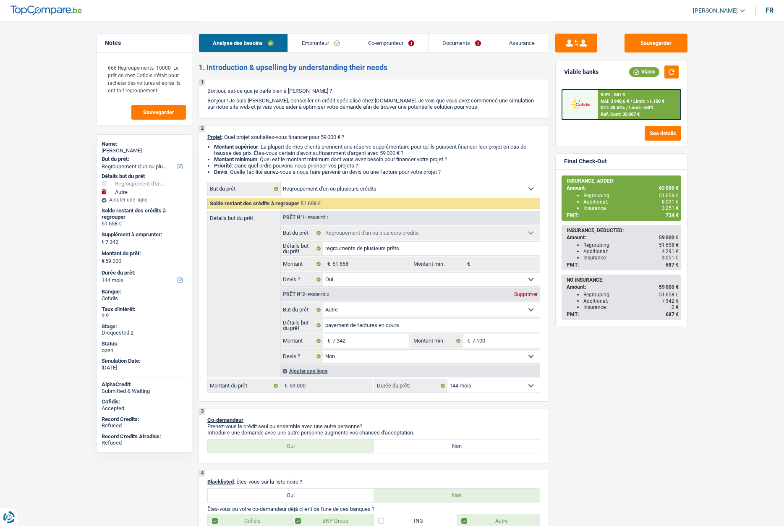
select select "worker"
select select "netSalary"
select select "mealVouchers"
select select "familyAllowances"
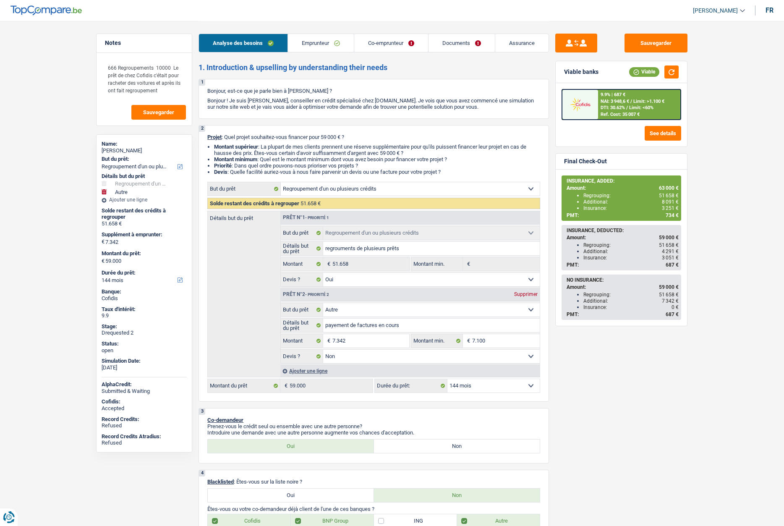
select select "netSalary"
select select "mealVouchers"
select select "familyAllowances"
select select "rents"
select select "creditConsolidation"
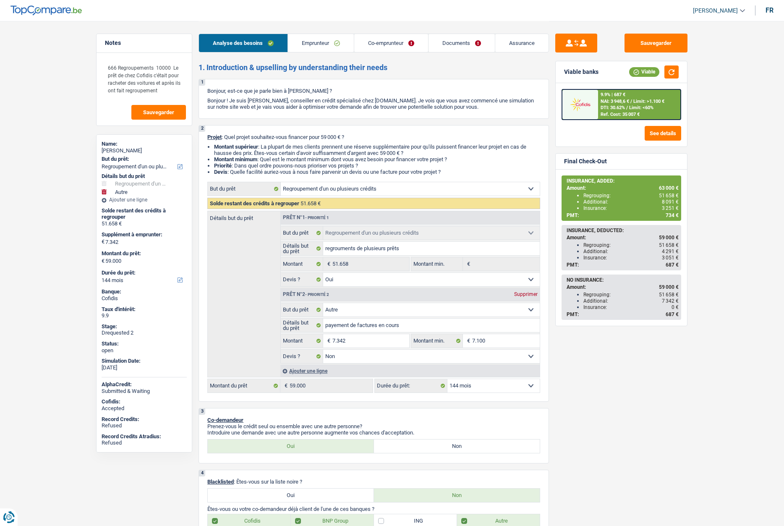
select select "144"
select select "cardOrCredit"
select select "refinancing"
select select "yes"
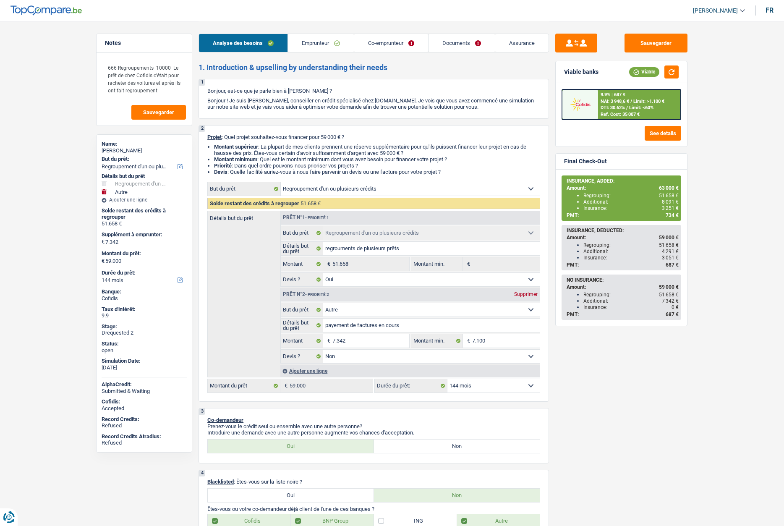
select select "other"
select select "false"
select select "144"
click at [521, 44] on link "Assurance" at bounding box center [521, 43] width 53 height 18
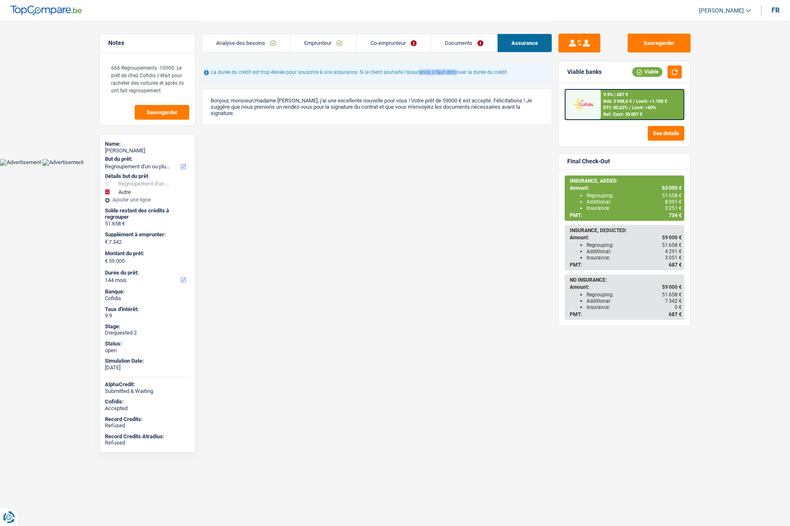
drag, startPoint x: 390, startPoint y: 71, endPoint x: 429, endPoint y: 73, distance: 39.5
click at [429, 73] on div "La durée du crédit est trop élevée pour souscrire à une assurance. Si le client…" at bounding box center [377, 72] width 351 height 19
click at [620, 292] on div "Regrouping: 51 658 €" at bounding box center [634, 295] width 95 height 6
drag, startPoint x: 616, startPoint y: 303, endPoint x: 577, endPoint y: 261, distance: 57.3
click at [614, 301] on div "Additional: 7 342 €" at bounding box center [634, 301] width 95 height 6
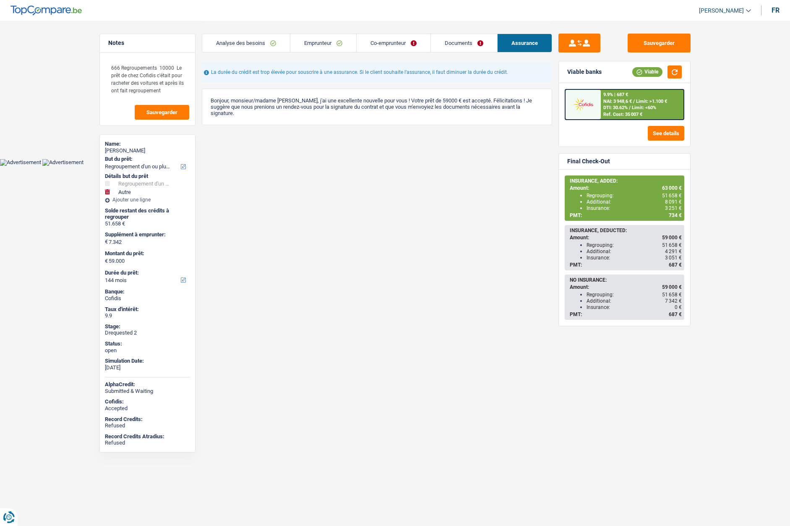
drag, startPoint x: 379, startPoint y: 49, endPoint x: 440, endPoint y: 56, distance: 61.2
click at [380, 49] on link "Co-emprunteur" at bounding box center [394, 43] width 74 height 18
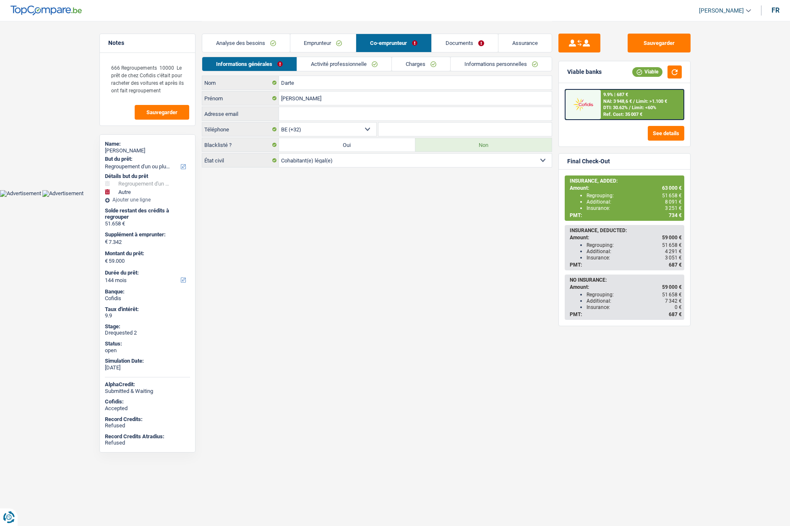
drag, startPoint x: 450, startPoint y: 56, endPoint x: 485, endPoint y: 56, distance: 35.7
click at [451, 56] on div "Analyse des besoins Emprunteur Co-emprunteur Documents Assurance" at bounding box center [377, 39] width 351 height 36
click at [512, 55] on div "Analyse des besoins Emprunteur Co-emprunteur Documents Assurance" at bounding box center [377, 39] width 351 height 36
click at [517, 47] on link "Assurance" at bounding box center [525, 43] width 53 height 18
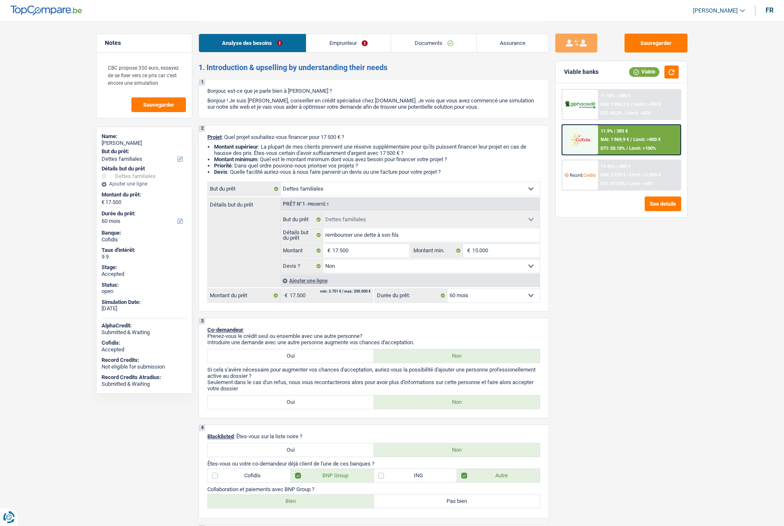
select select "familyDebt"
select select "60"
select select "familyDebt"
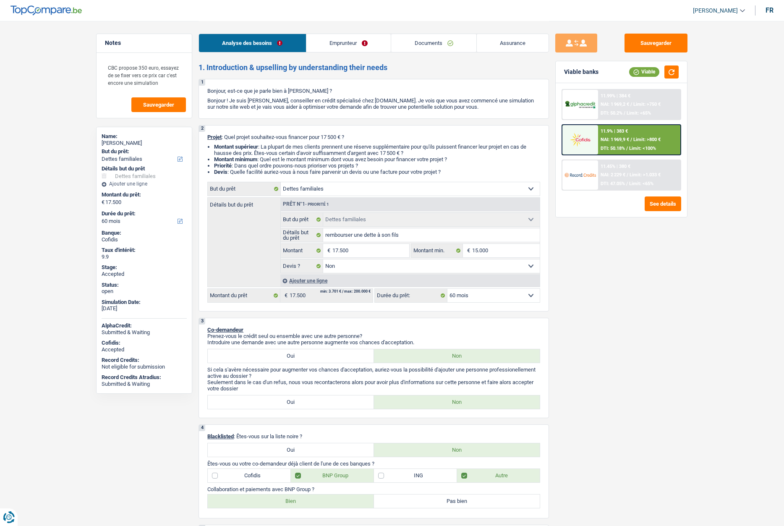
select select "false"
select select "60"
select select "publicEmployee"
select select "netSalary"
select select "other"
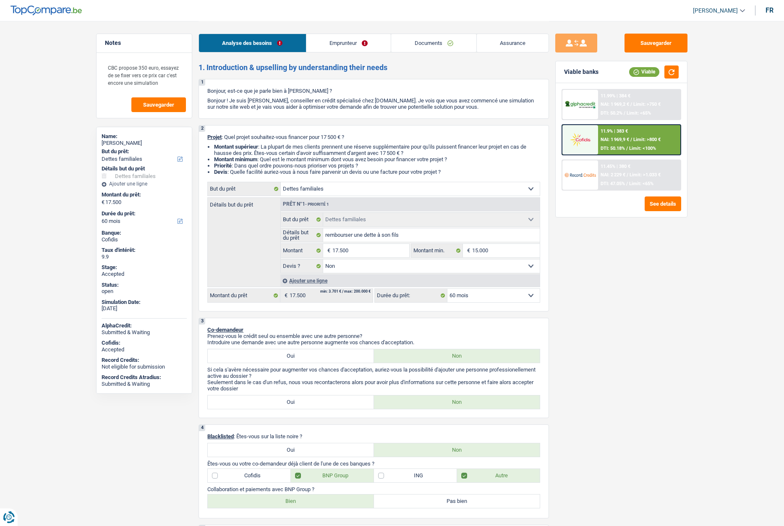
select select "mealVouchers"
select select "ownerWithMortgage"
select select "cardOrCredit"
select select "renovationLoan"
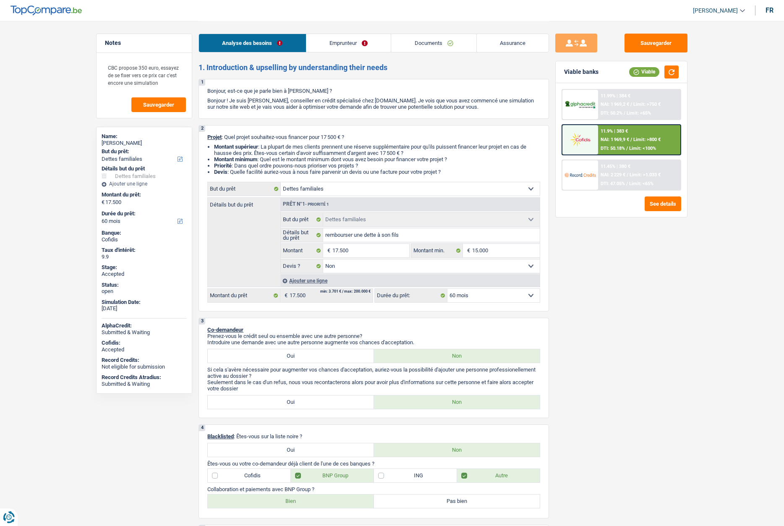
select select "42"
select select "cardOrCredit"
select select "mortgage"
select select "240"
select select "mortgage"
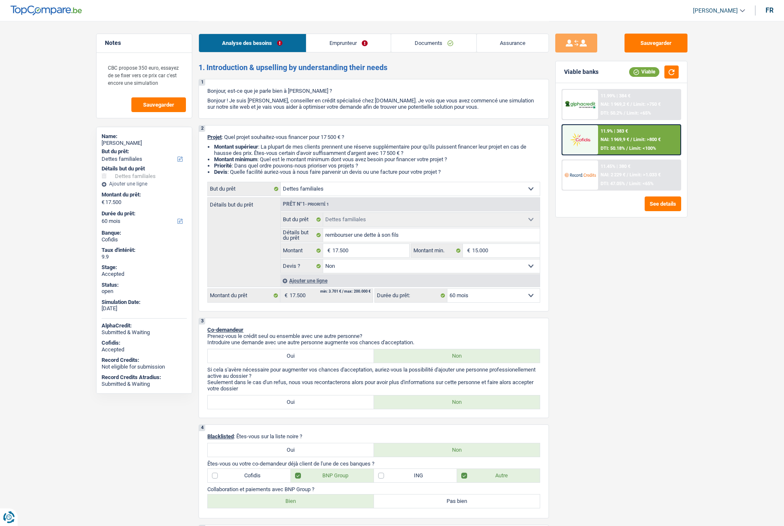
select select "240"
select select "personalLoan"
select select "other"
select select "84"
select select "familyDebt"
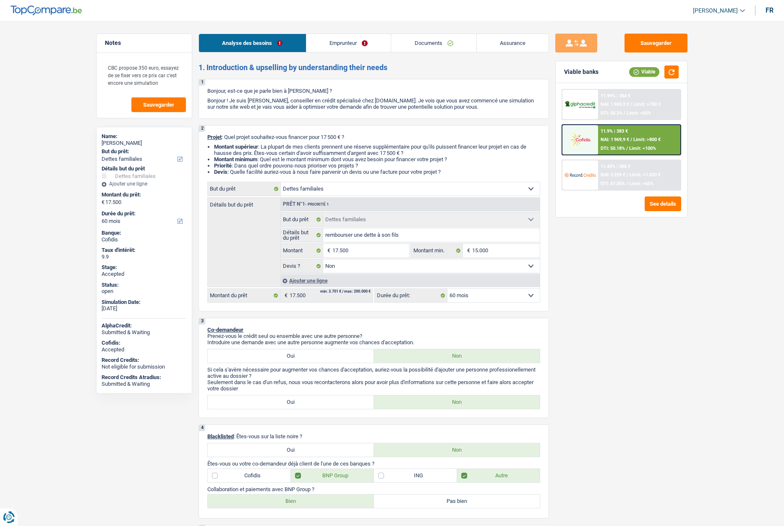
select select "familyDebt"
select select "false"
select select "60"
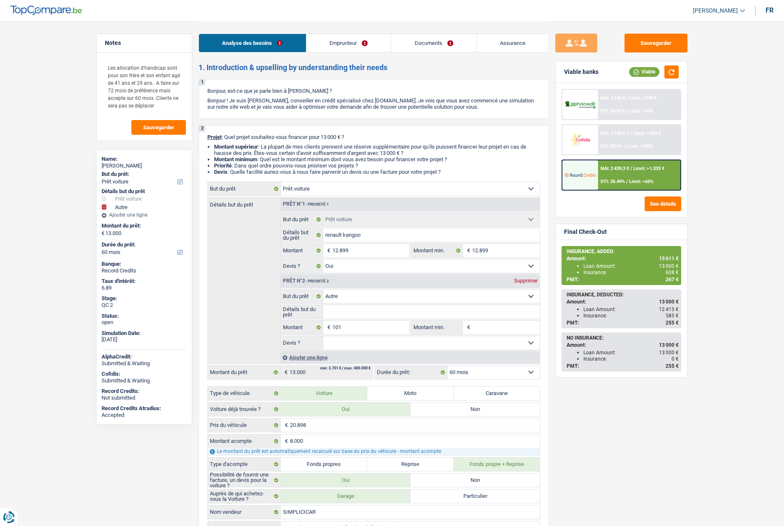
select select "car"
select select "other"
select select "60"
select select "car"
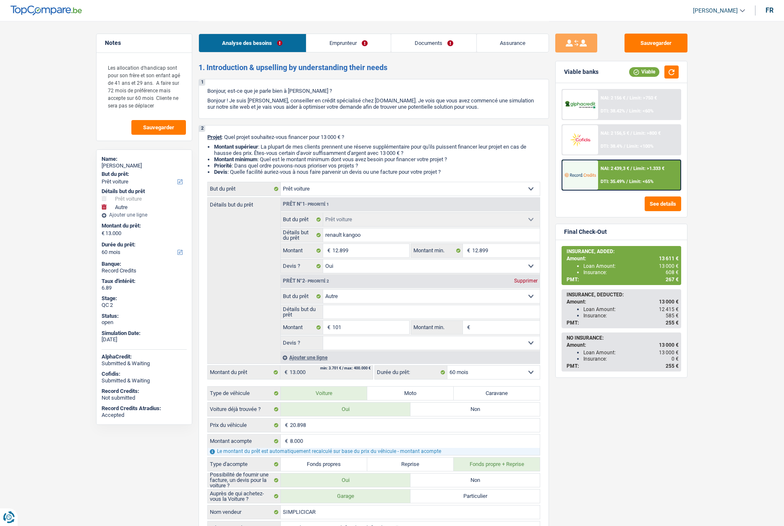
select select "car"
select select "yes"
select select "other"
select select "60"
select select "publicEmployee"
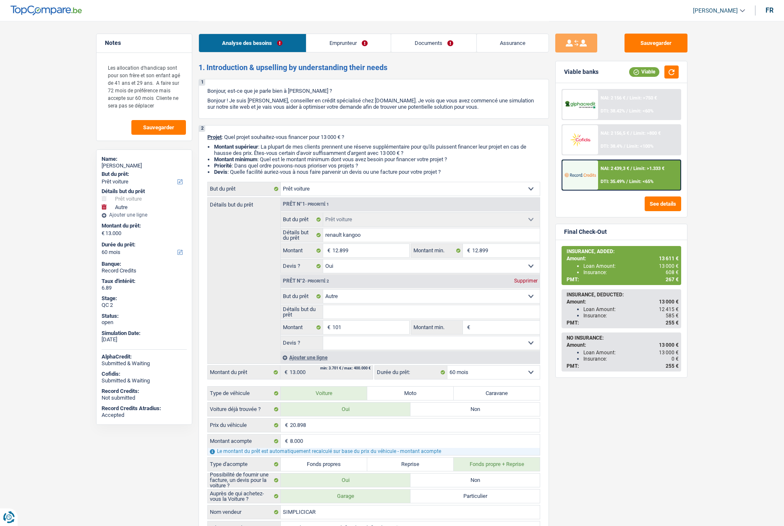
select select "netSalary"
select select "familyAllowances"
select select "mealVouchers"
select select "ownerWithMortgage"
select select "mortgage"
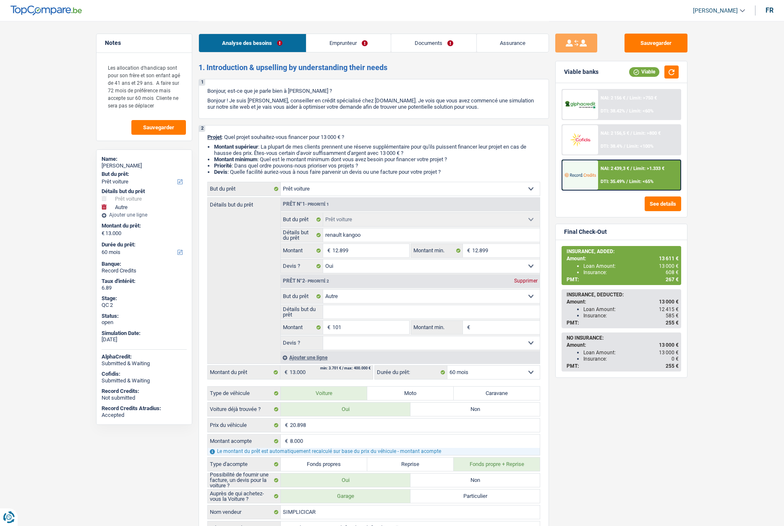
select select "180"
select select "mortgage"
select select "240"
select select "car"
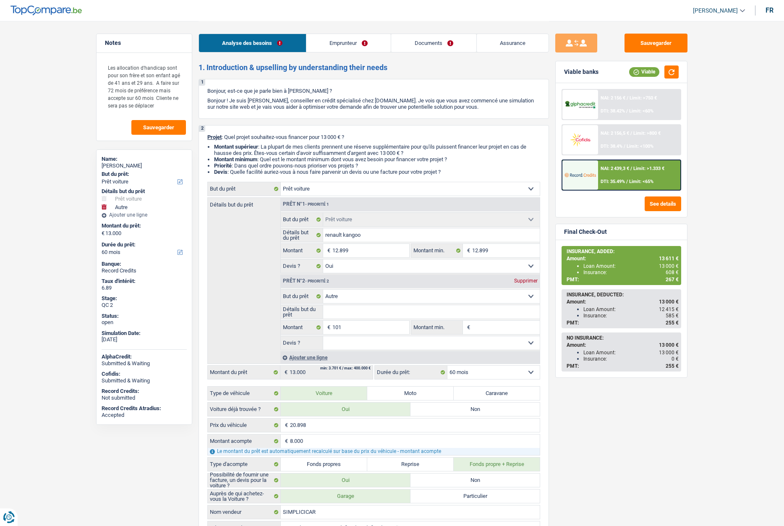
select select "yes"
select select "other"
select select "60"
drag, startPoint x: 353, startPoint y: 49, endPoint x: 413, endPoint y: 44, distance: 60.2
click at [353, 49] on link "Emprunteur" at bounding box center [348, 43] width 85 height 18
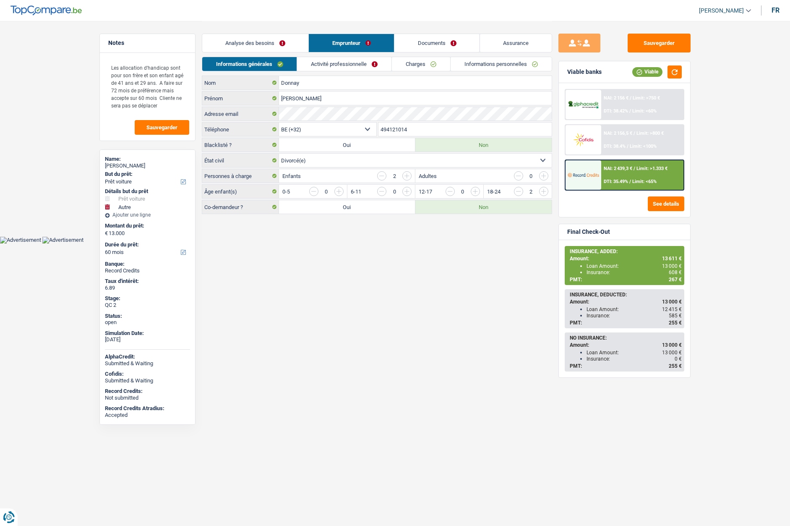
click at [495, 42] on link "Assurance" at bounding box center [516, 43] width 72 height 18
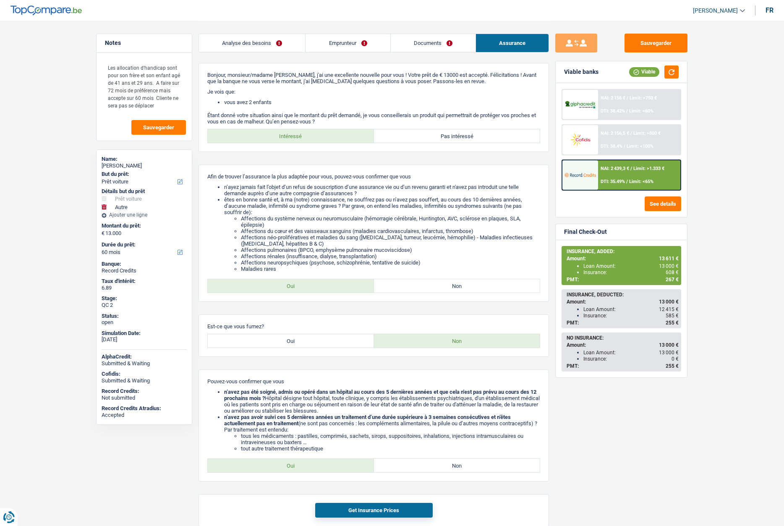
click at [324, 42] on link "Emprunteur" at bounding box center [348, 43] width 84 height 18
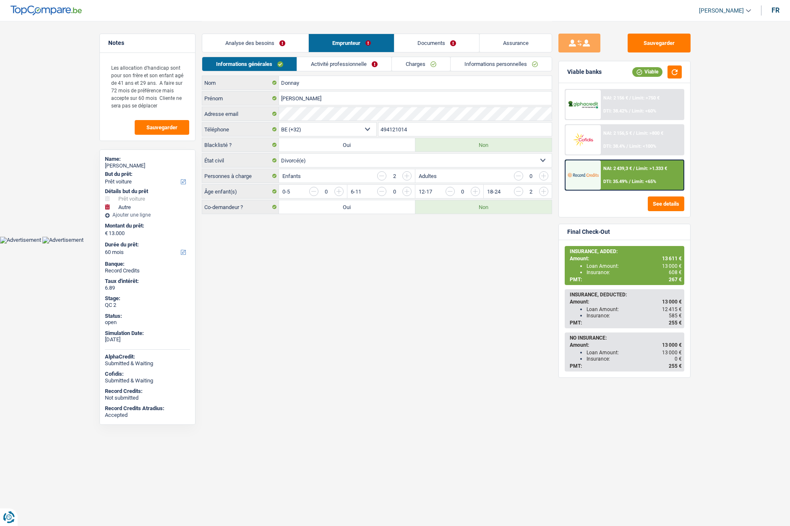
click at [576, 176] on img at bounding box center [583, 175] width 31 height 16
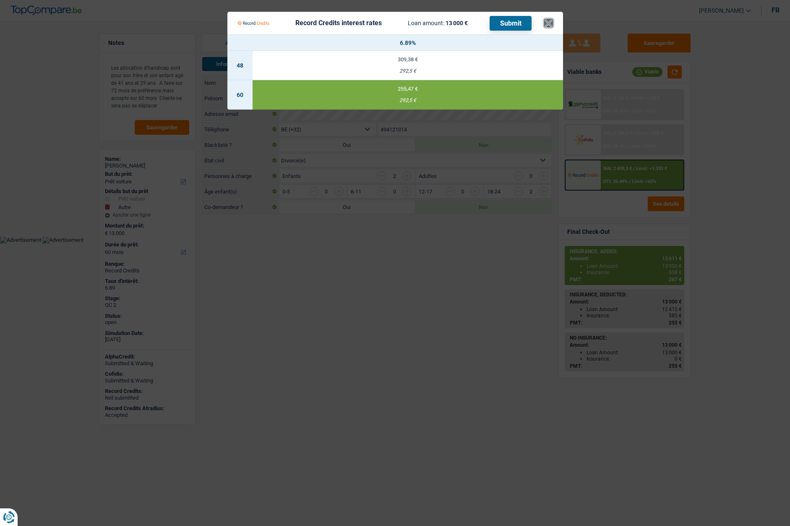
click at [549, 26] on button "×" at bounding box center [548, 23] width 9 height 8
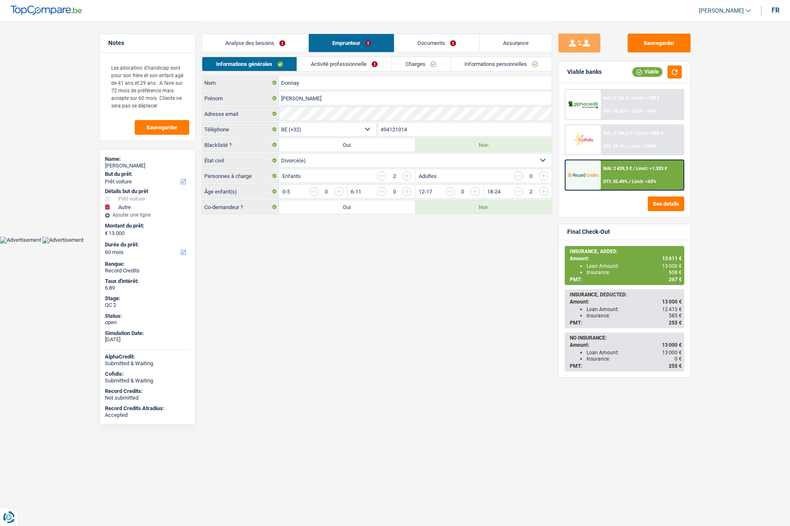
click at [441, 48] on link "Documents" at bounding box center [437, 43] width 85 height 18
